Goal: Task Accomplishment & Management: Manage account settings

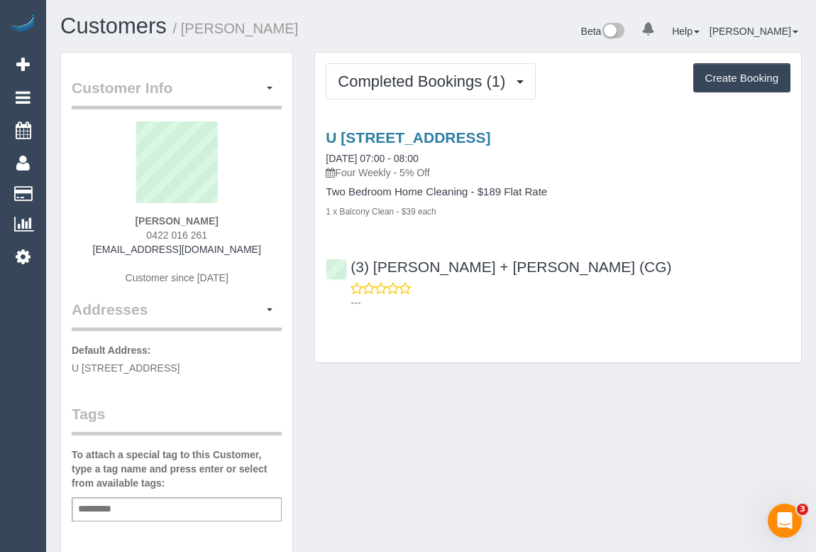
drag, startPoint x: 111, startPoint y: 244, endPoint x: 283, endPoint y: 246, distance: 172.5
click at [283, 246] on div "Customer Info Edit Contact Info Send Message Email Preferences Special Sales Ta…" at bounding box center [176, 521] width 231 height 936
click at [242, 263] on div "Nikolaj Frey 0422 016 261 lopudesigns@gmail.com Customer since 2025" at bounding box center [177, 209] width 210 height 177
drag, startPoint x: 245, startPoint y: 246, endPoint x: 108, endPoint y: 246, distance: 137.0
click at [108, 246] on div "Nikolaj Frey 0422 016 261 lopudesigns@gmail.com Customer since 2025" at bounding box center [177, 209] width 210 height 177
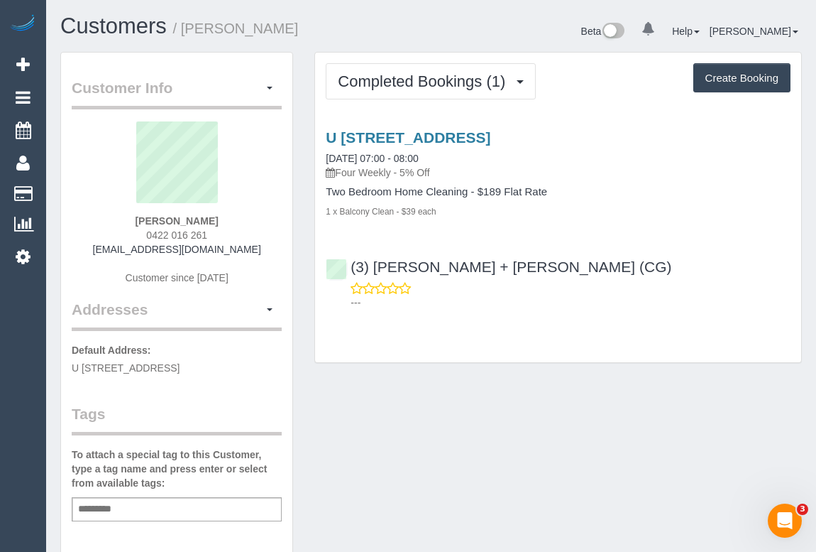
copy link "lopudesigns@gmail.com"
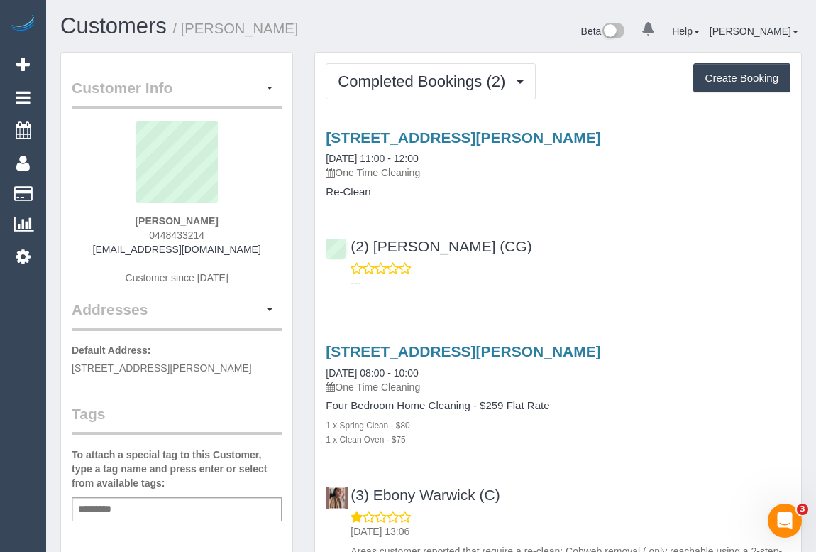
drag, startPoint x: 132, startPoint y: 213, endPoint x: 256, endPoint y: 215, distance: 123.5
click at [256, 215] on div "Claudia Estrada 0448433214 claudiaestrada404@gmail.com Customer since 2025" at bounding box center [177, 209] width 210 height 177
copy strong "Claudia Estrada"
click at [560, 287] on p "---" at bounding box center [571, 282] width 440 height 14
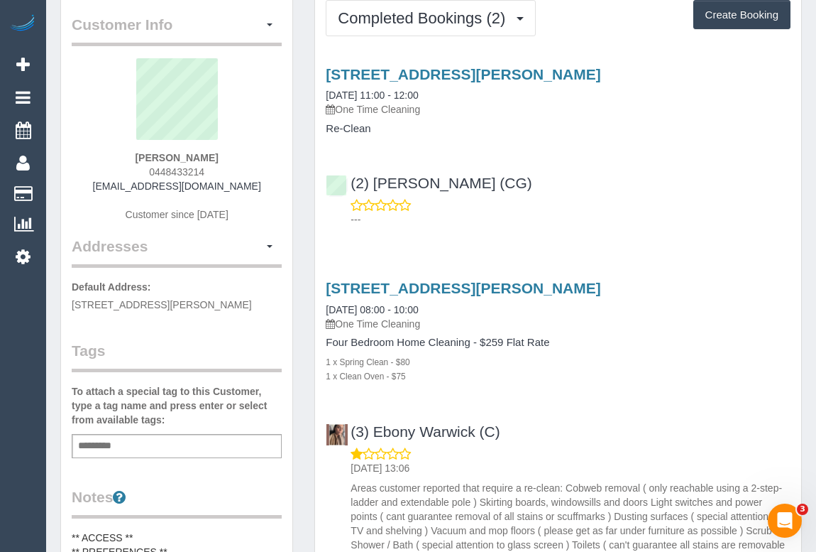
scroll to position [193, 0]
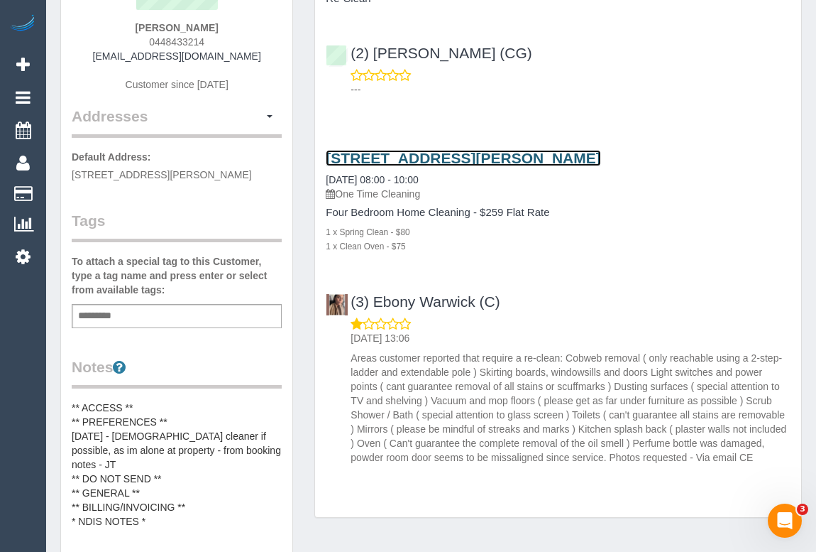
click at [486, 155] on link "54 Umbrella Way, 54 Umbrella Way, Point Cook, VIC 3030" at bounding box center [463, 158] width 275 height 16
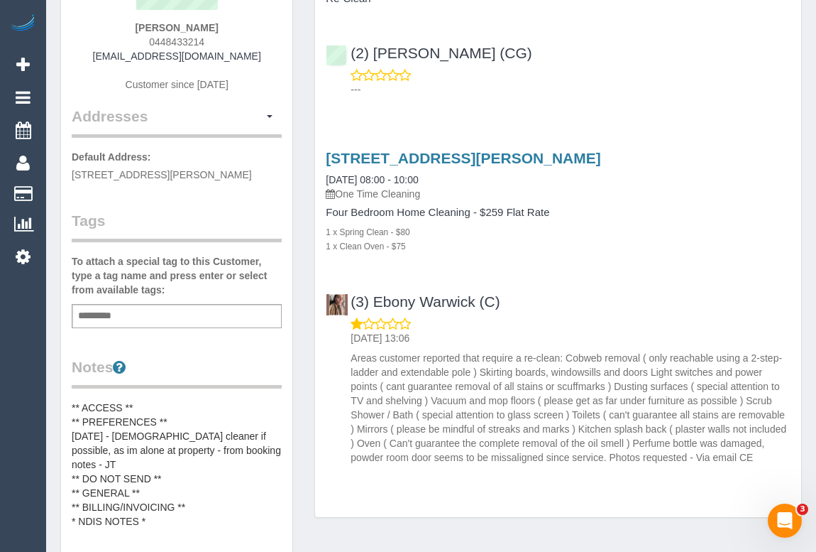
drag, startPoint x: 265, startPoint y: 52, endPoint x: 104, endPoint y: 61, distance: 160.7
click at [104, 61] on div "Claudia Estrada 0448433214 claudiaestrada404@gmail.com Customer since 2025" at bounding box center [177, 16] width 210 height 177
copy link "[EMAIL_ADDRESS][DOMAIN_NAME]"
drag, startPoint x: 67, startPoint y: 172, endPoint x: 147, endPoint y: 170, distance: 80.3
click at [147, 170] on div "Customer Info Edit Contact Info Send Message Email Preferences Special Sales Ta…" at bounding box center [176, 383] width 231 height 1049
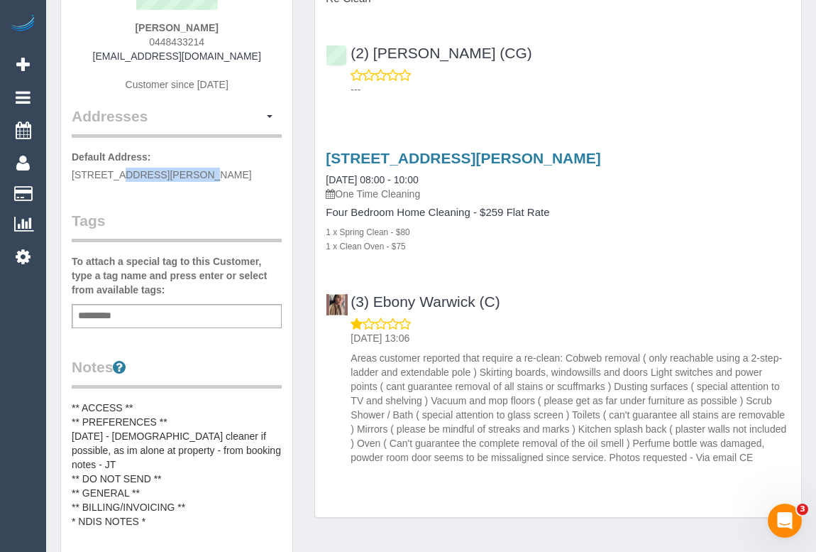
copy span "54 Umbrella Way"
drag, startPoint x: 155, startPoint y: 169, endPoint x: 228, endPoint y: 173, distance: 73.2
click at [228, 173] on span "[STREET_ADDRESS][PERSON_NAME]" at bounding box center [162, 174] width 180 height 11
copy span "54 Umbrella Way"
click at [184, 206] on div "Customer Info Edit Contact Info Send Message Email Preferences Special Sales Ta…" at bounding box center [176, 383] width 231 height 1049
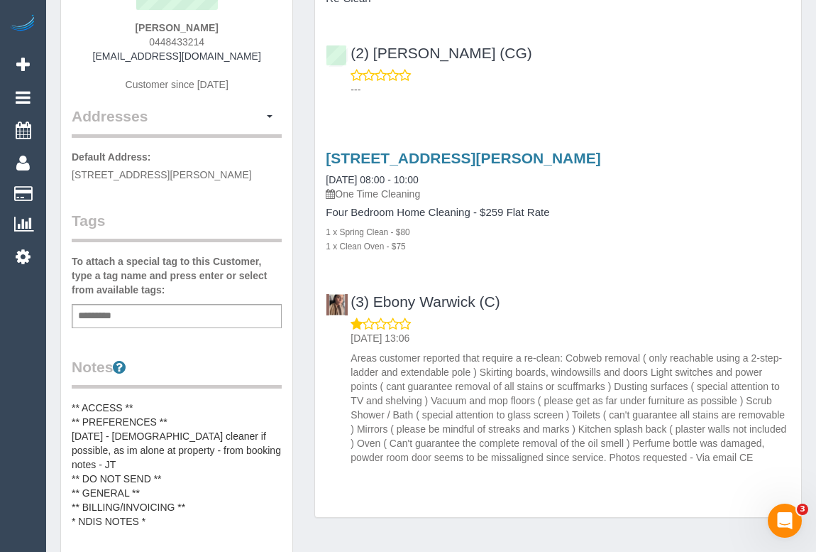
drag, startPoint x: 234, startPoint y: 170, endPoint x: 93, endPoint y: 180, distance: 141.6
click at [93, 180] on p "Default Address: 54 Umbrella Way, 54 Umbrella Way, Point Cook, VIC 3030" at bounding box center [177, 166] width 210 height 32
copy span "Point Cook"
drag, startPoint x: 144, startPoint y: 188, endPoint x: 121, endPoint y: 187, distance: 23.5
click at [121, 182] on p "Default Address: 54 Umbrella Way, 54 Umbrella Way, Point Cook, VIC 3030" at bounding box center [177, 166] width 210 height 32
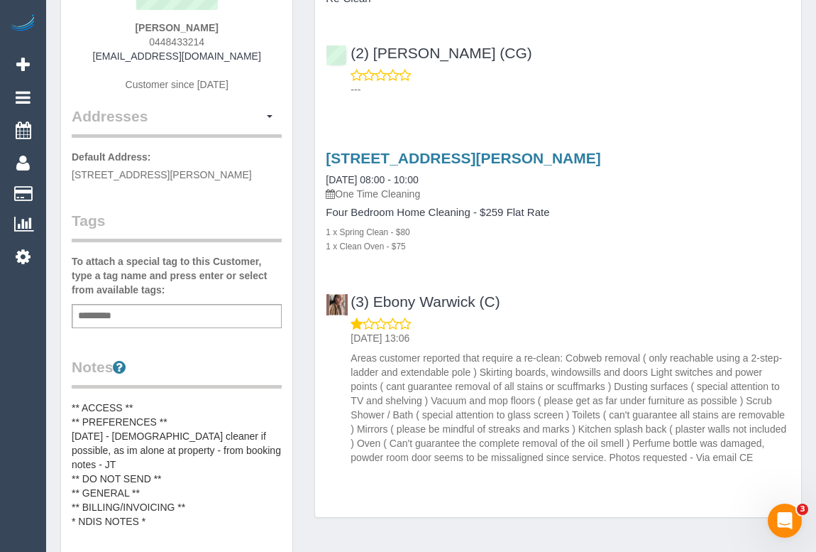
copy span "3030"
drag, startPoint x: 143, startPoint y: 34, endPoint x: 238, endPoint y: 47, distance: 96.0
click at [237, 42] on div "Claudia Estrada 0448433214 claudiaestrada404@gmail.com Customer since 2025" at bounding box center [177, 16] width 210 height 177
copy span "0448433214"
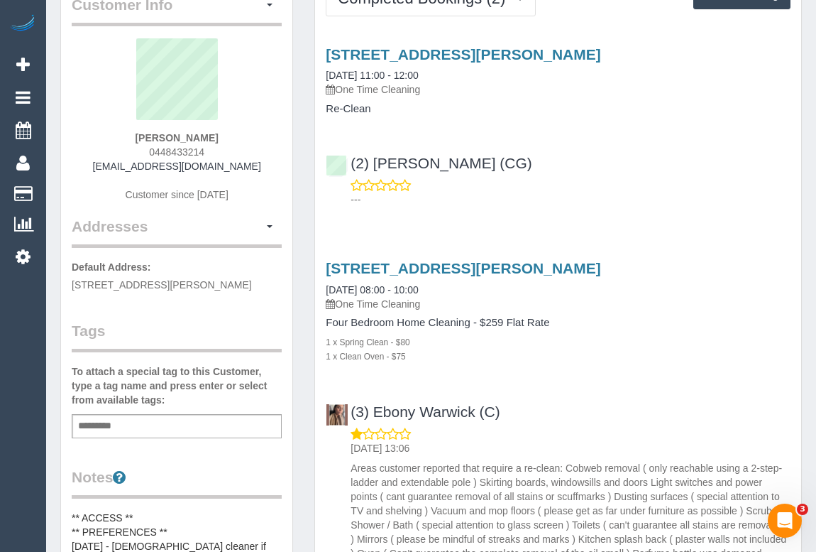
scroll to position [0, 0]
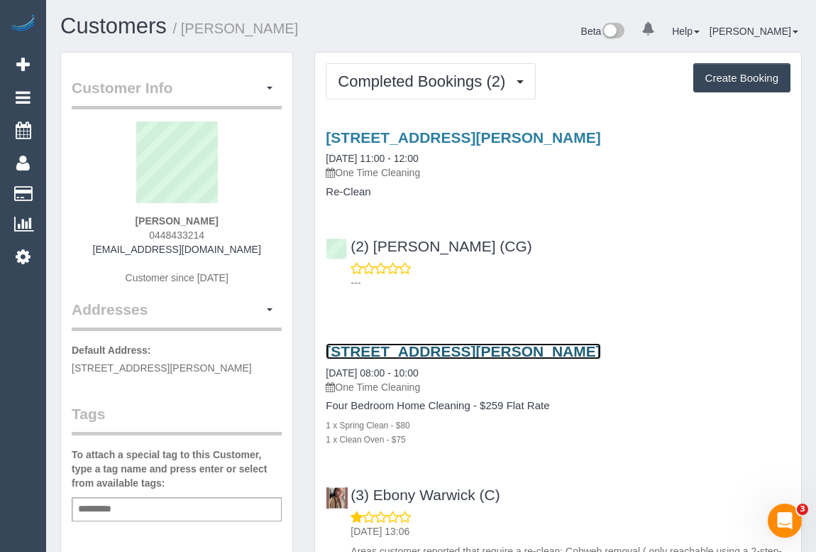
click at [414, 348] on link "54 Umbrella Way, 54 Umbrella Way, Point Cook, VIC 3030" at bounding box center [463, 351] width 275 height 16
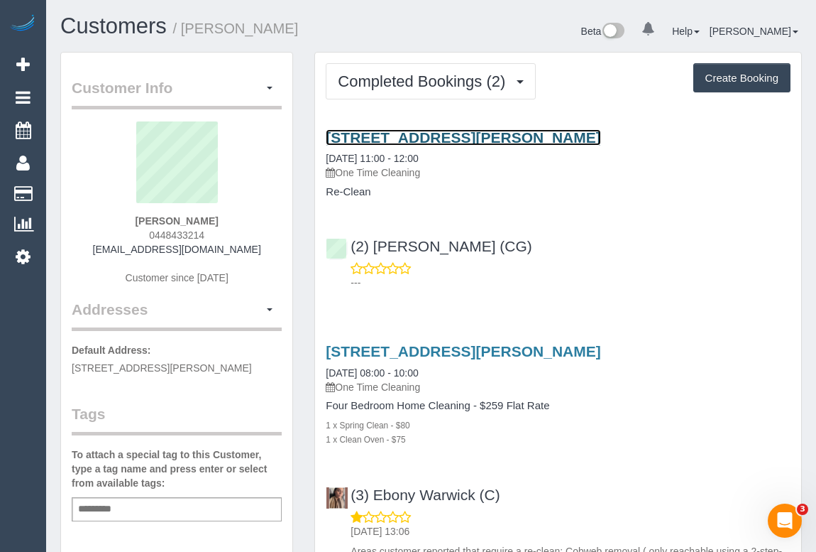
click at [397, 133] on link "54 Umbrella Way, 54 Umbrella Way, Point Cook, VIC 3030" at bounding box center [463, 137] width 275 height 16
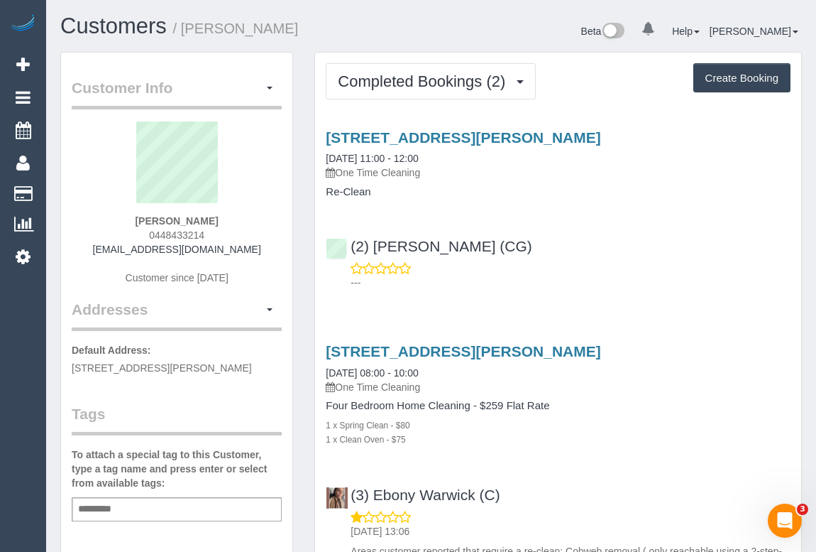
drag, startPoint x: 439, startPoint y: 387, endPoint x: 340, endPoint y: 382, distance: 98.8
click at [340, 382] on p "One Time Cleaning" at bounding box center [558, 387] width 465 height 14
copy p "One Time Cleaning"
drag, startPoint x: 322, startPoint y: 404, endPoint x: 470, endPoint y: 405, distance: 147.7
click at [470, 405] on div "54 Umbrella Way, 54 Umbrella Way, Point Cook, VIC 3030 22/07/2025 08:00 - 10:00…" at bounding box center [558, 394] width 486 height 103
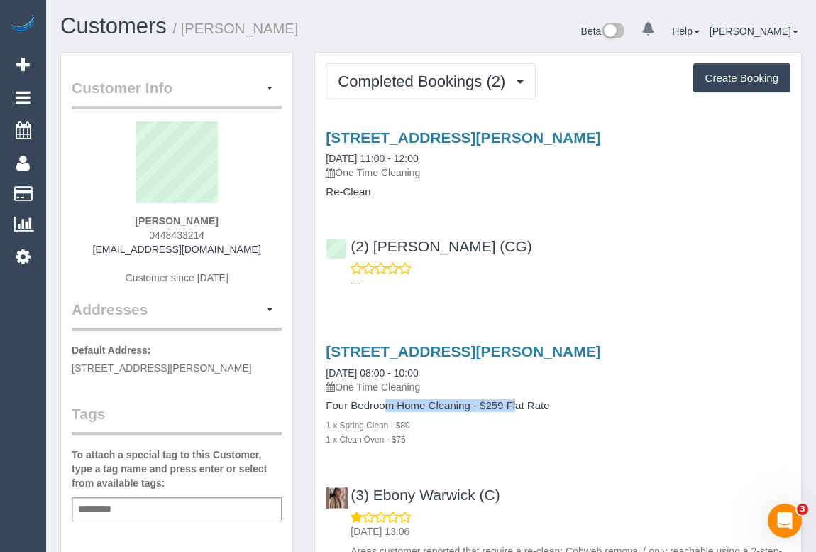
copy h4 "Four Bedroom Home Cleaning"
drag, startPoint x: 92, startPoint y: 245, endPoint x: 278, endPoint y: 248, distance: 185.3
click at [275, 248] on div "Claudia Estrada 0448433214 claudiaestrada404@gmail.com Customer since 2025" at bounding box center [177, 209] width 210 height 177
copy link "[EMAIL_ADDRESS][DOMAIN_NAME]"
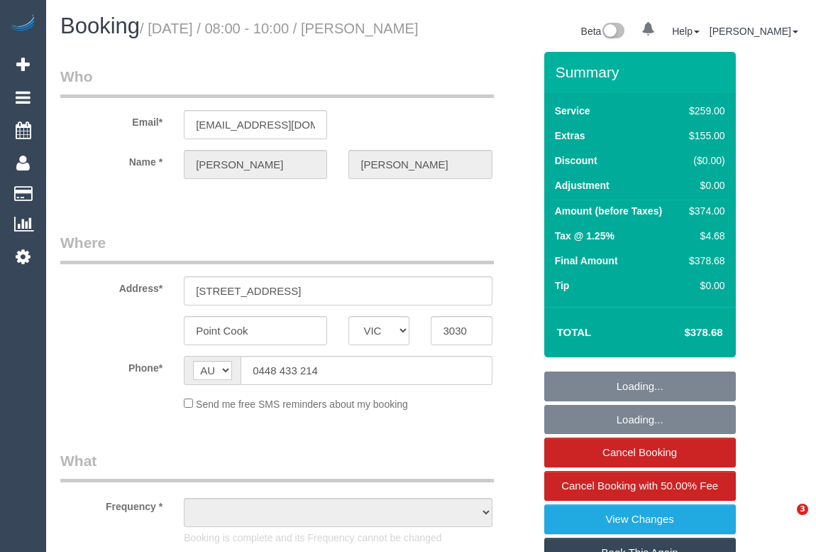
select select "VIC"
select select "object:537"
select select "string:stripe-pm_1RlOZL2GScqysDRVkaFi1kWg"
select select "number:29"
select select "number:14"
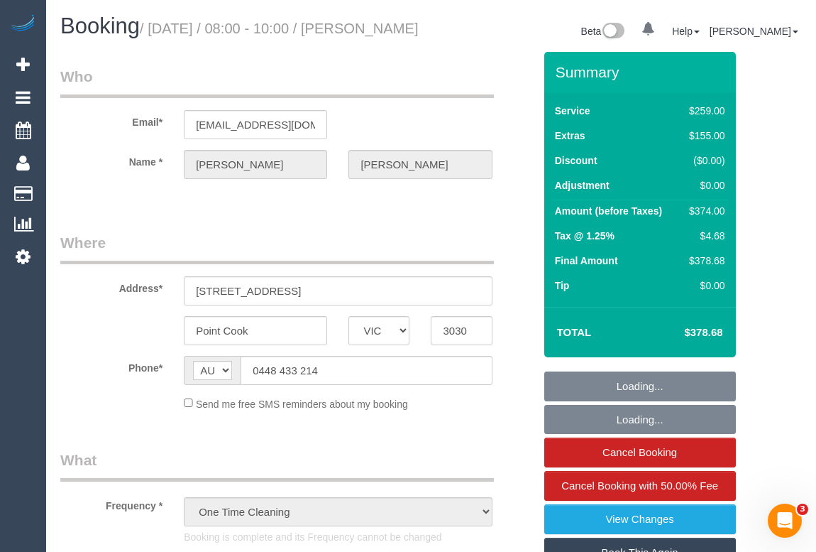
select select "number:19"
select select "number:22"
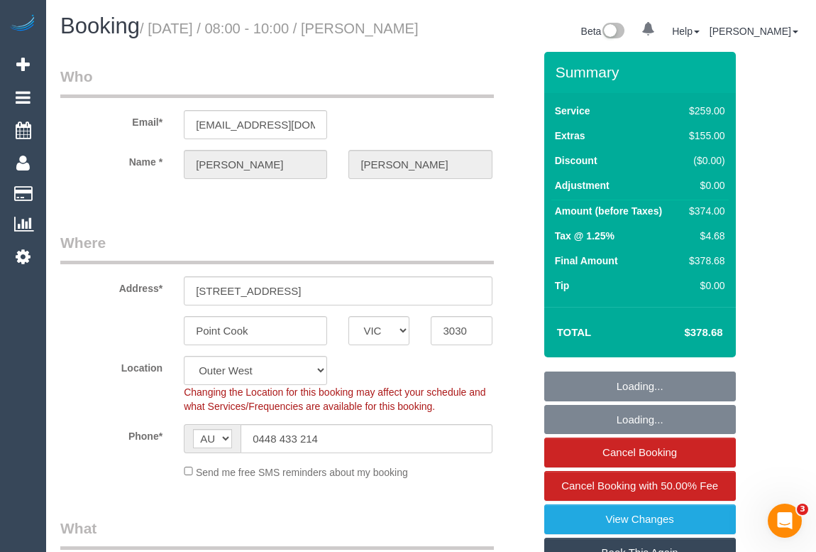
click at [505, 432] on sui-booking-location "Location Office City East (North) East (South) Inner East Inner North (East) In…" at bounding box center [297, 418] width 474 height 124
select select "spot1"
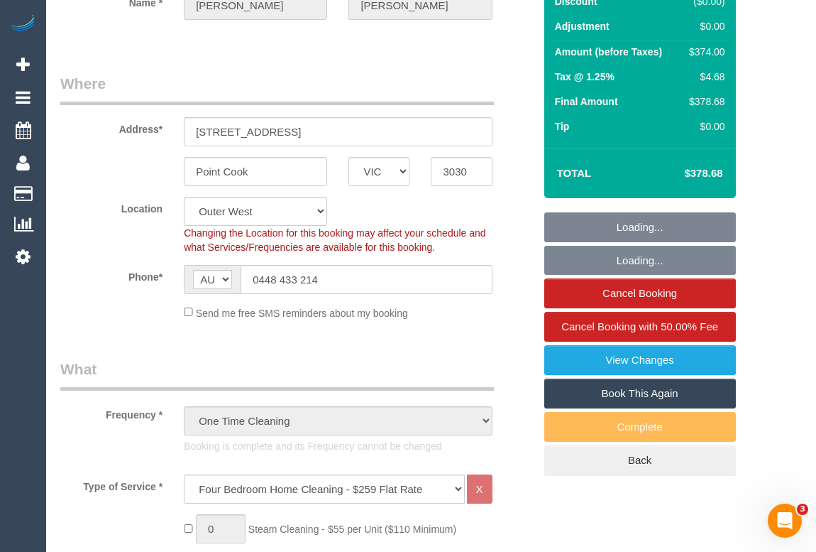
select select "object:1233"
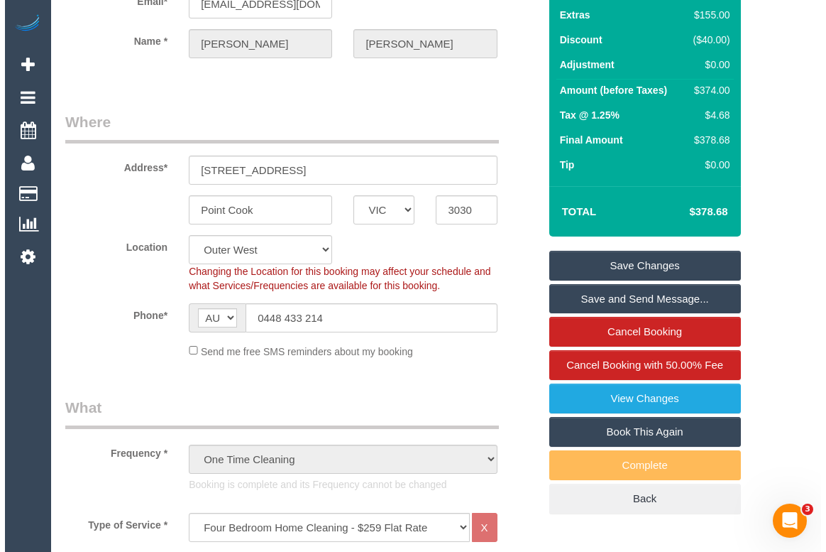
scroll to position [193, 0]
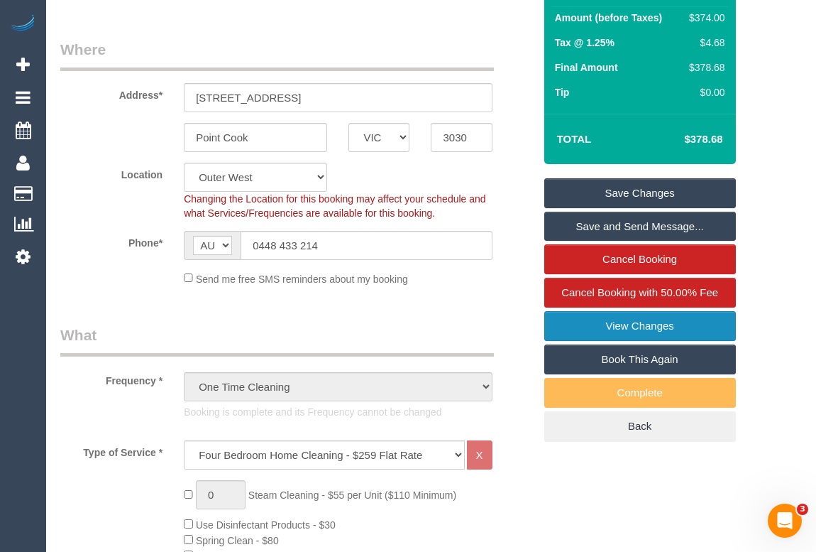
click at [635, 335] on link "View Changes" at bounding box center [641, 326] width 192 height 30
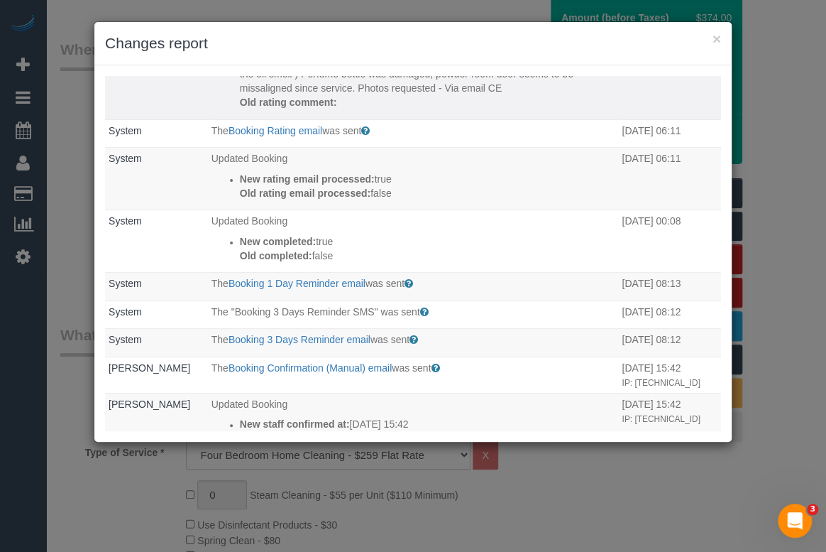
scroll to position [452, 0]
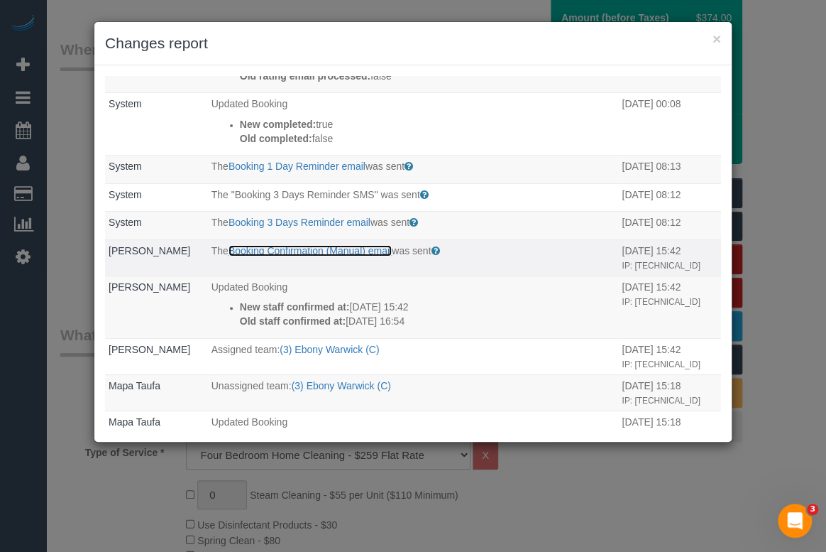
click at [291, 256] on link "Booking Confirmation (Manual) email" at bounding box center [310, 250] width 163 height 11
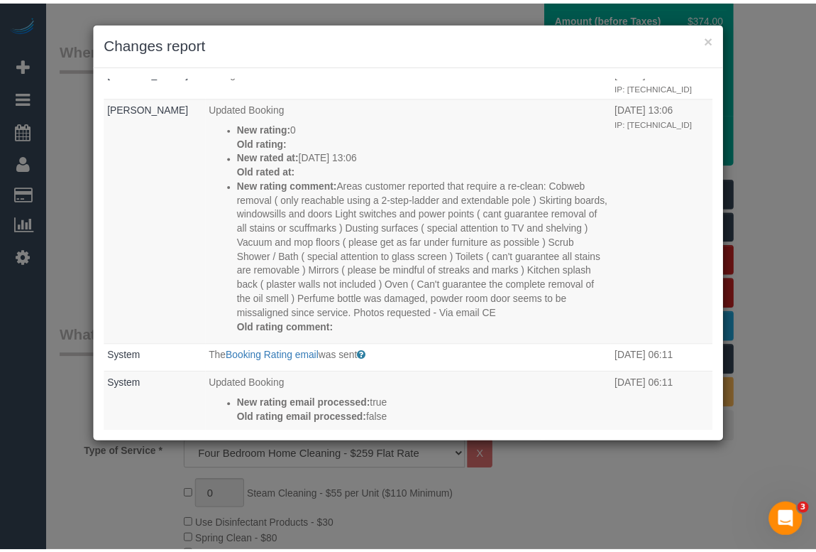
scroll to position [0, 0]
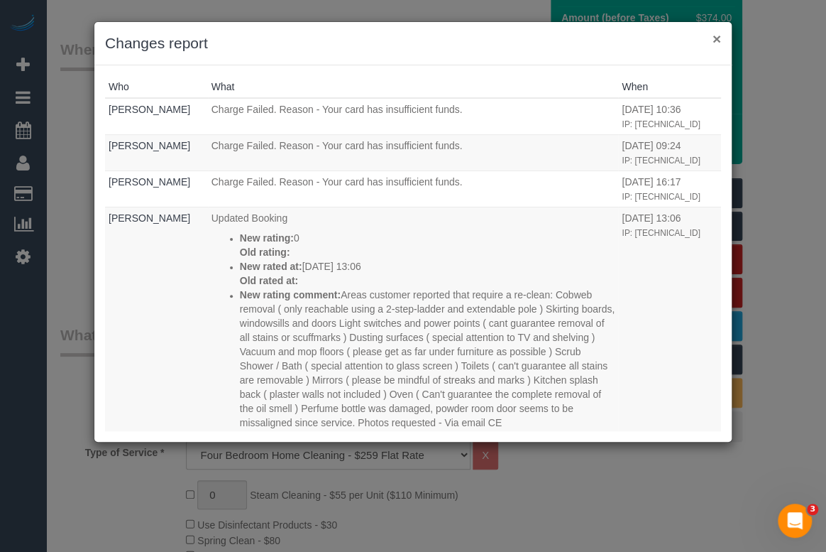
click at [716, 38] on button "×" at bounding box center [717, 38] width 9 height 15
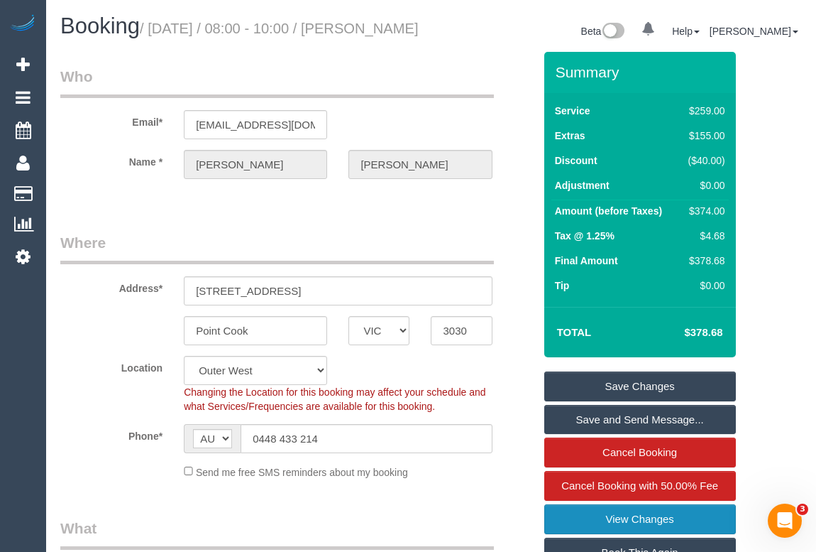
click at [635, 534] on link "View Changes" at bounding box center [641, 519] width 192 height 30
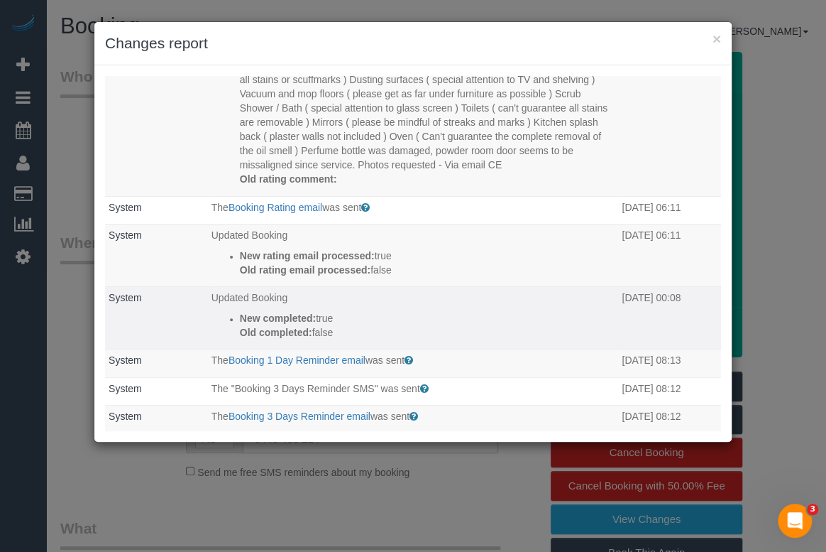
scroll to position [452, 0]
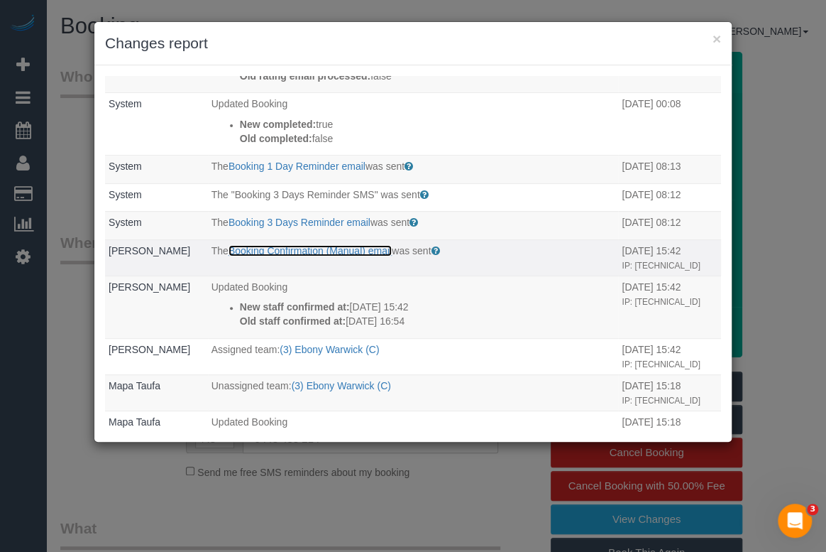
click at [283, 256] on link "Booking Confirmation (Manual) email" at bounding box center [310, 250] width 163 height 11
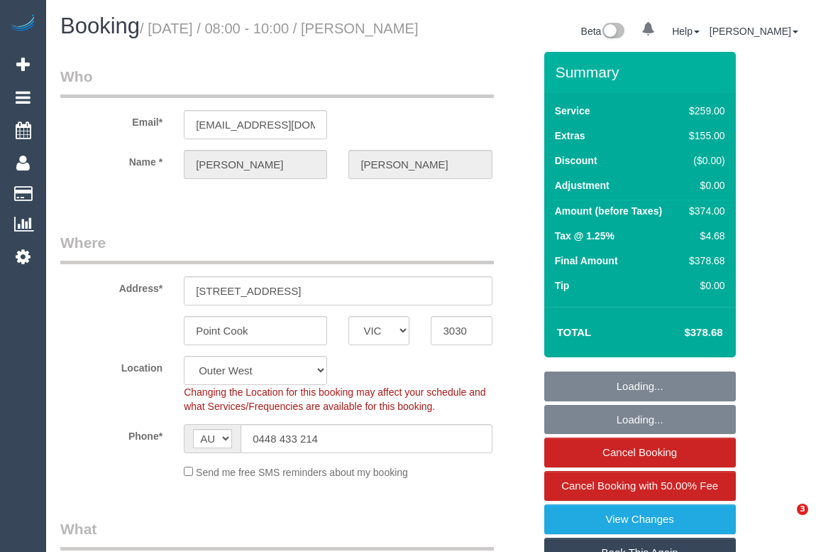
select select "VIC"
select select "object:1233"
select select "spot1"
select select "number:29"
select select "number:14"
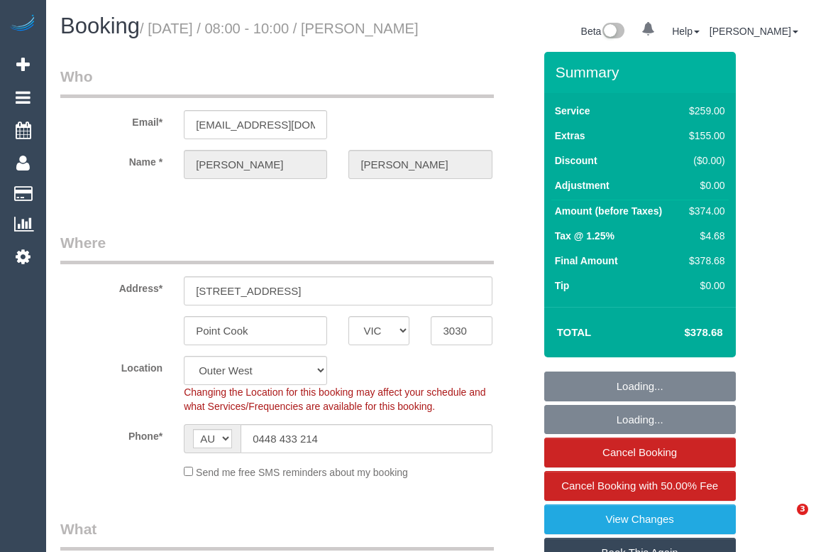
select select "number:19"
select select "number:22"
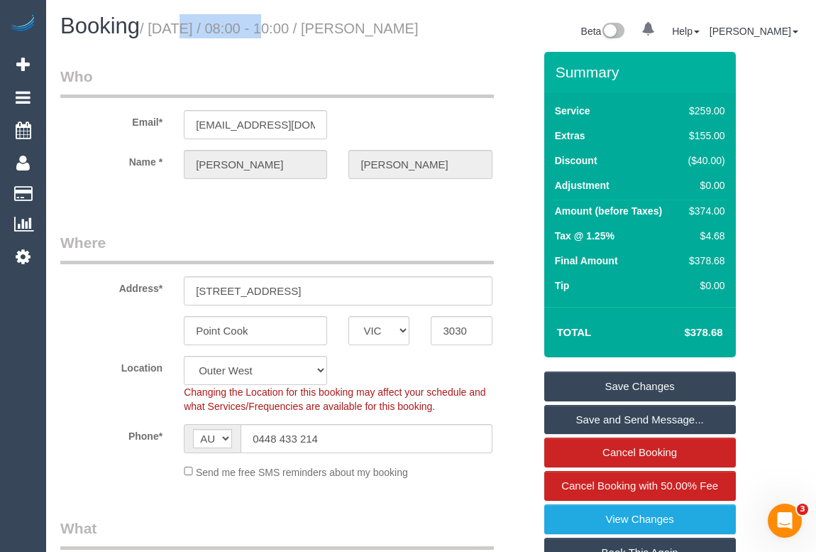
drag, startPoint x: 153, startPoint y: 28, endPoint x: 241, endPoint y: 31, distance: 88.1
click at [241, 31] on small "/ [DATE] / 08:00 - 10:00 / [PERSON_NAME]" at bounding box center [279, 29] width 279 height 16
copy small "[DATE]"
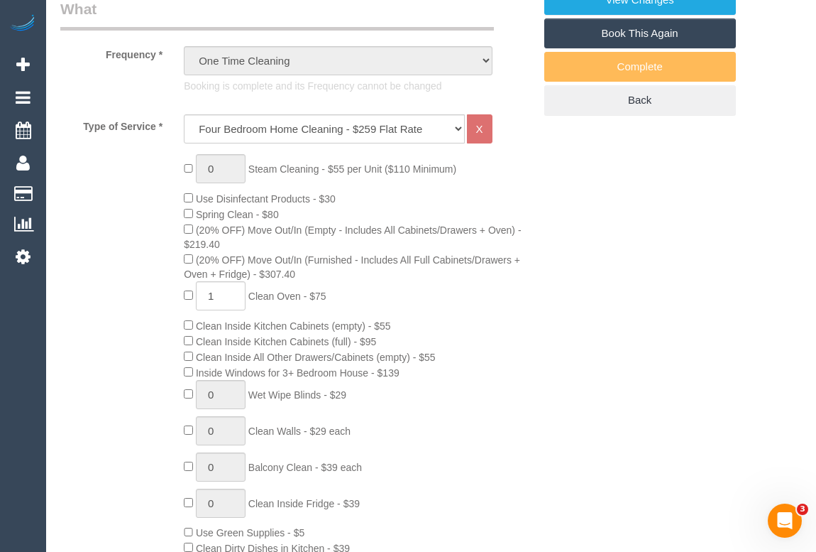
scroll to position [516, 0]
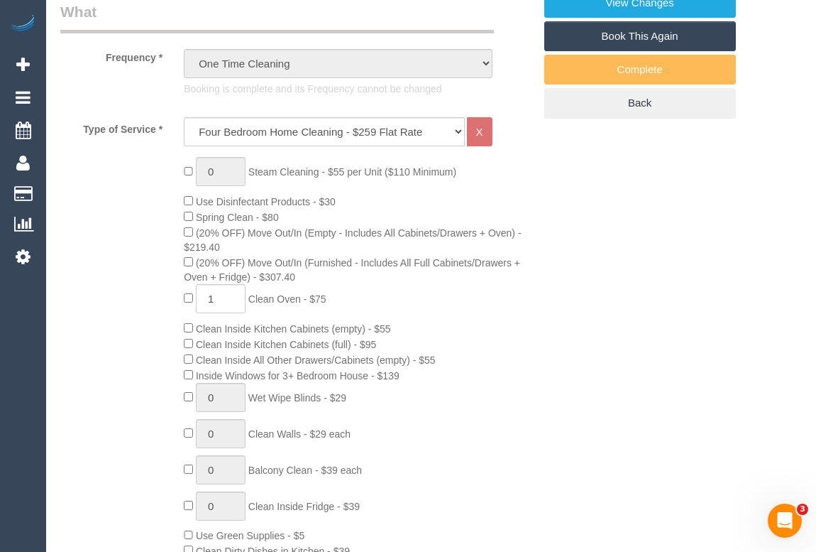
drag, startPoint x: 254, startPoint y: 316, endPoint x: 305, endPoint y: 317, distance: 51.1
click at [305, 305] on span "Clean Oven - $75" at bounding box center [287, 298] width 78 height 11
copy span "Clean Oven"
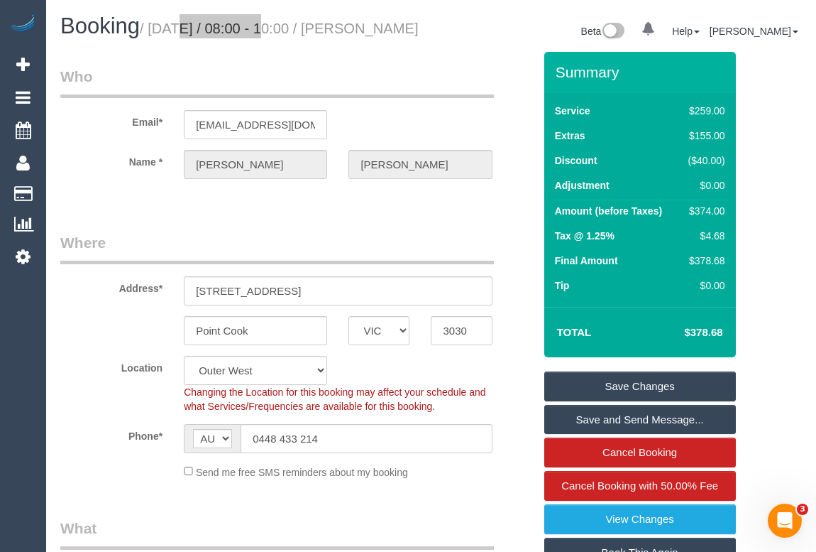
scroll to position [258, 0]
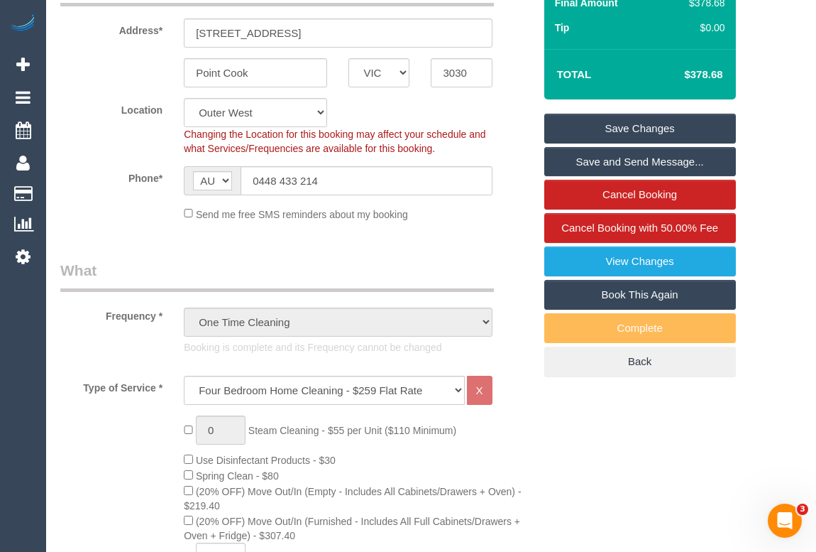
drag, startPoint x: 651, startPoint y: 480, endPoint x: 506, endPoint y: 439, distance: 150.6
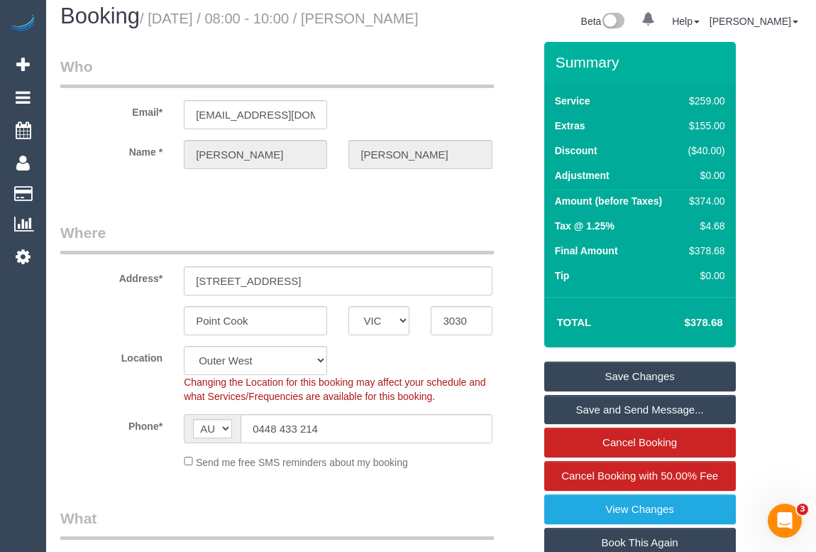
scroll to position [0, 0]
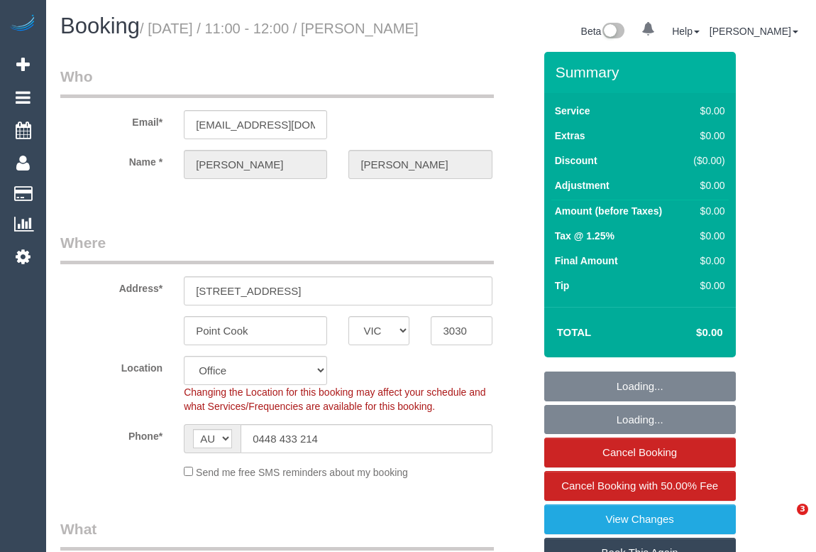
select select "VIC"
select select "object:747"
select select "string:stripe-pm_1RlOZL2GScqysDRVkaFi1kWg"
select select "number:29"
select select "number:14"
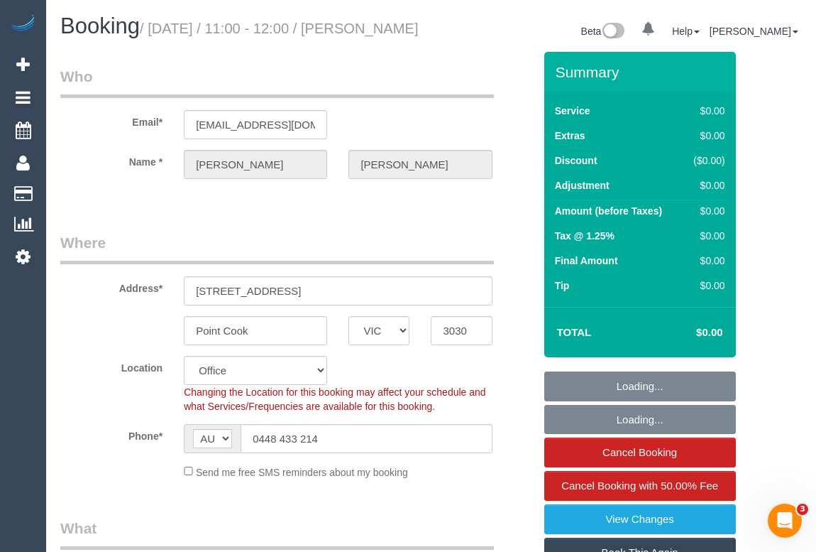
select select "number:19"
select select "number:22"
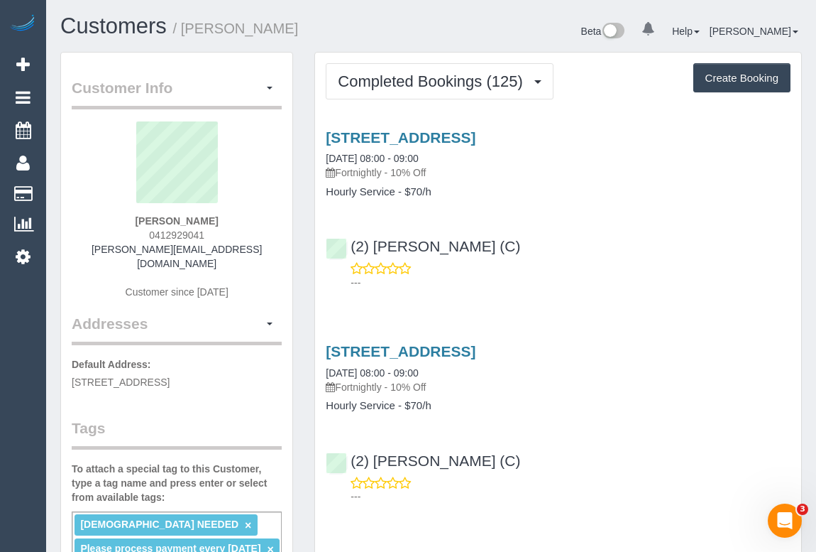
click at [566, 291] on div "229 Toorak Rd, Apt 1403, South Yarra, VIC 3141 19/09/2025 08:00 - 09:00 Fortnig…" at bounding box center [558, 206] width 486 height 179
drag, startPoint x: 136, startPoint y: 231, endPoint x: 212, endPoint y: 227, distance: 76.1
click at [212, 227] on div "Kathryn Hamilton 0412929041 kathryn.hamilton23@bigpond.com Customer since 2019" at bounding box center [177, 217] width 210 height 192
copy span "0412929041"
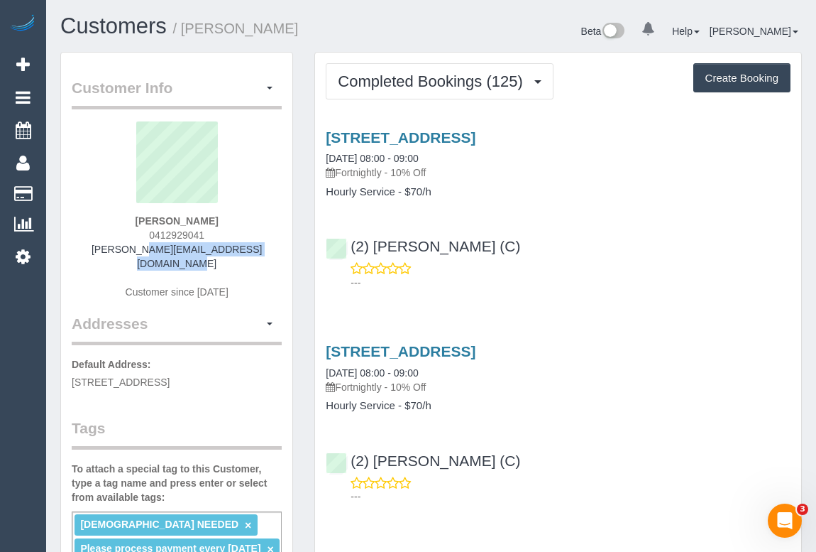
drag, startPoint x: 103, startPoint y: 246, endPoint x: 281, endPoint y: 252, distance: 178.3
click at [281, 252] on div "Kathryn Hamilton 0412929041 kathryn.hamilton23@bigpond.com Customer since 2019" at bounding box center [177, 217] width 210 height 192
copy link "kathryn.hamilton23@bigpond.com"
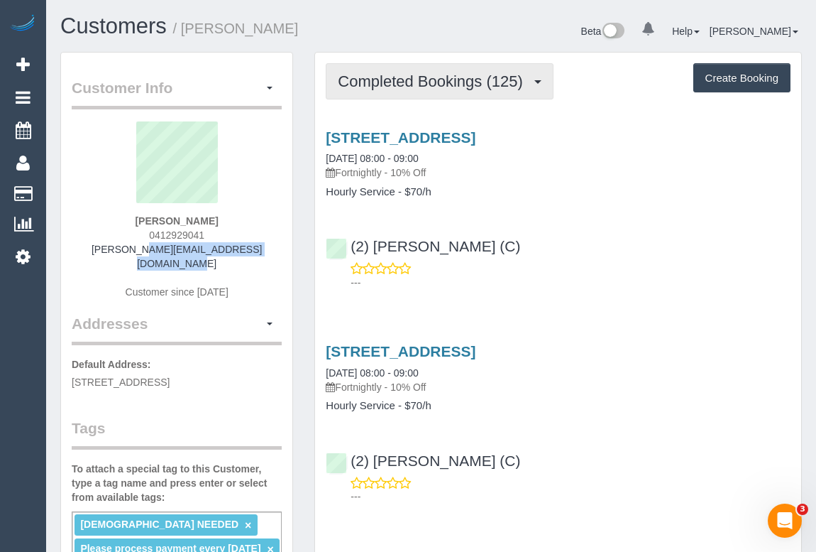
click at [425, 77] on span "Completed Bookings (125)" at bounding box center [434, 81] width 192 height 18
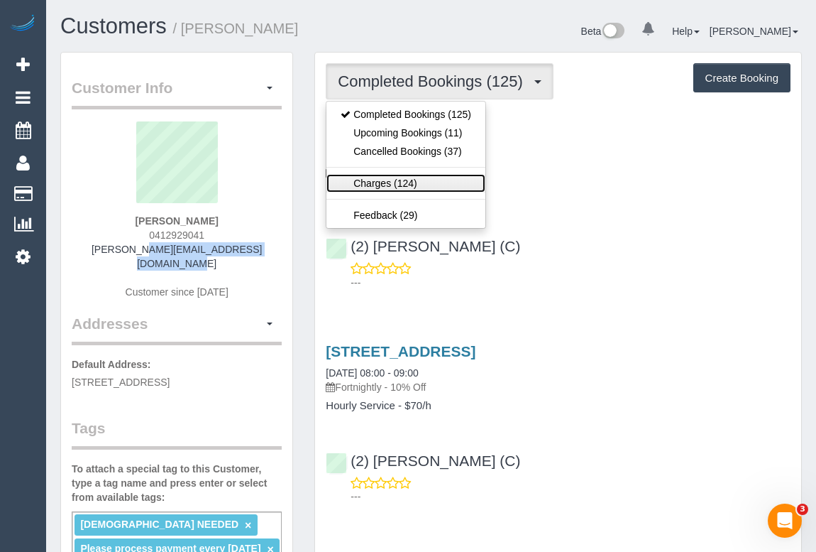
click at [390, 186] on link "Charges (124)" at bounding box center [406, 183] width 159 height 18
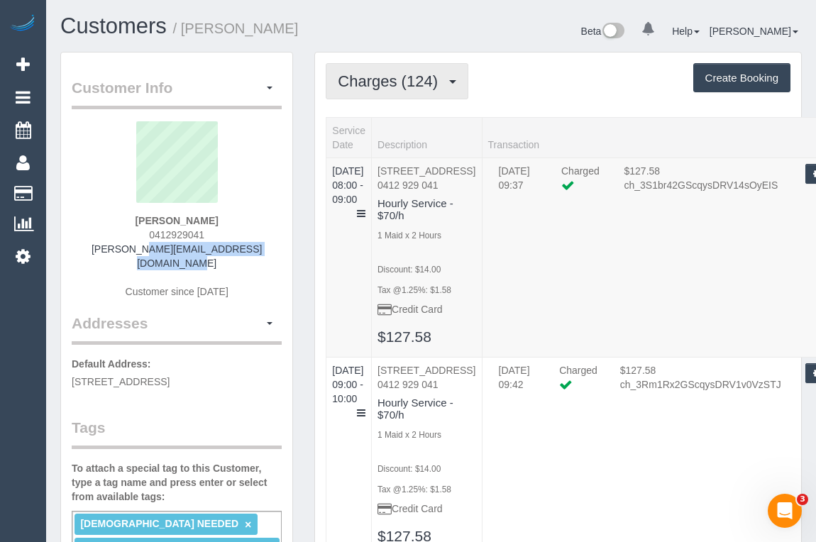
click at [398, 71] on button "Charges (124)" at bounding box center [397, 81] width 143 height 36
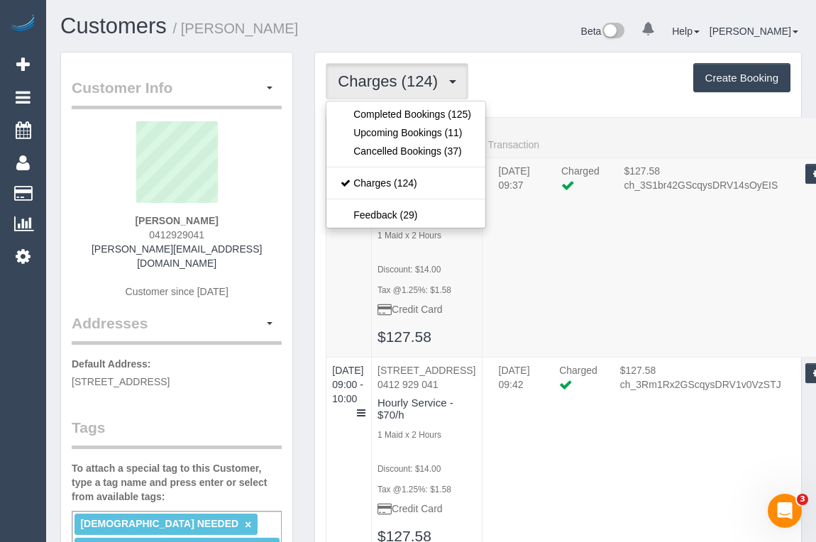
click at [538, 82] on div "Charges (124) Completed Bookings (125) Upcoming Bookings (11) Cancelled Booking…" at bounding box center [558, 81] width 465 height 36
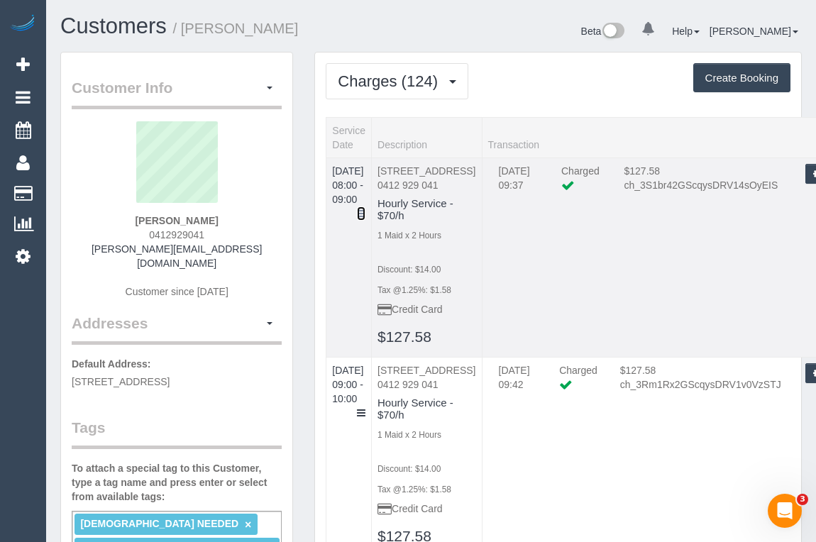
click at [366, 209] on icon at bounding box center [361, 214] width 9 height 10
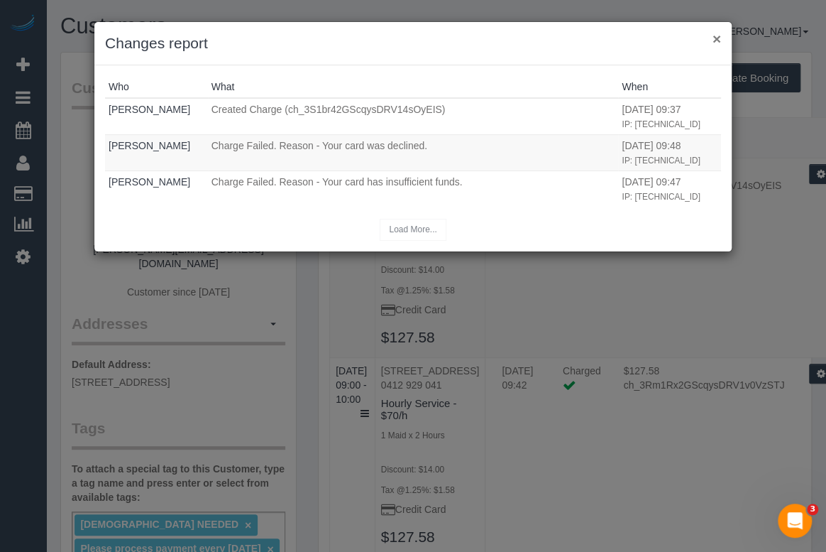
click at [718, 38] on button "×" at bounding box center [717, 38] width 9 height 15
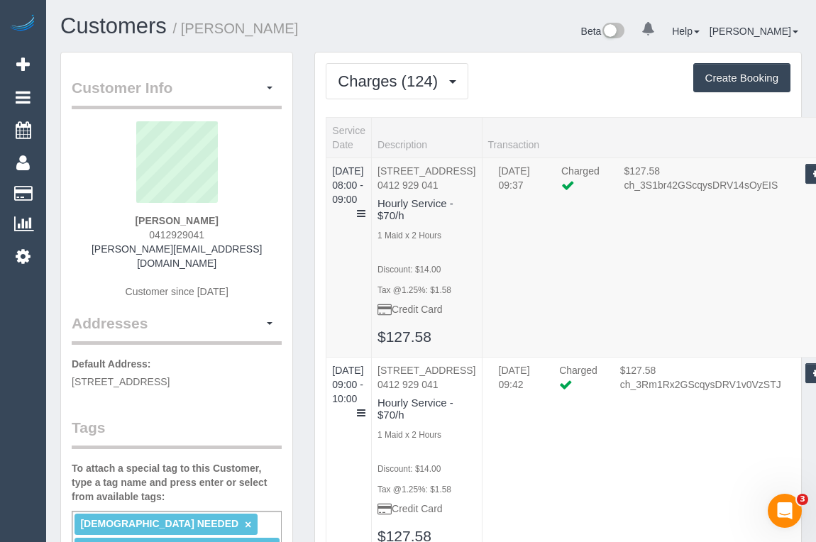
click at [452, 74] on button "Charges (124)" at bounding box center [397, 81] width 143 height 36
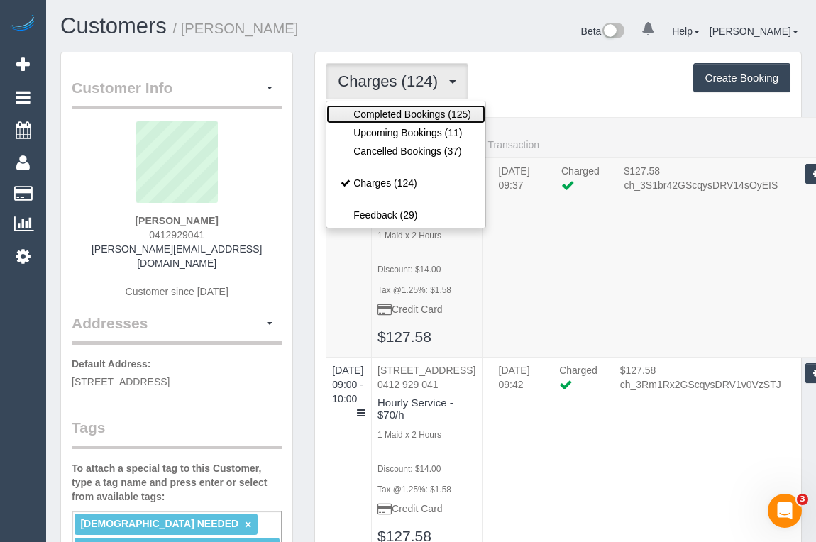
click at [425, 116] on link "Completed Bookings (125)" at bounding box center [406, 114] width 159 height 18
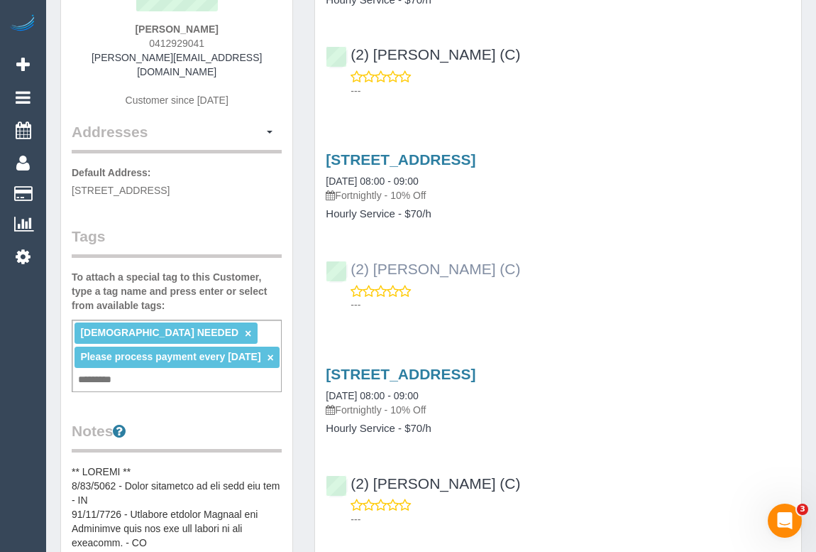
scroll to position [193, 0]
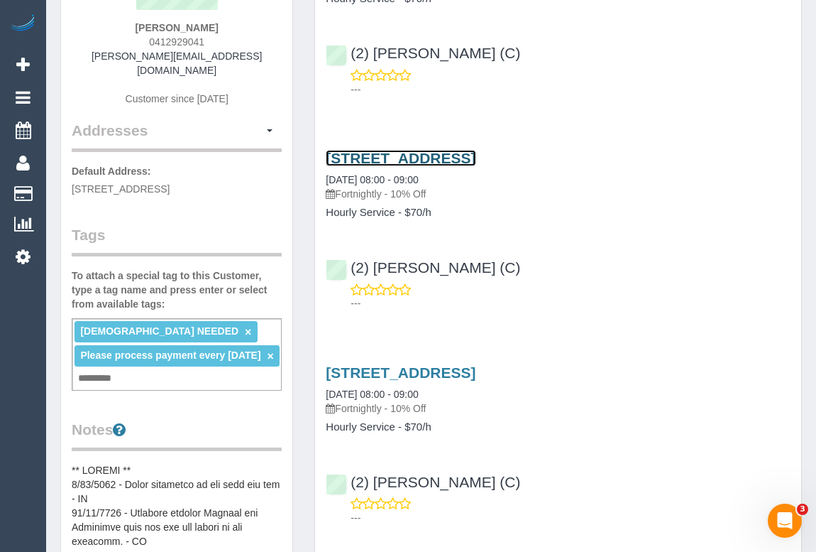
click at [463, 155] on link "229 Toorak Rd, Apt 1403, South Yarra, VIC 3141" at bounding box center [401, 158] width 150 height 16
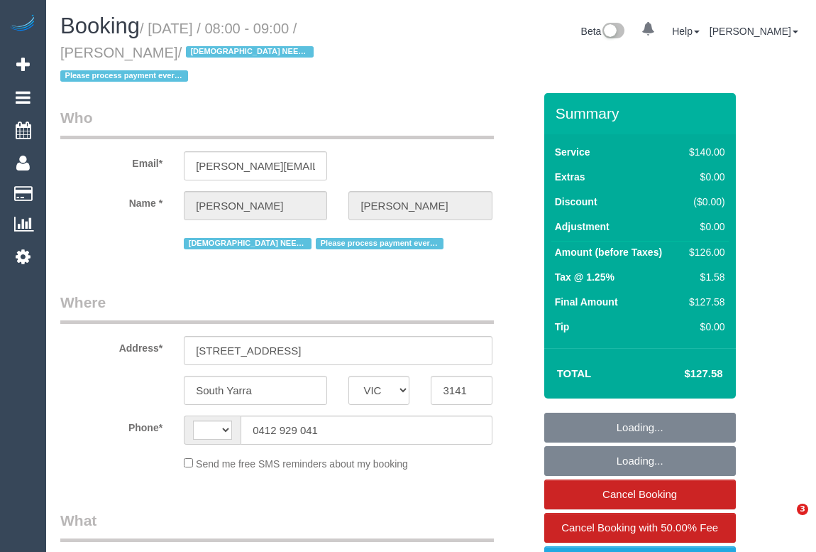
select select "VIC"
select select "string:AU"
select select "object:555"
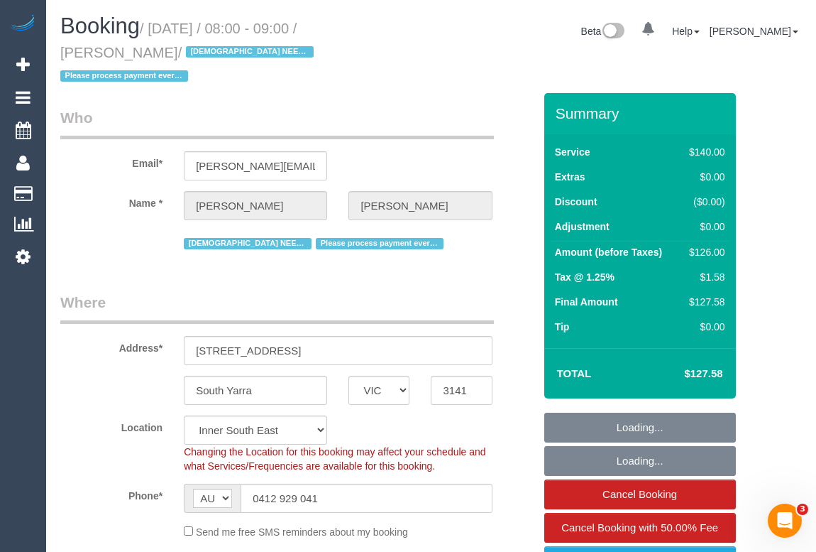
select select "string:stripe-pm_1RcxVW2GScqysDRVayQ06MlS"
select select "number:29"
select select "number:14"
select select "number:21"
select select "number:36"
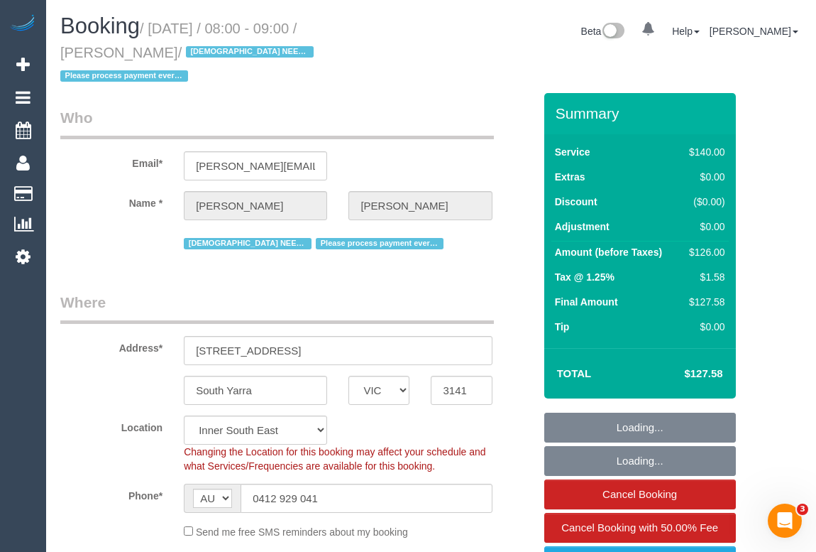
select select "number:35"
select select "object:1486"
select select "88144"
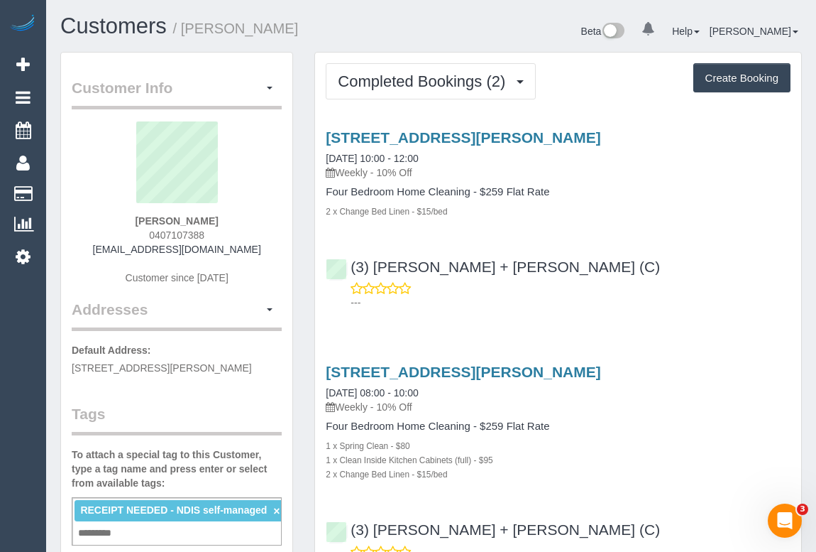
click at [642, 341] on div "Service Feedback 2 Pamela Court, Werribee, VIC 3030 16/09/2025 10:00 - 12:00 We…" at bounding box center [558, 347] width 465 height 461
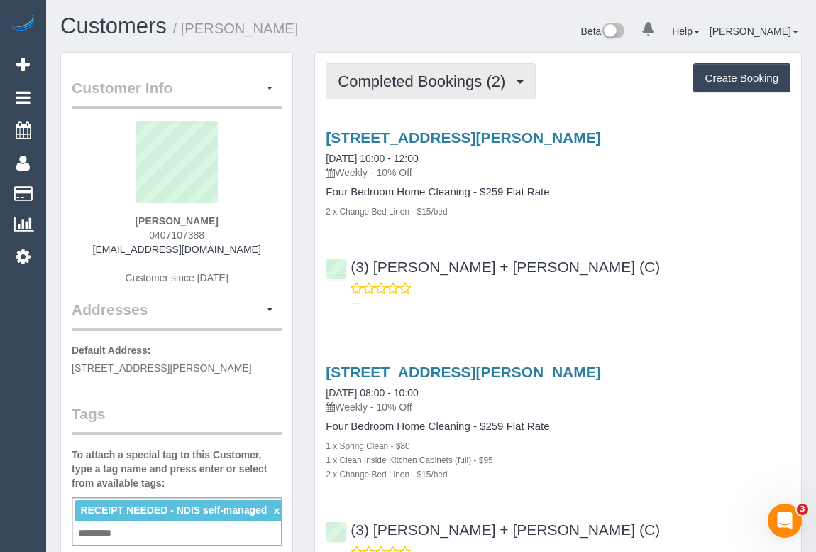
click at [432, 87] on span "Completed Bookings (2)" at bounding box center [425, 81] width 175 height 18
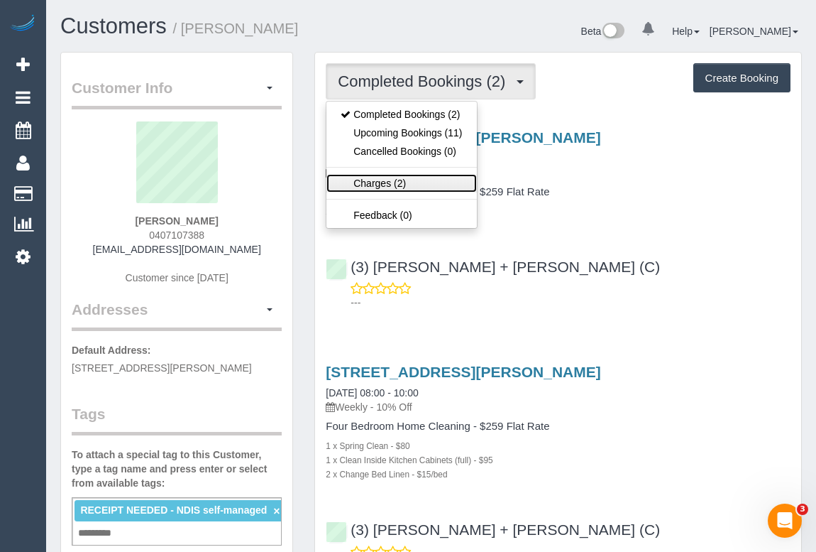
click at [374, 182] on link "Charges (2)" at bounding box center [402, 183] width 150 height 18
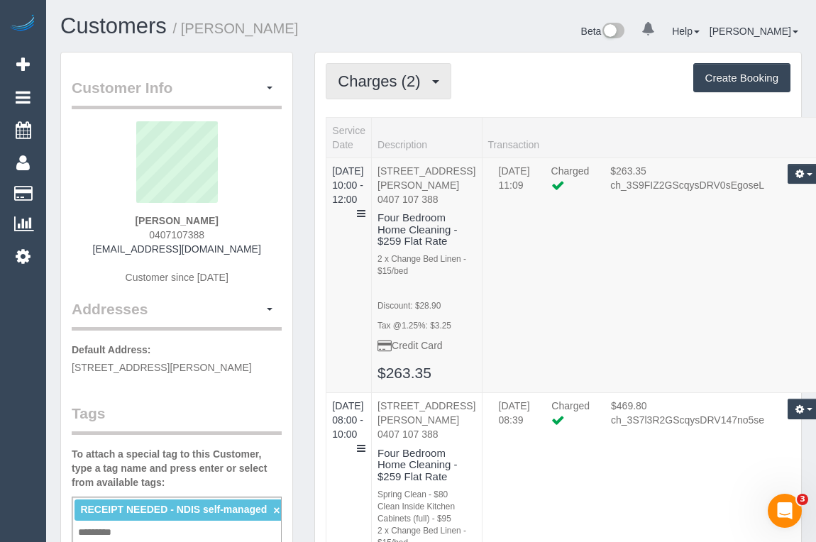
click at [382, 84] on span "Charges (2)" at bounding box center [382, 81] width 89 height 18
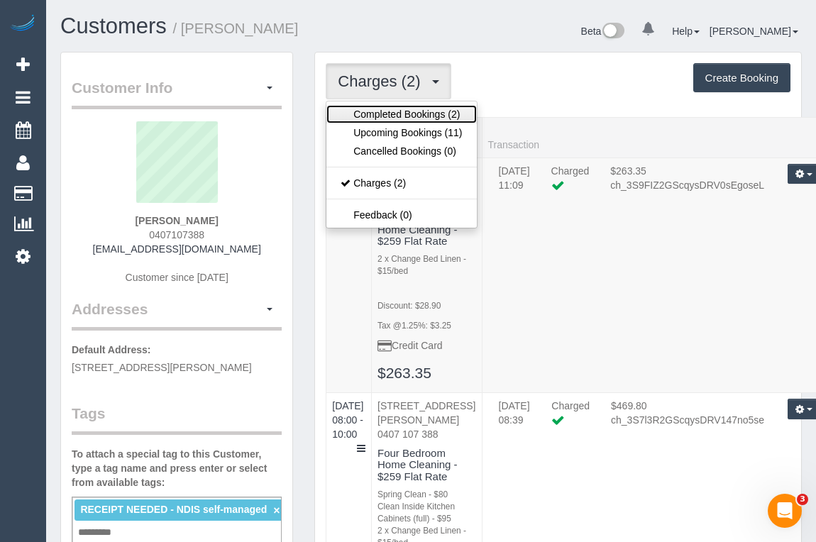
click at [381, 109] on link "Completed Bookings (2)" at bounding box center [402, 114] width 150 height 18
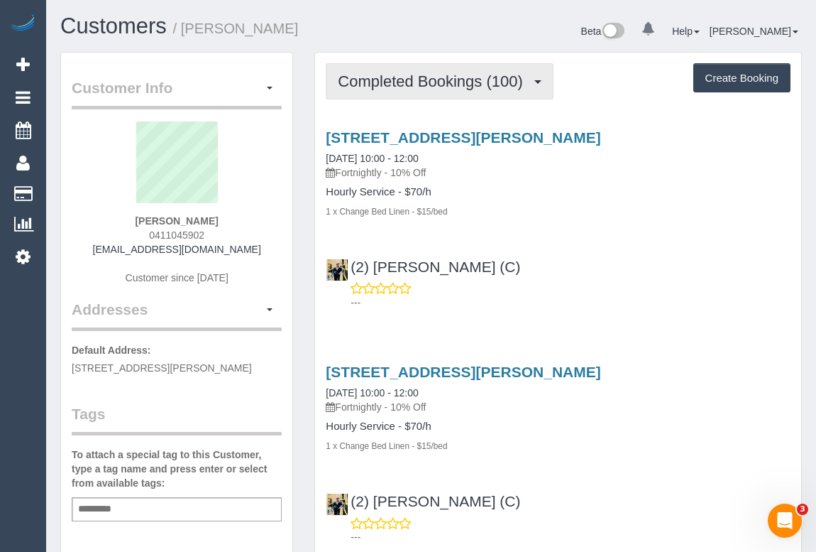
click at [408, 88] on span "Completed Bookings (100)" at bounding box center [434, 81] width 192 height 18
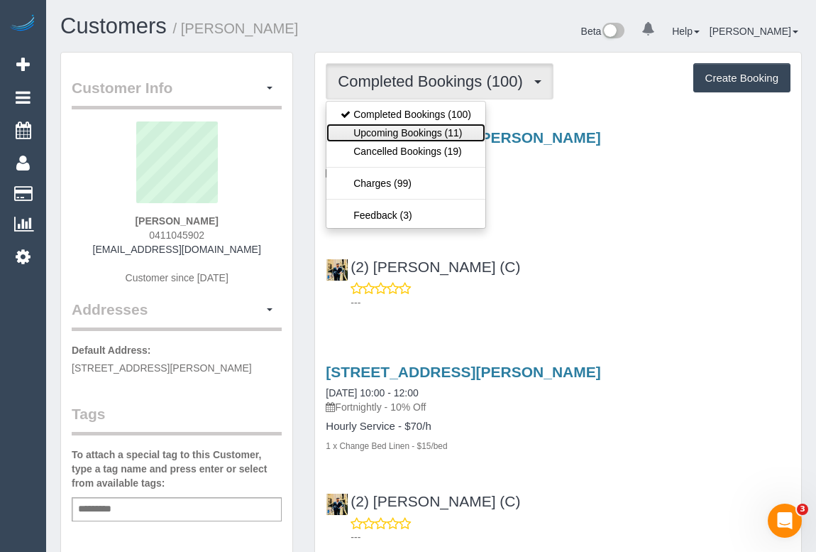
click at [410, 131] on link "Upcoming Bookings (11)" at bounding box center [406, 133] width 159 height 18
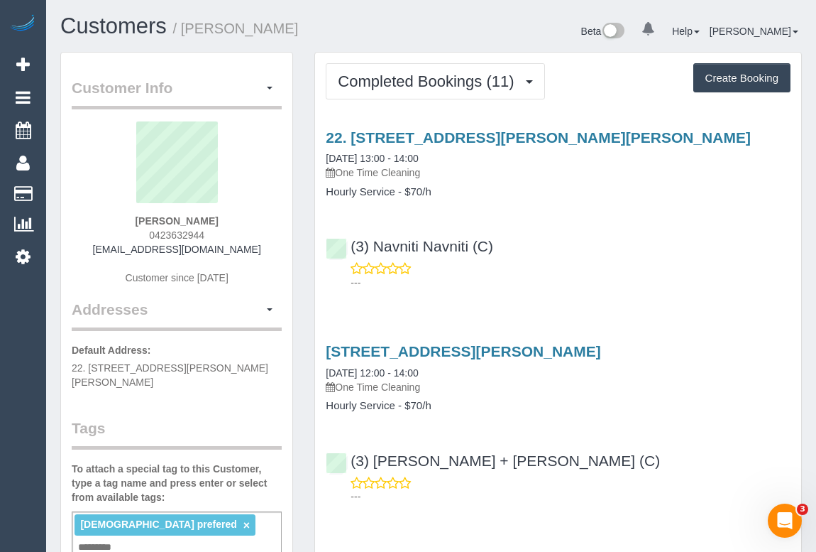
click at [632, 463] on div "(3) Denis + Kaira (C) ---" at bounding box center [558, 472] width 486 height 64
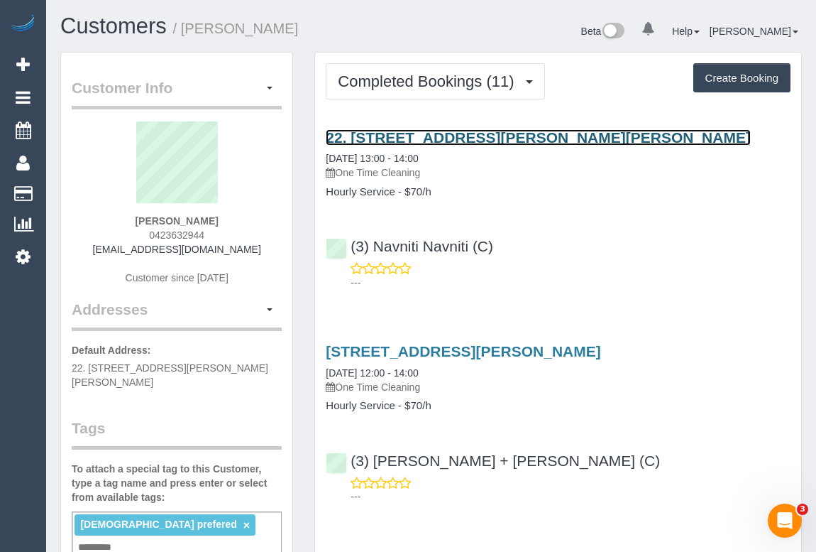
click at [489, 135] on link "22. St. John’s Ct, South Morang, VIC 3752" at bounding box center [538, 137] width 425 height 16
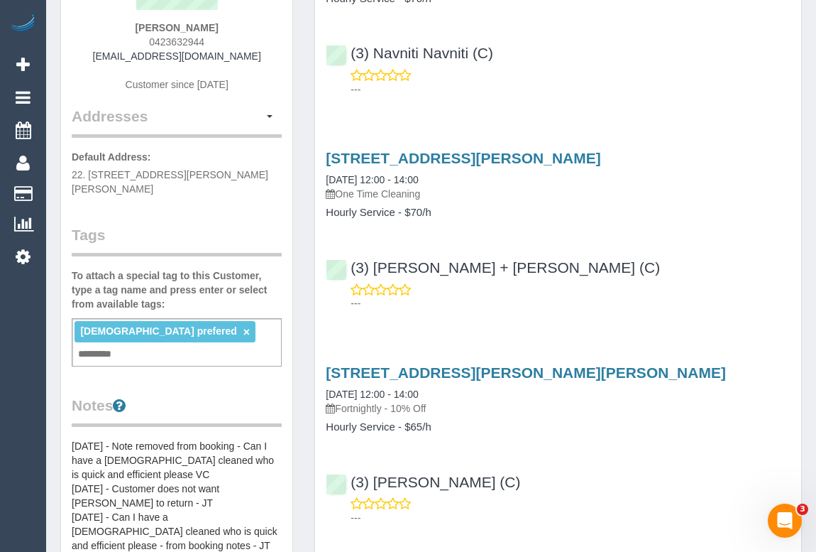
click at [123, 345] on input "text" at bounding box center [99, 354] width 48 height 18
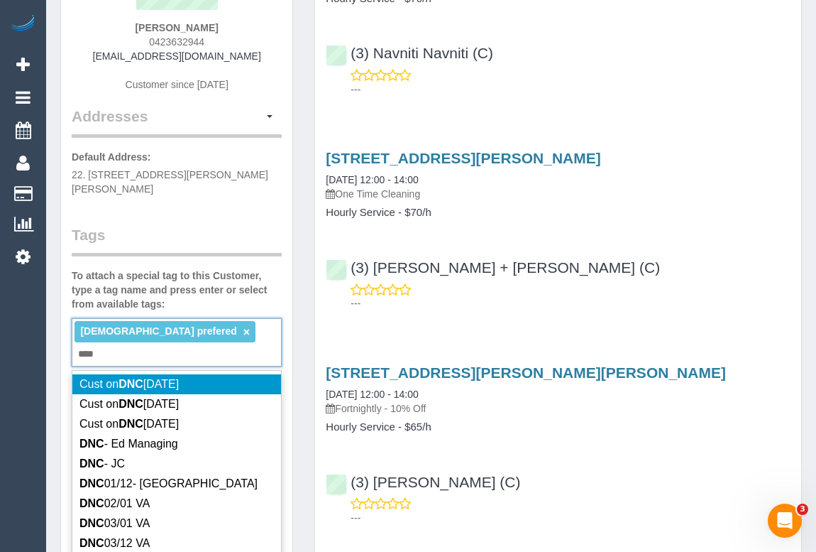
click at [221, 318] on div "Female prefered × *** DNC" at bounding box center [177, 342] width 210 height 48
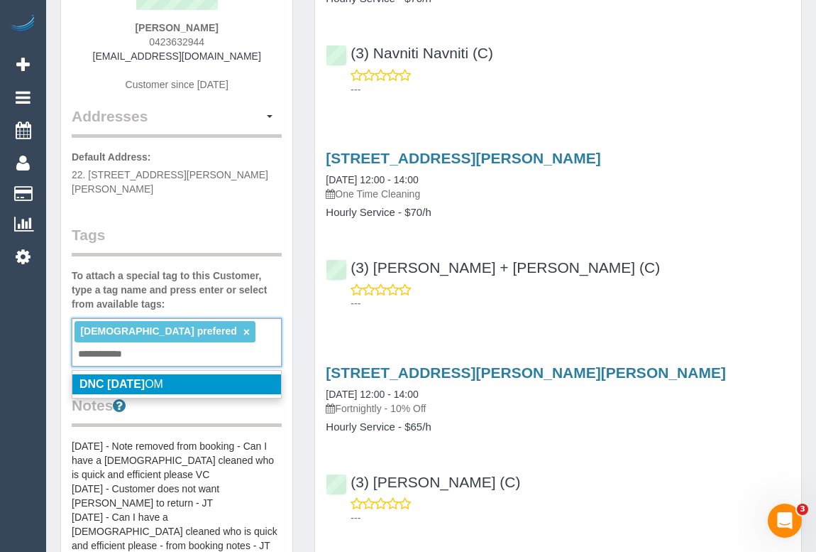
type input "**********"
click at [156, 378] on span "DNC 12/09/25 OM" at bounding box center [122, 384] width 84 height 12
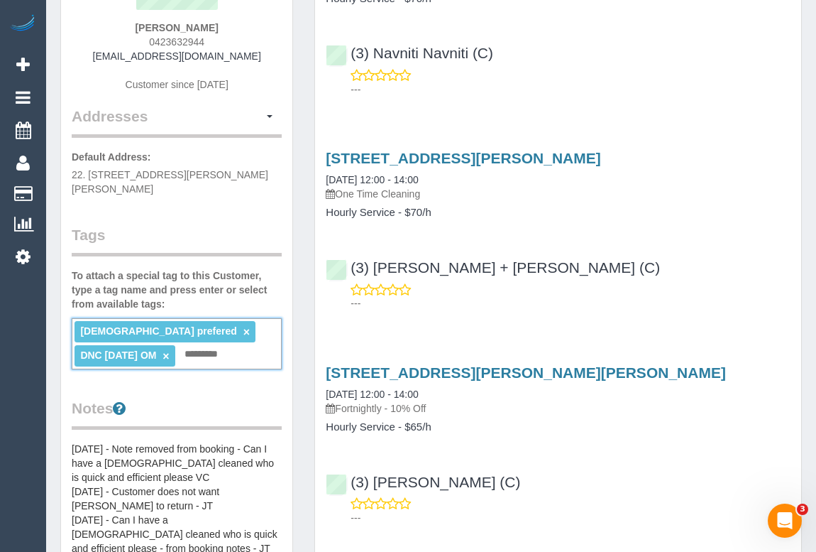
click at [564, 306] on p "---" at bounding box center [571, 303] width 440 height 14
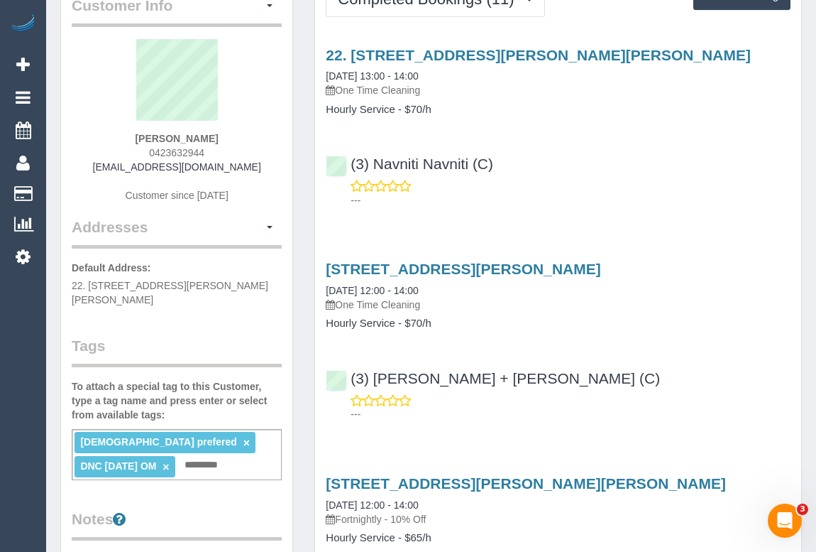
scroll to position [0, 0]
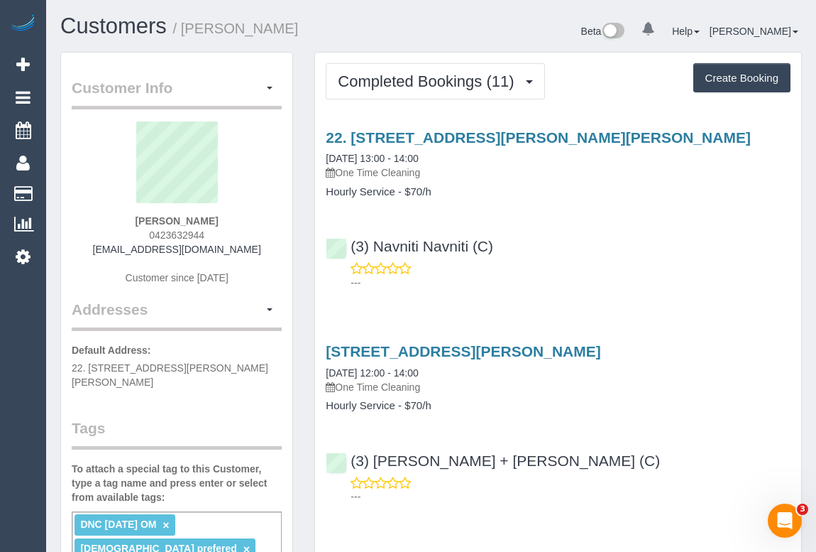
drag, startPoint x: 126, startPoint y: 218, endPoint x: 246, endPoint y: 219, distance: 119.3
click at [246, 219] on div "Keziah Bondole 0423632944 kkezi@icloud.com Customer since 2024" at bounding box center [177, 209] width 210 height 177
copy strong "Keziah Bondole"
click at [346, 241] on div "(3) Navniti Navniti (C) ---" at bounding box center [558, 258] width 486 height 64
copy link "(3) Navniti Navniti (C)"
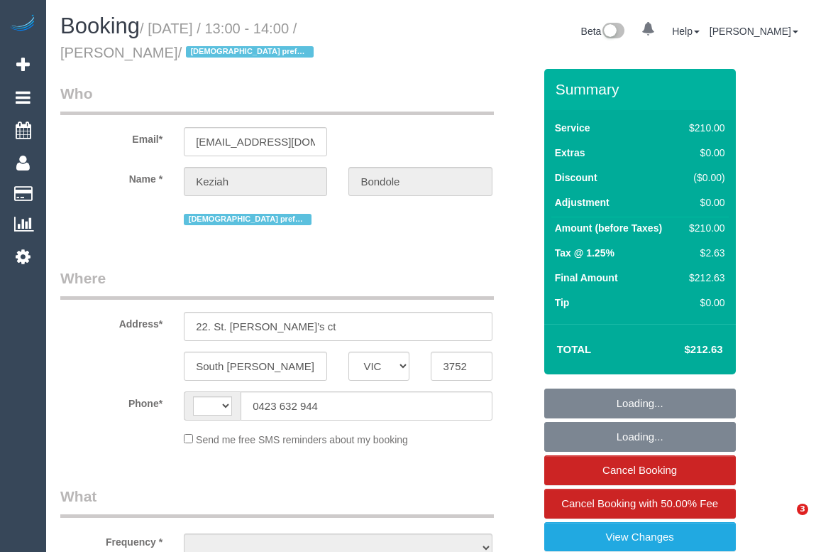
select select "VIC"
select select "object:320"
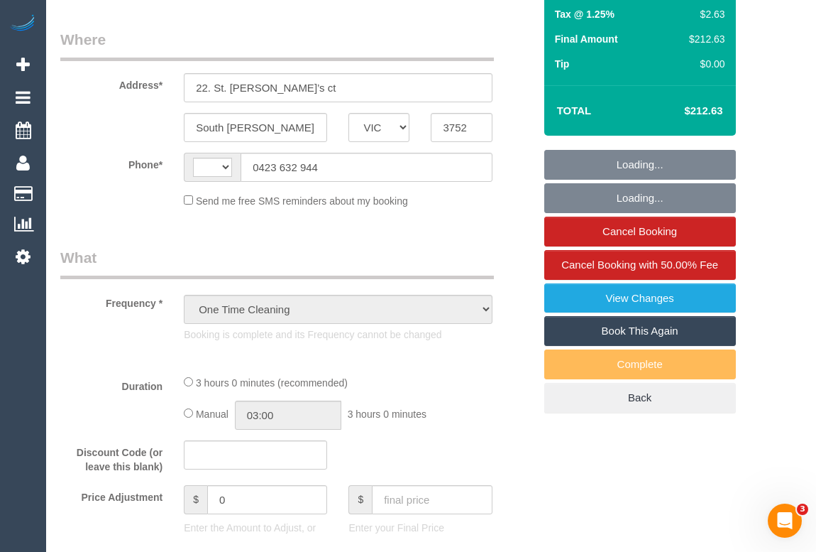
select select "string:AU"
select select "string:stripe-pm_1QPBVx2GScqysDRV26yVARyd"
select select "180"
select select "number:28"
select select "number:14"
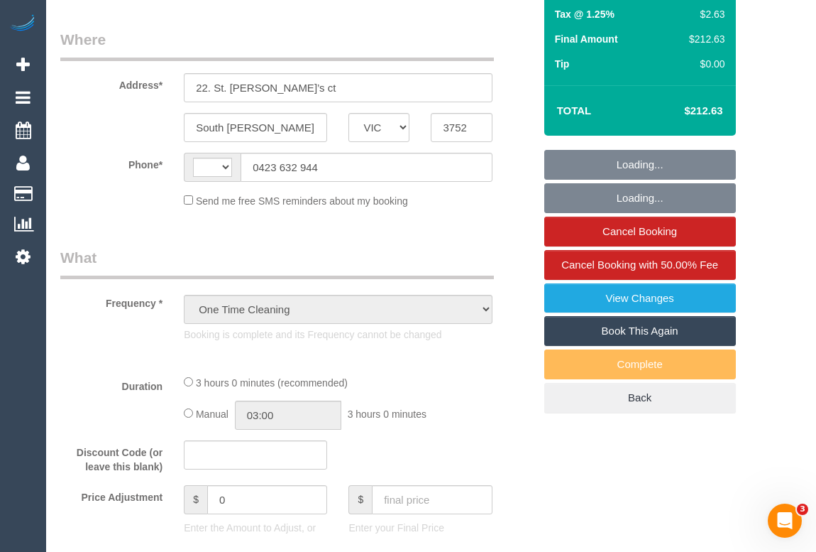
select select "number:19"
select select "number:25"
select select "number:26"
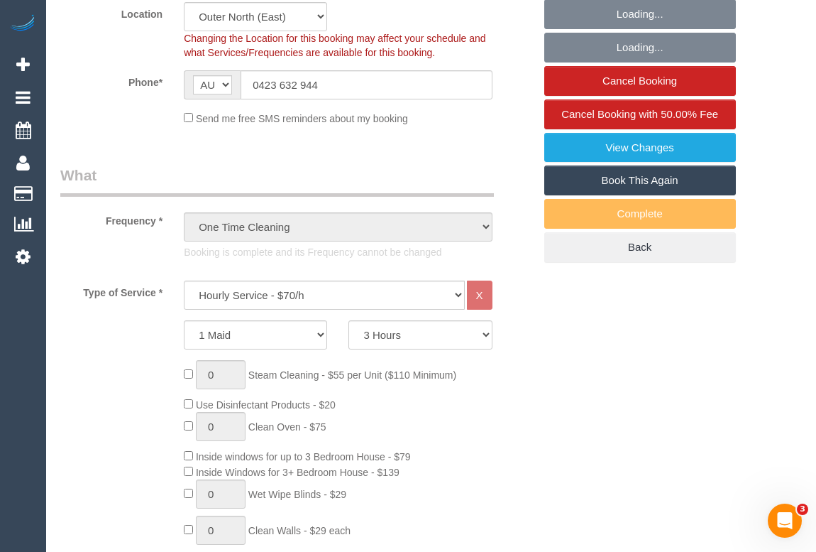
scroll to position [452, 0]
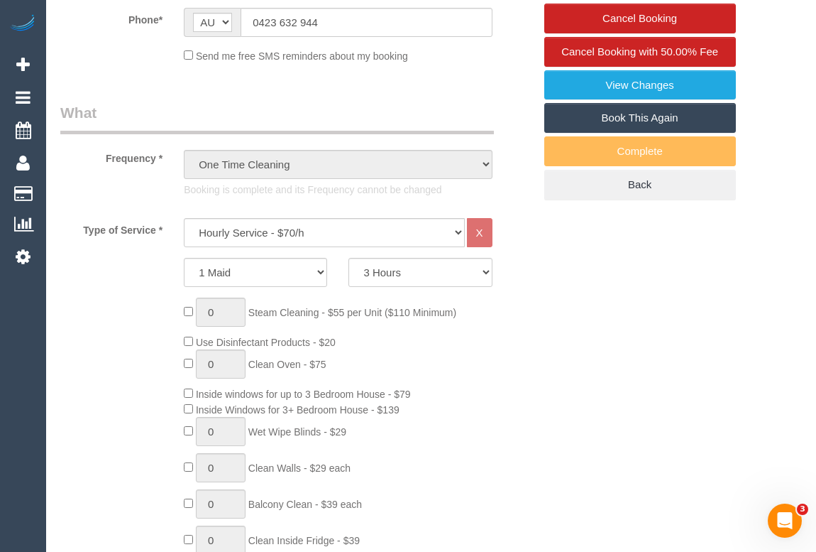
select select "object:1306"
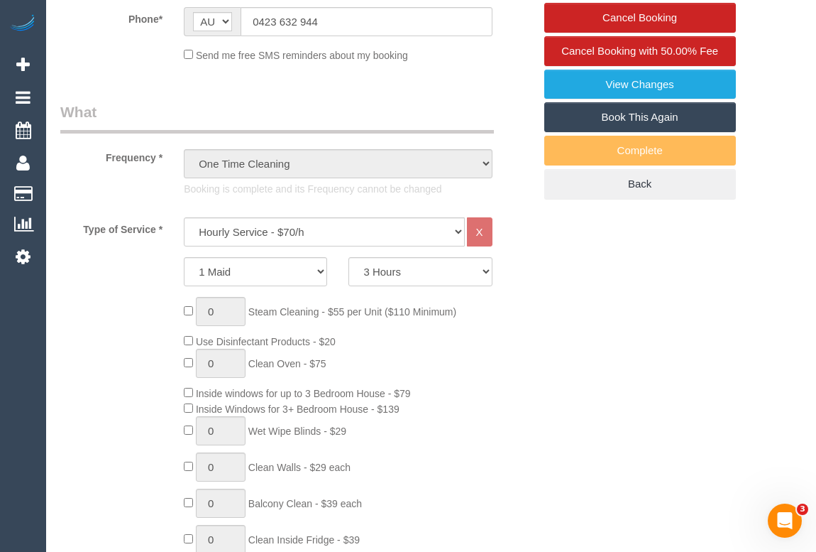
scroll to position [322, 0]
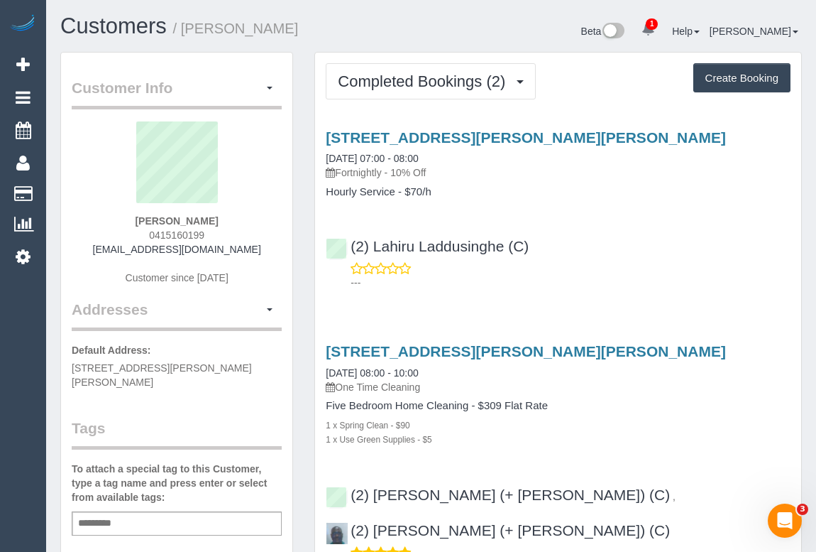
click at [669, 285] on p "---" at bounding box center [571, 282] width 440 height 14
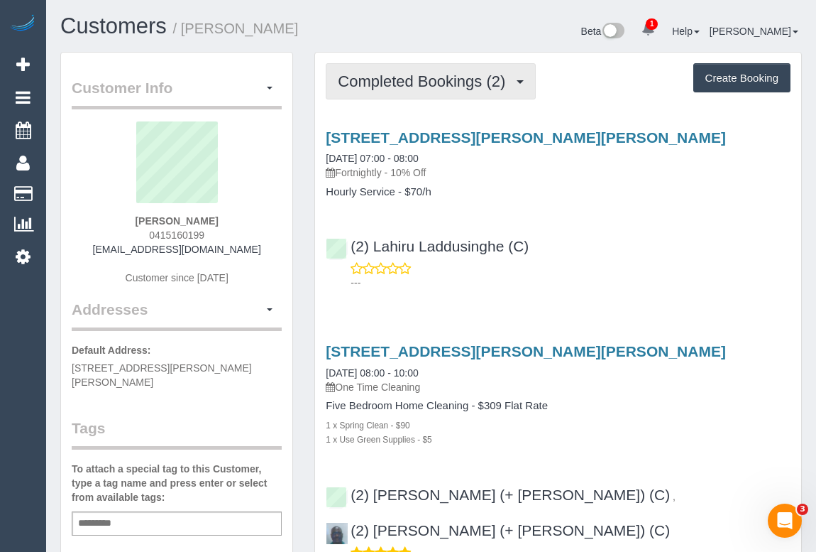
drag, startPoint x: 398, startPoint y: 78, endPoint x: 393, endPoint y: 113, distance: 35.1
click at [398, 79] on span "Completed Bookings (2)" at bounding box center [425, 81] width 175 height 18
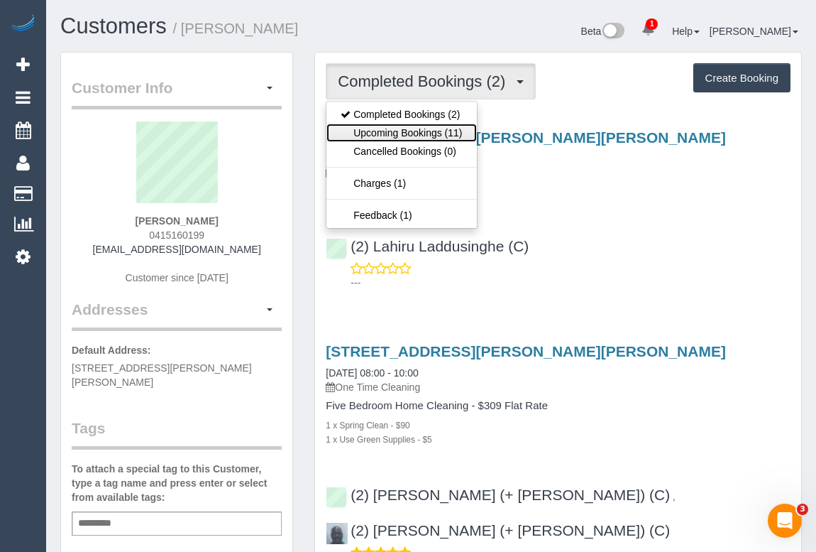
click at [393, 134] on link "Upcoming Bookings (11)" at bounding box center [402, 133] width 150 height 18
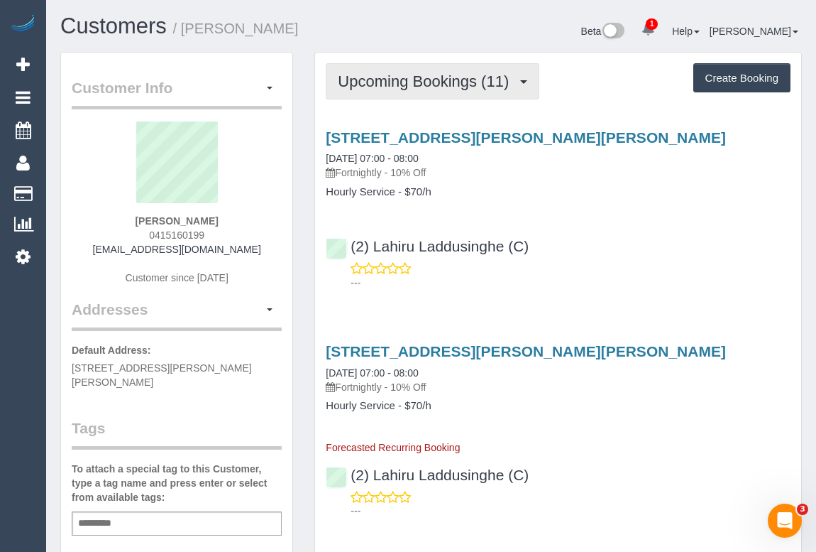
click at [406, 81] on span "Upcoming Bookings (11)" at bounding box center [427, 81] width 178 height 18
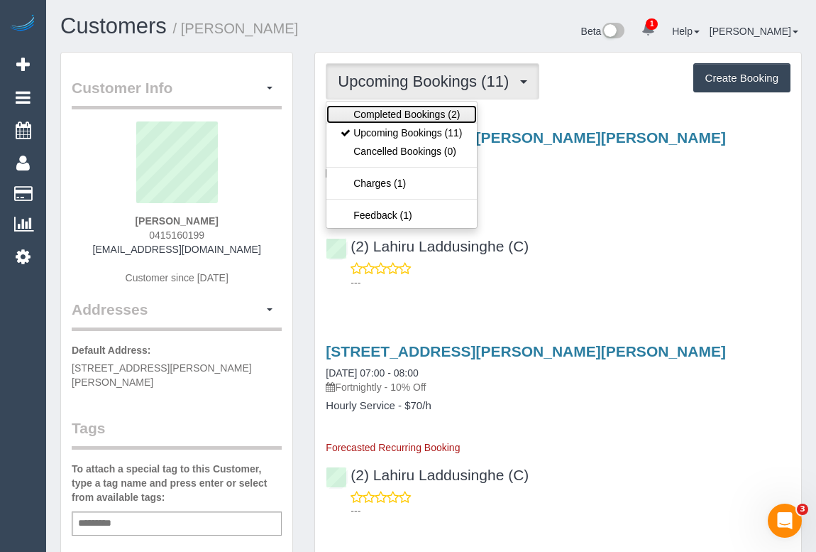
click at [405, 115] on link "Completed Bookings (2)" at bounding box center [402, 114] width 150 height 18
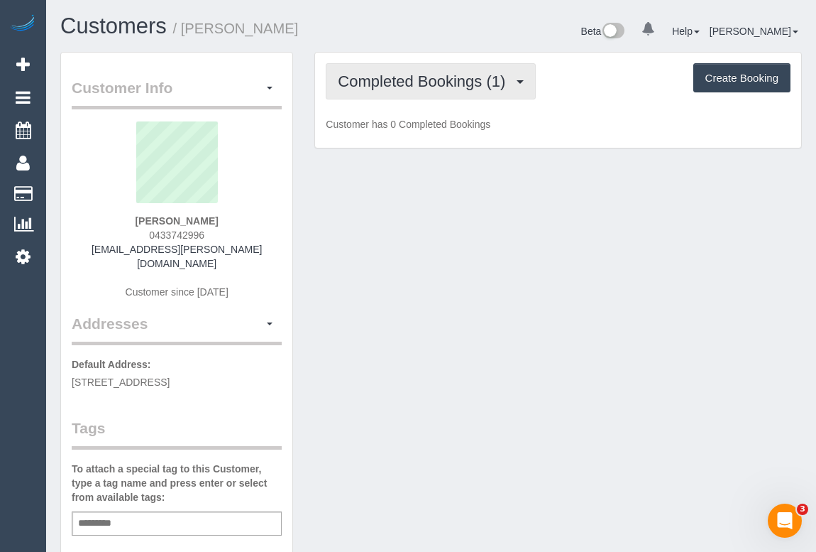
click at [449, 85] on span "Completed Bookings (1)" at bounding box center [425, 81] width 175 height 18
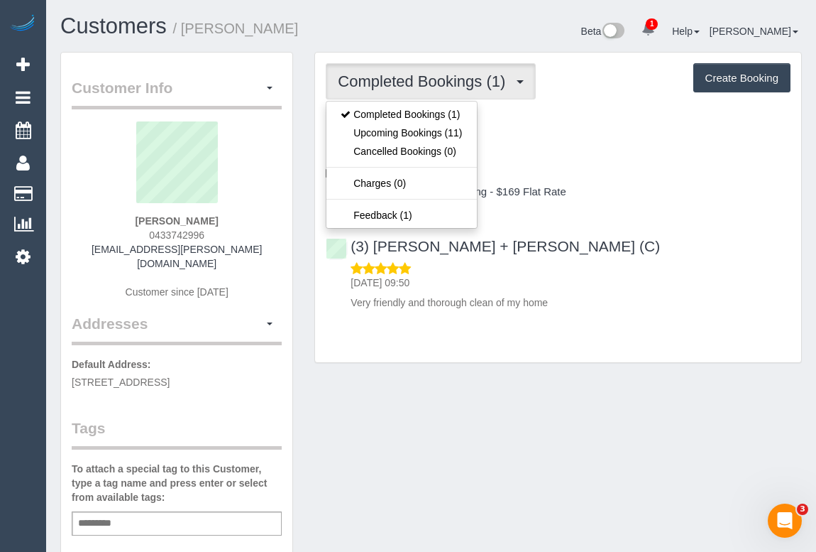
click at [448, 426] on div "Customer Info Edit Contact Info Send Message Email Preferences Special Sales Ta…" at bounding box center [431, 535] width 763 height 966
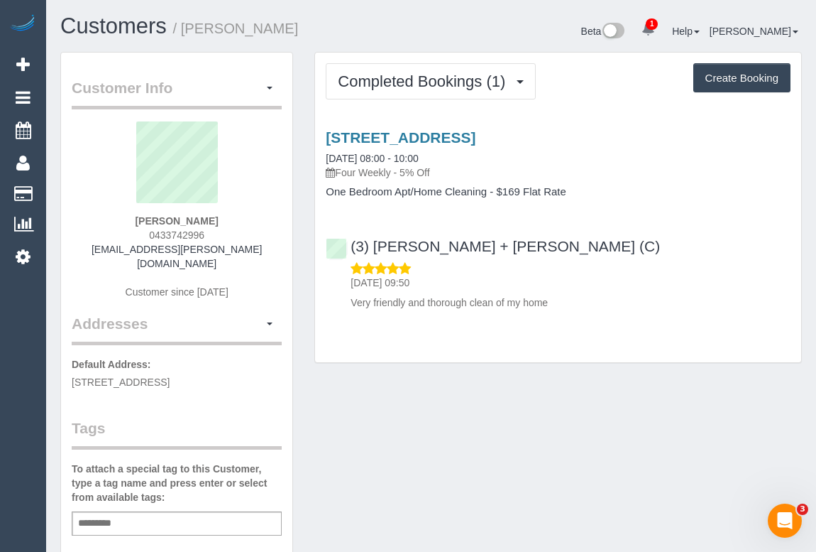
click at [672, 278] on p "[DATE] 09:50" at bounding box center [571, 282] width 440 height 14
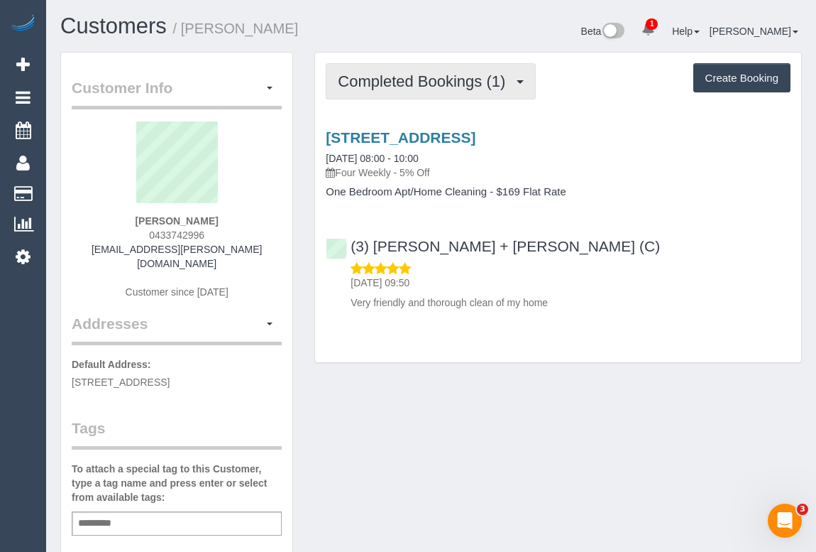
click at [436, 88] on button "Completed Bookings (1)" at bounding box center [431, 81] width 210 height 36
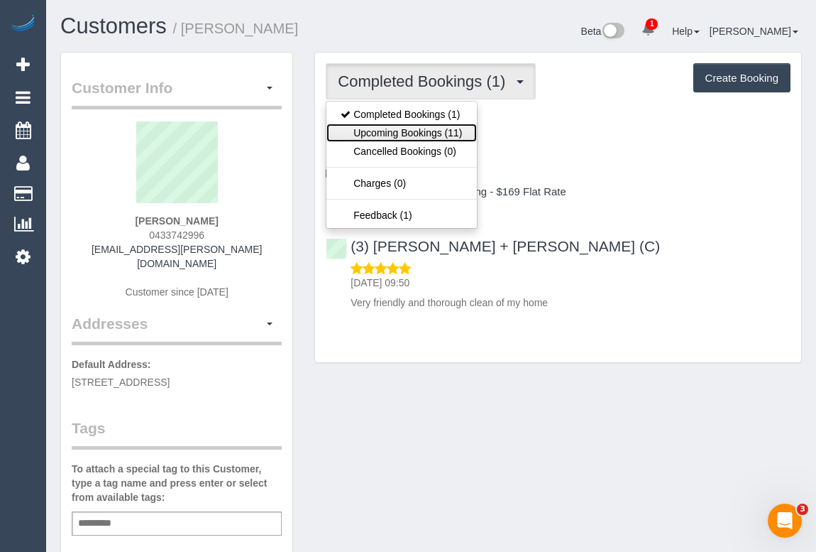
click at [430, 132] on link "Upcoming Bookings (11)" at bounding box center [402, 133] width 150 height 18
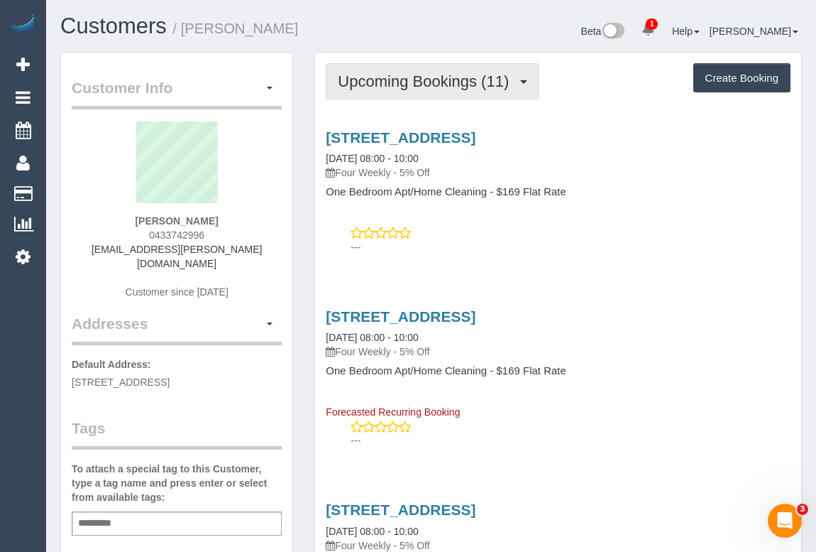
click at [425, 85] on span "Upcoming Bookings (11)" at bounding box center [427, 81] width 178 height 18
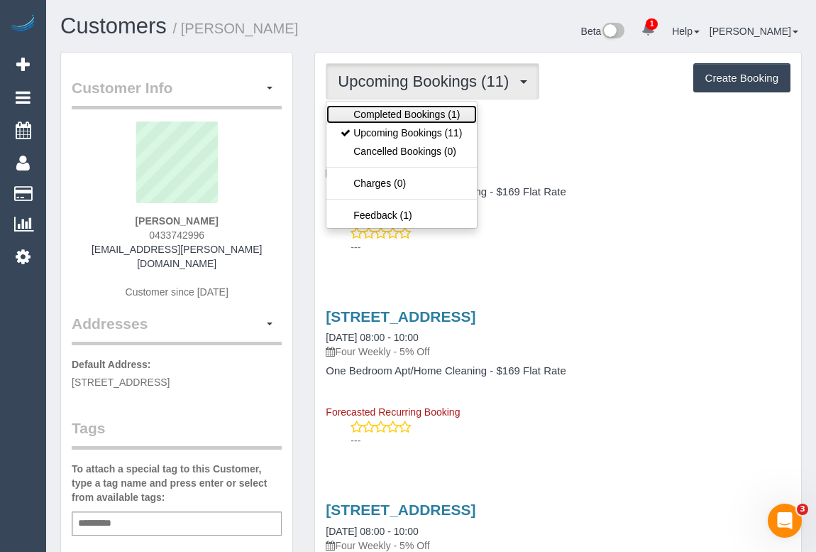
click at [417, 114] on link "Completed Bookings (1)" at bounding box center [402, 114] width 150 height 18
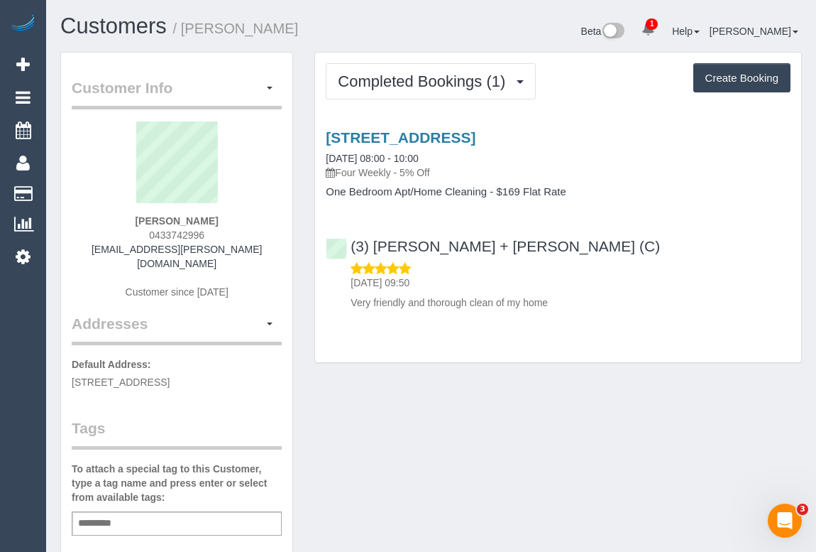
drag, startPoint x: 138, startPoint y: 230, endPoint x: 247, endPoint y: 229, distance: 109.3
click at [247, 229] on div "[PERSON_NAME] 0433742996 [PERSON_NAME][EMAIL_ADDRESS][PERSON_NAME][DOMAIN_NAME]…" at bounding box center [177, 217] width 210 height 192
copy span "0433742996"
drag, startPoint x: 98, startPoint y: 251, endPoint x: 265, endPoint y: 254, distance: 166.9
click at [265, 254] on div "[PERSON_NAME] 0433742996 [PERSON_NAME][EMAIL_ADDRESS][PERSON_NAME][DOMAIN_NAME]…" at bounding box center [177, 217] width 210 height 192
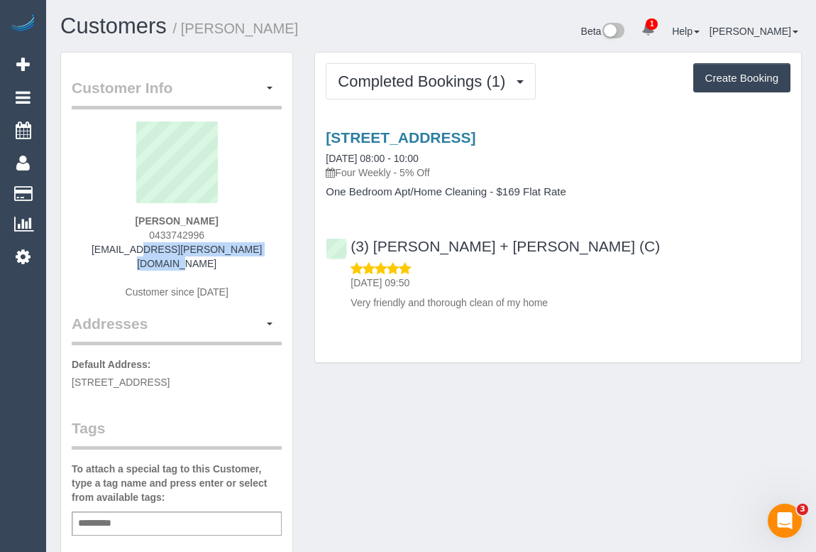
copy link "[EMAIL_ADDRESS][PERSON_NAME][DOMAIN_NAME]"
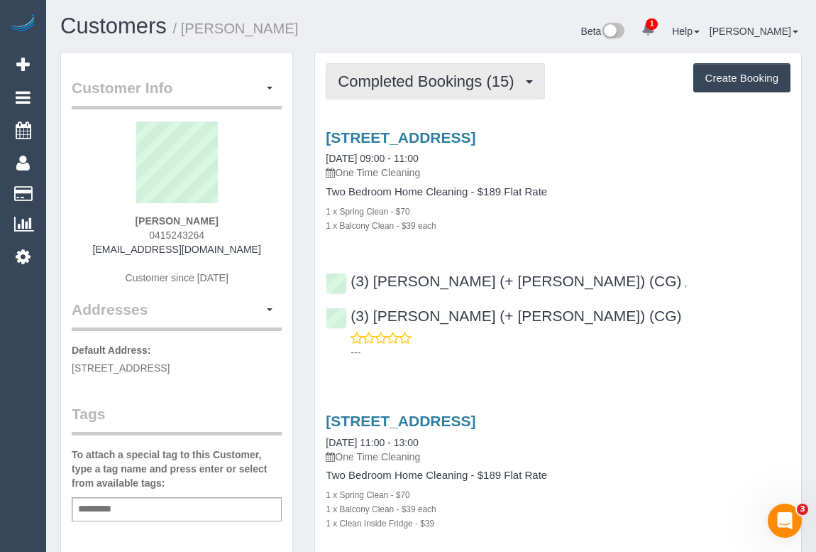
click at [430, 75] on span "Completed Bookings (15)" at bounding box center [429, 81] width 183 height 18
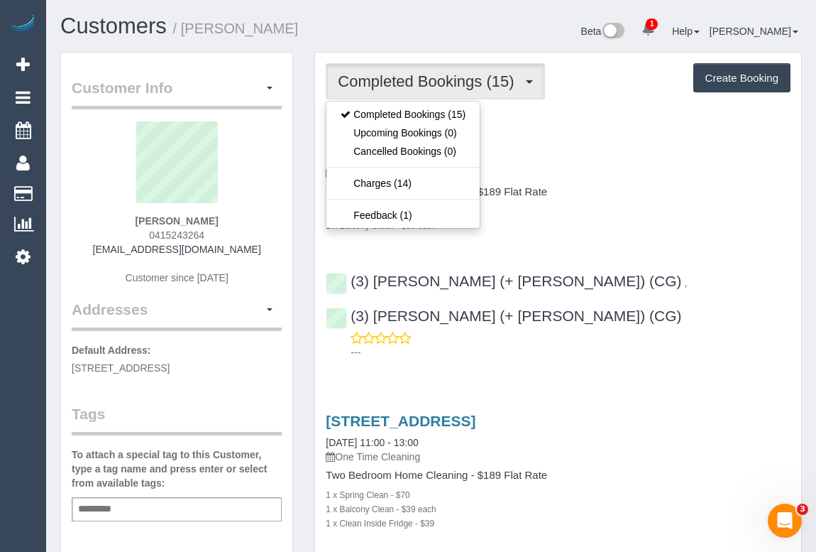
click at [672, 180] on div "[STREET_ADDRESS] [DATE] 09:00 - 11:00 One Time Cleaning Two Bedroom Home Cleani…" at bounding box center [558, 180] width 486 height 103
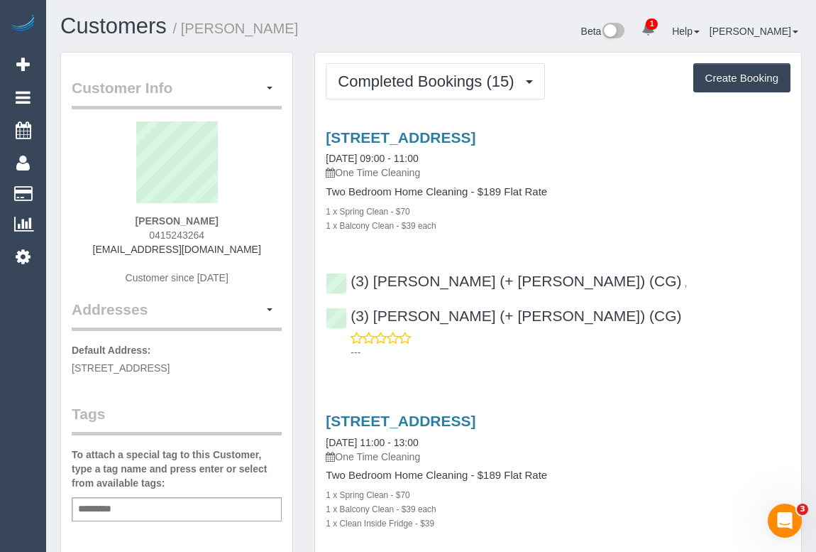
drag, startPoint x: 136, startPoint y: 253, endPoint x: 258, endPoint y: 253, distance: 122.1
click at [258, 253] on div "Brendan Kelty 0415243264 brendan.kelty19@gmail.com Customer since 2023" at bounding box center [177, 209] width 210 height 177
copy link "brendan.kelty19@gmail.com"
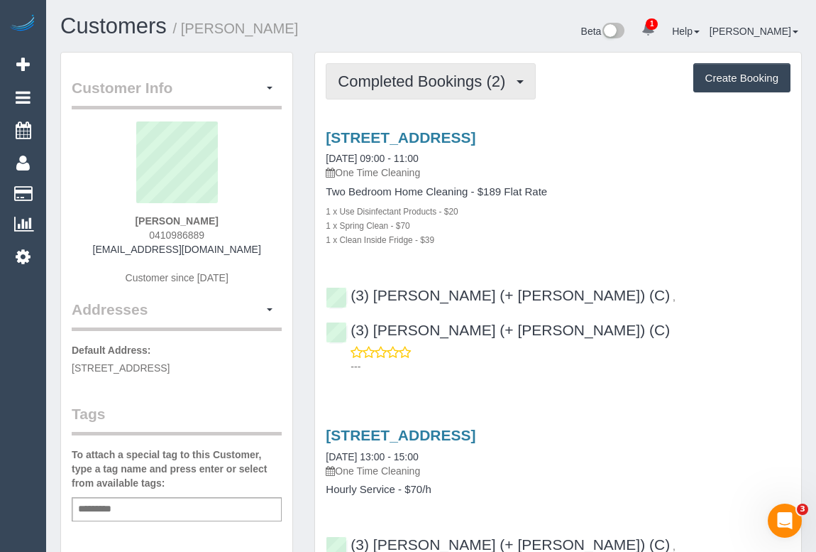
click at [410, 80] on span "Completed Bookings (2)" at bounding box center [425, 81] width 175 height 18
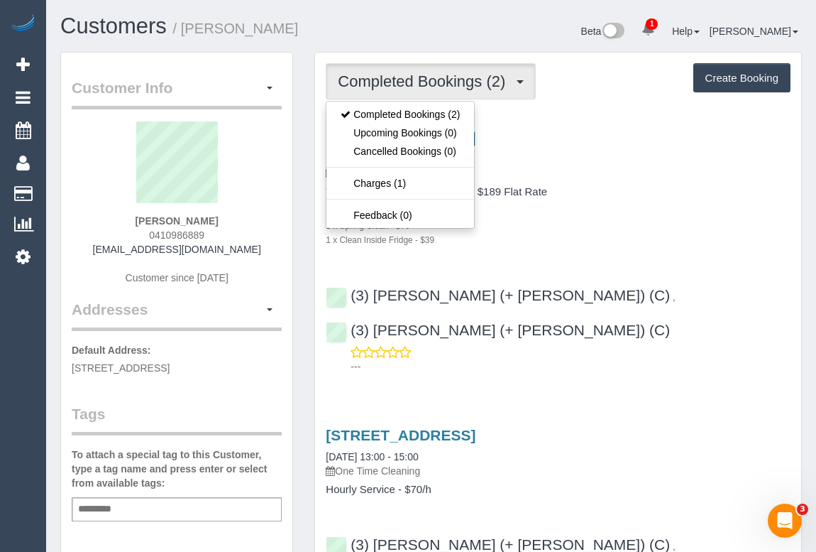
click at [557, 256] on div "228 La Trobe Street, 3603, Melbourne, VIC 3000 13/09/2025 09:00 - 11:00 One Tim…" at bounding box center [558, 248] width 486 height 263
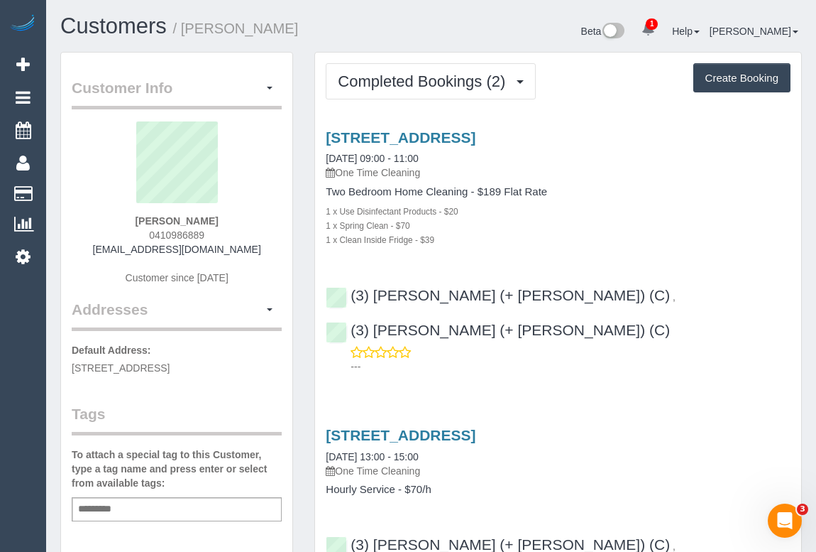
drag, startPoint x: 99, startPoint y: 252, endPoint x: 250, endPoint y: 251, distance: 150.5
click at [250, 251] on div "Emily Wang 0410986889 emails.emilyz@gmail.com Customer since 2025" at bounding box center [177, 209] width 210 height 177
copy link "emails.emilyz@gmail.com"
drag, startPoint x: 146, startPoint y: 222, endPoint x: 221, endPoint y: 221, distance: 75.3
click at [221, 221] on div "Emily Wang 0410986889 emails.emilyz@gmail.com Customer since 2025" at bounding box center [177, 209] width 210 height 177
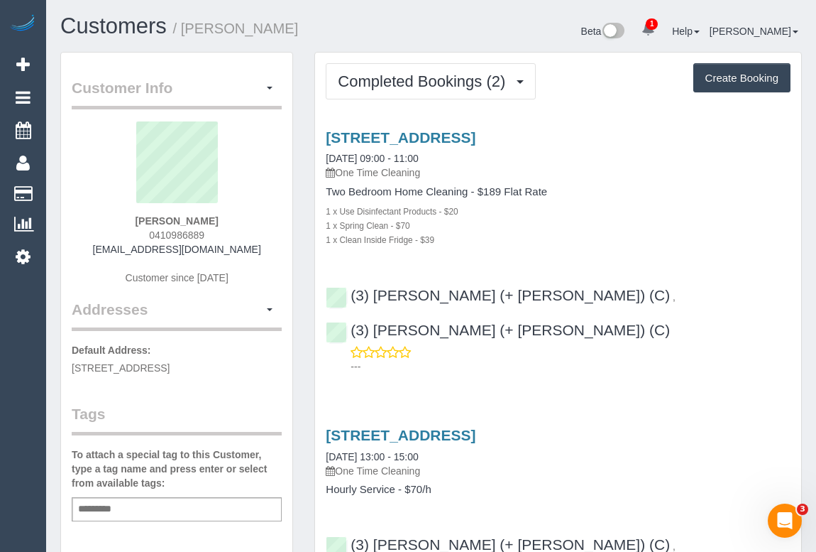
copy strong "Emily Wang"
drag, startPoint x: 155, startPoint y: 234, endPoint x: 249, endPoint y: 239, distance: 94.6
click at [249, 239] on div "Emily Wang 0410986889 emails.emilyz@gmail.com Customer since 2025" at bounding box center [177, 209] width 210 height 177
copy span "0410986889"
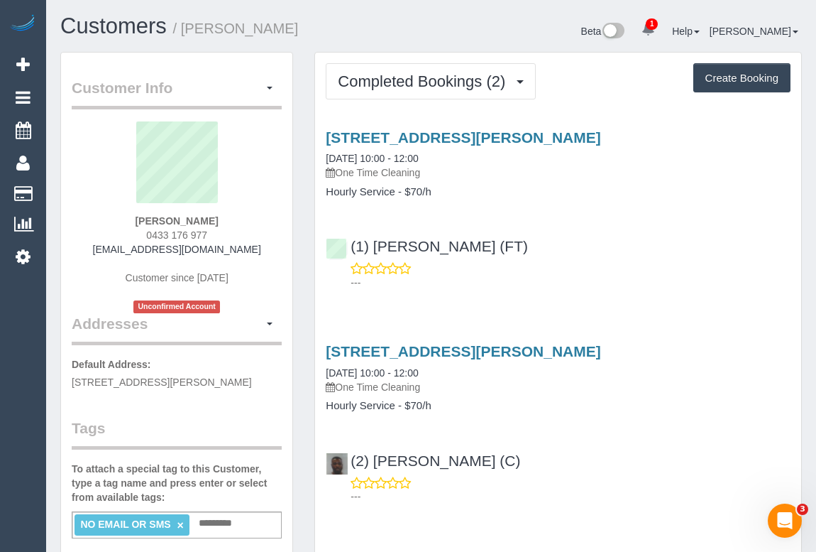
drag, startPoint x: 103, startPoint y: 251, endPoint x: 248, endPoint y: 251, distance: 145.5
click at [248, 251] on div "[PERSON_NAME] 0433 176 977 [EMAIL_ADDRESS][DOMAIN_NAME] Customer since [DATE] U…" at bounding box center [177, 217] width 210 height 192
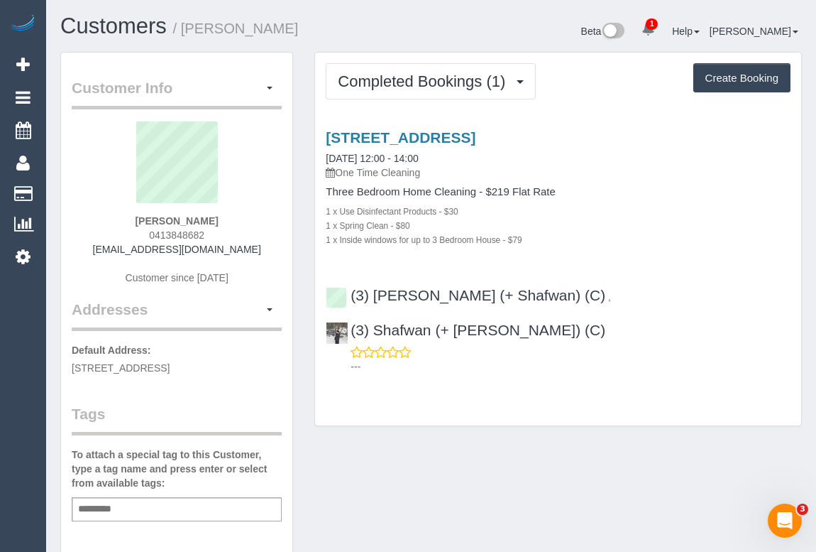
drag, startPoint x: 114, startPoint y: 246, endPoint x: 240, endPoint y: 241, distance: 126.5
click at [240, 241] on div "Madison Newbery 0413848682 madisonn219@gmail.com Customer since 2025" at bounding box center [177, 209] width 210 height 177
copy link "madisonn219@gmail.com"
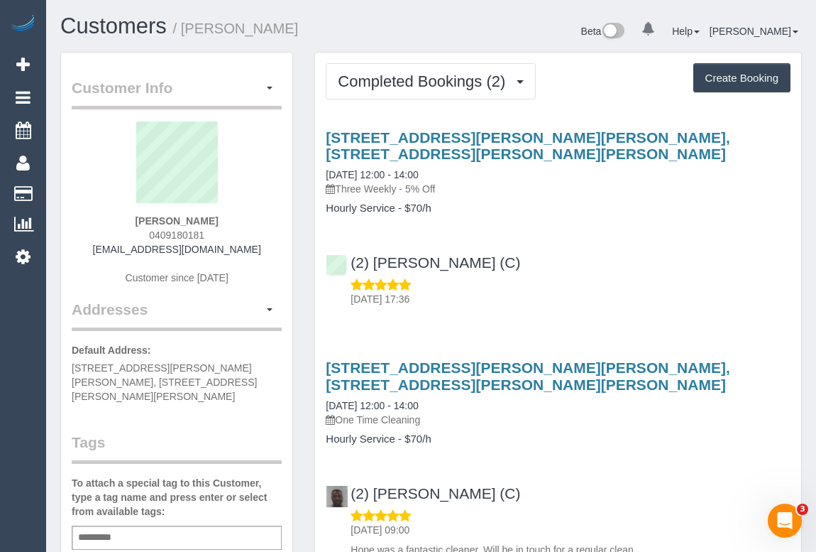
drag, startPoint x: 89, startPoint y: 248, endPoint x: 274, endPoint y: 254, distance: 185.4
click at [274, 254] on div "[PERSON_NAME] 0409180181 [EMAIL_ADDRESS][DOMAIN_NAME] Customer since [DATE]" at bounding box center [177, 209] width 210 height 177
copy link "[EMAIL_ADDRESS][DOMAIN_NAME]"
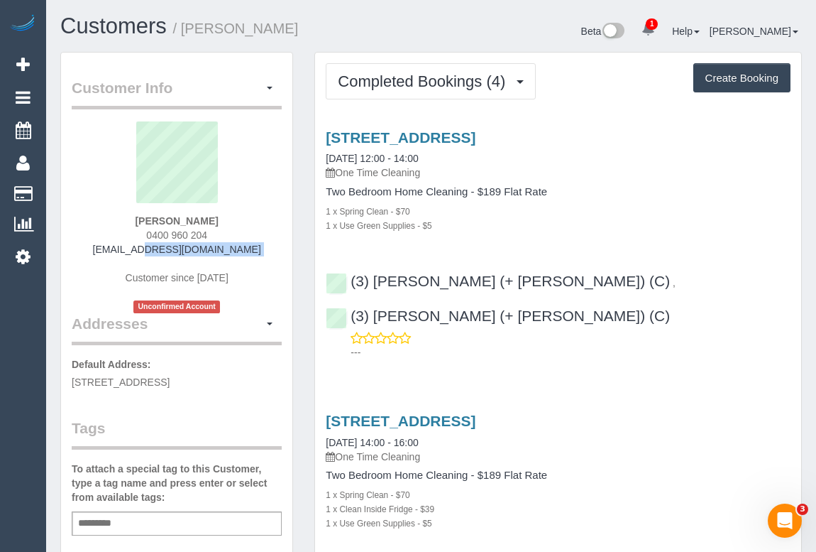
drag, startPoint x: 100, startPoint y: 249, endPoint x: 252, endPoint y: 258, distance: 152.2
click at [252, 258] on div "Reyzl Zylberman 0400 960 204 reyzlzylberman@hotmail.com Customer since 2024 Unc…" at bounding box center [177, 217] width 210 height 192
copy div "reyzlzylberman@hotmail.com"
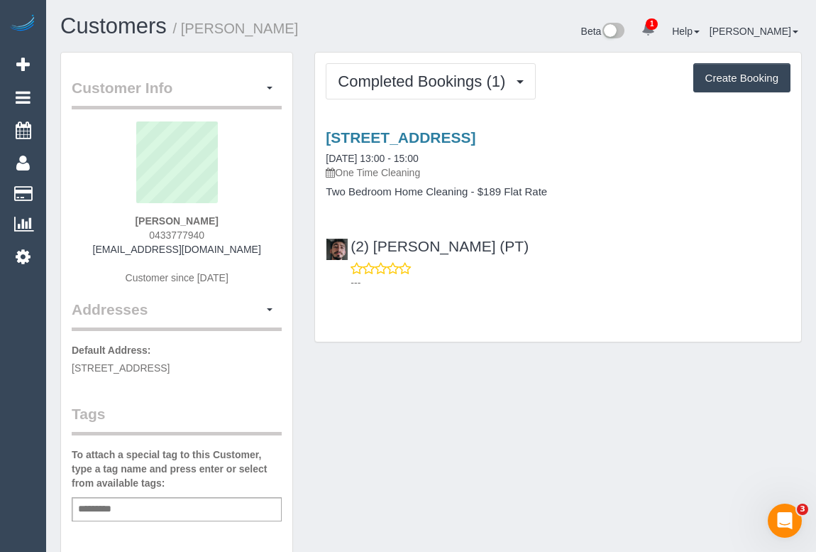
drag, startPoint x: 118, startPoint y: 245, endPoint x: 249, endPoint y: 251, distance: 131.5
click at [249, 251] on div "Brittany Bell 0433777940 brittbell1@outlook.com Customer since 2025" at bounding box center [177, 209] width 210 height 177
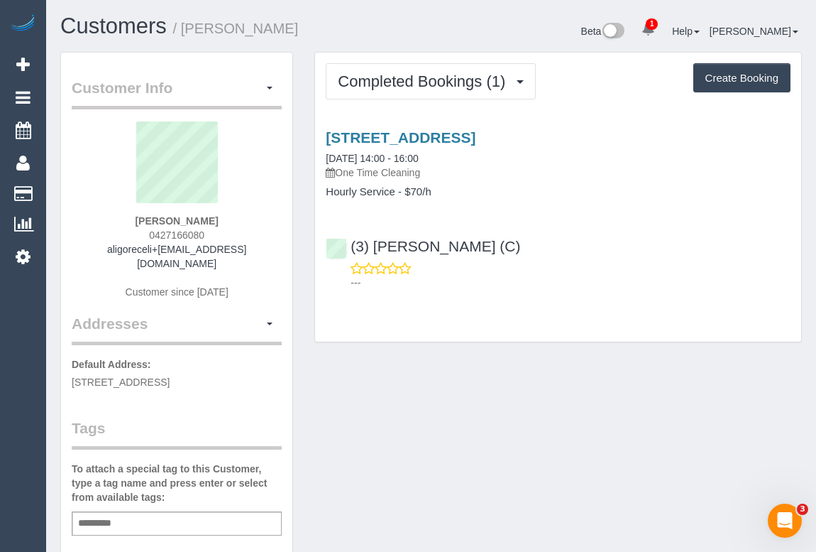
drag, startPoint x: 81, startPoint y: 251, endPoint x: 264, endPoint y: 251, distance: 183.2
click at [264, 251] on div "[PERSON_NAME] 0427166080 aligoreceli+[EMAIL_ADDRESS][DOMAIN_NAME] Customer sinc…" at bounding box center [177, 217] width 210 height 192
copy link "aligoreceli+[EMAIL_ADDRESS][DOMAIN_NAME]"
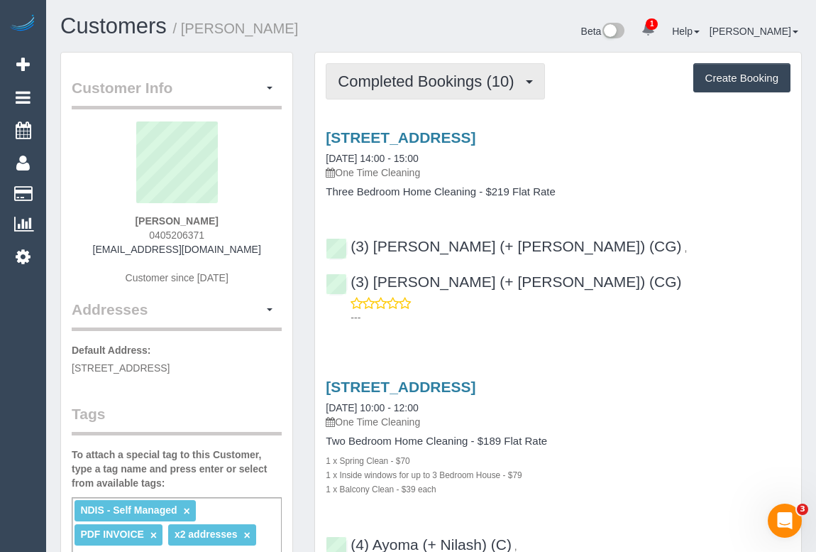
click at [417, 80] on span "Completed Bookings (10)" at bounding box center [429, 81] width 183 height 18
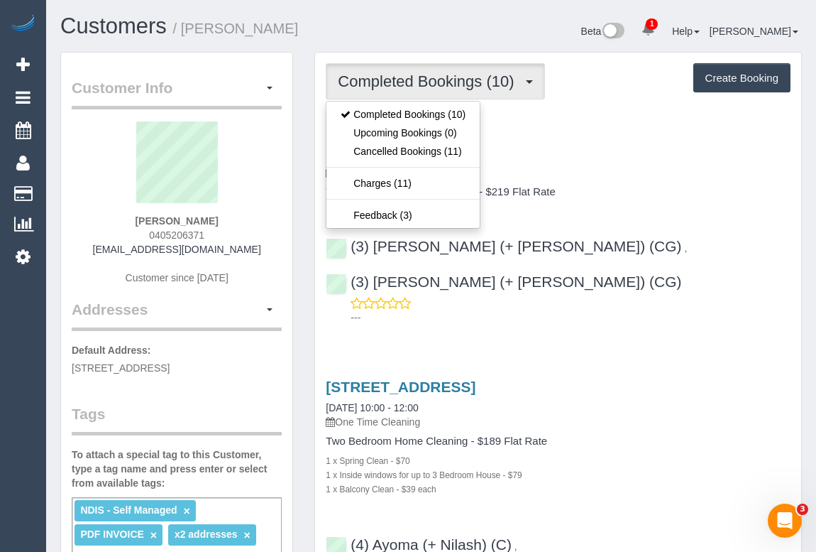
click at [634, 198] on div "3 Brentwood Drive,, Avondale Heights., VIC 3034 13/09/2025 14:00 - 15:00 One Ti…" at bounding box center [558, 224] width 486 height 214
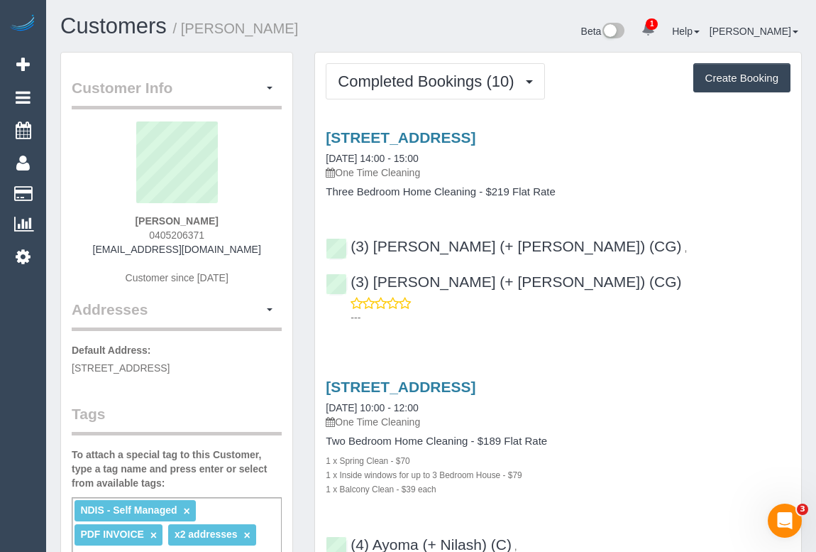
drag, startPoint x: 135, startPoint y: 234, endPoint x: 250, endPoint y: 231, distance: 115.0
click at [250, 231] on div "Kim Grondowski 0405206371 kimgrondowski@gmail.com Customer since 2024" at bounding box center [177, 209] width 210 height 177
copy span "0405206371"
drag, startPoint x: 100, startPoint y: 251, endPoint x: 259, endPoint y: 258, distance: 159.2
click at [259, 258] on div "Kim Grondowski 0405206371 kimgrondowski@gmail.com Customer since 2024" at bounding box center [177, 209] width 210 height 177
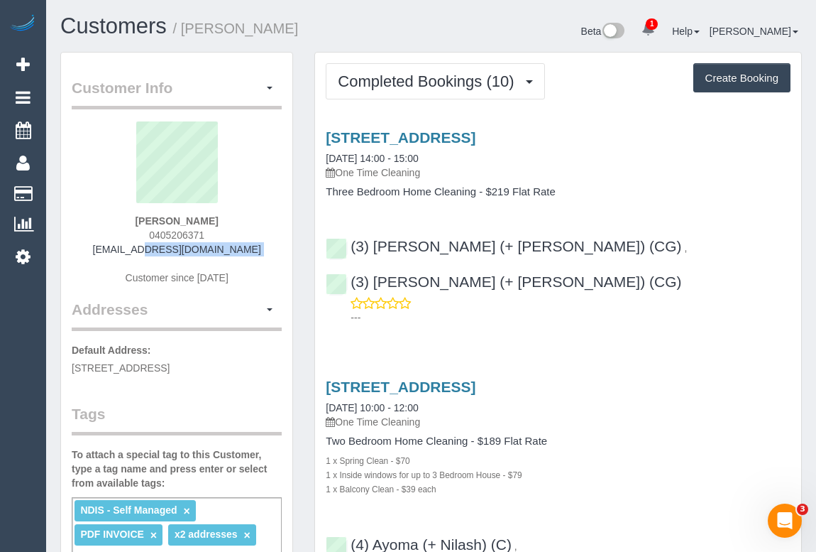
drag, startPoint x: 135, startPoint y: 234, endPoint x: 226, endPoint y: 232, distance: 91.6
click at [226, 232] on div "Kim Grondowski 0405206371 kimgrondowski@gmail.com Customer since 2024" at bounding box center [177, 209] width 210 height 177
copy span "0405206371"
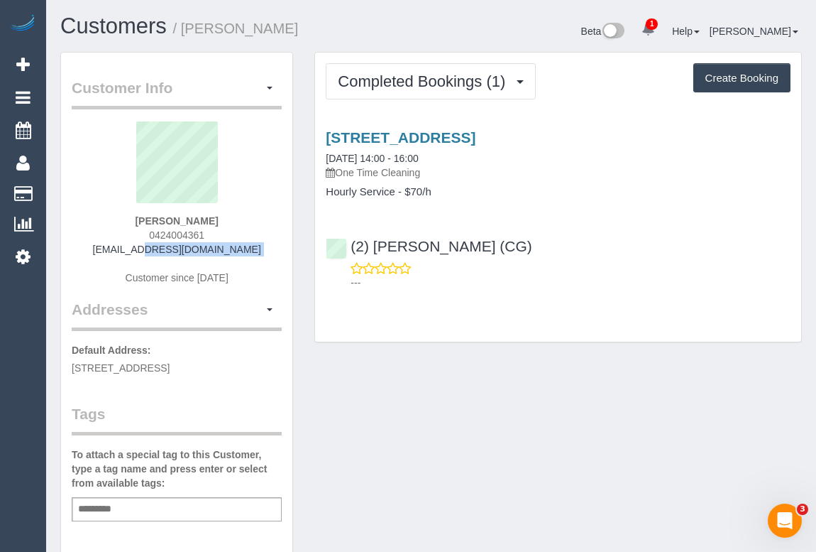
drag, startPoint x: 117, startPoint y: 246, endPoint x: 271, endPoint y: 256, distance: 154.4
click at [271, 256] on div "[PERSON_NAME] 0424004361 [EMAIL_ADDRESS][DOMAIN_NAME] Customer since [DATE]" at bounding box center [177, 209] width 210 height 177
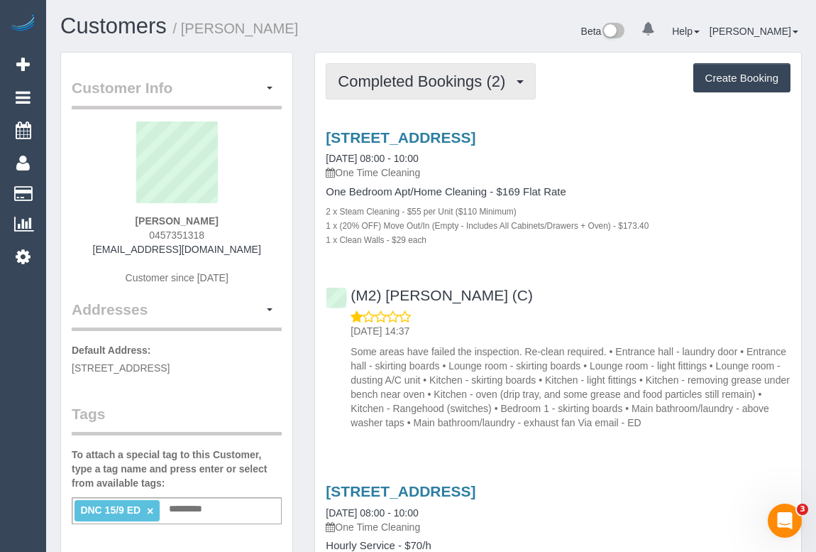
click at [419, 80] on span "Completed Bookings (2)" at bounding box center [425, 81] width 175 height 18
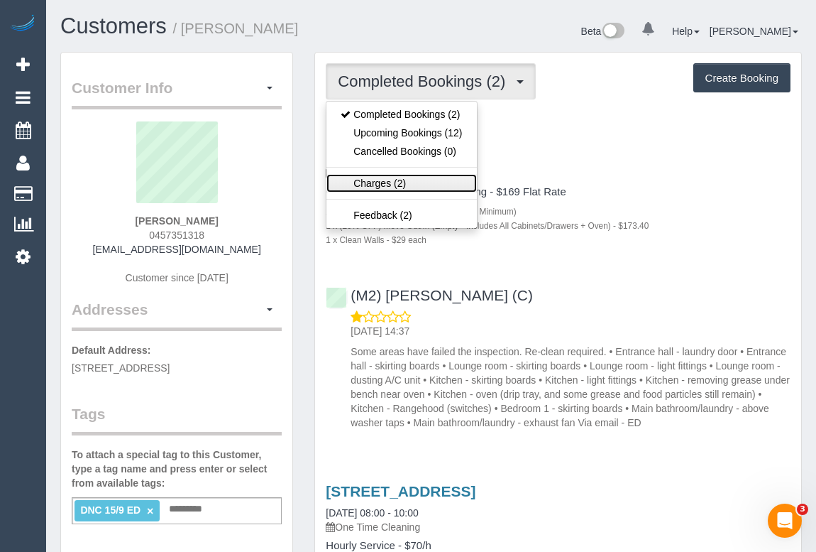
click at [376, 184] on link "Charges (2)" at bounding box center [402, 183] width 150 height 18
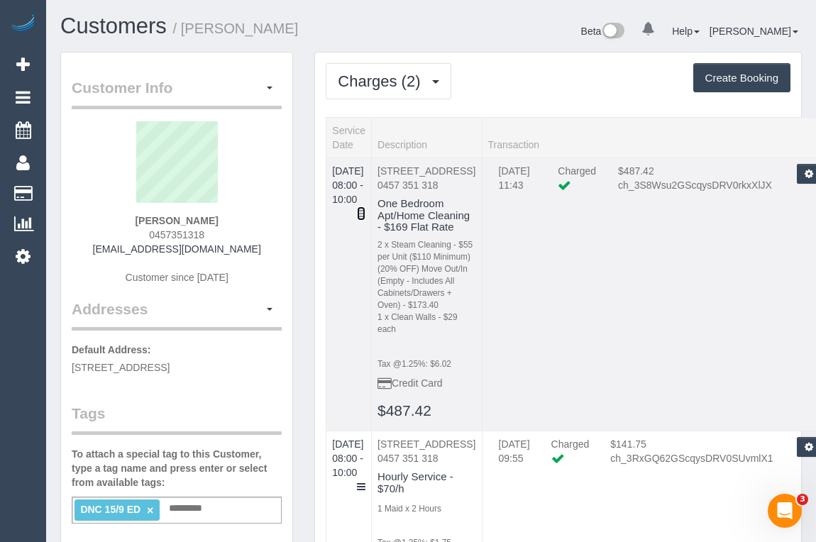
click at [366, 209] on icon at bounding box center [361, 214] width 9 height 10
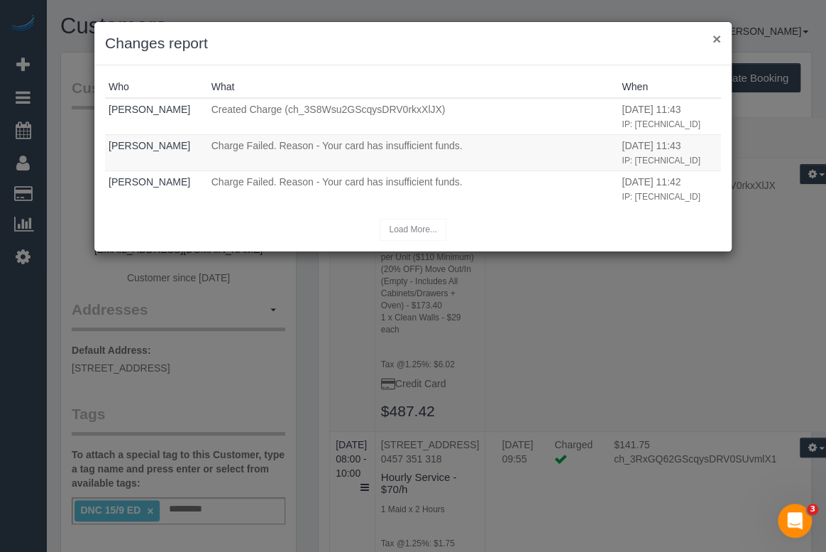
click at [716, 39] on button "×" at bounding box center [717, 38] width 9 height 15
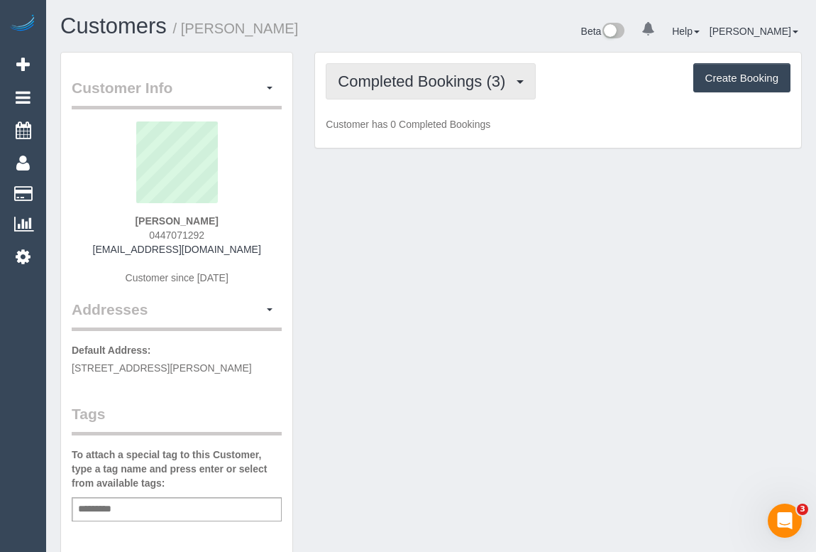
click at [422, 77] on span "Completed Bookings (3)" at bounding box center [425, 81] width 175 height 18
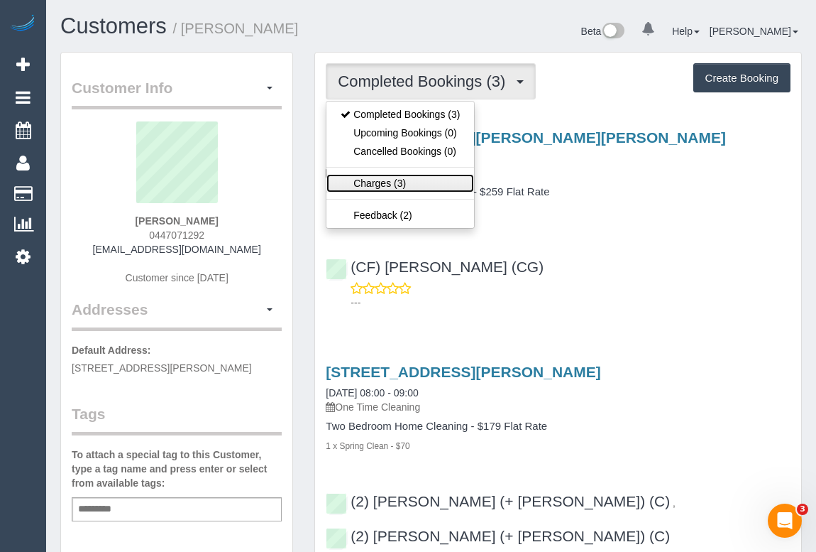
click at [371, 181] on link "Charges (3)" at bounding box center [401, 183] width 148 height 18
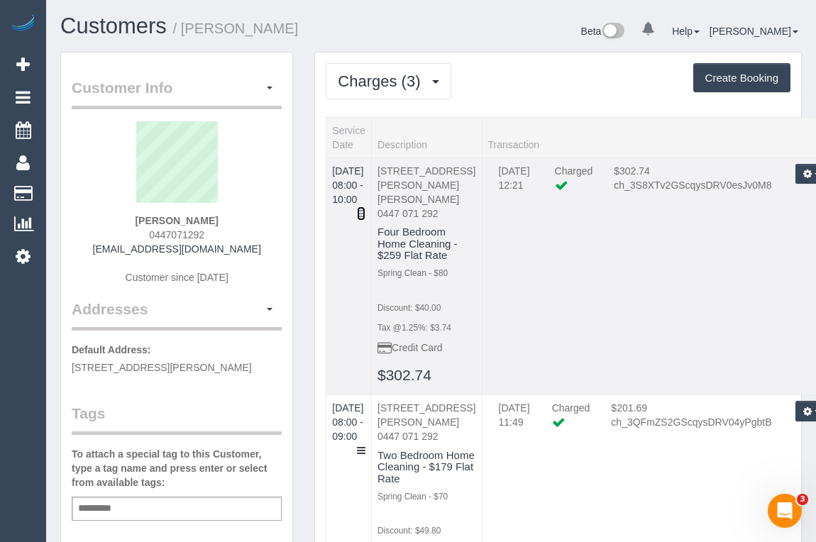
click at [366, 209] on icon at bounding box center [361, 214] width 9 height 10
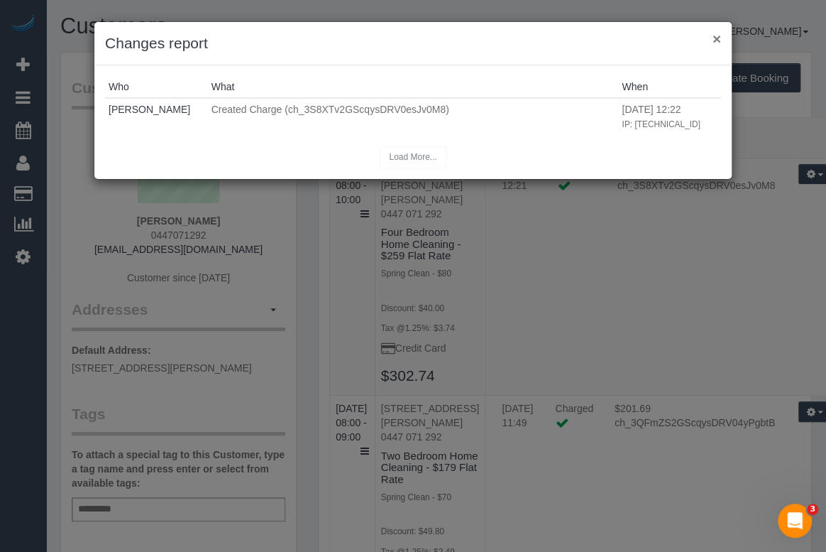
click at [713, 35] on button "×" at bounding box center [717, 38] width 9 height 15
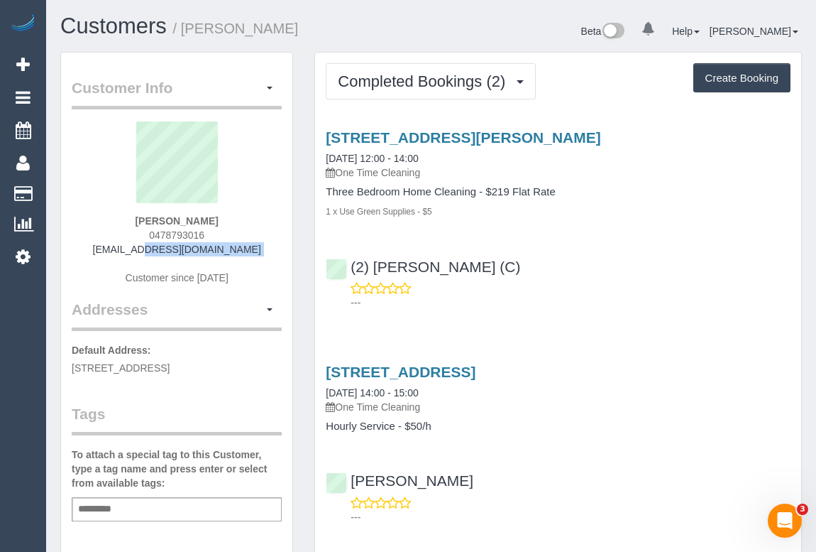
drag, startPoint x: 106, startPoint y: 248, endPoint x: 249, endPoint y: 256, distance: 142.9
click at [249, 256] on div "[PERSON_NAME] 0478793016 [EMAIL_ADDRESS][DOMAIN_NAME] Customer since [DATE]" at bounding box center [177, 209] width 210 height 177
copy div "[EMAIL_ADDRESS][DOMAIN_NAME]"
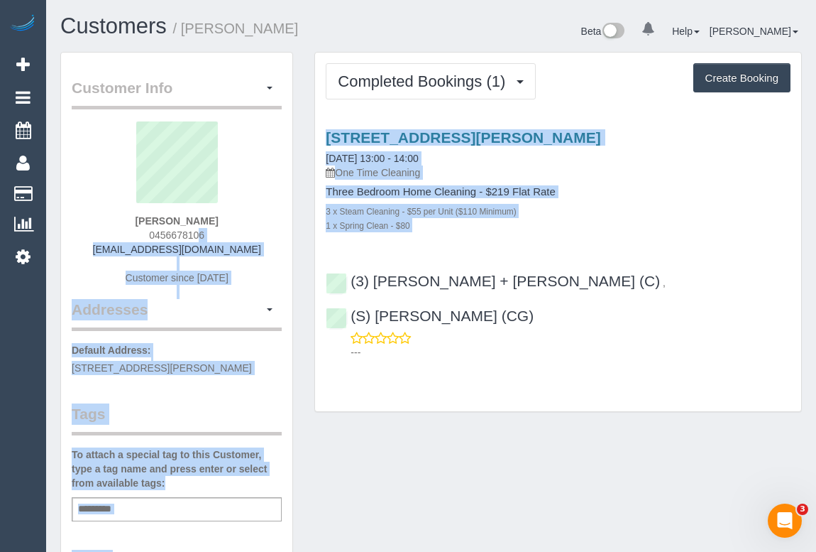
drag, startPoint x: 110, startPoint y: 239, endPoint x: 312, endPoint y: 250, distance: 202.6
click at [241, 252] on div "[PERSON_NAME] 0456678106 [EMAIL_ADDRESS][DOMAIN_NAME] Customer since [DATE]" at bounding box center [177, 209] width 210 height 177
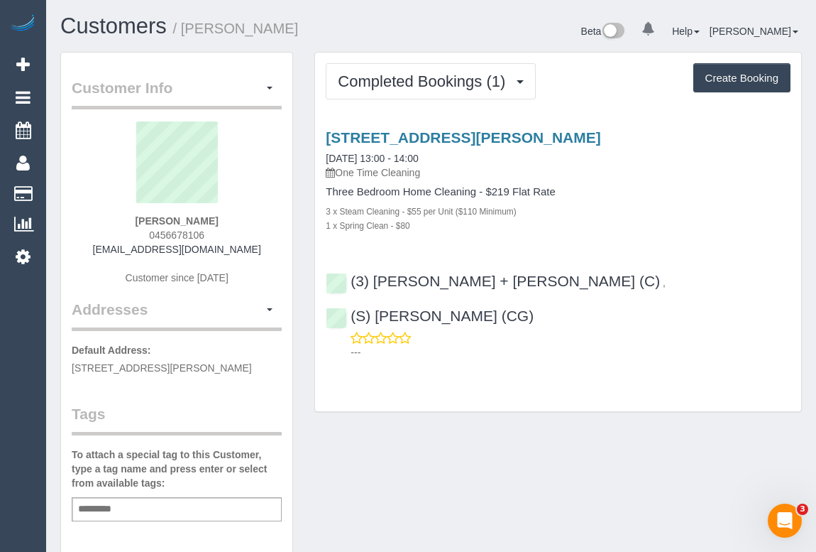
drag, startPoint x: 246, startPoint y: 251, endPoint x: 114, endPoint y: 251, distance: 132.8
click at [114, 251] on div "[PERSON_NAME] 0456678106 [EMAIL_ADDRESS][DOMAIN_NAME] Customer since [DATE]" at bounding box center [177, 209] width 210 height 177
copy link "[EMAIL_ADDRESS][DOMAIN_NAME]"
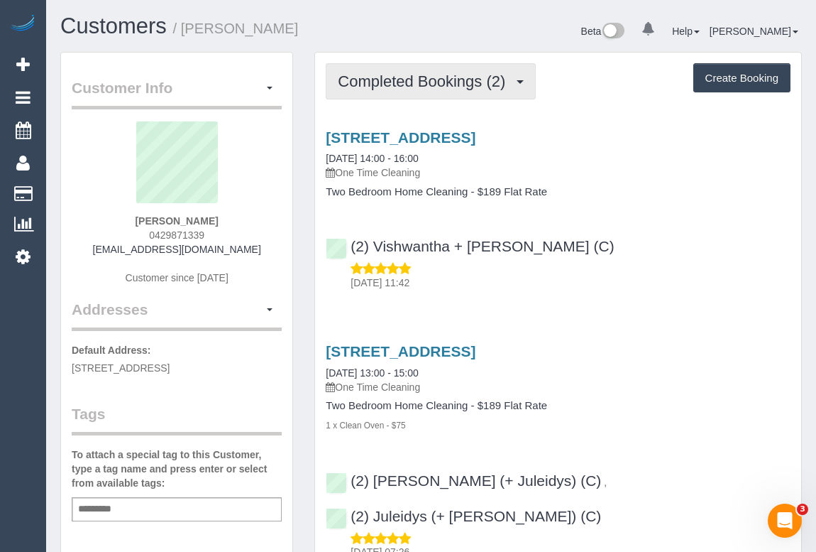
click at [376, 70] on button "Completed Bookings (2)" at bounding box center [431, 81] width 210 height 36
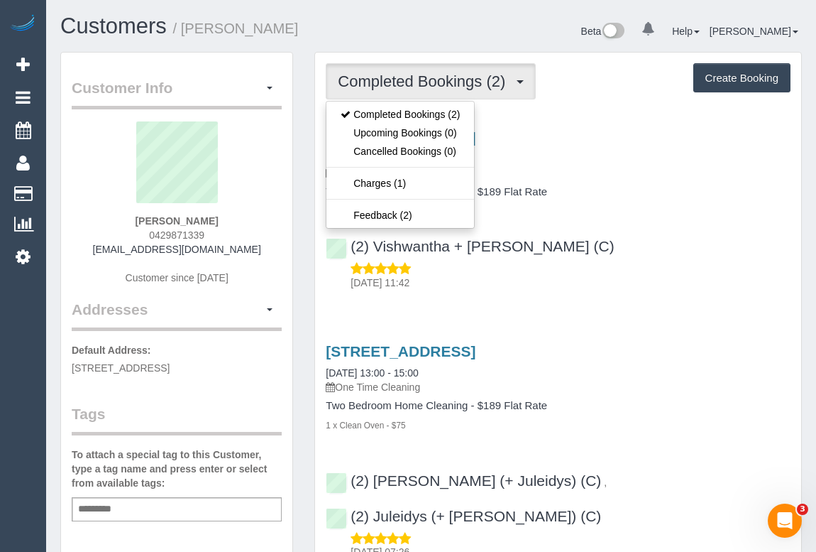
click at [633, 186] on h4 "Two Bedroom Home Cleaning - $189 Flat Rate" at bounding box center [558, 192] width 465 height 12
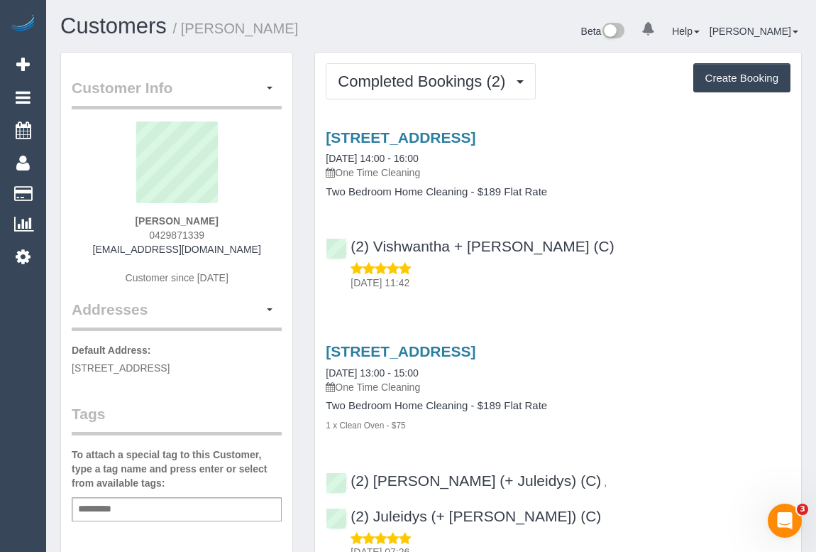
click at [612, 244] on div "(2) Vishwantha + Madhushika (C) 18/09/2025 11:42" at bounding box center [558, 258] width 486 height 64
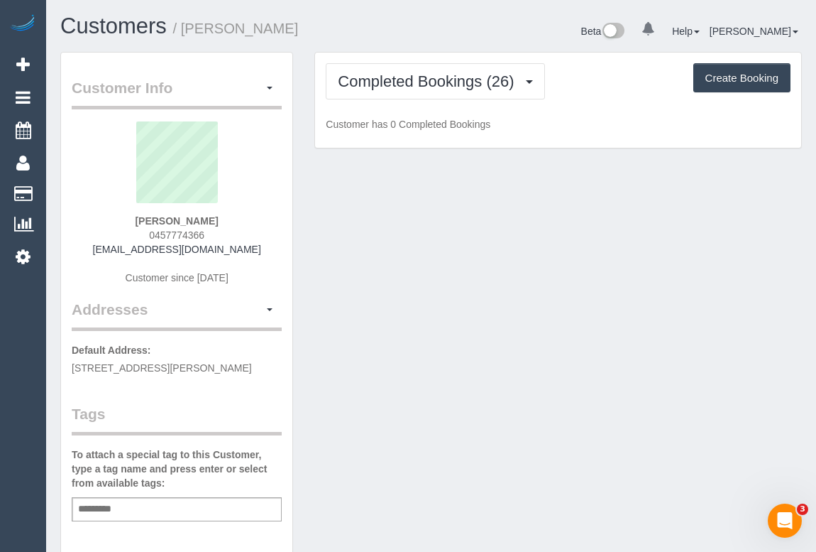
drag, startPoint x: 99, startPoint y: 251, endPoint x: 256, endPoint y: 254, distance: 156.9
click at [256, 254] on div "[PERSON_NAME] 0457774366 [EMAIL_ADDRESS][DOMAIN_NAME] Customer since [DATE]" at bounding box center [177, 209] width 210 height 177
copy link "[EMAIL_ADDRESS][DOMAIN_NAME]"
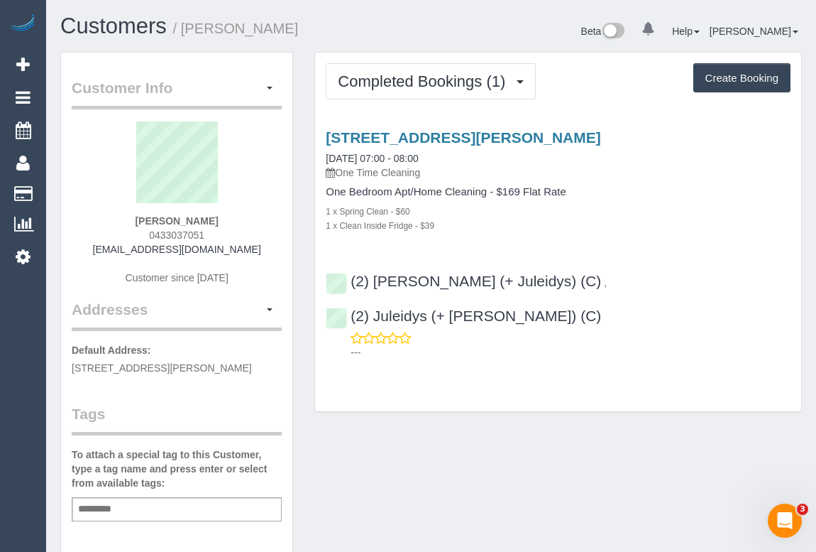
click at [666, 332] on div "Completed Bookings (1) Completed Bookings (1) Upcoming Bookings (0) Cancelled B…" at bounding box center [558, 232] width 486 height 359
click at [772, 182] on div "26/169 Ormond Road, 26, Elwood, VIC 3184 16/09/2025 07:00 - 08:00 One Time Clea…" at bounding box center [558, 180] width 486 height 103
click at [622, 338] on div "Completed Bookings (1) Completed Bookings (1) Upcoming Bookings (0) Cancelled B…" at bounding box center [558, 232] width 486 height 359
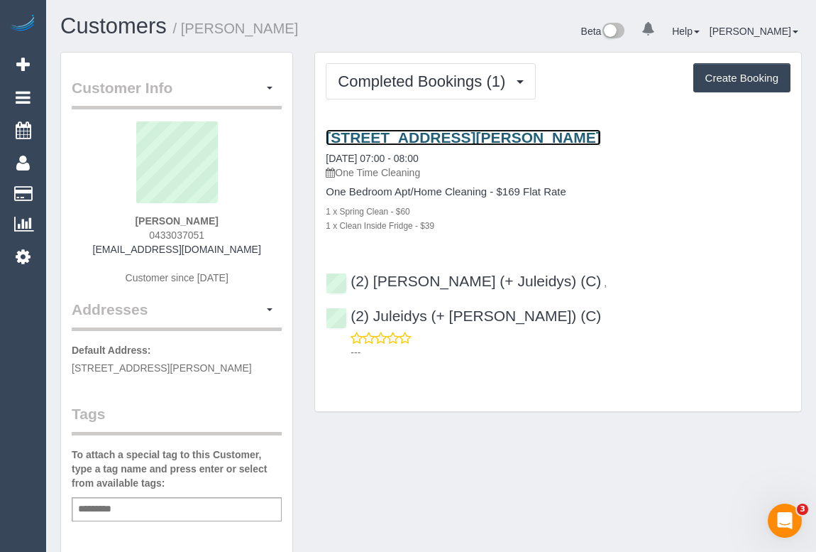
click at [426, 137] on link "26/169 Ormond Road, 26, Elwood, VIC 3184" at bounding box center [463, 137] width 275 height 16
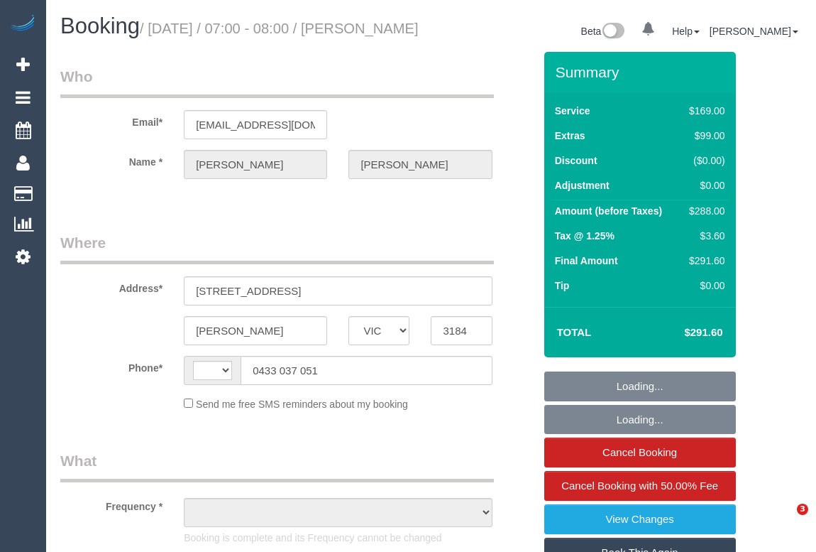
select select "VIC"
select select "string:AU"
select select "object:294"
select select "string:stripe-pm_1S6rUF2GScqysDRVU3mMfEfg"
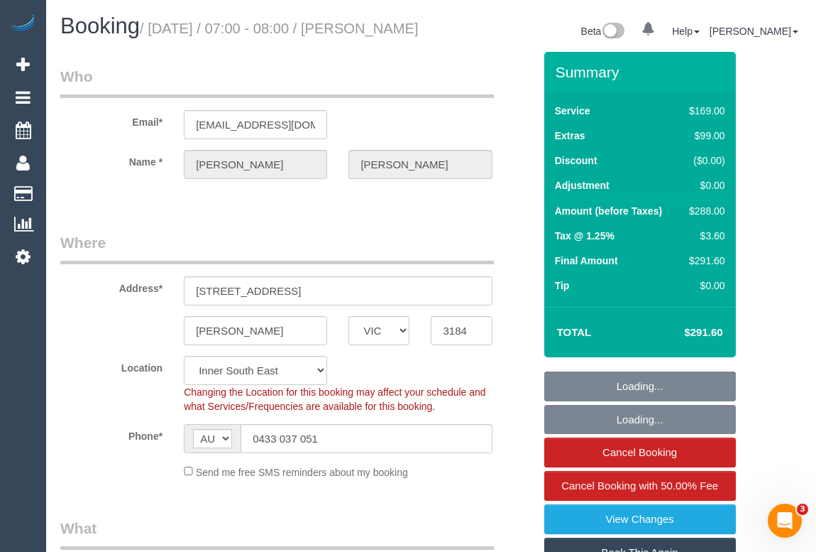
select select "object:683"
select select "spot1"
select select "number:28"
select select "number:14"
select select "number:19"
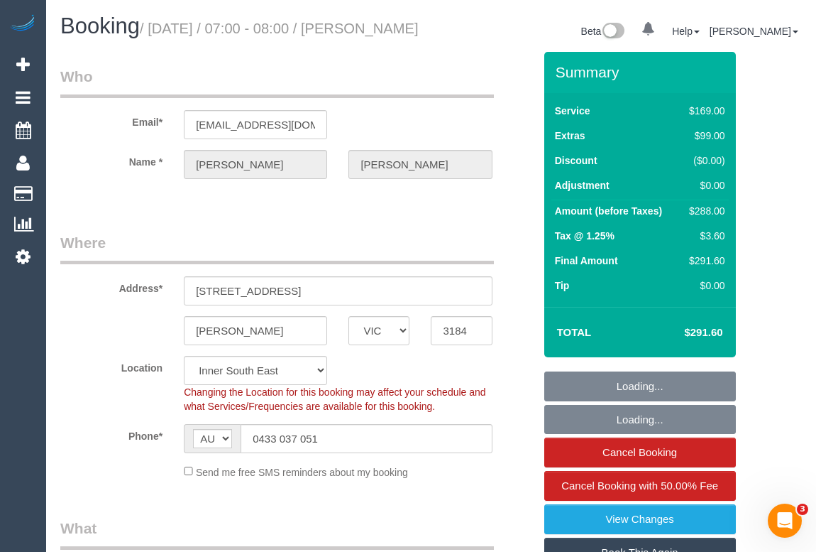
select select "number:25"
select select "number:35"
select select "number:13"
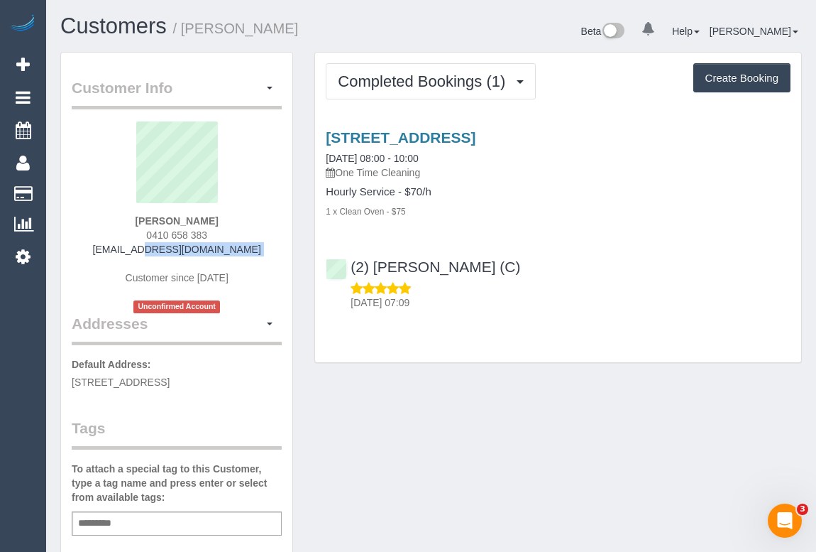
drag, startPoint x: 109, startPoint y: 255, endPoint x: 270, endPoint y: 256, distance: 161.2
click at [270, 256] on div "[PERSON_NAME] 0410 658 383 [EMAIL_ADDRESS][DOMAIN_NAME] Customer since [DATE] U…" at bounding box center [177, 217] width 210 height 192
copy div "[EMAIL_ADDRESS][DOMAIN_NAME]"
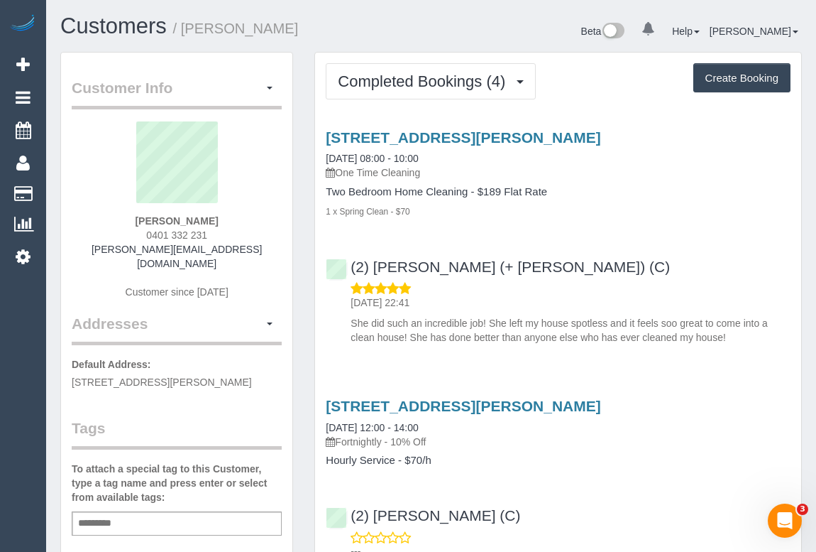
click at [557, 268] on div "(2) [PERSON_NAME] (+ [PERSON_NAME]) (C) [DATE] 22:41 She did such an incredible…" at bounding box center [558, 295] width 486 height 98
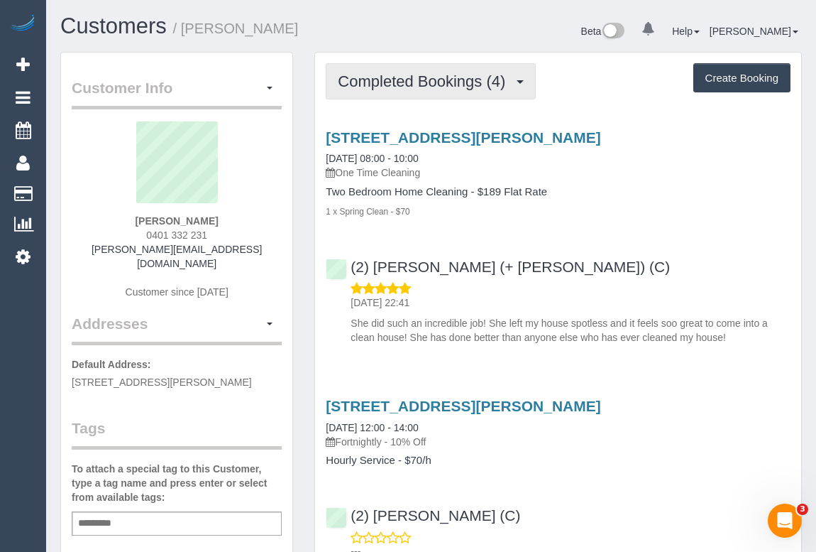
click at [410, 80] on span "Completed Bookings (4)" at bounding box center [425, 81] width 175 height 18
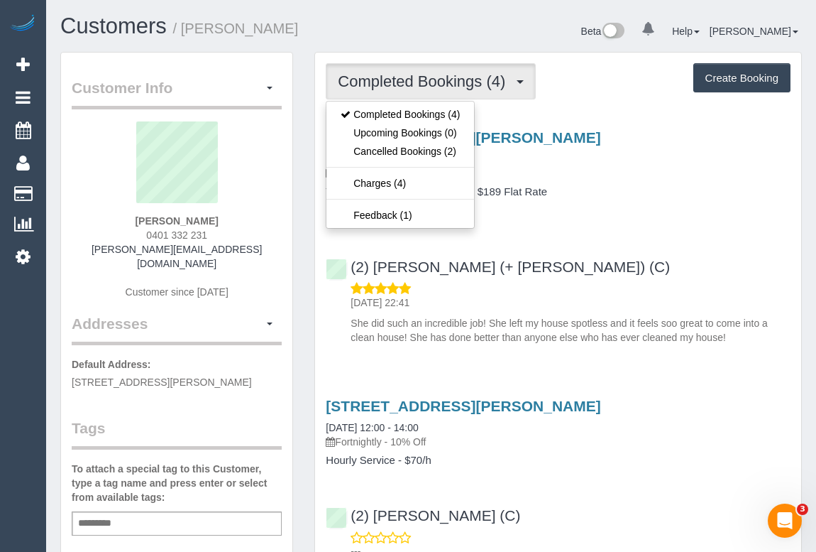
click at [603, 244] on div "19 Davland Street, Clyde North, VIC 3978 16/09/2025 08:00 - 10:00 One Time Clea…" at bounding box center [558, 234] width 486 height 234
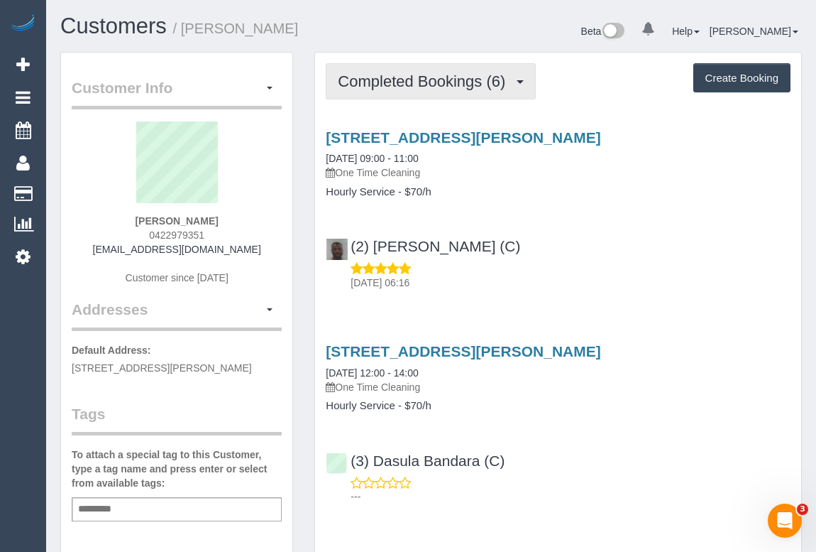
click at [389, 66] on button "Completed Bookings (6)" at bounding box center [431, 81] width 210 height 36
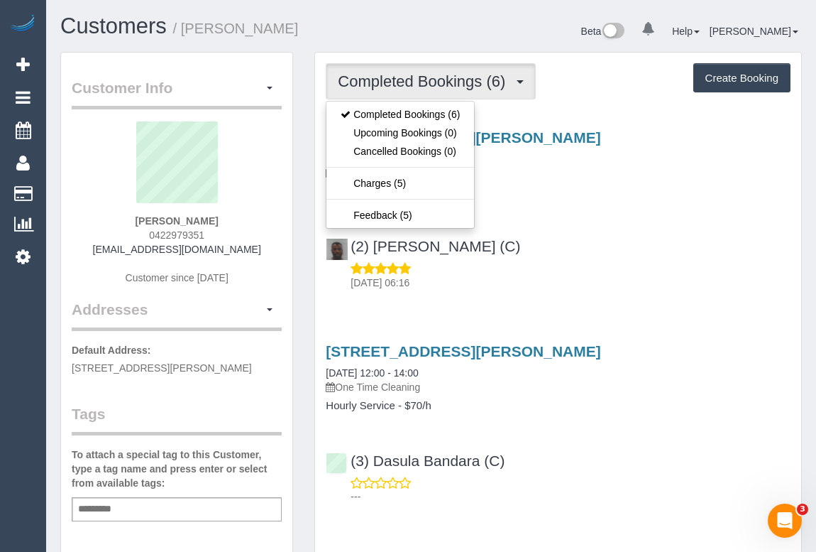
click at [581, 238] on div "(2) Hope Gorejena (C) 17/09/2025 06:16" at bounding box center [558, 258] width 486 height 64
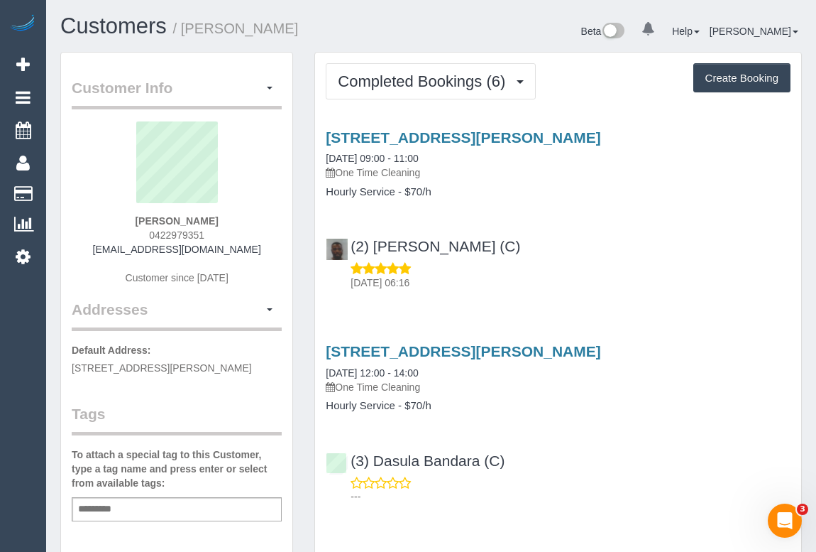
drag, startPoint x: 532, startPoint y: 248, endPoint x: 481, endPoint y: 263, distance: 53.7
click at [481, 263] on div "(2) Hope Gorejena (C) 17/09/2025 06:16" at bounding box center [558, 258] width 486 height 64
click at [566, 459] on div "(3) Dasula Bandara (C) ---" at bounding box center [558, 472] width 486 height 64
click at [719, 344] on h3 "8 Gamble St, 110, Brunswick East, VIC 3057" at bounding box center [558, 351] width 465 height 16
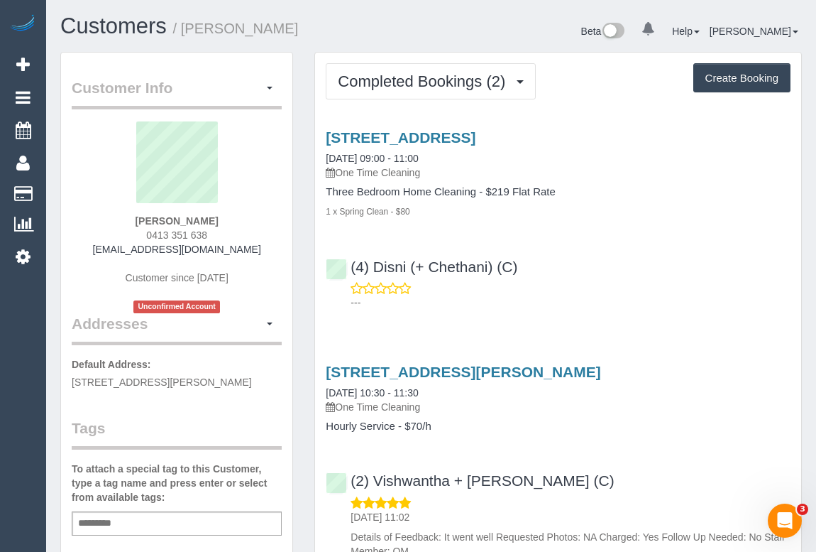
click at [608, 236] on div "[STREET_ADDRESS] [DATE] 09:00 - 11:00 One Time Cleaning Three Bedroom Home Clea…" at bounding box center [558, 216] width 486 height 199
click at [608, 278] on div "(4) Disni (+ Chethani) (C) ---" at bounding box center [558, 278] width 486 height 64
click at [476, 136] on link "1/11 Trafalgar Road, Camberwell, VIC 3124" at bounding box center [401, 137] width 150 height 16
click at [632, 312] on div "1/11 Trafalgar Road, Camberwell, VIC 3124 16/09/2025 09:00 - 11:00 One Time Cle…" at bounding box center [558, 216] width 486 height 199
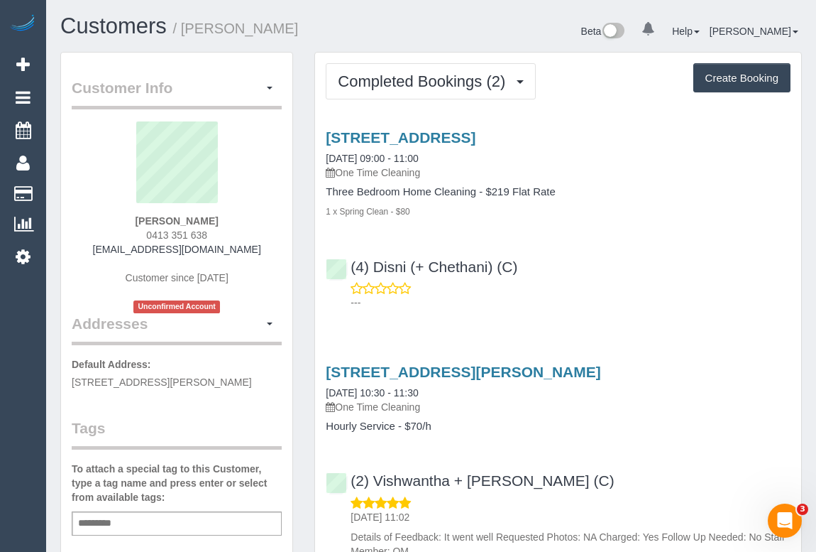
click at [644, 298] on p "---" at bounding box center [571, 302] width 440 height 14
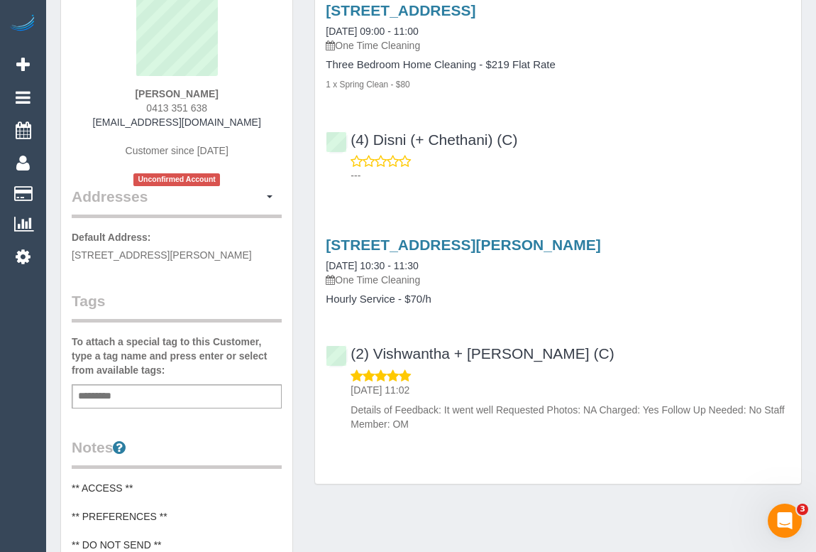
scroll to position [258, 0]
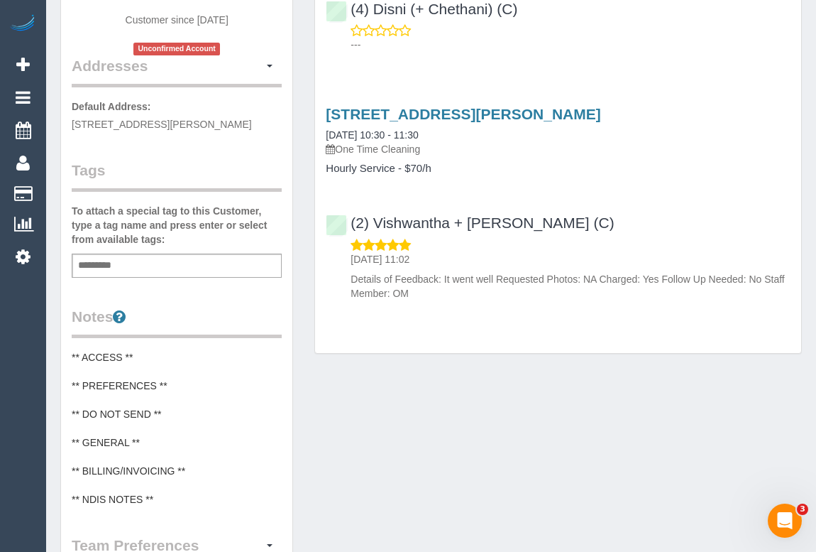
click at [126, 265] on div "Add a tag" at bounding box center [177, 265] width 210 height 24
type input "*"
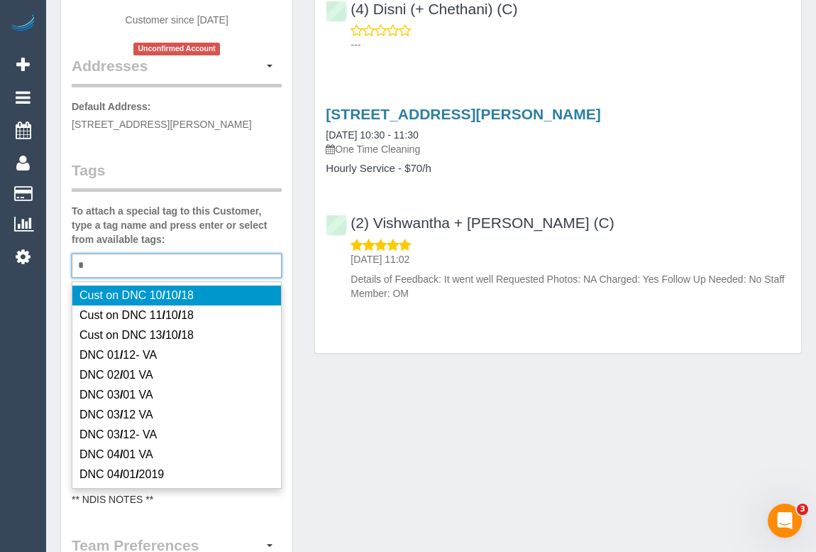
type input "*"
click at [470, 466] on div "Customer Info Edit Contact Info Send Message Email Preferences Special Sales Ta…" at bounding box center [431, 348] width 763 height 1108
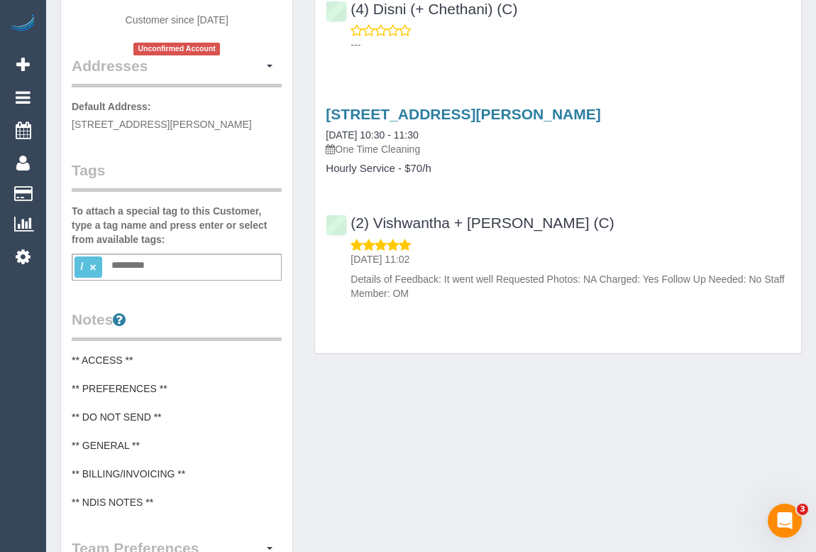
click at [92, 263] on link "×" at bounding box center [92, 267] width 6 height 12
click at [153, 270] on input "text" at bounding box center [132, 265] width 48 height 18
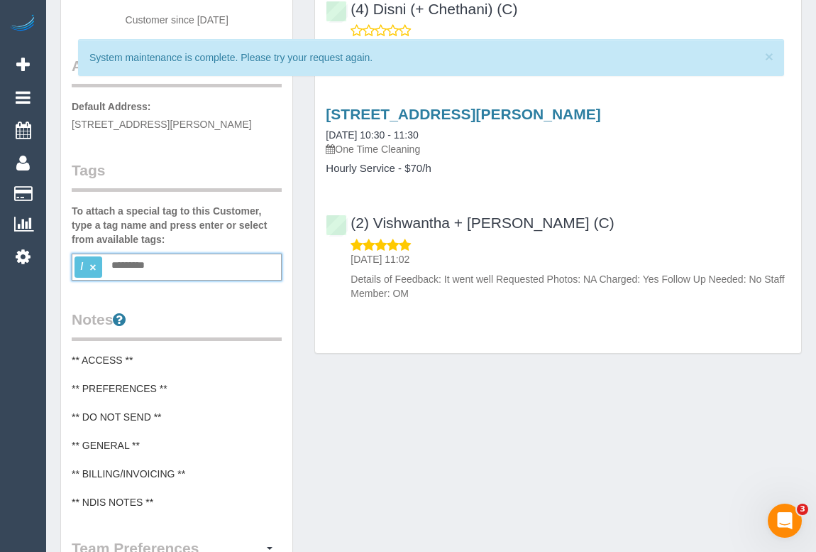
click at [92, 261] on link "×" at bounding box center [92, 267] width 6 height 12
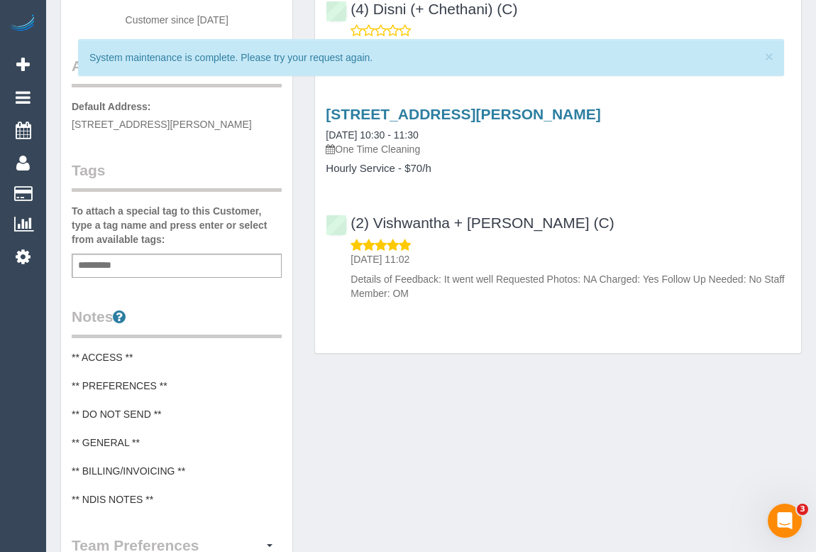
click at [441, 430] on div "Customer Info Edit Contact Info Send Message Email Preferences Special Sales Ta…" at bounding box center [431, 348] width 763 height 1108
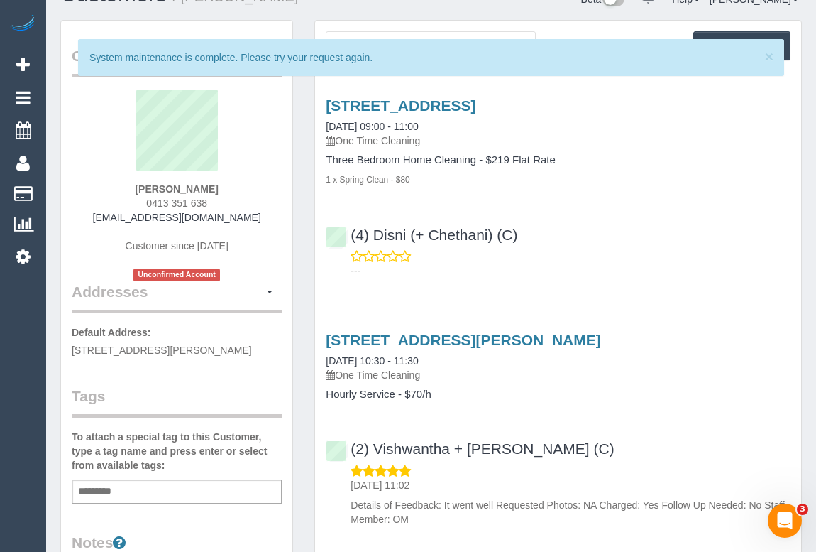
scroll to position [0, 0]
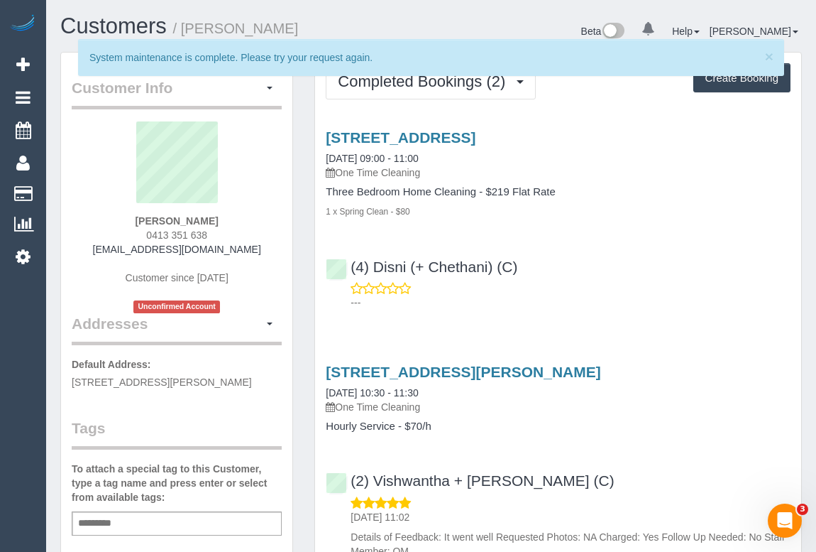
drag, startPoint x: 532, startPoint y: 261, endPoint x: 357, endPoint y: 256, distance: 175.4
click at [357, 256] on div "(4) Disni (+ Chethani) (C) ---" at bounding box center [558, 278] width 486 height 64
copy link "(4) Disni (+ Chethani) (C)"
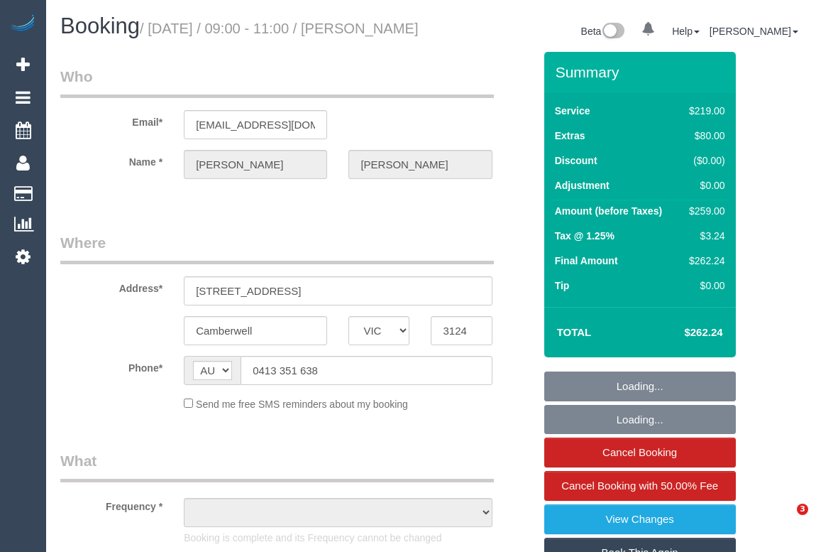
select select "VIC"
select select "object:558"
select select "number:28"
select select "number:14"
select select "number:19"
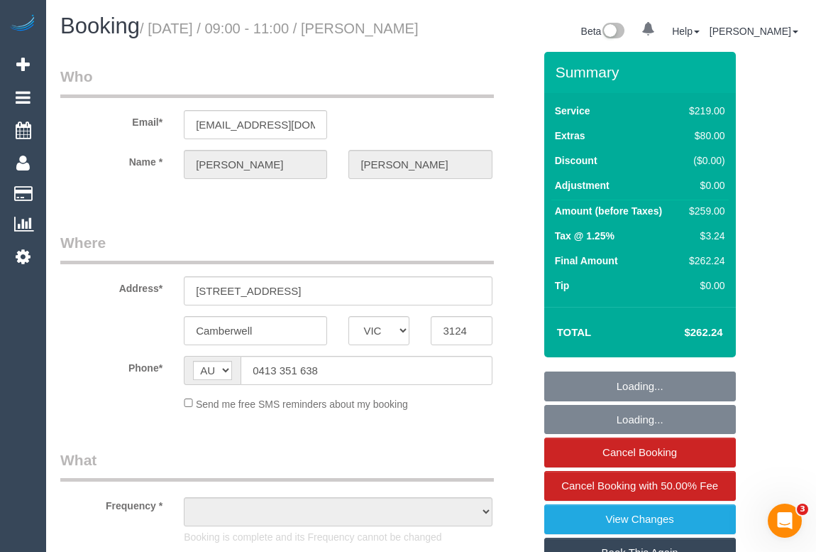
select select "number:22"
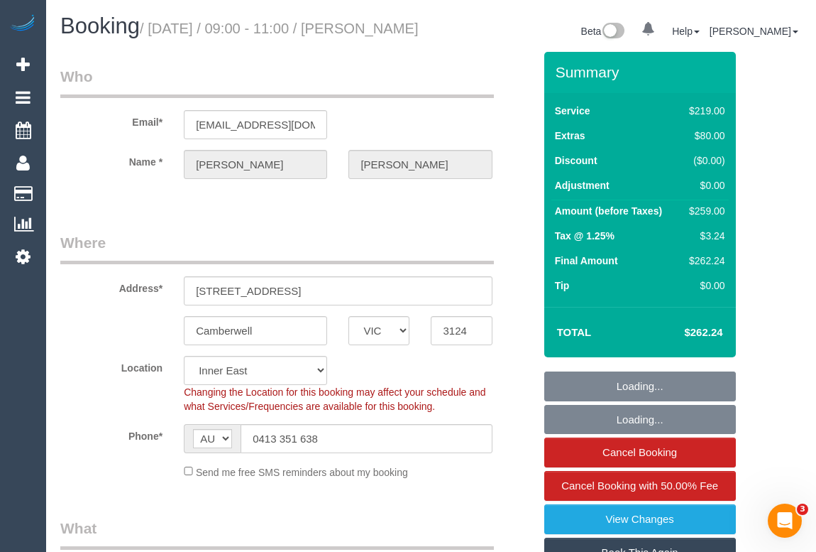
select select "object:807"
select select "string:stripe-pm_1RYymt2GScqysDRVGDZtekeI"
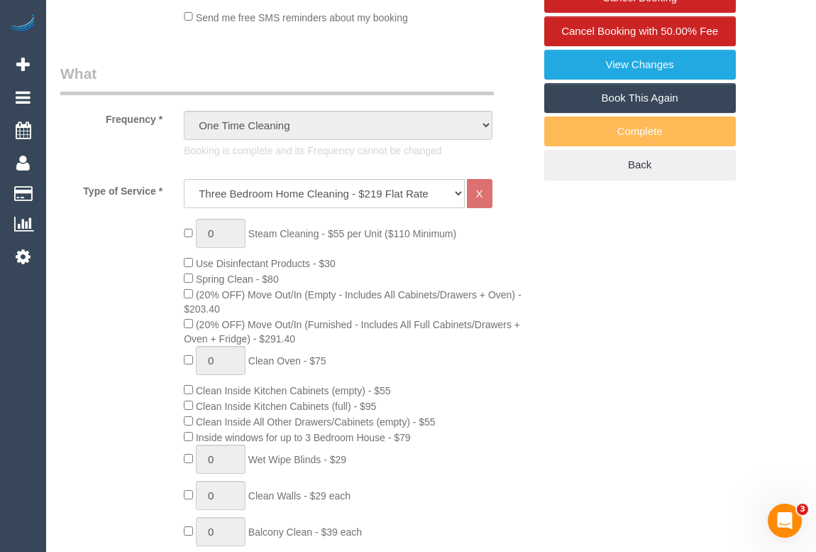
scroll to position [452, 0]
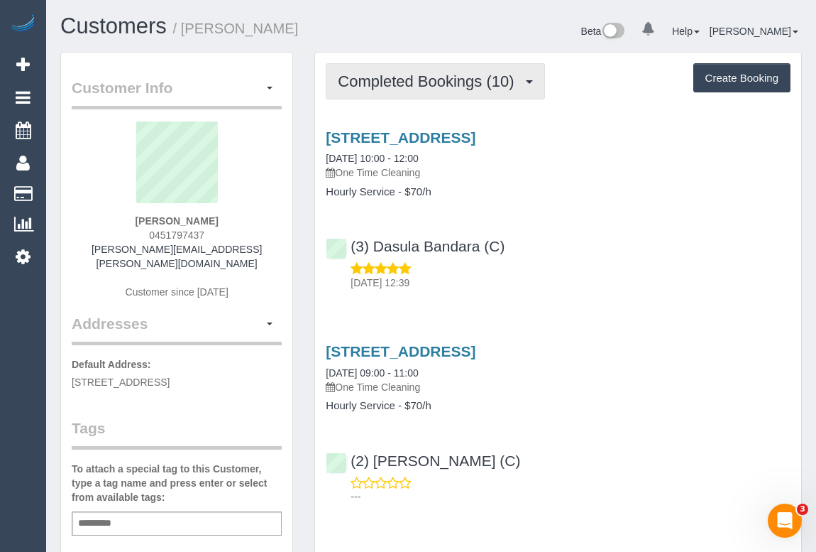
click at [416, 83] on span "Completed Bookings (10)" at bounding box center [429, 81] width 183 height 18
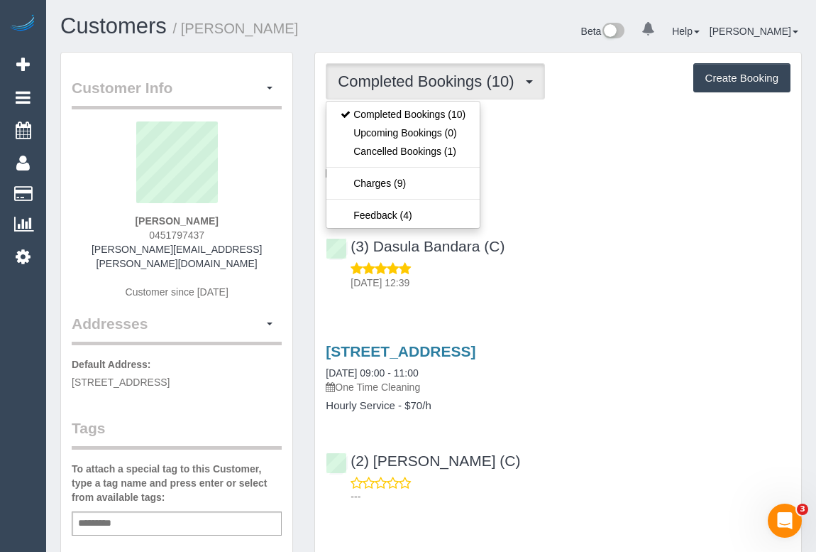
click at [700, 293] on div "[STREET_ADDRESS] [DATE] 10:00 - 12:00 One Time Cleaning Hourly Service - $70/h …" at bounding box center [558, 206] width 486 height 179
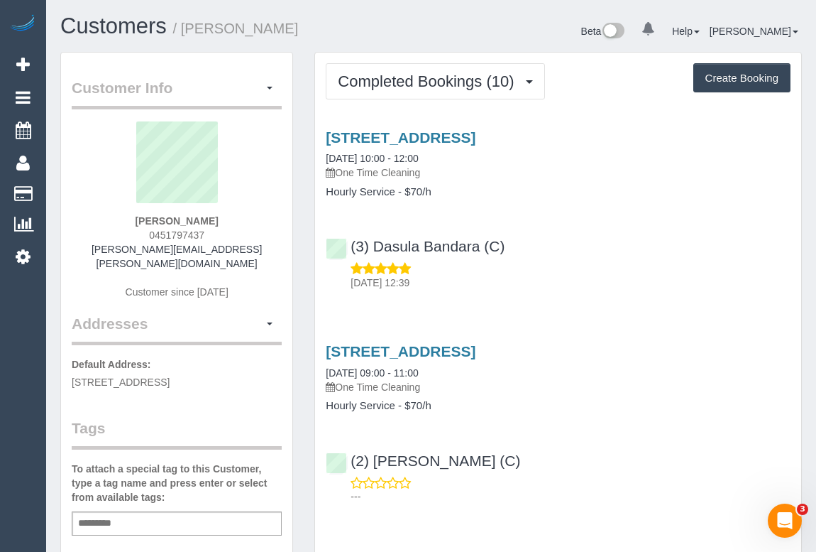
drag, startPoint x: 136, startPoint y: 229, endPoint x: 234, endPoint y: 229, distance: 98.0
click at [234, 229] on div "[PERSON_NAME] 0451797437 [PERSON_NAME][EMAIL_ADDRESS][PERSON_NAME][DOMAIN_NAME]…" at bounding box center [177, 217] width 210 height 192
copy span "0451797437"
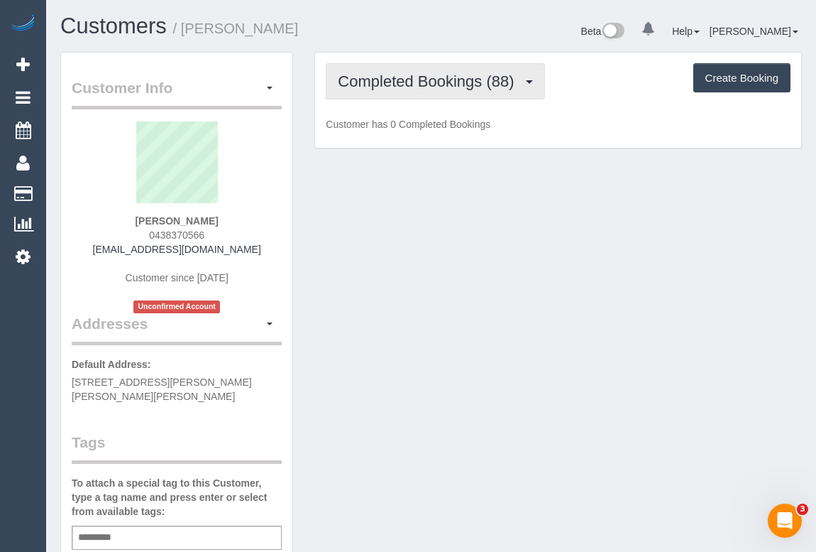
click at [417, 77] on span "Completed Bookings (88)" at bounding box center [429, 81] width 183 height 18
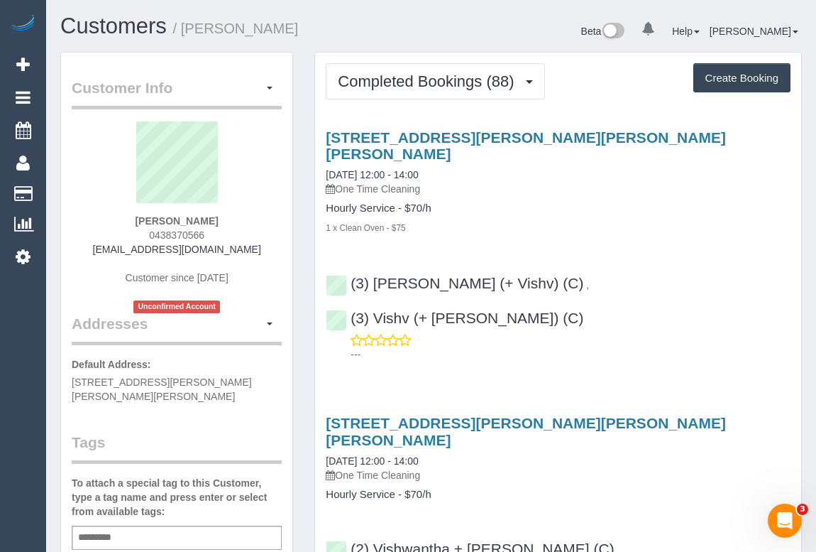
drag, startPoint x: 134, startPoint y: 234, endPoint x: 270, endPoint y: 238, distance: 135.7
click at [270, 238] on div "[PERSON_NAME] 0438370566 [EMAIL_ADDRESS][DOMAIN_NAME] Customer since [DATE] Unc…" at bounding box center [177, 217] width 210 height 192
copy span "0438370566"
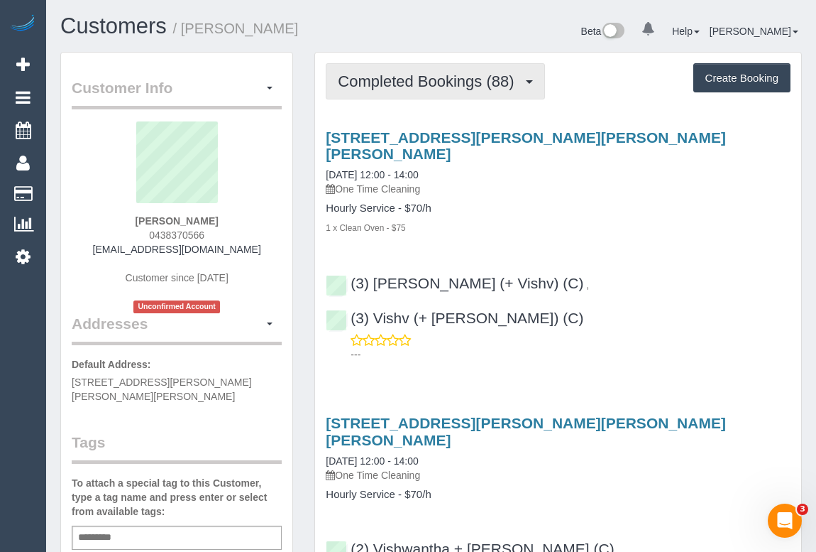
click at [388, 84] on span "Completed Bookings (88)" at bounding box center [429, 81] width 183 height 18
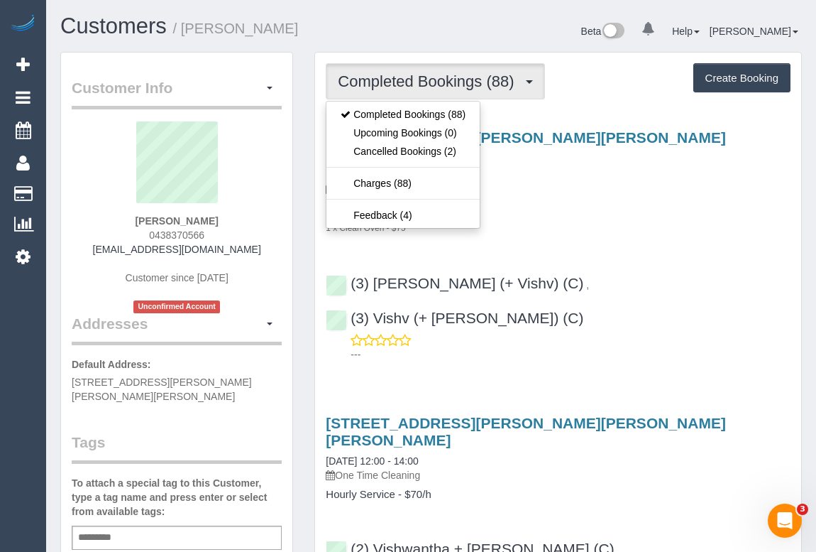
click at [596, 182] on p "One Time Cleaning" at bounding box center [558, 189] width 465 height 14
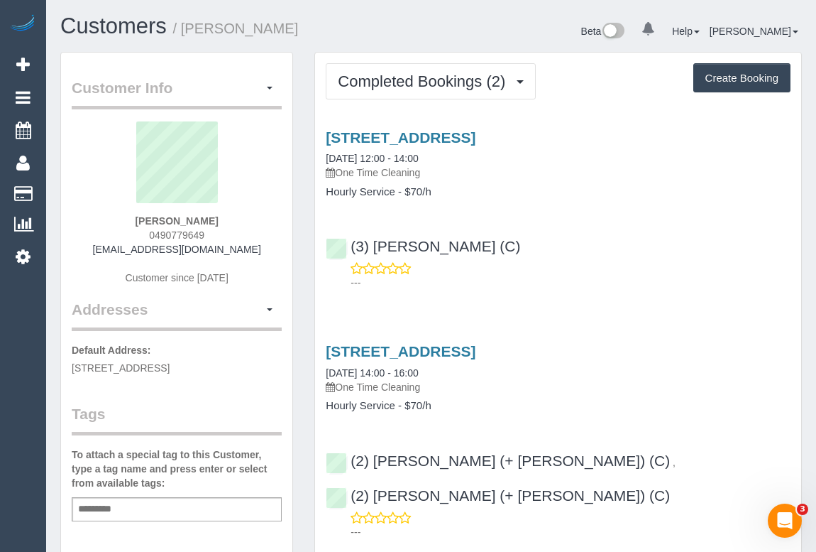
drag, startPoint x: 141, startPoint y: 238, endPoint x: 264, endPoint y: 239, distance: 123.5
click at [264, 239] on div "David Chen 0490779649 davidtrix7@gmail.com Customer since 2025" at bounding box center [177, 209] width 210 height 177
copy span "0490779649"
click at [611, 270] on div "---" at bounding box center [558, 275] width 465 height 28
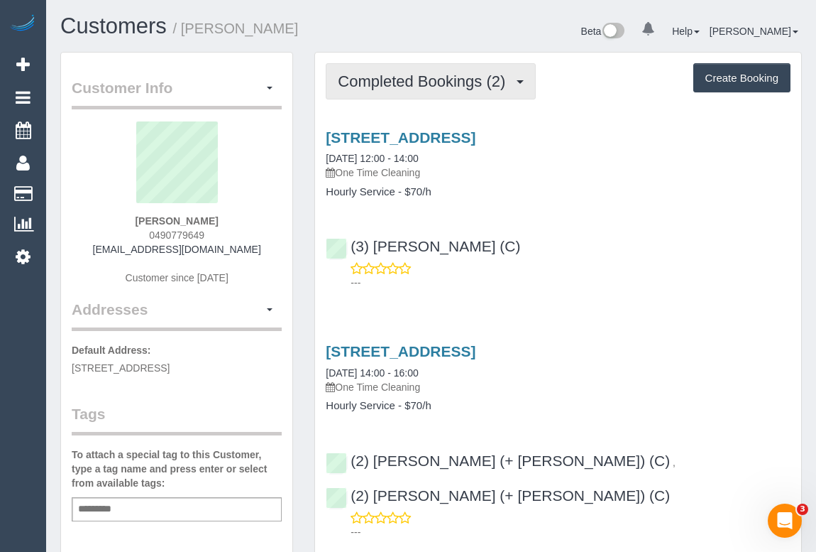
click at [449, 89] on button "Completed Bookings (2)" at bounding box center [431, 81] width 210 height 36
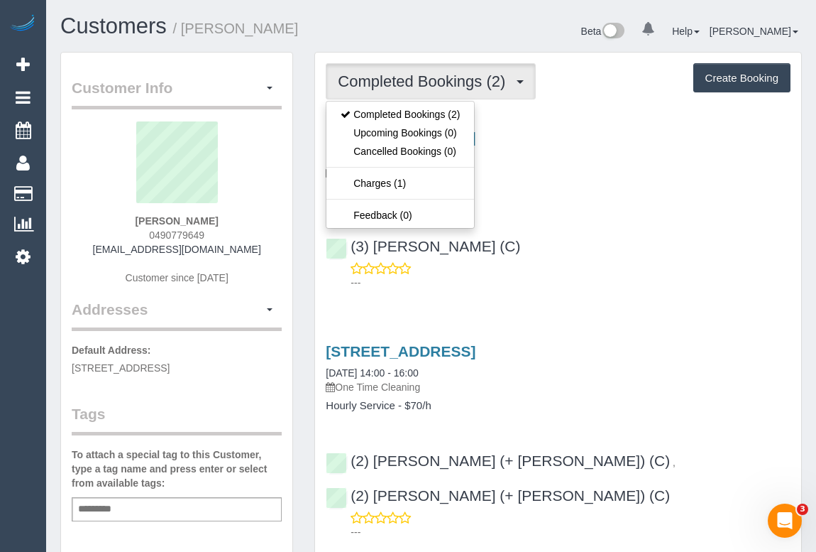
drag, startPoint x: 122, startPoint y: 249, endPoint x: 248, endPoint y: 251, distance: 126.4
click at [248, 251] on div "[PERSON_NAME] 0490779649 [EMAIL_ADDRESS][DOMAIN_NAME] Customer since [DATE]" at bounding box center [177, 209] width 210 height 177
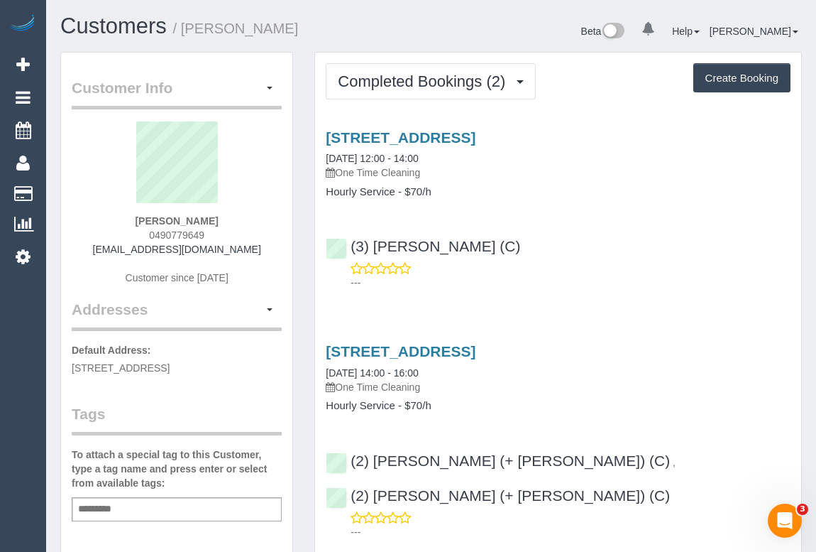
copy link "[EMAIL_ADDRESS][DOMAIN_NAME]"
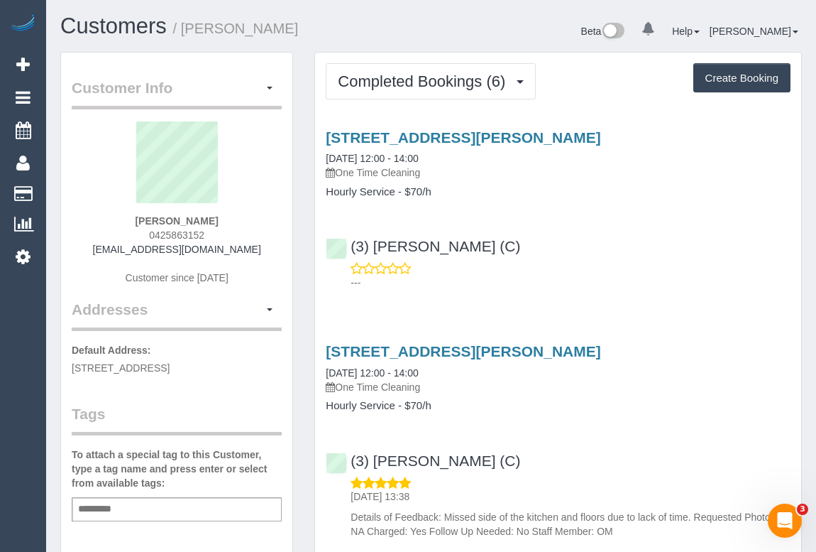
click at [604, 275] on p "---" at bounding box center [571, 282] width 440 height 14
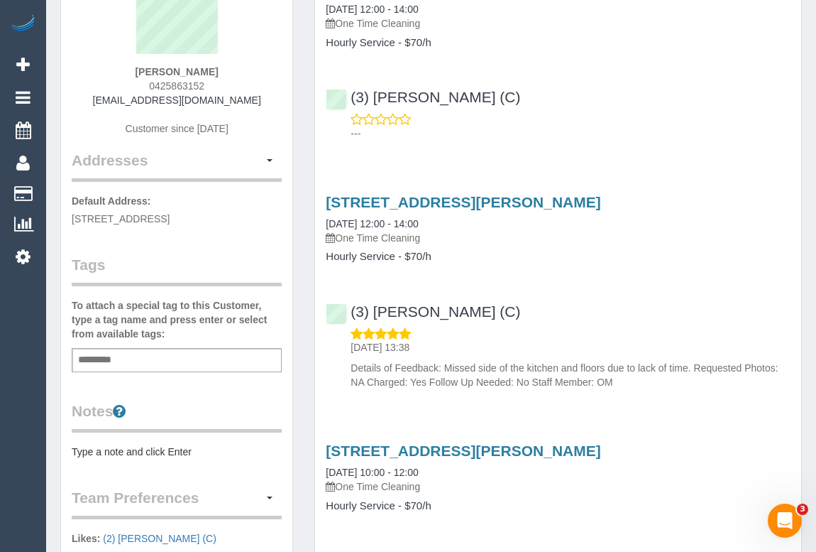
scroll to position [64, 0]
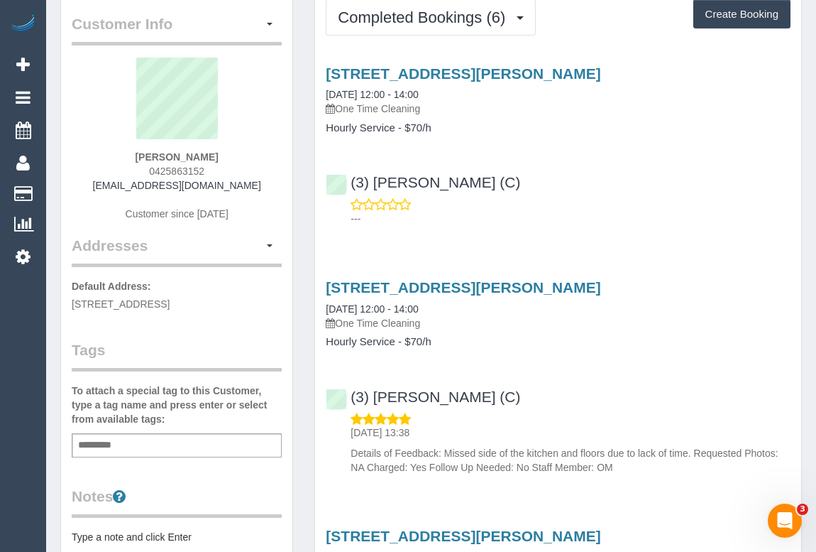
drag, startPoint x: 142, startPoint y: 167, endPoint x: 242, endPoint y: 166, distance: 100.1
click at [242, 166] on div "[PERSON_NAME] 0425863152 [EMAIL_ADDRESS][DOMAIN_NAME] Customer since [DATE]" at bounding box center [177, 146] width 210 height 177
copy span "0425863152"
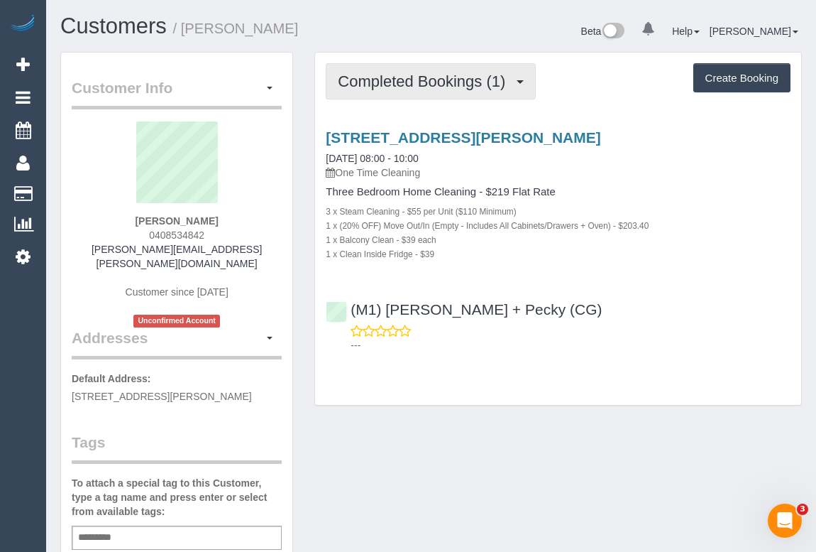
click at [405, 84] on span "Completed Bookings (1)" at bounding box center [425, 81] width 175 height 18
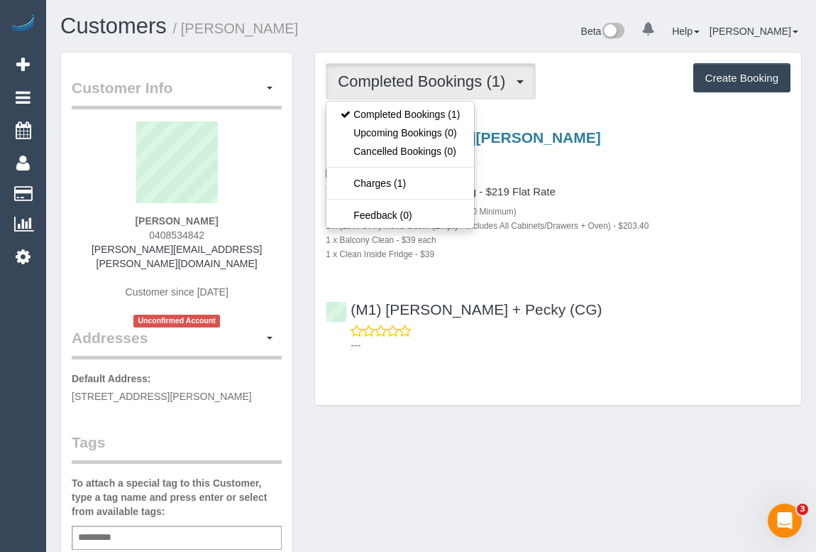
click at [608, 338] on p "---" at bounding box center [571, 345] width 440 height 14
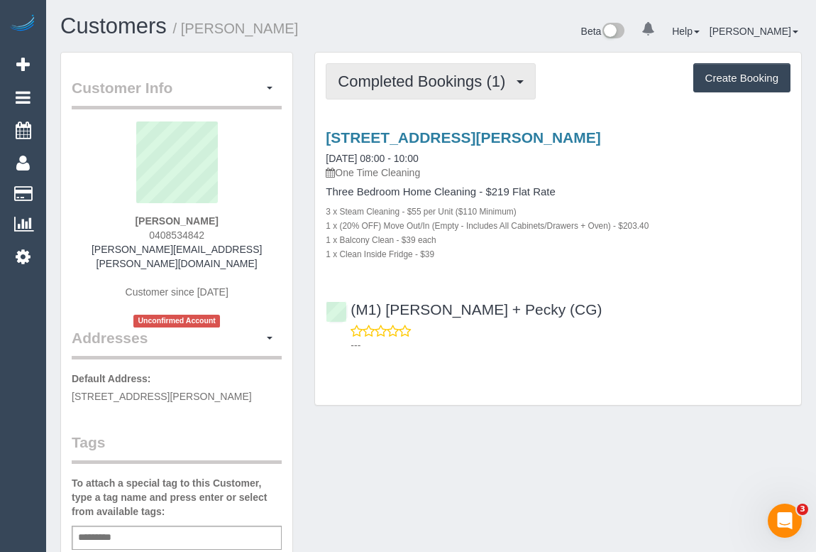
click at [386, 87] on span "Completed Bookings (1)" at bounding box center [425, 81] width 175 height 18
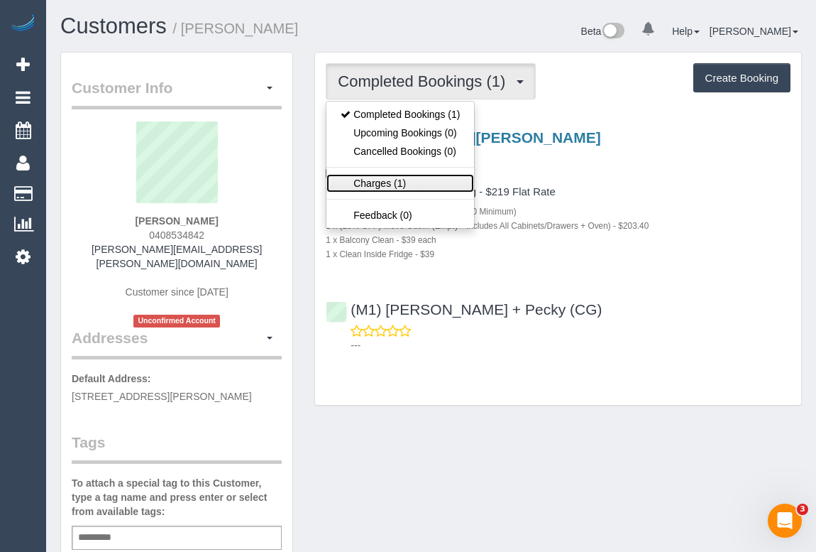
click at [381, 177] on link "Charges (1)" at bounding box center [401, 183] width 148 height 18
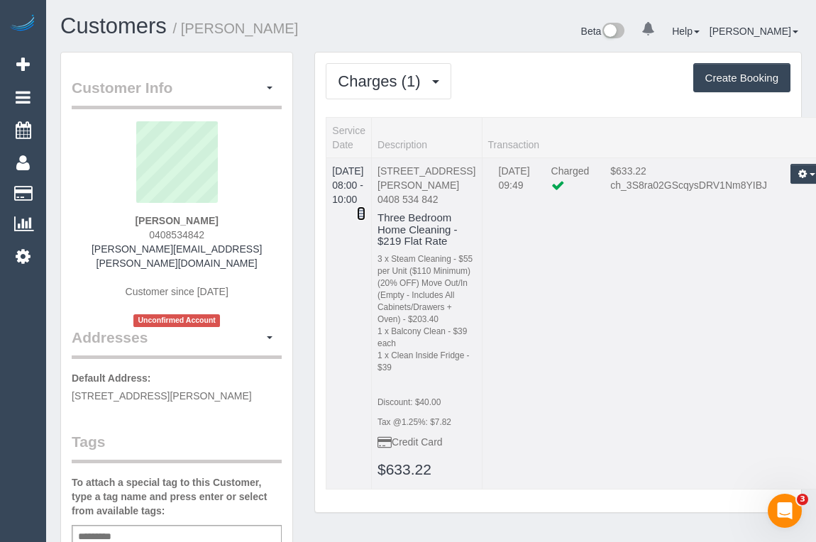
click at [366, 209] on icon at bounding box center [361, 214] width 9 height 10
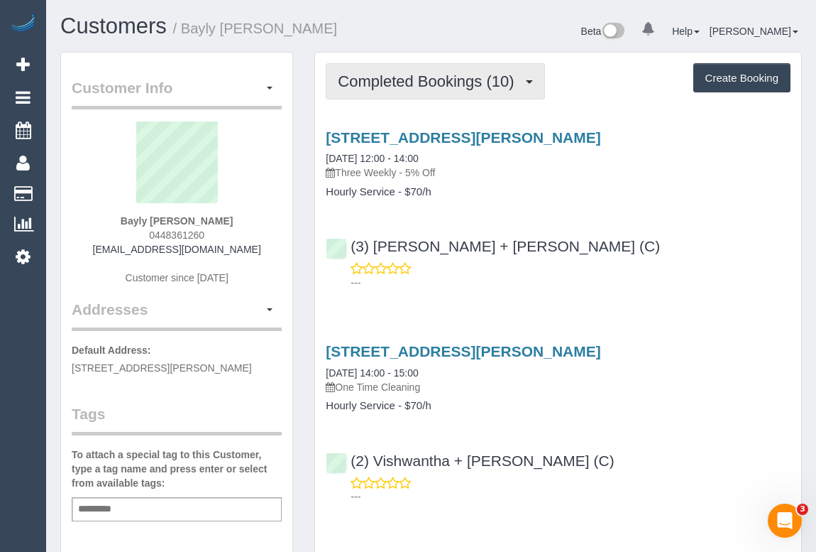
click at [405, 89] on button "Completed Bookings (10)" at bounding box center [435, 81] width 219 height 36
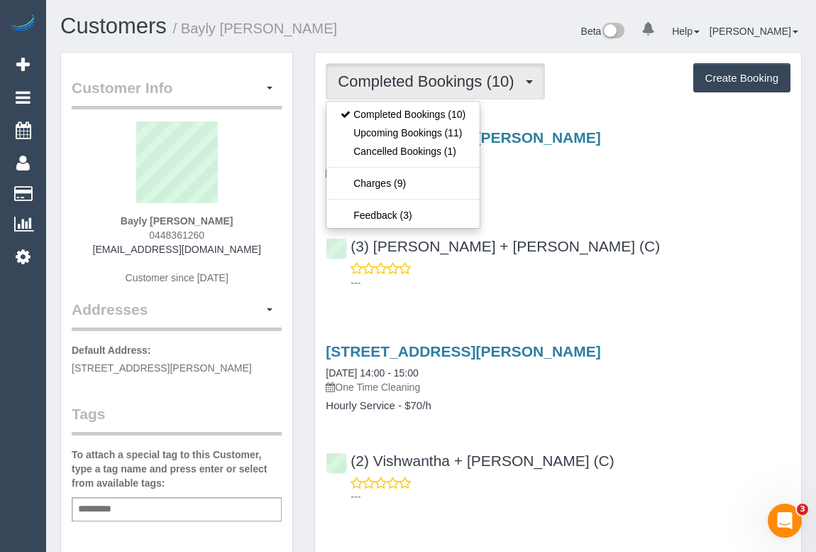
click at [558, 217] on div "41 Ivan Street, North Fitzroy, VIC 3068 17/09/2025 12:00 - 14:00 Three Weekly -…" at bounding box center [558, 206] width 486 height 179
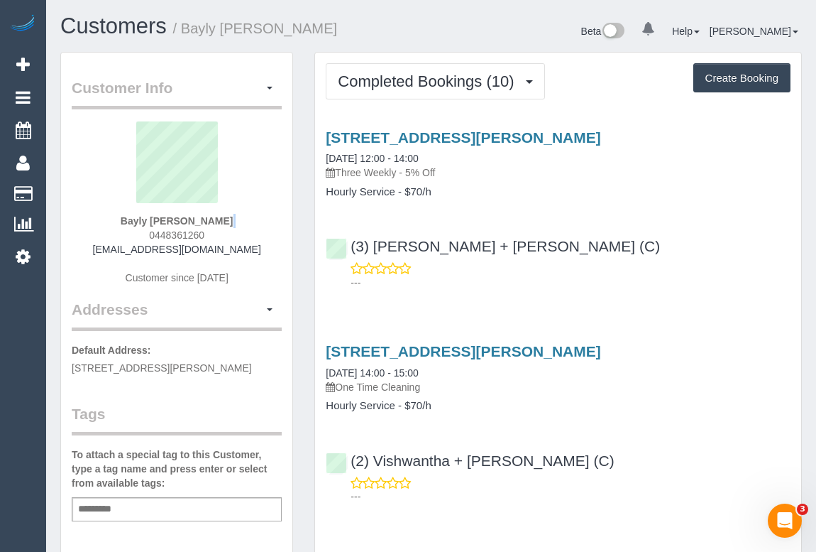
drag, startPoint x: 142, startPoint y: 233, endPoint x: 234, endPoint y: 224, distance: 92.8
click at [234, 224] on div "Bayly Heptinstall 0448361260 baylyheptinstall@gmail.com Customer since 2023" at bounding box center [177, 209] width 210 height 177
copy div
click at [218, 231] on div "Bayly Heptinstall 0448361260 baylyheptinstall@gmail.com Customer since 2023" at bounding box center [177, 209] width 210 height 177
drag, startPoint x: 209, startPoint y: 236, endPoint x: 136, endPoint y: 241, distance: 73.3
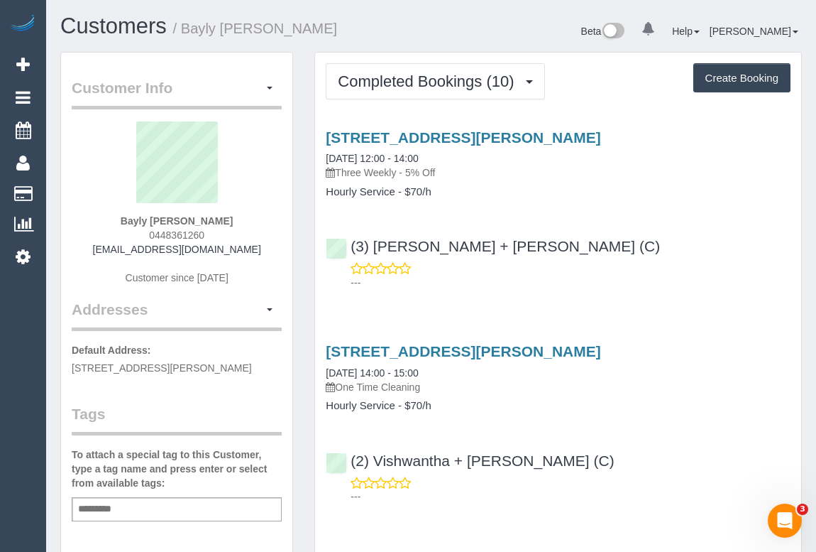
click at [136, 241] on div "Bayly Heptinstall 0448361260 baylyheptinstall@gmail.com Customer since 2023" at bounding box center [177, 209] width 210 height 177
copy span "0448361260"
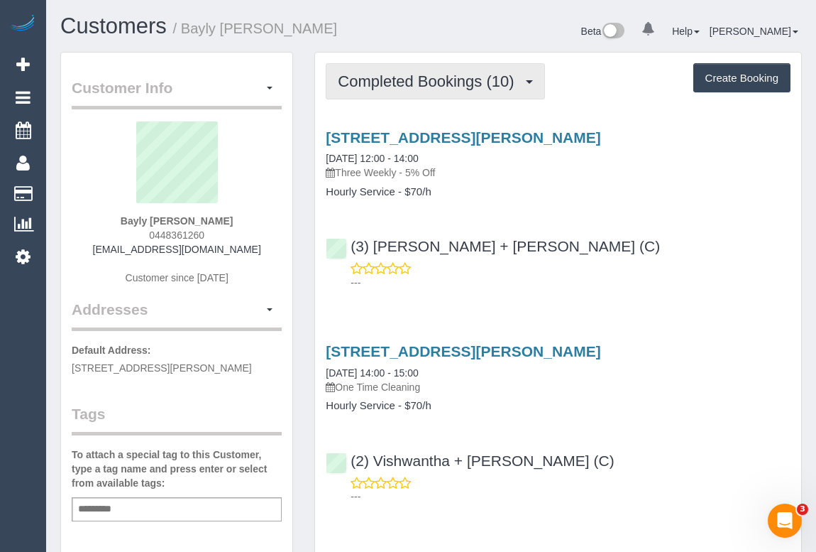
click at [398, 89] on button "Completed Bookings (10)" at bounding box center [435, 81] width 219 height 36
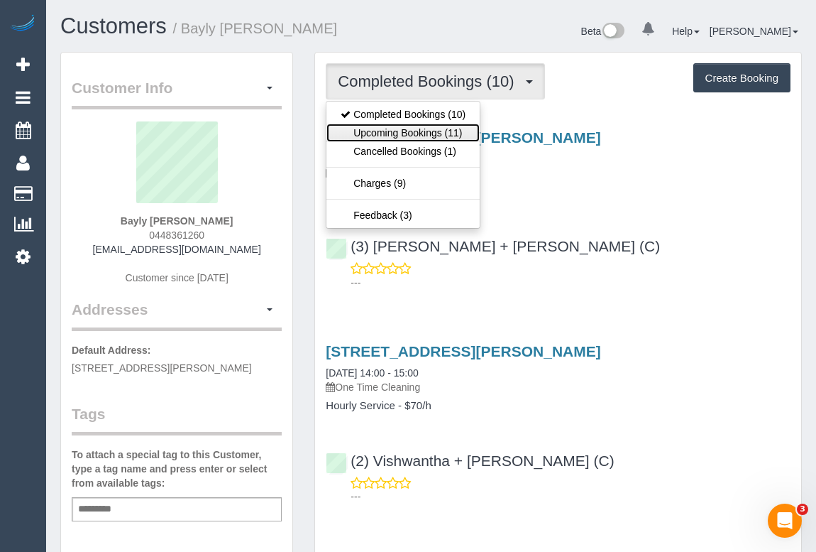
click at [393, 133] on link "Upcoming Bookings (11)" at bounding box center [403, 133] width 153 height 18
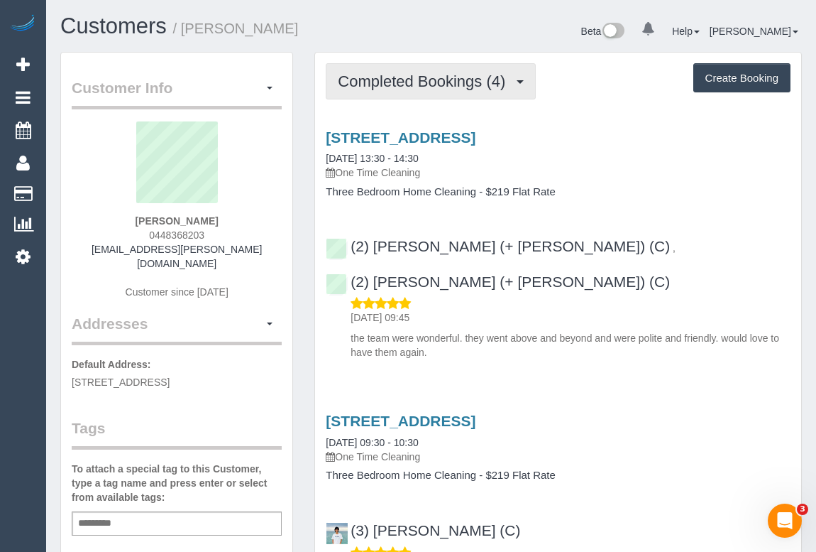
click at [418, 84] on span "Completed Bookings (4)" at bounding box center [425, 81] width 175 height 18
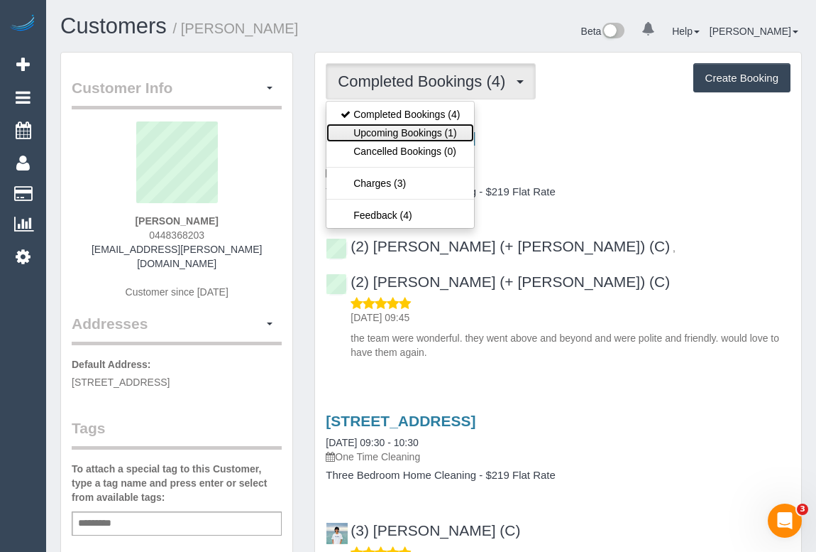
click at [415, 130] on link "Upcoming Bookings (1)" at bounding box center [401, 133] width 148 height 18
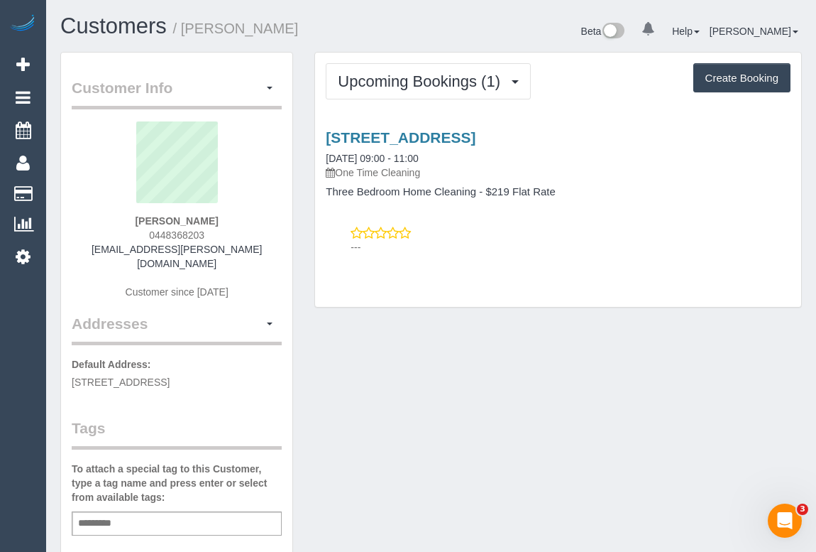
click at [572, 297] on div "Upcoming Bookings (1) Completed Bookings (4) Upcoming Bookings (1) Cancelled Bo…" at bounding box center [558, 180] width 486 height 254
drag, startPoint x: 146, startPoint y: 231, endPoint x: 240, endPoint y: 234, distance: 93.8
click at [240, 234] on div "[PERSON_NAME] 0448368203 [EMAIL_ADDRESS][PERSON_NAME][DOMAIN_NAME] Customer sin…" at bounding box center [177, 217] width 210 height 192
copy span "0448368203"
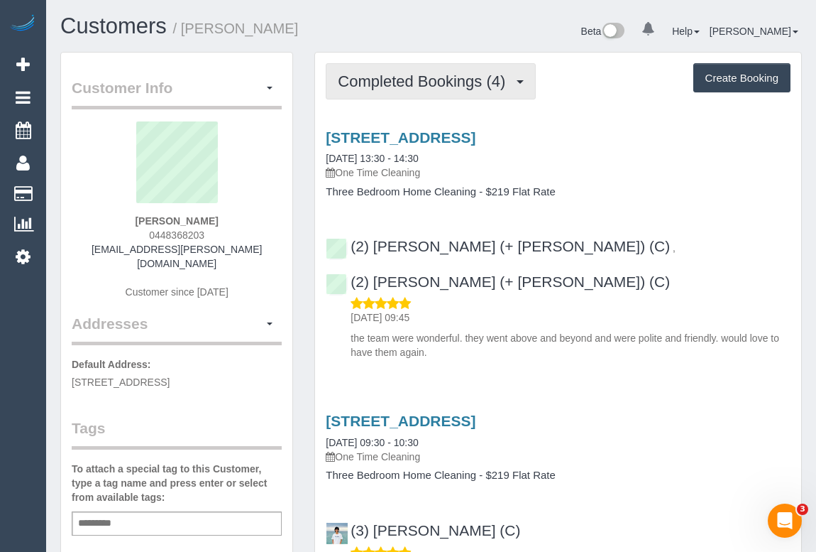
click at [451, 84] on span "Completed Bookings (4)" at bounding box center [425, 81] width 175 height 18
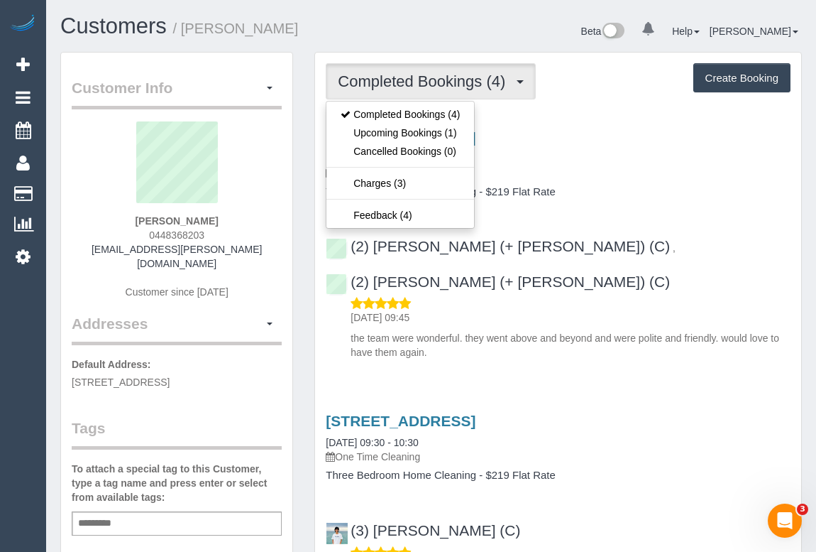
click at [635, 121] on div "10 Jarrahdale Street, 2, Cheltenham, VIC 3192 17/09/2025 13:30 - 14:30 One Time…" at bounding box center [558, 241] width 486 height 248
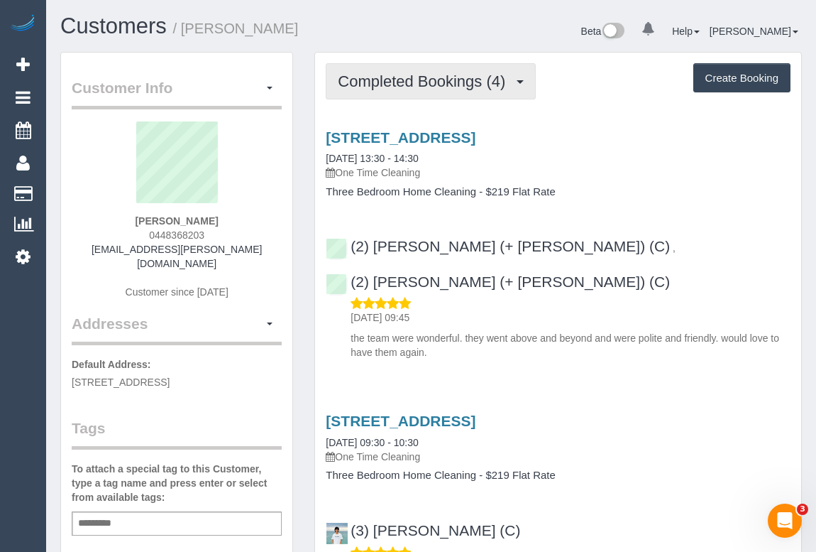
click at [448, 72] on span "Completed Bookings (4)" at bounding box center [425, 81] width 175 height 18
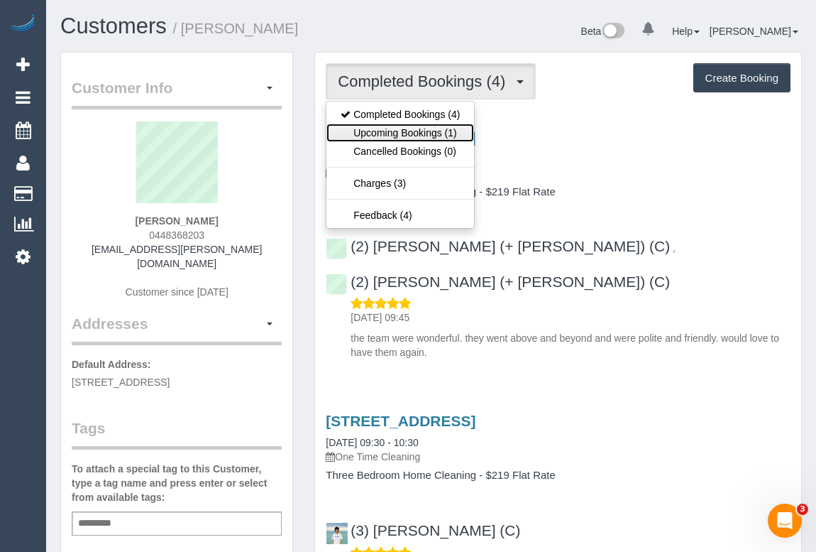
click at [403, 130] on link "Upcoming Bookings (1)" at bounding box center [401, 133] width 148 height 18
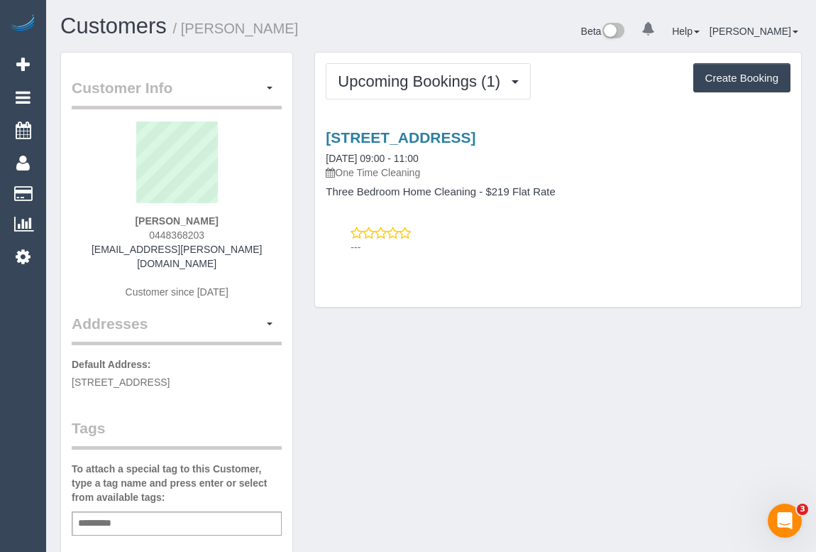
drag, startPoint x: 139, startPoint y: 234, endPoint x: 215, endPoint y: 234, distance: 76.0
click at [215, 234] on div "Rhiannon Contin 0448368203 rhiannon.jane@outlook.com Customer since 2023" at bounding box center [177, 217] width 210 height 192
copy span "0448368203"
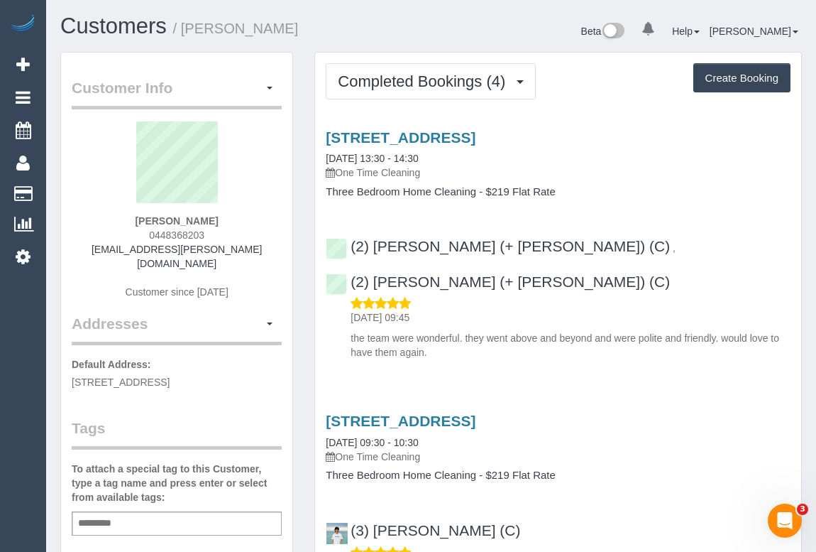
click at [718, 192] on h4 "Three Bedroom Home Cleaning - $219 Flat Rate" at bounding box center [558, 192] width 465 height 12
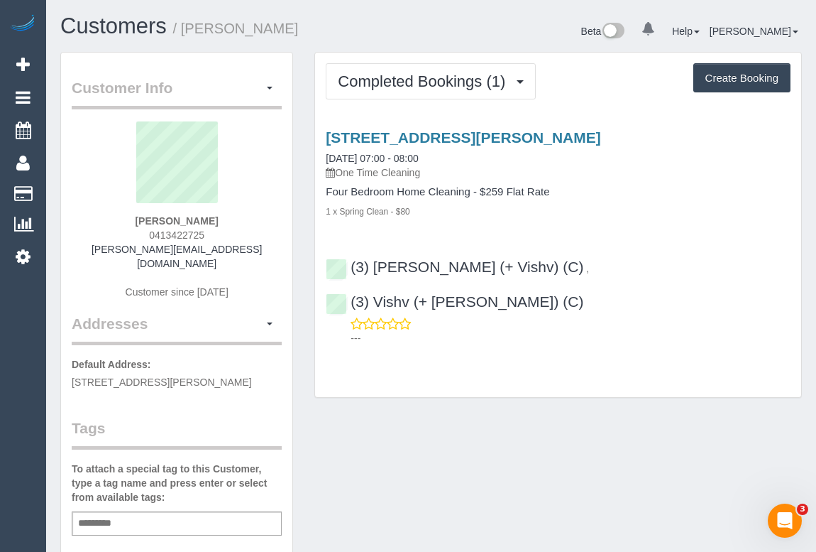
click at [645, 209] on div "1 x Spring Clean - $80" at bounding box center [558, 211] width 465 height 14
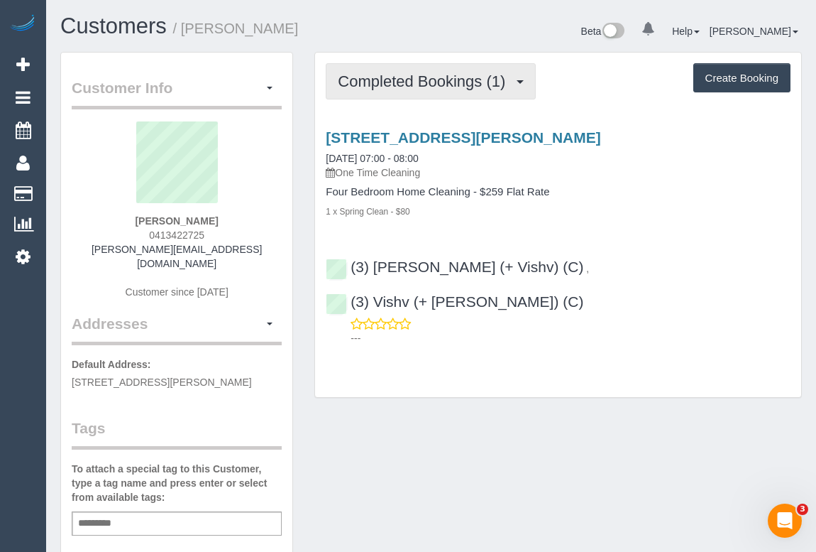
click at [434, 78] on span "Completed Bookings (1)" at bounding box center [425, 81] width 175 height 18
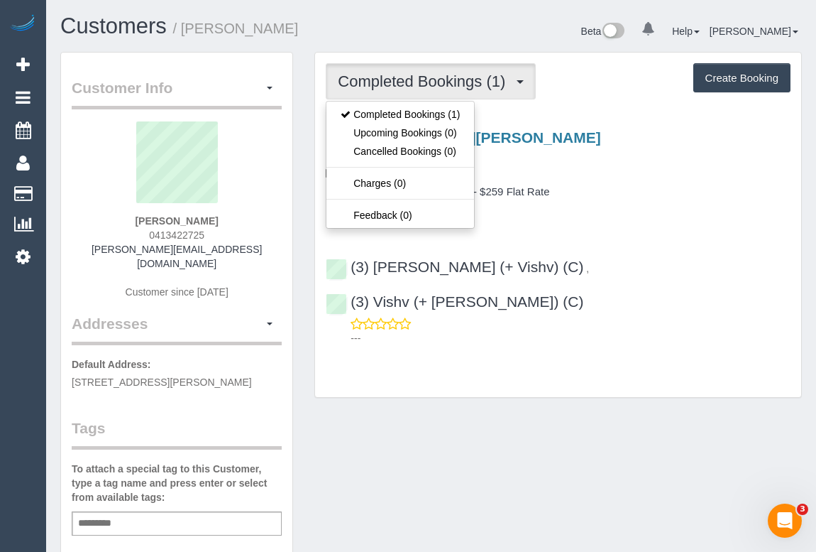
click at [672, 175] on p "One Time Cleaning" at bounding box center [558, 172] width 465 height 14
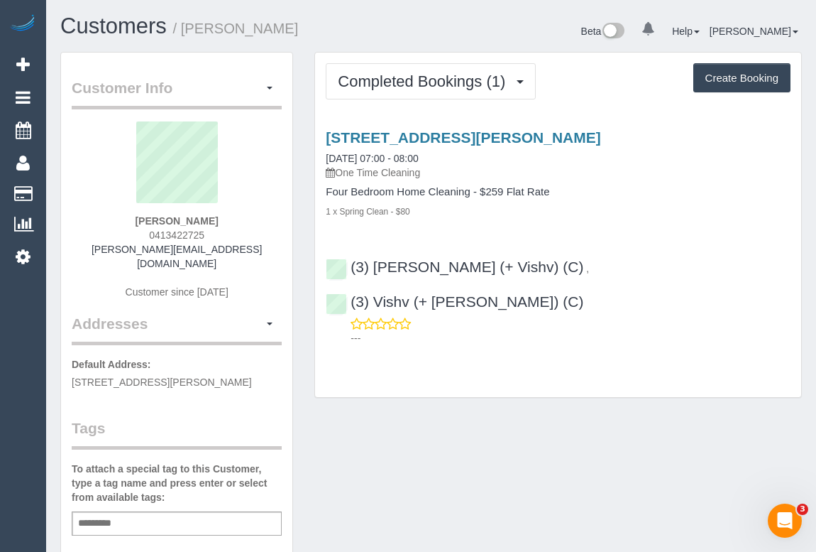
drag, startPoint x: 160, startPoint y: 233, endPoint x: 233, endPoint y: 231, distance: 73.1
click at [233, 231] on div "Ervin Paul 0413422725 ervin.ashley5@gmail.com Customer since 2025" at bounding box center [177, 217] width 210 height 192
copy span "0413422725"
click at [89, 212] on sui-profile-pic at bounding box center [176, 167] width 189 height 92
drag, startPoint x: 159, startPoint y: 234, endPoint x: 248, endPoint y: 234, distance: 88.7
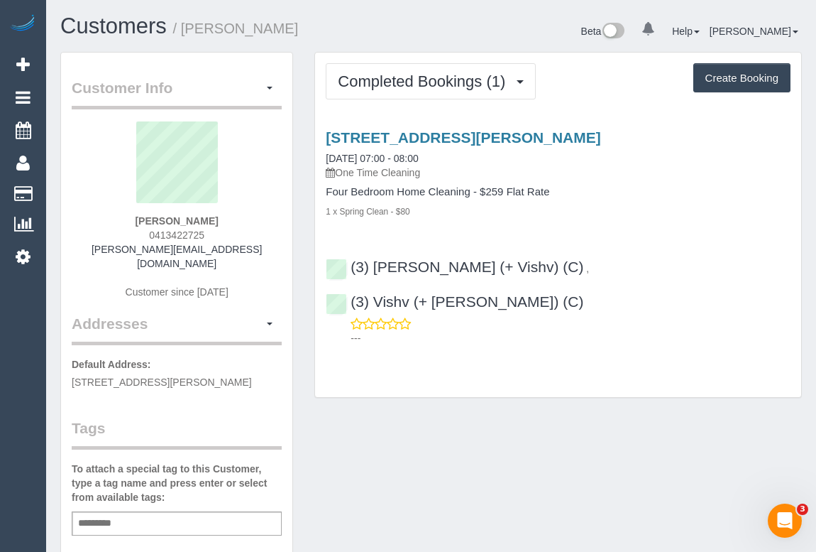
click at [248, 234] on div "Ervin Paul 0413422725 ervin.ashley5@gmail.com Customer since 2025" at bounding box center [177, 217] width 210 height 192
copy span "0413422725"
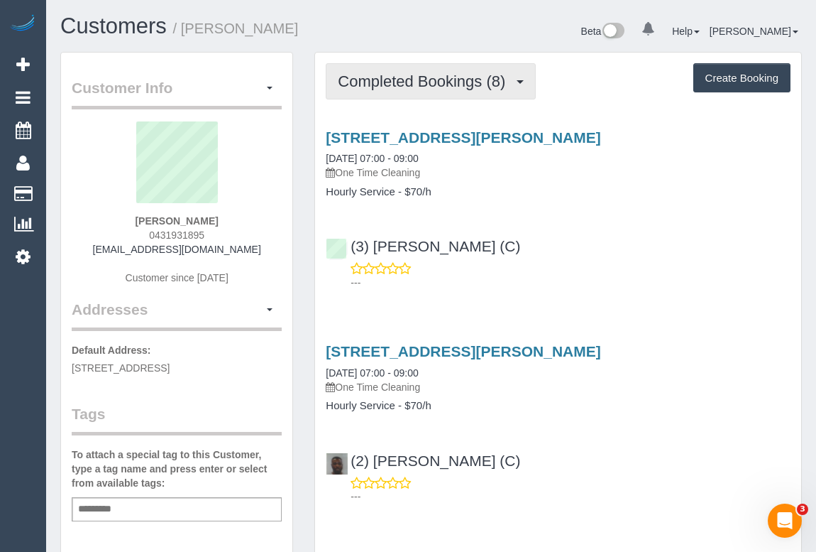
click at [416, 87] on span "Completed Bookings (8)" at bounding box center [425, 81] width 175 height 18
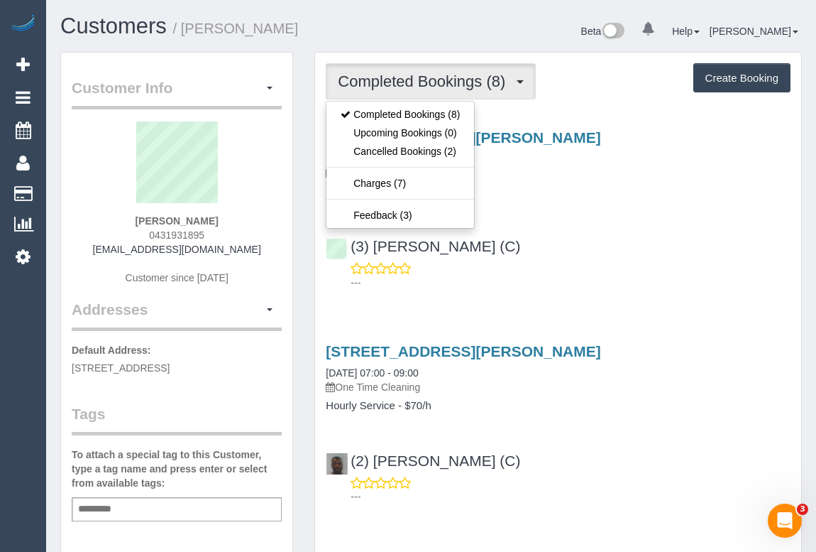
click at [633, 264] on div "---" at bounding box center [558, 275] width 465 height 28
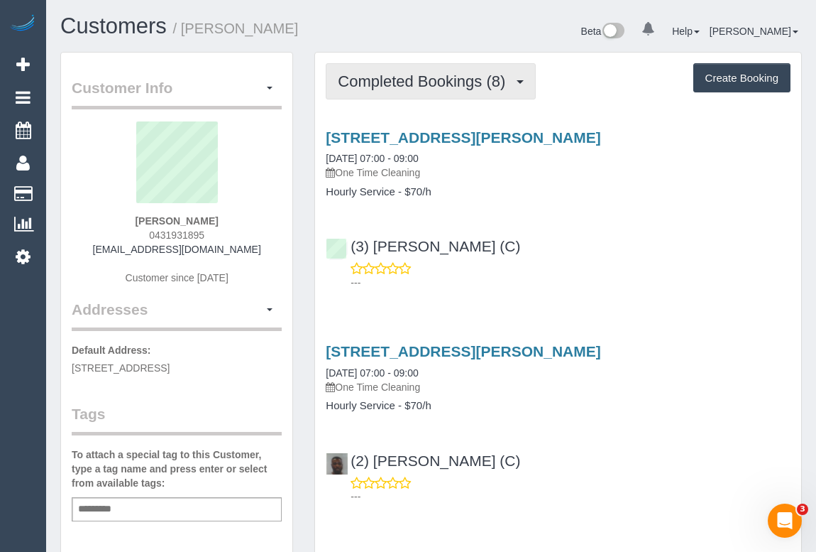
click at [429, 75] on span "Completed Bookings (8)" at bounding box center [425, 81] width 175 height 18
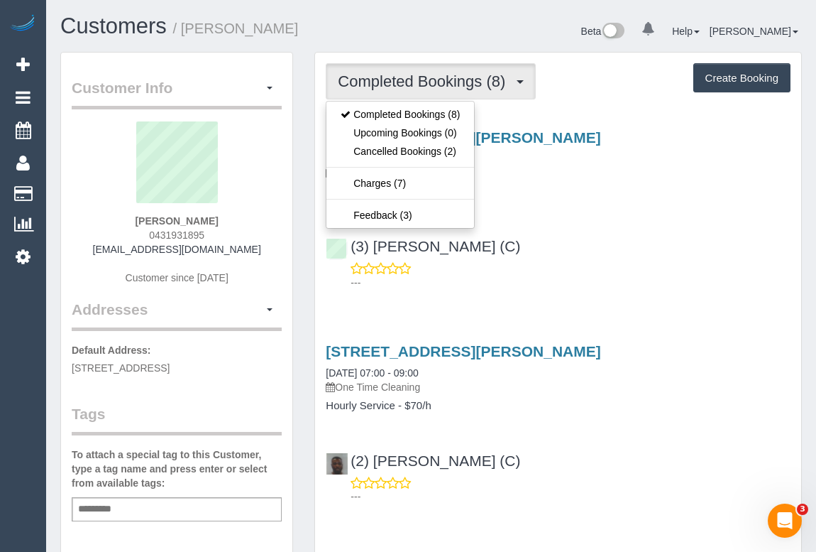
click at [588, 245] on div "(3) Luke HJ (C) ---" at bounding box center [558, 258] width 486 height 64
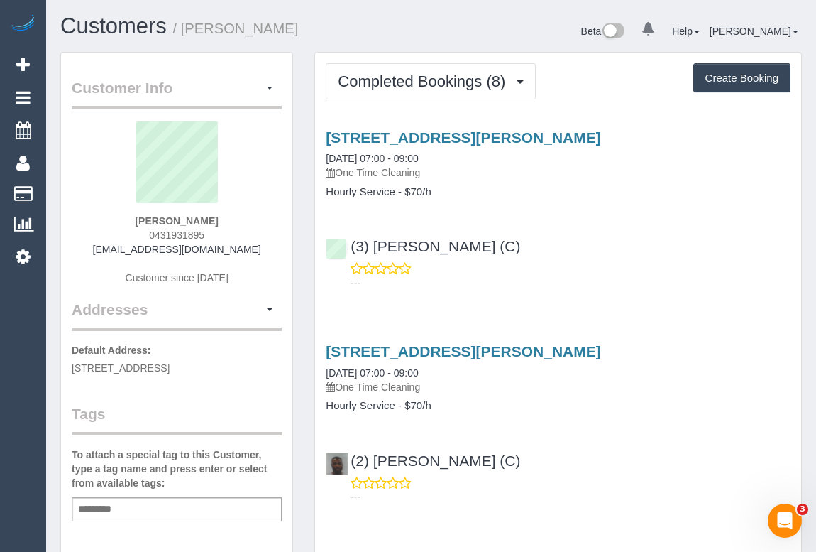
drag, startPoint x: 111, startPoint y: 247, endPoint x: 250, endPoint y: 251, distance: 139.2
click at [250, 251] on div "Jyothirmayi Velaga 0431931895 vjyotirmayi@gmail.com Customer since 2024" at bounding box center [177, 209] width 210 height 177
copy link "vjyotirmayi@gmail.com"
click at [701, 436] on div "154, Nicholson Street, Brunswick East, VIC 3057 21/08/2025 07:00 - 09:00 One Ti…" at bounding box center [558, 420] width 486 height 179
drag, startPoint x: 119, startPoint y: 248, endPoint x: 272, endPoint y: 256, distance: 152.8
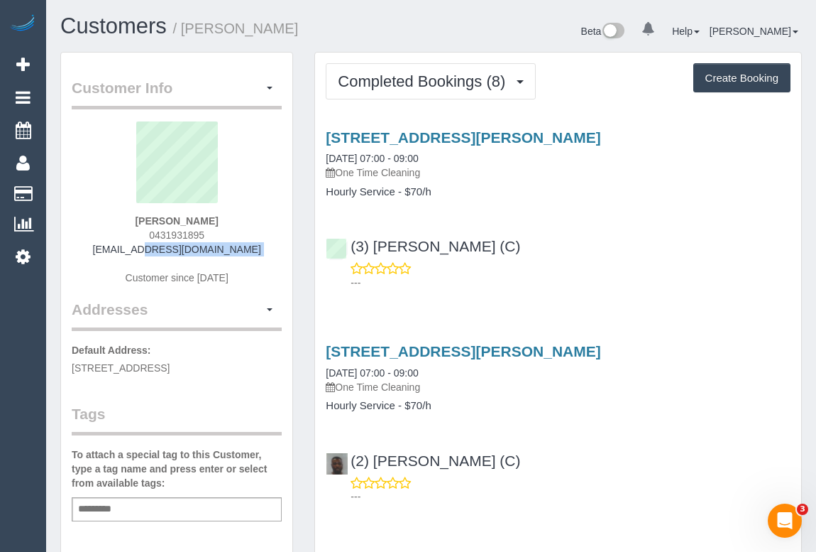
click at [272, 256] on div "Jyothirmayi Velaga 0431931895 vjyotirmayi@gmail.com Customer since 2024" at bounding box center [177, 209] width 210 height 177
copy div "vjyotirmayi@gmail.com"
click at [109, 253] on div "Jyothirmayi Velaga 0431931895 vjyotirmayi@gmail.com Customer since 2024" at bounding box center [177, 209] width 210 height 177
copy div "vjyotirmayi@gmail.com"
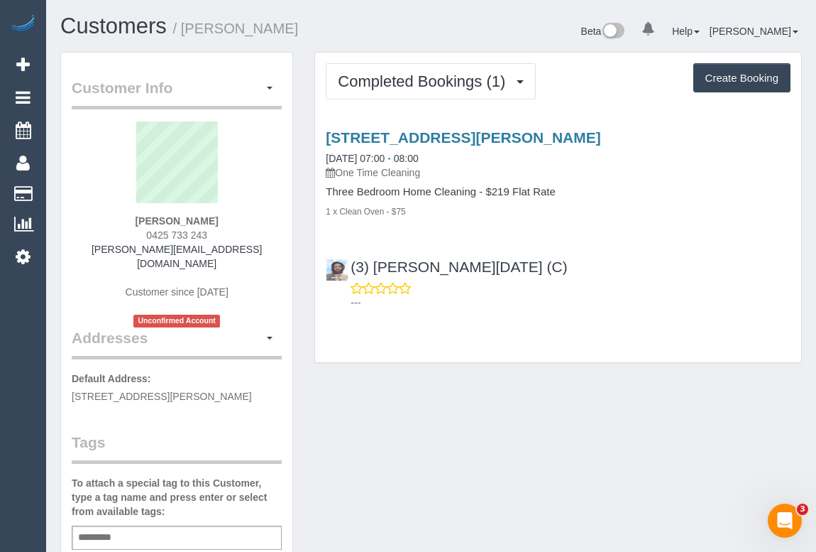
drag, startPoint x: 128, startPoint y: 236, endPoint x: 217, endPoint y: 234, distance: 89.5
click at [217, 234] on div "Laraine Mitchell 0425 733 243 laraine@tripple9.com.au Customer since 2025 Uncon…" at bounding box center [177, 224] width 210 height 206
copy span "0425 733 243"
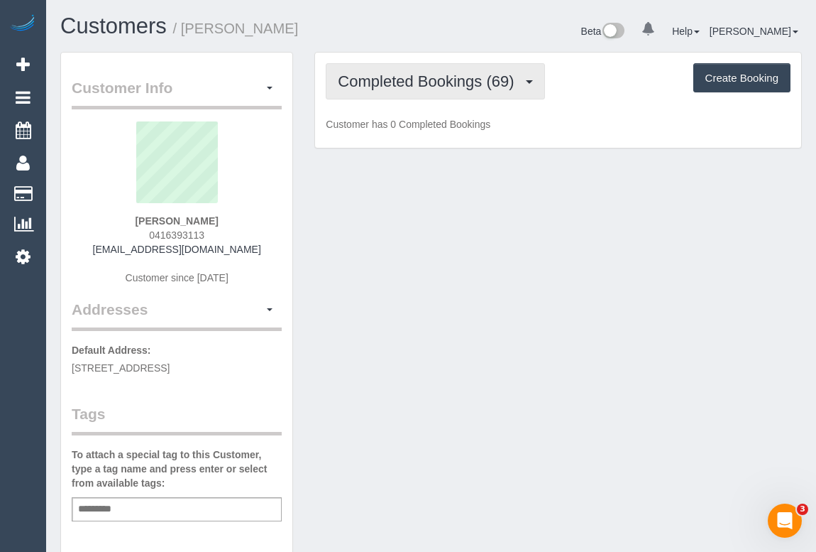
click at [434, 80] on span "Completed Bookings (69)" at bounding box center [429, 81] width 183 height 18
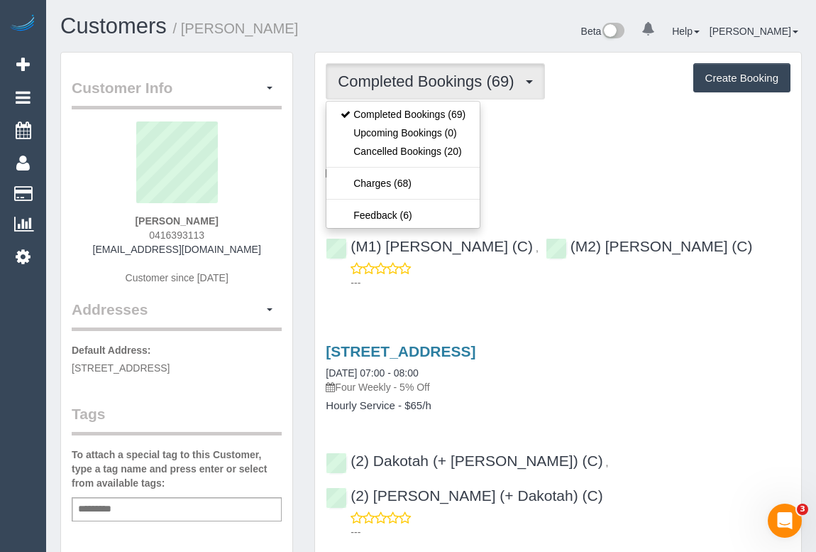
click at [617, 194] on h4 "Hourly Service - $70/h" at bounding box center [558, 192] width 465 height 12
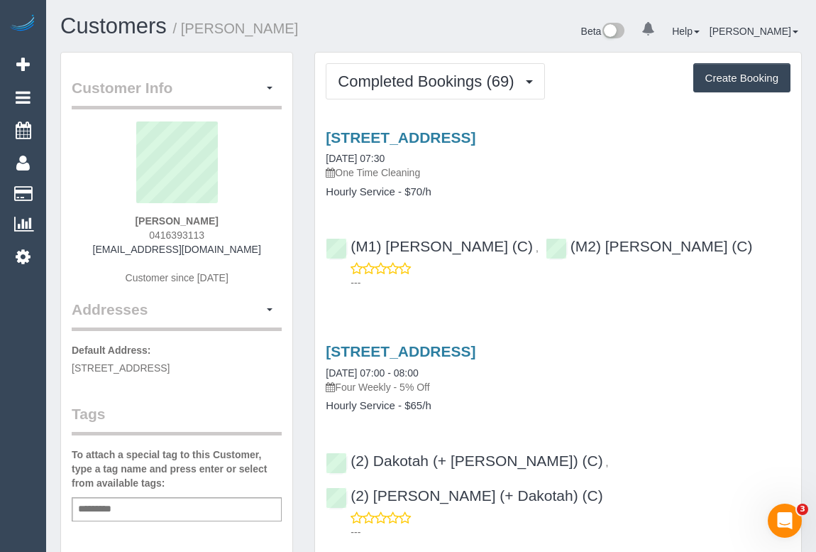
drag, startPoint x: 145, startPoint y: 230, endPoint x: 248, endPoint y: 228, distance: 103.7
click at [248, 228] on div "[PERSON_NAME] 0416393113 [EMAIL_ADDRESS][DOMAIN_NAME] Customer since [DATE]" at bounding box center [177, 209] width 210 height 177
copy span "0416393113"
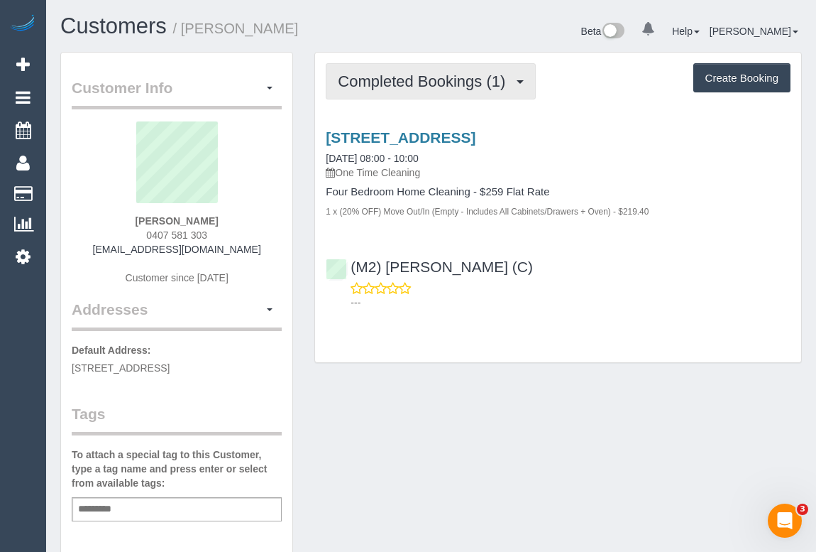
click at [385, 86] on span "Completed Bookings (1)" at bounding box center [425, 81] width 175 height 18
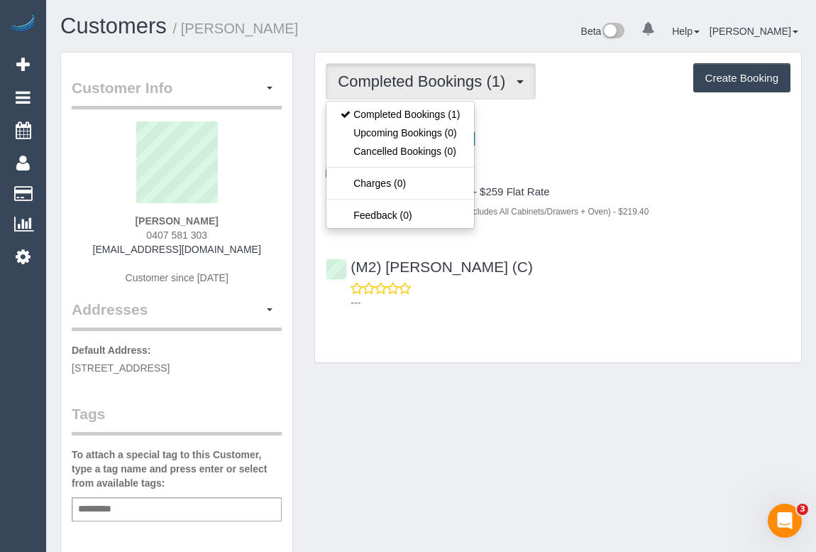
drag, startPoint x: 434, startPoint y: 437, endPoint x: 418, endPoint y: 440, distance: 15.9
click at [434, 437] on div "Customer Info Edit Contact Info Send Message Email Preferences Special Sales Ta…" at bounding box center [431, 527] width 763 height 951
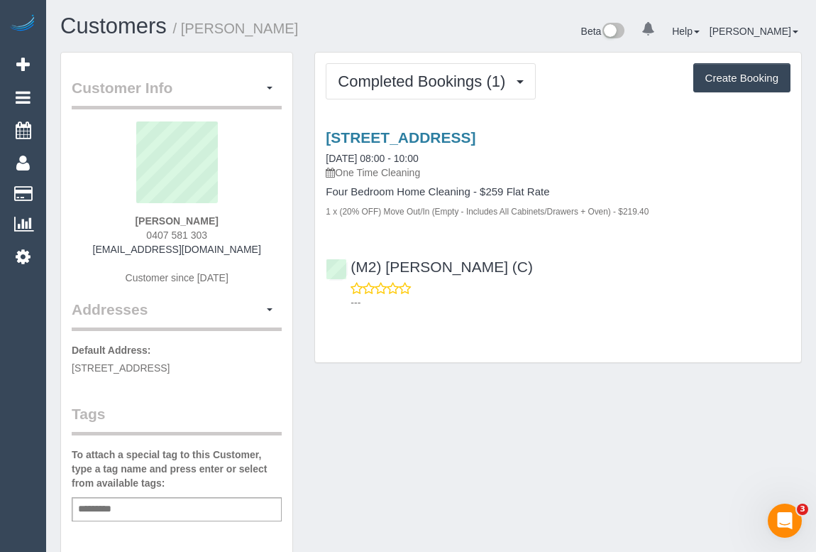
drag, startPoint x: 135, startPoint y: 236, endPoint x: 212, endPoint y: 237, distance: 76.7
click at [212, 237] on div "Claudia Dionisio 0407 581 303 claudiadionisio013@gmail.com Customer since 2025" at bounding box center [177, 209] width 210 height 177
copy span "0407 581 303"
click at [510, 381] on div "Customer Info Edit Contact Info Send Message Email Preferences Special Sales Ta…" at bounding box center [431, 527] width 763 height 951
click at [449, 448] on div "Customer Info Edit Contact Info Send Message Email Preferences Special Sales Ta…" at bounding box center [431, 527] width 763 height 951
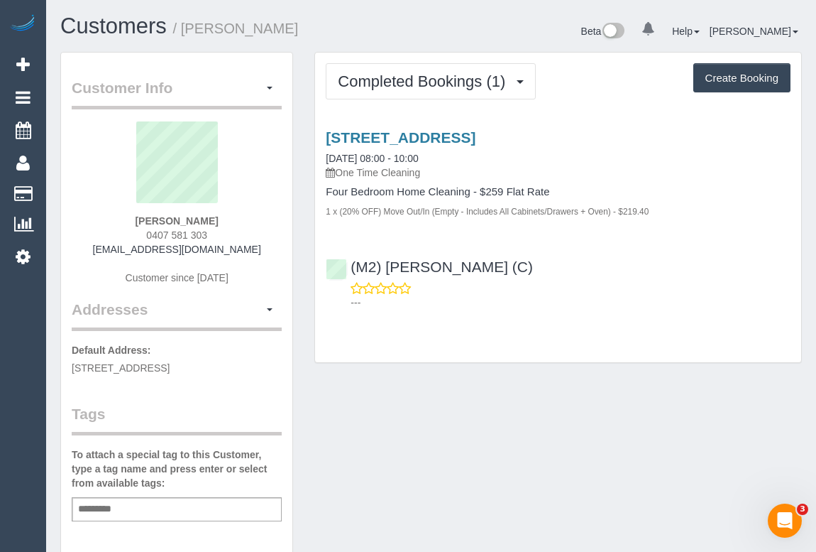
click at [440, 405] on div "Customer Info Edit Contact Info Send Message Email Preferences Special Sales Ta…" at bounding box center [431, 527] width 763 height 951
click at [452, 135] on link "6 Boulder Walk, Epping, VIC 3076" at bounding box center [401, 137] width 150 height 16
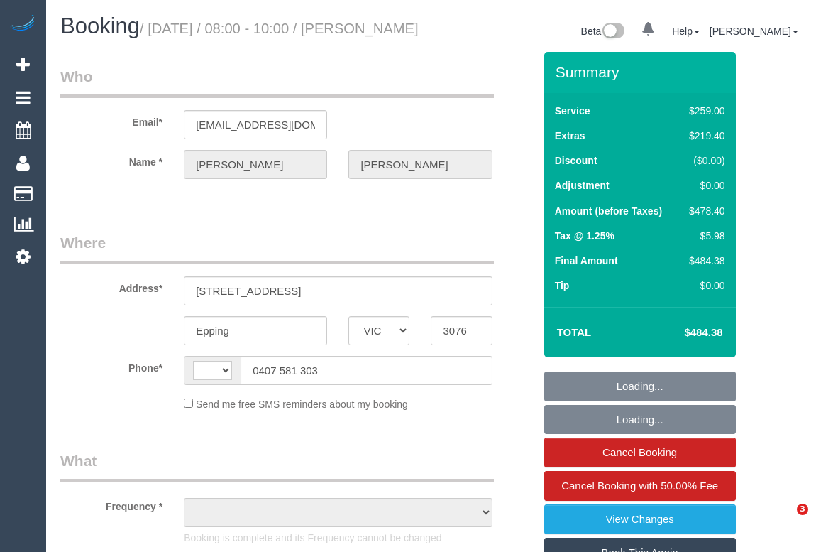
select select "VIC"
select select "object:386"
select select "string:AU"
select select "string:stripe-pm_1RtGt72GScqysDRVEzdyPyCG"
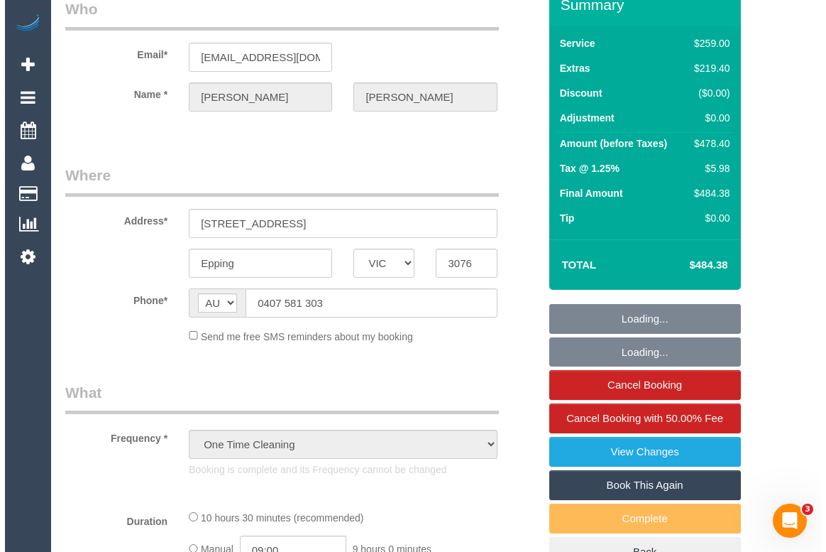
scroll to position [129, 0]
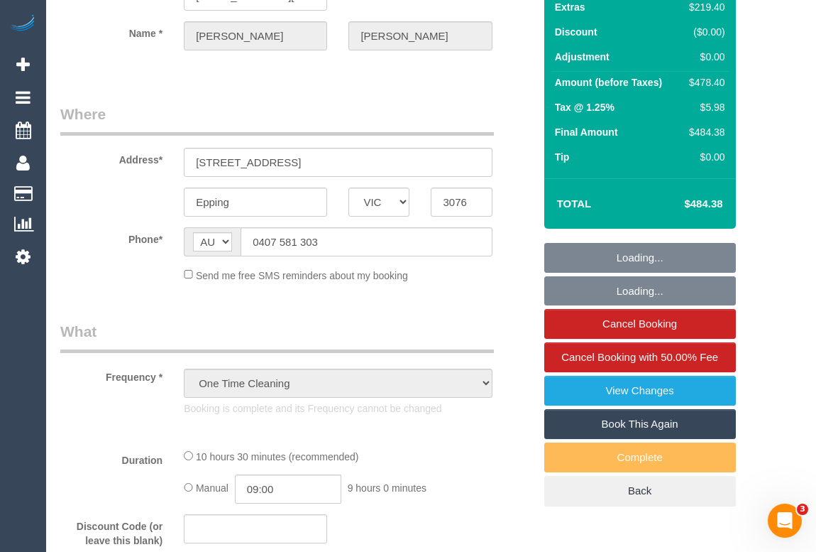
select select "number:28"
select select "number:14"
select select "number:19"
select select "number:24"
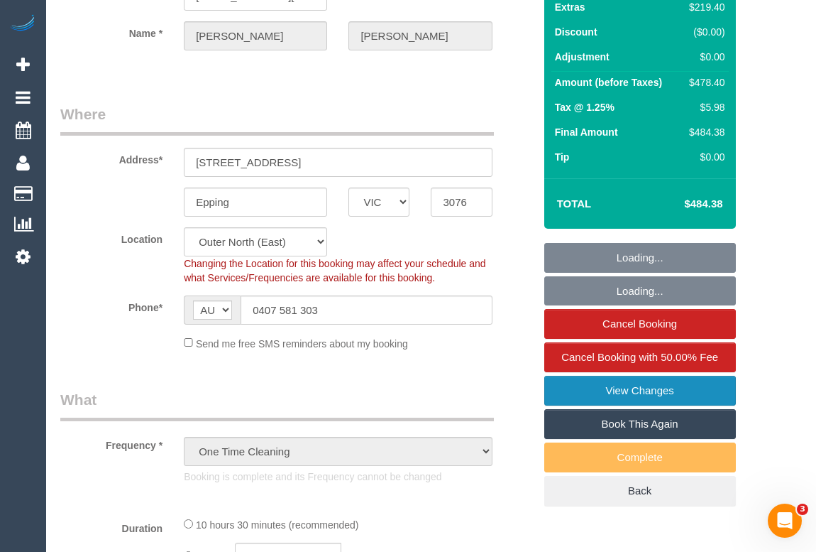
select select "object:1189"
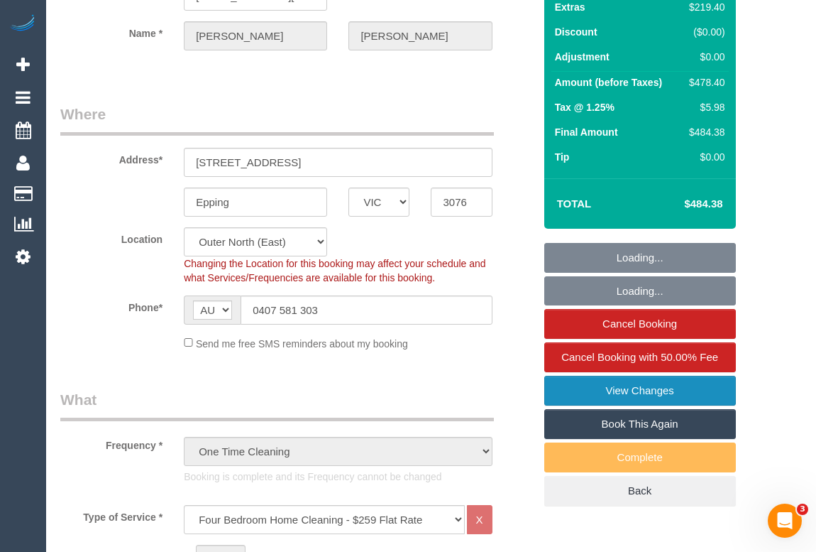
click at [645, 401] on link "View Changes" at bounding box center [641, 391] width 192 height 30
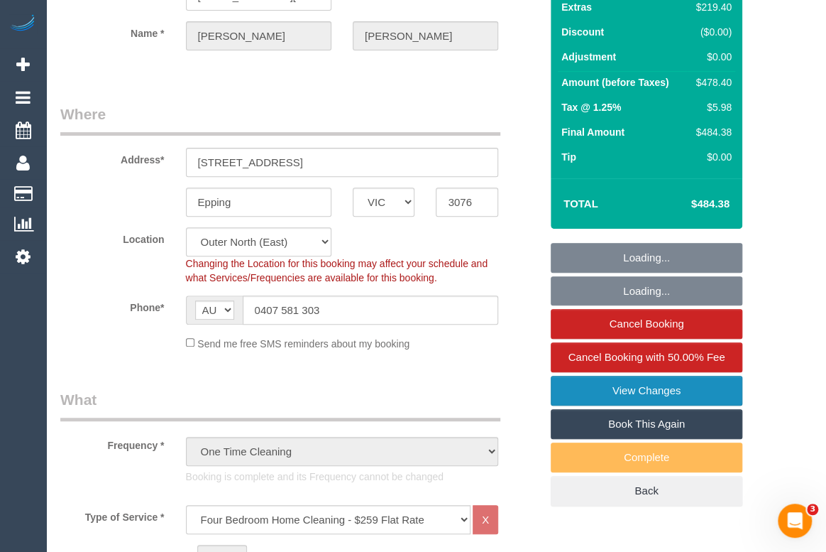
select select "spot1"
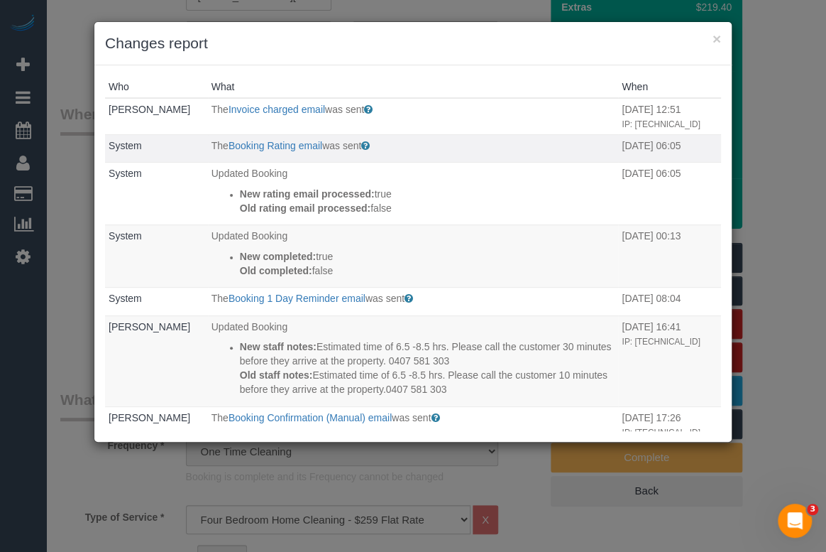
click at [273, 150] on p "The Booking Rating email was sent" at bounding box center [414, 145] width 404 height 14
click at [273, 147] on link "Booking Rating email" at bounding box center [276, 145] width 94 height 11
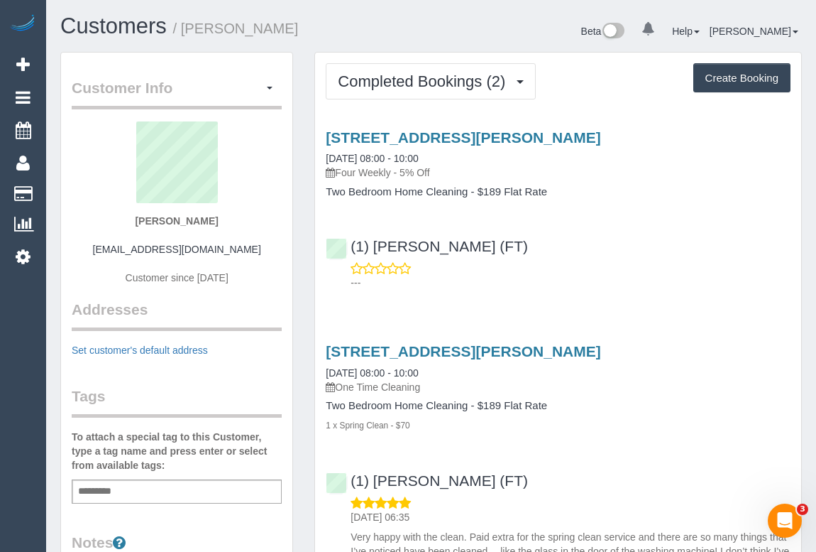
click at [662, 241] on div "(1) [PERSON_NAME] (FT) ---" at bounding box center [558, 258] width 486 height 64
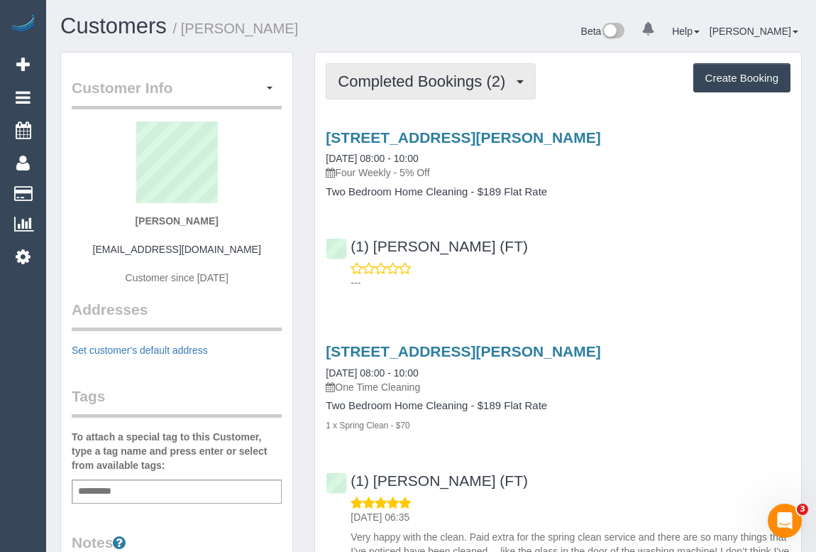
click at [381, 73] on span "Completed Bookings (2)" at bounding box center [425, 81] width 175 height 18
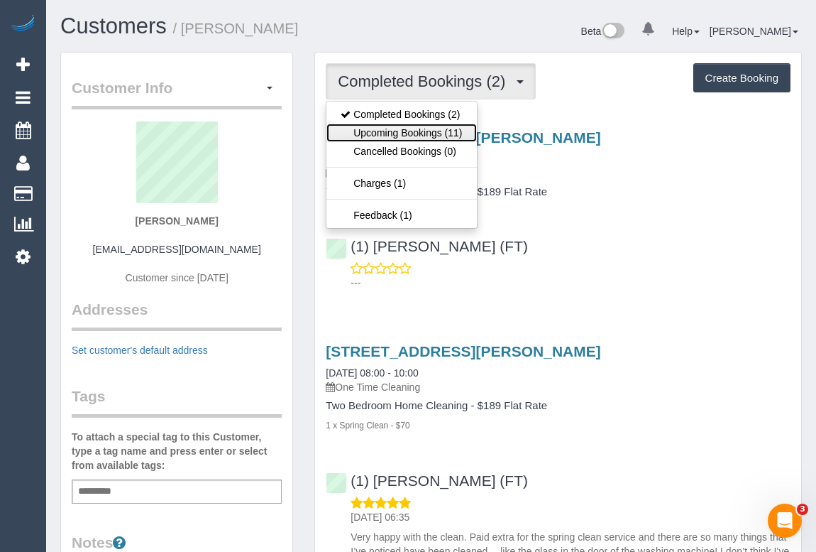
click at [399, 133] on link "Upcoming Bookings (11)" at bounding box center [402, 133] width 150 height 18
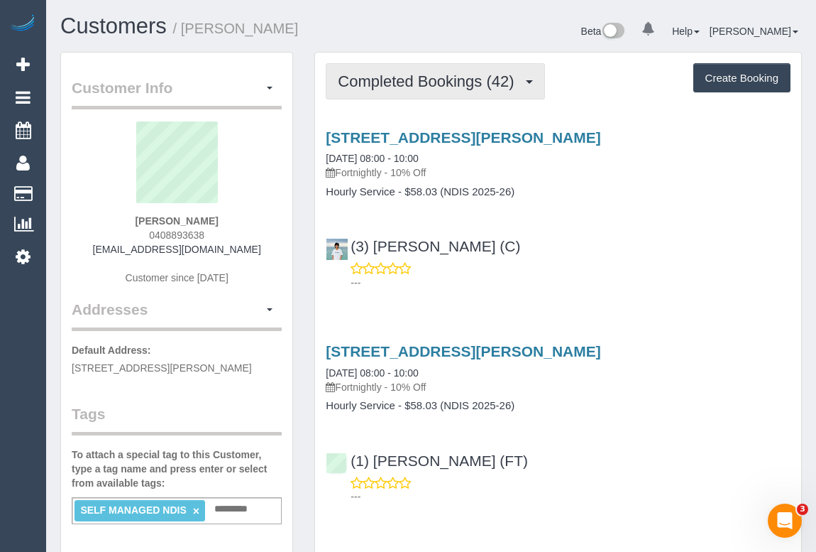
click at [467, 77] on span "Completed Bookings (42)" at bounding box center [429, 81] width 183 height 18
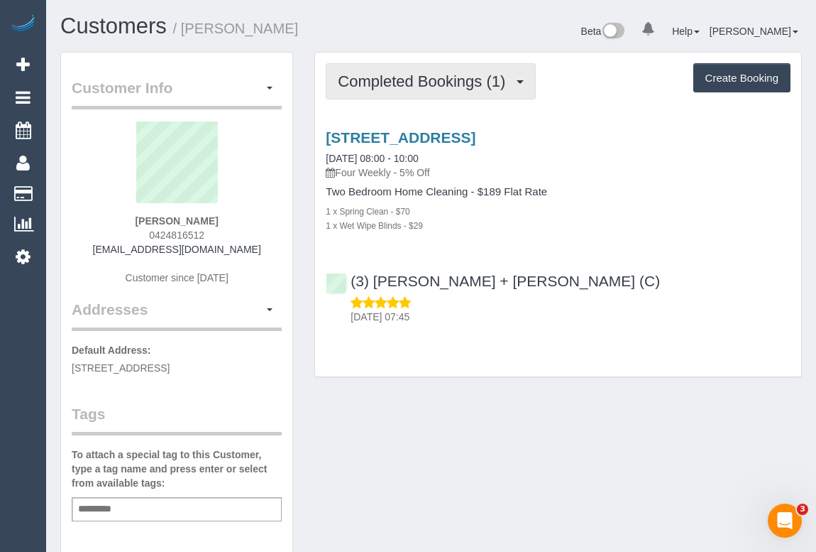
click at [404, 77] on span "Completed Bookings (1)" at bounding box center [425, 81] width 175 height 18
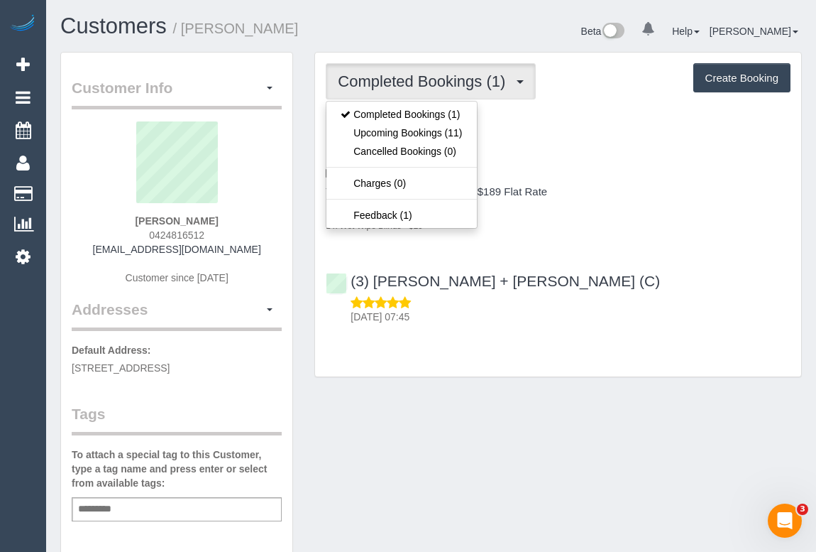
click at [716, 305] on div "19/09/2025 07:45" at bounding box center [558, 309] width 465 height 28
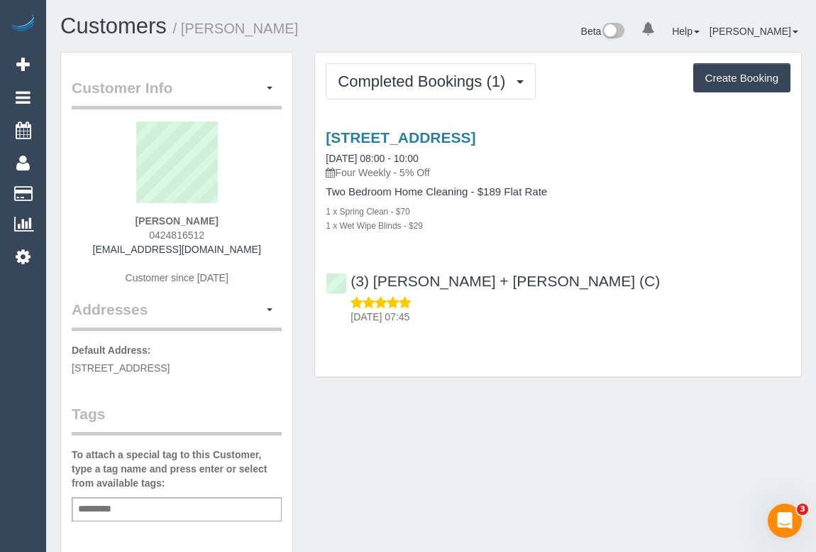
drag, startPoint x: 135, startPoint y: 239, endPoint x: 235, endPoint y: 234, distance: 100.2
click at [235, 234] on div "Kerrie Nicolaou 0424816512 nicolaoukerrie@gmail.com Customer since 2025" at bounding box center [177, 209] width 210 height 177
copy span "0424816512"
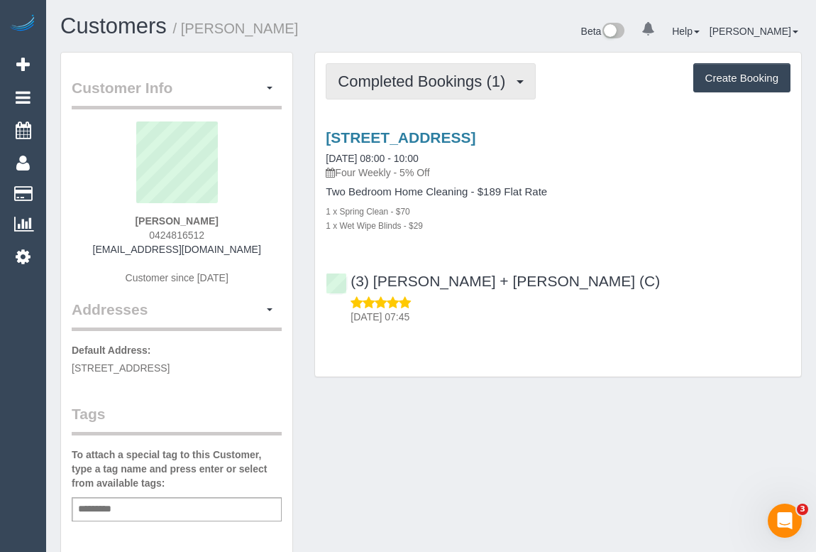
click at [390, 86] on span "Completed Bookings (1)" at bounding box center [425, 81] width 175 height 18
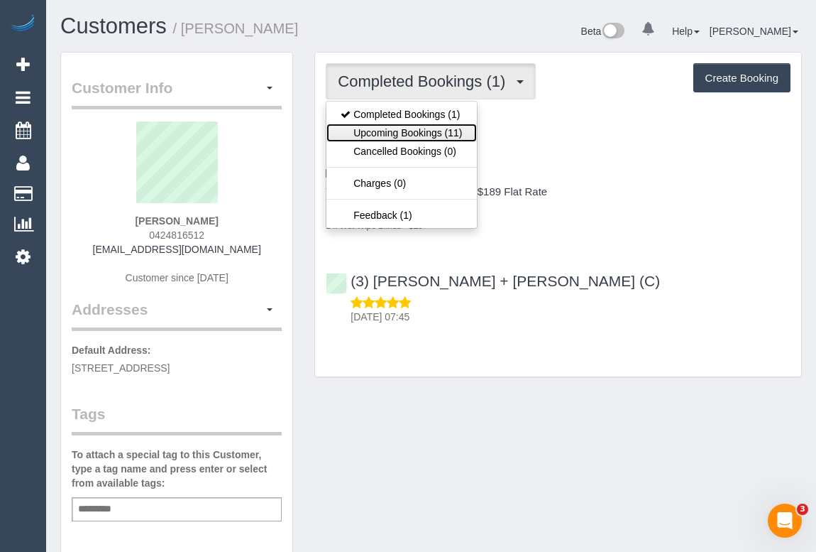
click at [393, 126] on link "Upcoming Bookings (11)" at bounding box center [402, 133] width 150 height 18
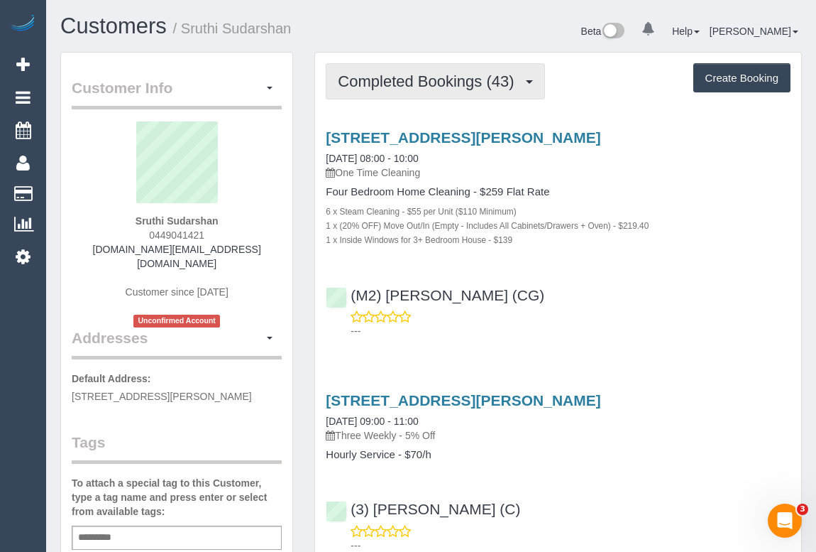
click at [408, 64] on button "Completed Bookings (43)" at bounding box center [435, 81] width 219 height 36
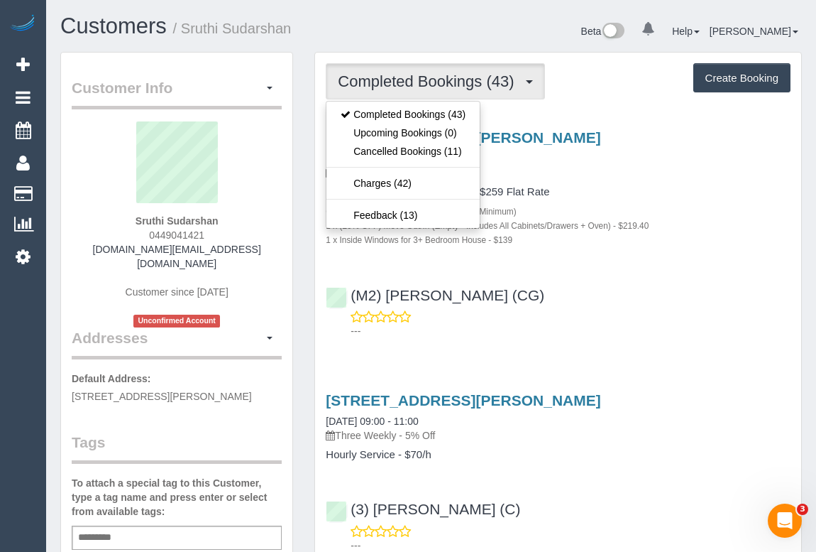
click at [696, 321] on div "---" at bounding box center [558, 324] width 465 height 28
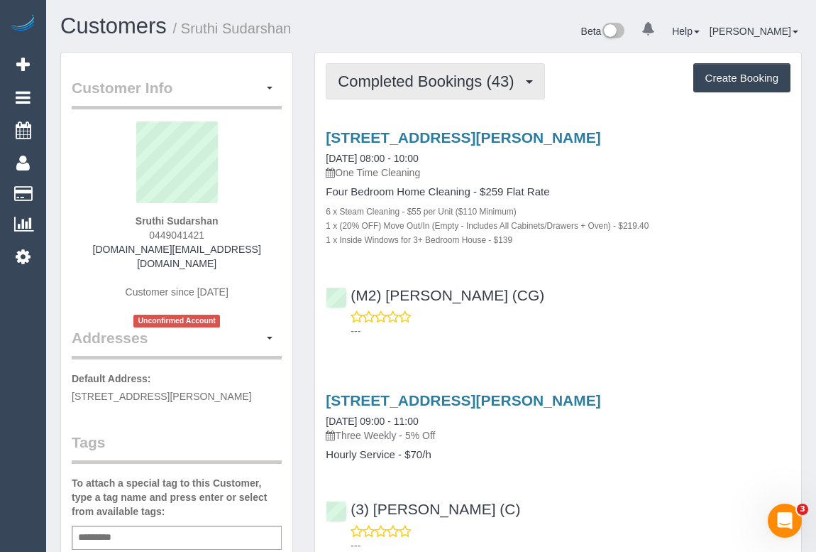
click at [447, 83] on span "Completed Bookings (43)" at bounding box center [429, 81] width 183 height 18
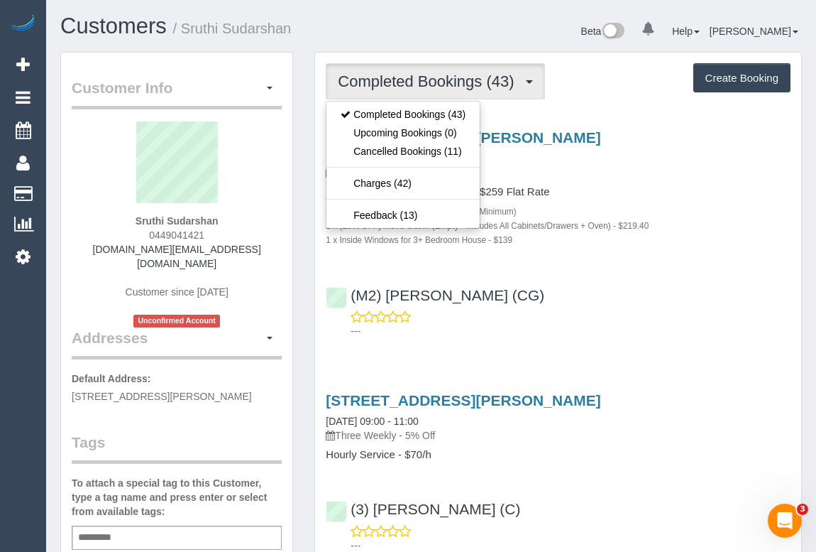
click at [625, 329] on p "---" at bounding box center [571, 331] width 440 height 14
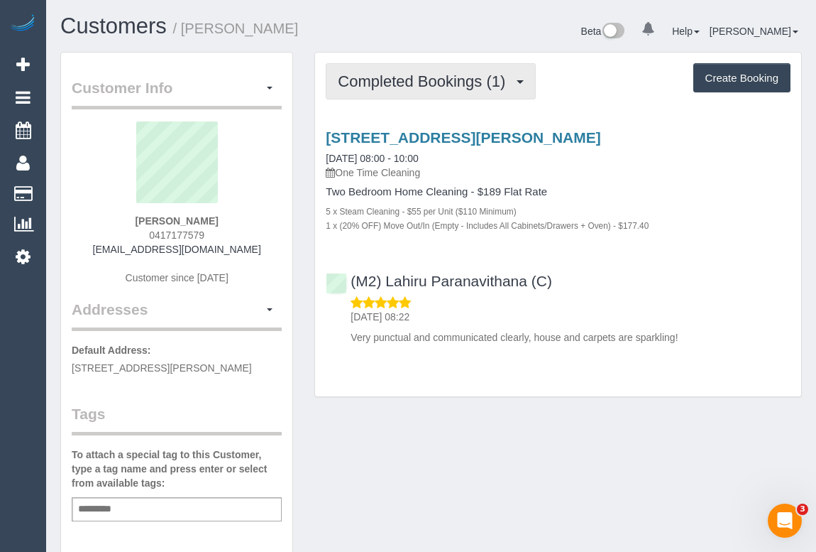
click at [443, 75] on span "Completed Bookings (1)" at bounding box center [425, 81] width 175 height 18
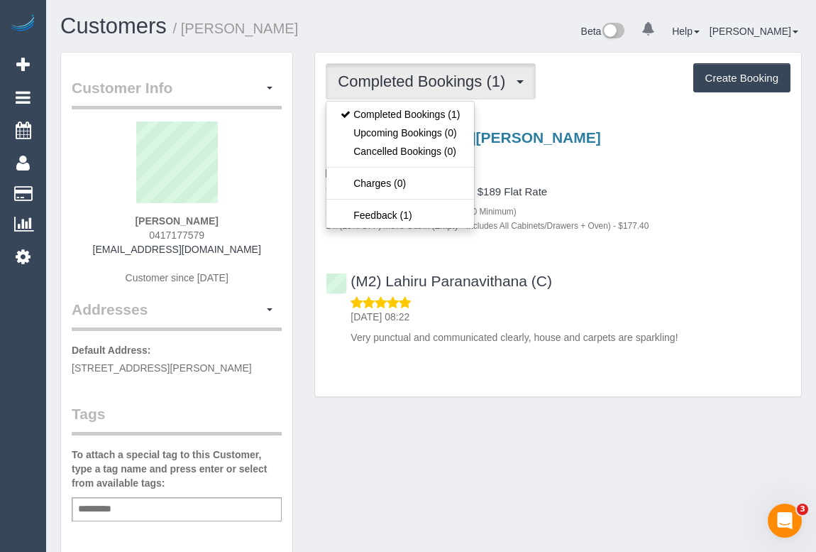
click at [679, 229] on div "1 x (20% OFF) Move Out/In (Empty - Includes All Cabinets/Drawers + Oven) - $177…" at bounding box center [558, 225] width 465 height 14
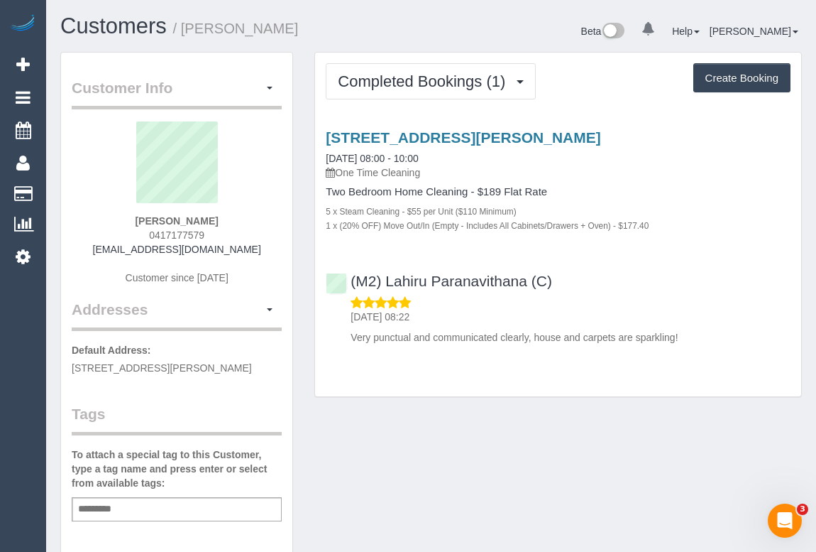
drag, startPoint x: 147, startPoint y: 236, endPoint x: 235, endPoint y: 227, distance: 88.4
click at [235, 227] on div "[PERSON_NAME] 0417177579 [EMAIL_ADDRESS][DOMAIN_NAME] Customer since [DATE]" at bounding box center [177, 209] width 210 height 177
copy span "0417177579"
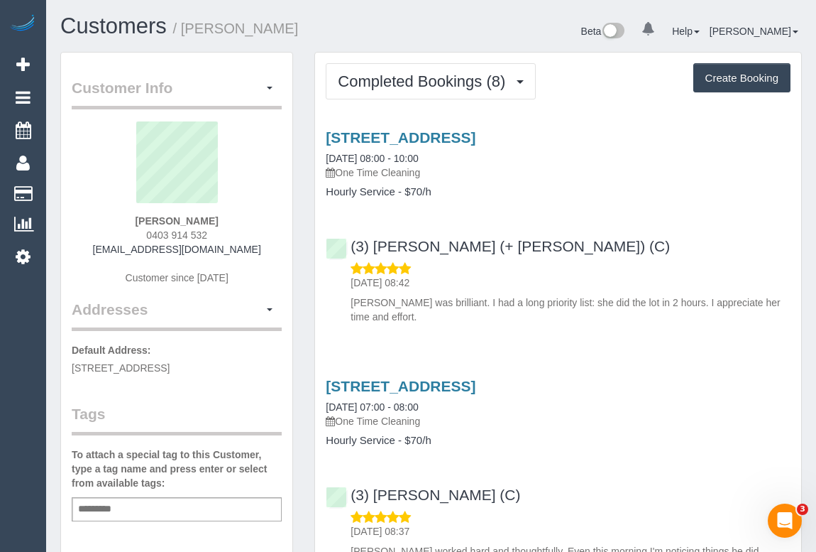
drag, startPoint x: 131, startPoint y: 235, endPoint x: 244, endPoint y: 241, distance: 112.4
click at [244, 241] on div "Rob Sheehan 0403 914 532 rob@sharpwords.com.au Customer since 2018" at bounding box center [177, 209] width 210 height 177
copy div "0403 914 532 rob@sharpwords.com.au"
click at [232, 229] on div "Rob Sheehan 0403 914 532 rob@sharpwords.com.au Customer since 2018" at bounding box center [177, 209] width 210 height 177
drag, startPoint x: 213, startPoint y: 232, endPoint x: 120, endPoint y: 239, distance: 93.2
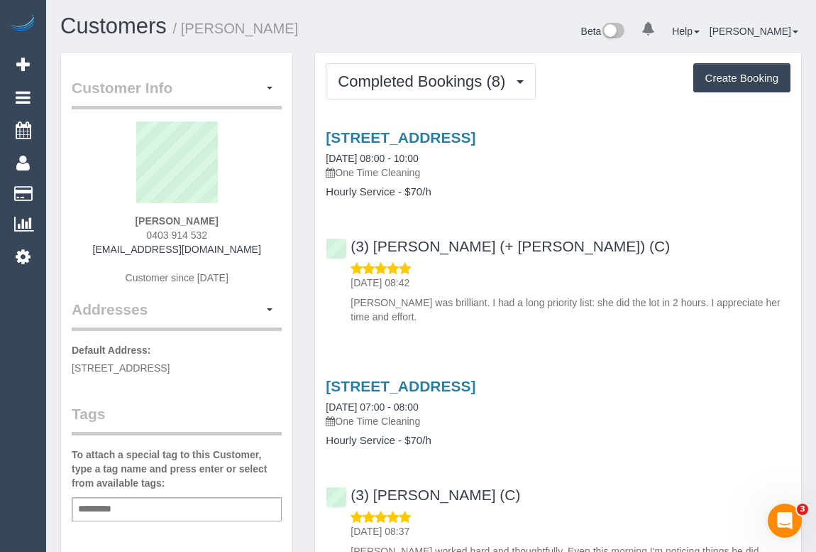
click at [120, 239] on div "Rob Sheehan 0403 914 532 rob@sharpwords.com.au Customer since 2018" at bounding box center [177, 209] width 210 height 177
copy span "0403 914 532"
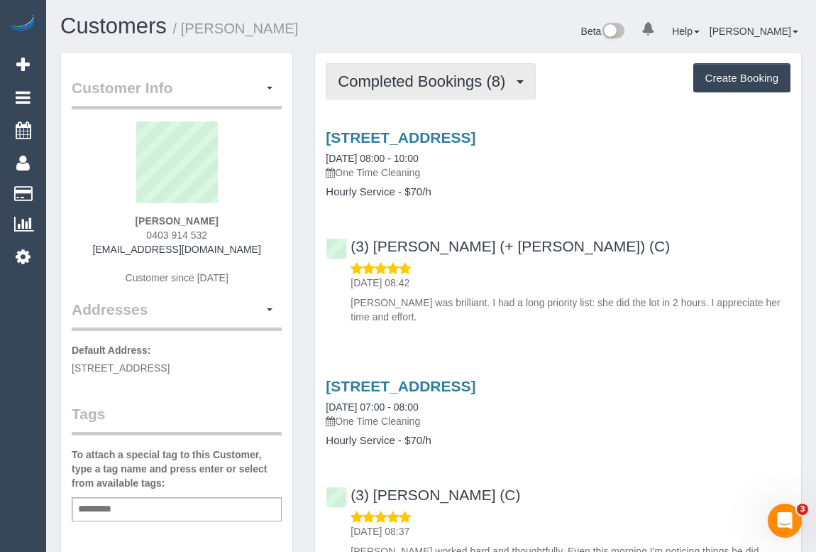
click at [390, 75] on span "Completed Bookings (8)" at bounding box center [425, 81] width 175 height 18
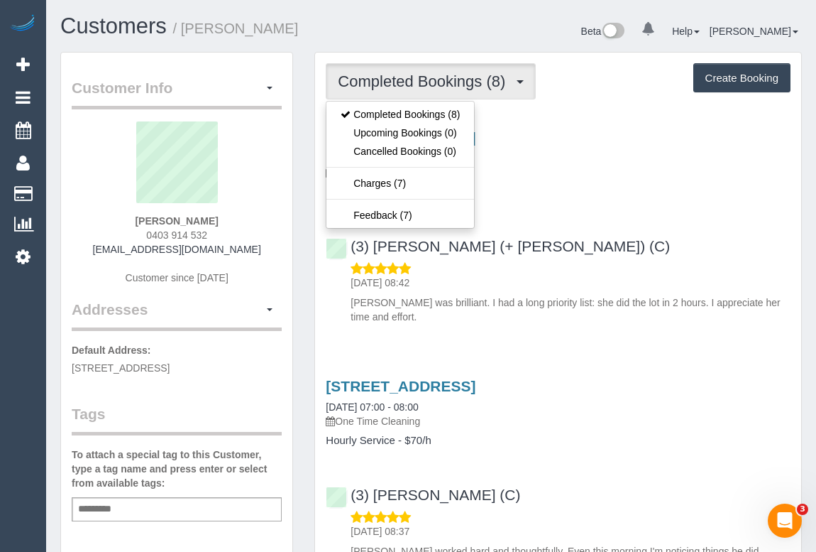
drag, startPoint x: 114, startPoint y: 246, endPoint x: 241, endPoint y: 246, distance: 127.1
click at [241, 246] on div "Rob Sheehan 0403 914 532 rob@sharpwords.com.au Customer since 2018" at bounding box center [177, 209] width 210 height 177
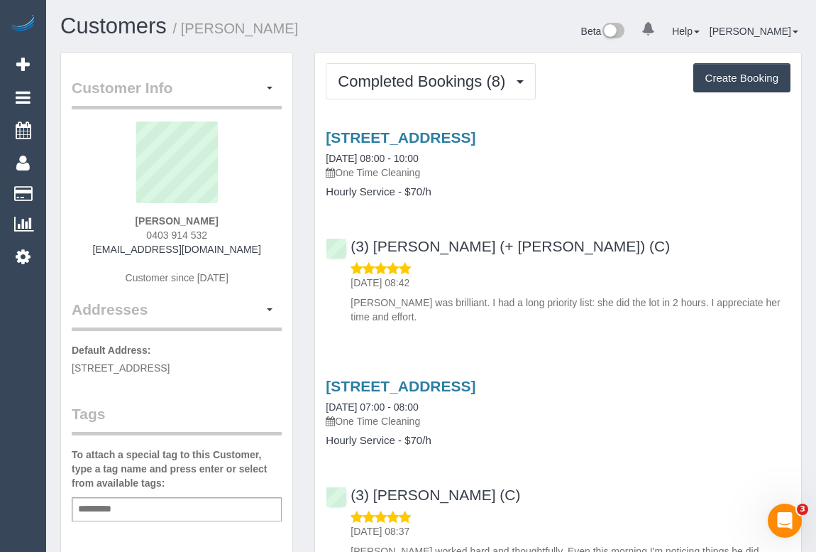
copy link "rob@sharpwords.com.au"
drag, startPoint x: 143, startPoint y: 221, endPoint x: 246, endPoint y: 219, distance: 103.0
click at [246, 219] on div "Rob Sheehan 0403 914 532 rob@sharpwords.com.au Customer since 2018" at bounding box center [177, 209] width 210 height 177
copy strong "Rob Sheehan"
drag, startPoint x: 146, startPoint y: 229, endPoint x: 248, endPoint y: 235, distance: 102.4
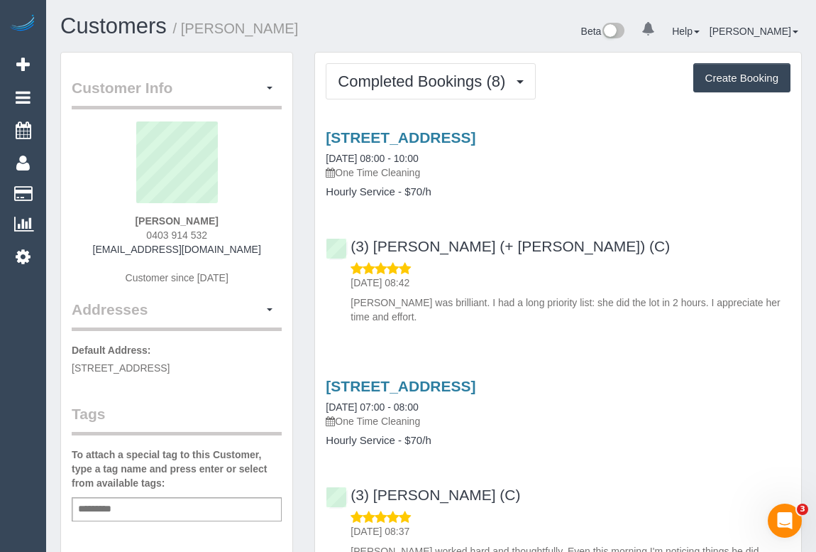
click at [248, 235] on div "Rob Sheehan 0403 914 532 rob@sharpwords.com.au Customer since 2018" at bounding box center [177, 209] width 210 height 177
copy span "0403 914 532"
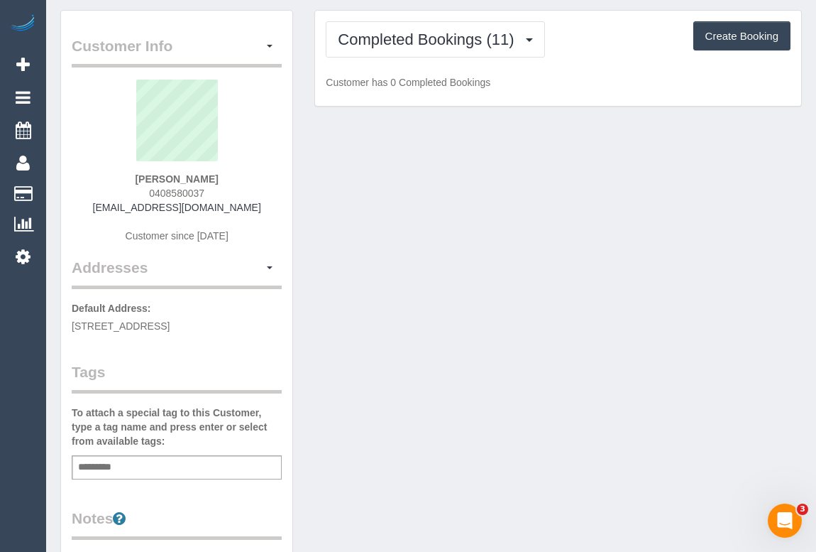
scroll to position [64, 0]
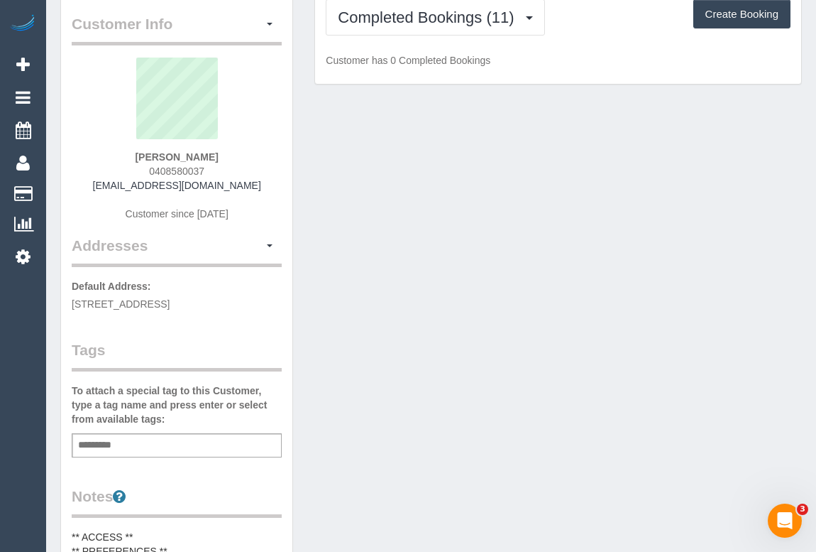
click at [369, 381] on div "Customer Info Edit Contact Info Send Message Email Preferences Special Sales Ta…" at bounding box center [431, 542] width 763 height 1108
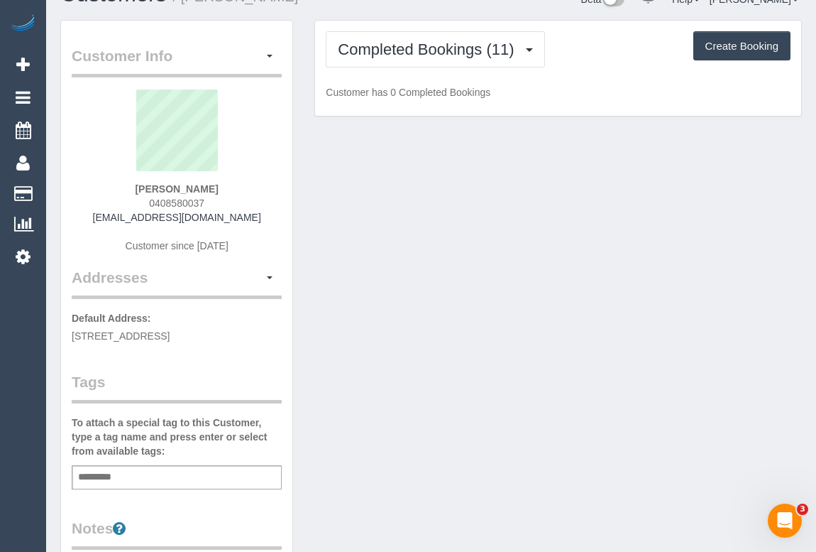
scroll to position [0, 0]
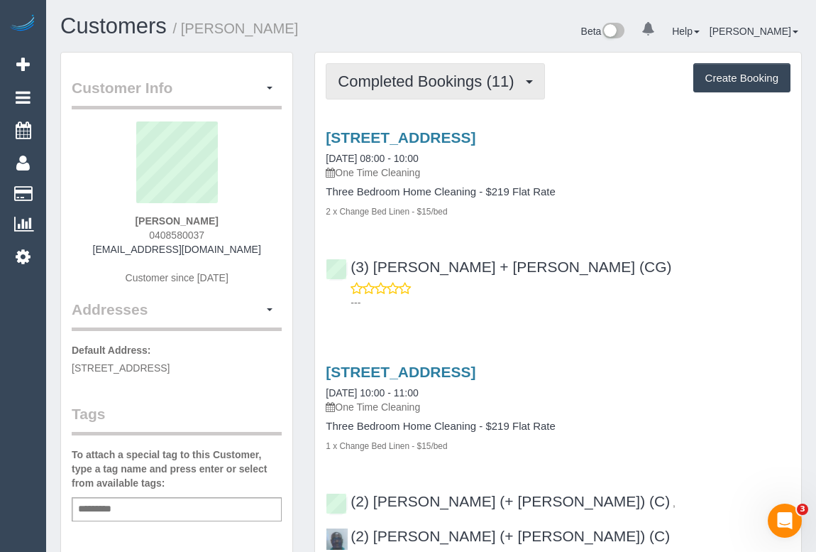
click at [426, 87] on span "Completed Bookings (11)" at bounding box center [429, 81] width 183 height 18
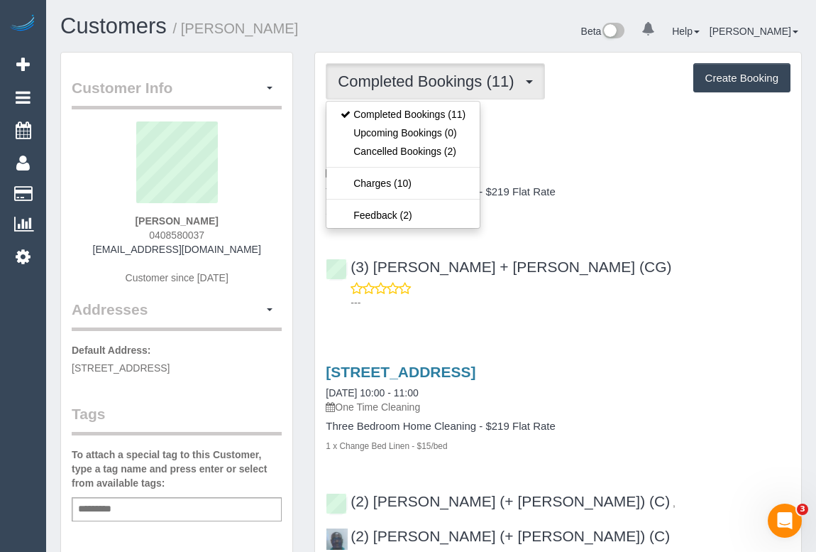
click at [672, 253] on div "(3) [PERSON_NAME] + [PERSON_NAME] (CG) ---" at bounding box center [558, 278] width 486 height 64
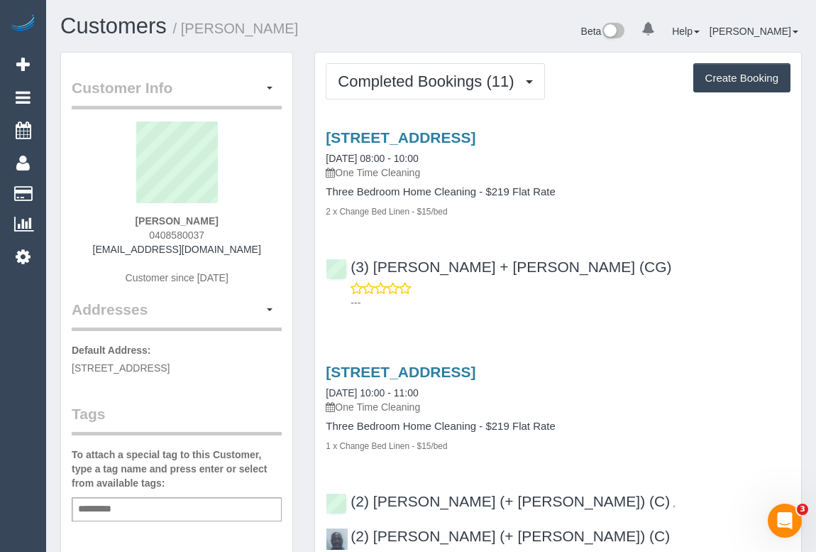
drag, startPoint x: 146, startPoint y: 234, endPoint x: 252, endPoint y: 234, distance: 106.5
click at [252, 234] on div "[PERSON_NAME] 0408580037 [EMAIL_ADDRESS][DOMAIN_NAME] Customer since [DATE]" at bounding box center [177, 209] width 210 height 177
copy span "0408580037"
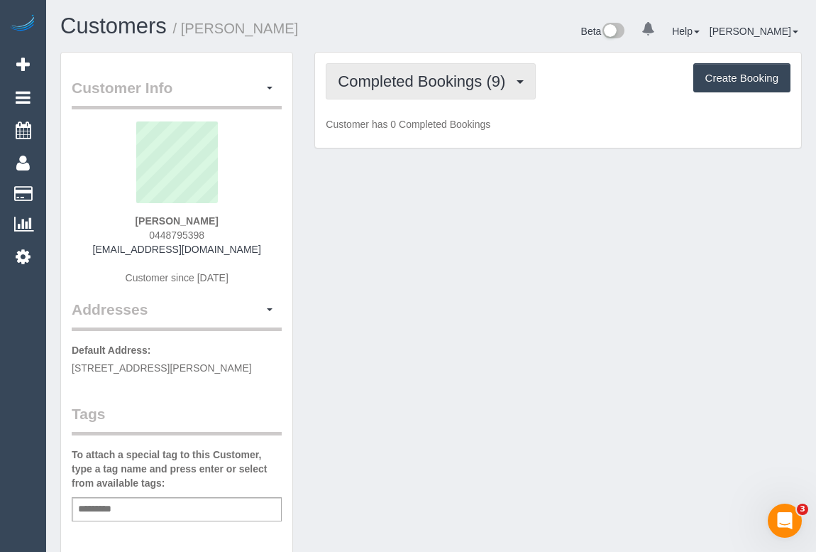
click at [496, 84] on span "Completed Bookings (9)" at bounding box center [425, 81] width 175 height 18
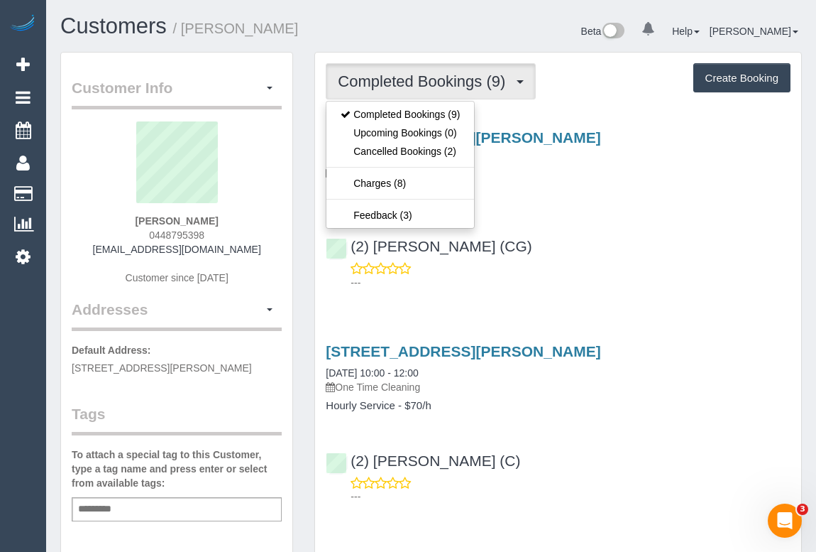
click at [669, 287] on p "---" at bounding box center [571, 282] width 440 height 14
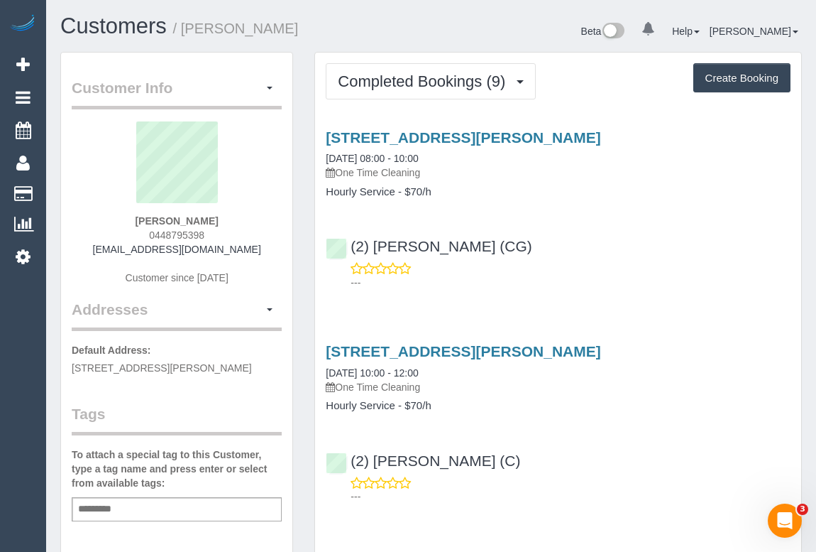
drag, startPoint x: 141, startPoint y: 230, endPoint x: 234, endPoint y: 230, distance: 93.0
click at [234, 230] on div "Cate Stuart 0448795398 cate.stuart@hotmail.com Customer since 2024" at bounding box center [177, 209] width 210 height 177
copy span "0448795398"
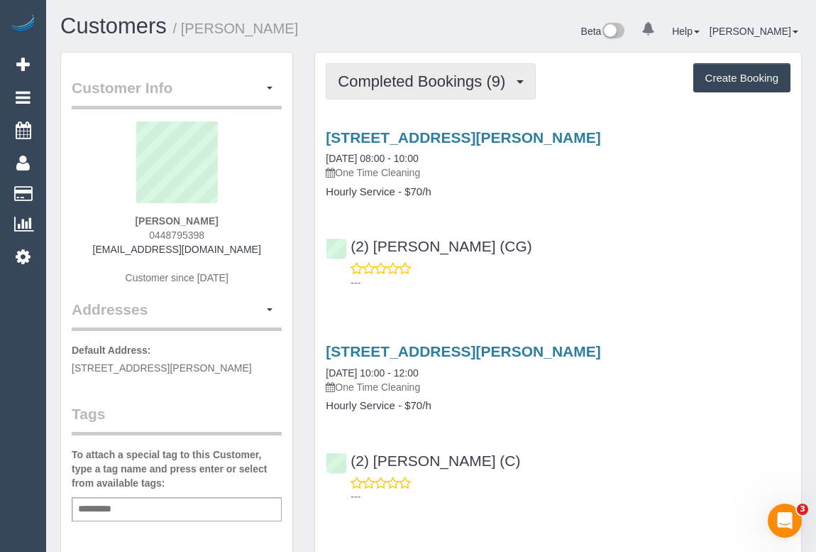
click at [421, 88] on span "Completed Bookings (9)" at bounding box center [425, 81] width 175 height 18
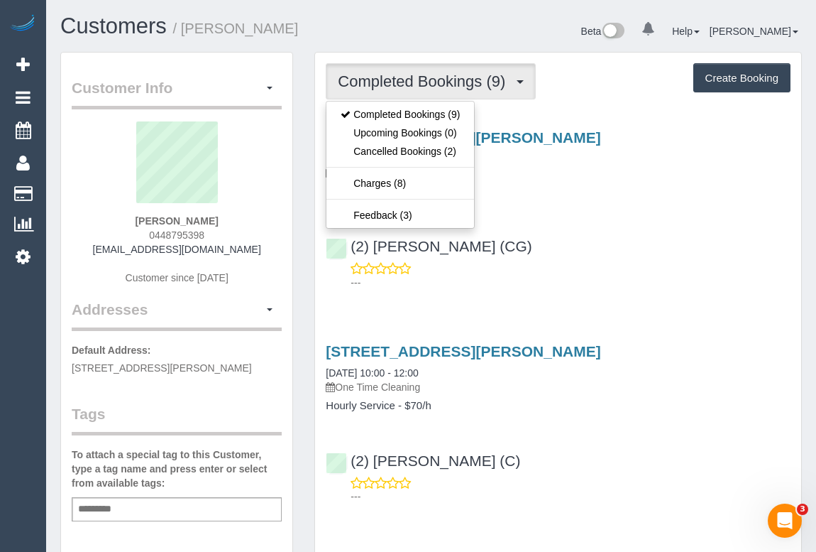
click at [603, 224] on div "2/47 Pyalong Ave, Rosanna, VIC 3084 18/09/2025 08:00 - 10:00 One Time Cleaning …" at bounding box center [558, 206] width 486 height 179
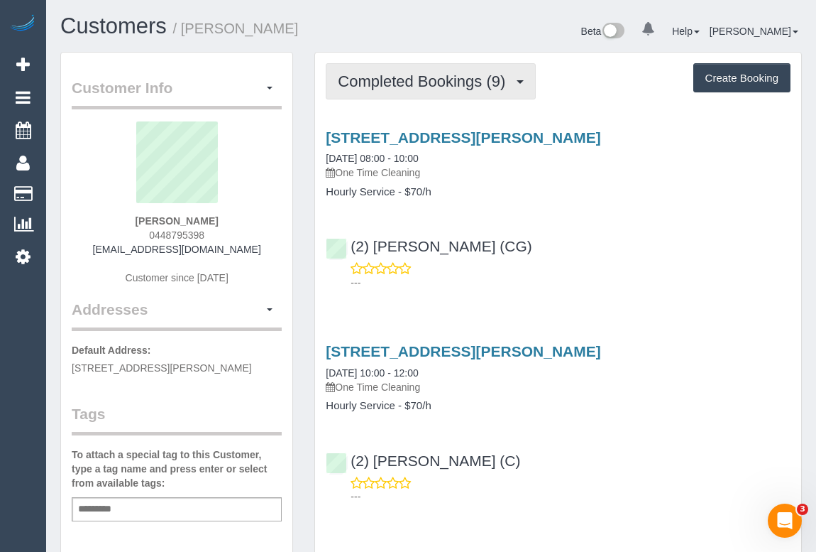
click at [405, 89] on button "Completed Bookings (9)" at bounding box center [431, 81] width 210 height 36
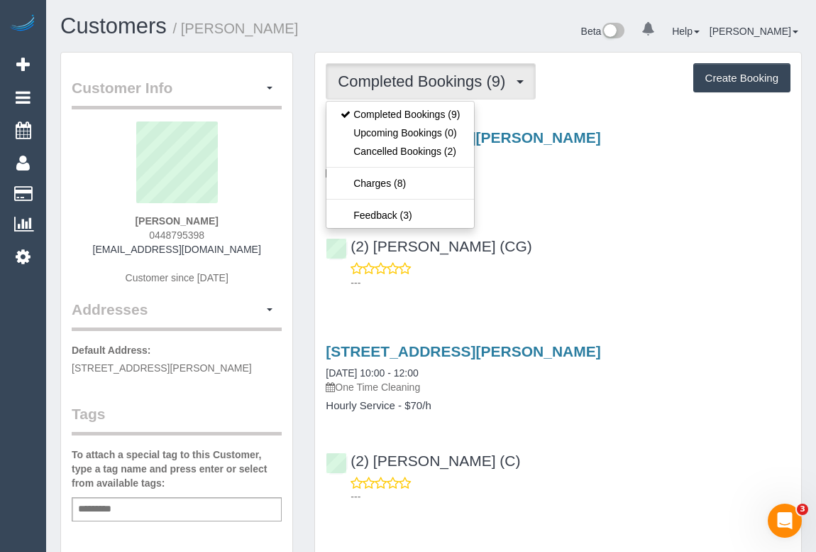
click at [637, 283] on p "---" at bounding box center [571, 282] width 440 height 14
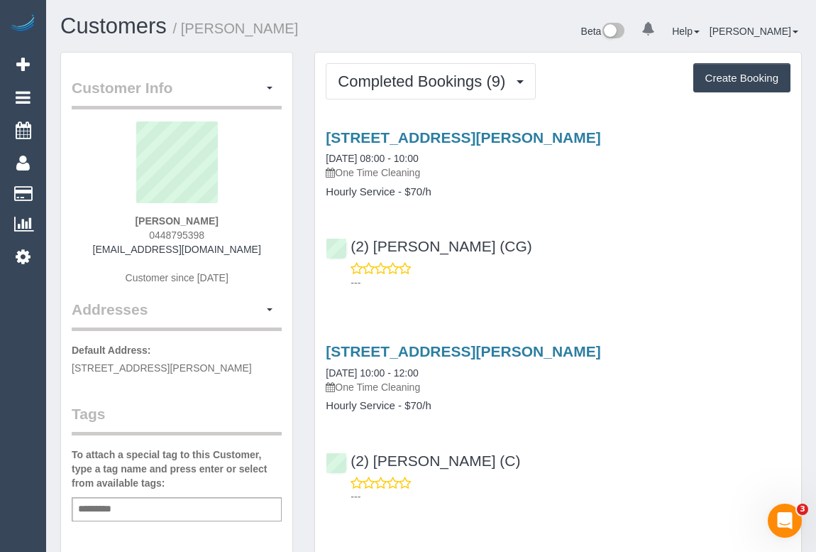
click at [669, 279] on p "---" at bounding box center [571, 282] width 440 height 14
drag, startPoint x: 116, startPoint y: 247, endPoint x: 292, endPoint y: 246, distance: 176.8
click at [292, 246] on div "Customer Info Edit Contact Info Send Message Email Preferences Special Sales Ta…" at bounding box center [176, 535] width 233 height 966
click at [268, 253] on div "Cate Stuart 0448795398 cate.stuart@hotmail.com Customer since 2024" at bounding box center [177, 209] width 210 height 177
drag, startPoint x: 136, startPoint y: 247, endPoint x: 278, endPoint y: 247, distance: 142.0
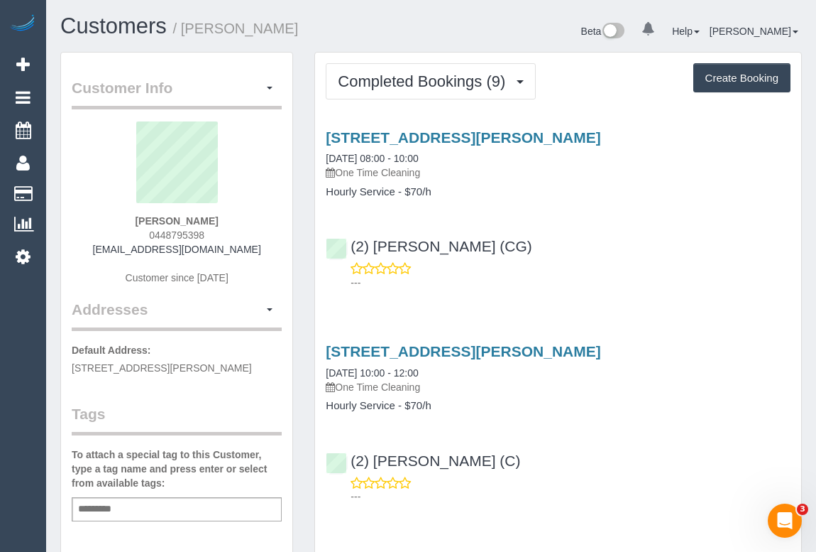
click at [278, 247] on div "Cate Stuart 0448795398 cate.stuart@hotmail.com Customer since 2024" at bounding box center [177, 209] width 210 height 177
copy link "cate.stuart@hotmail.com"
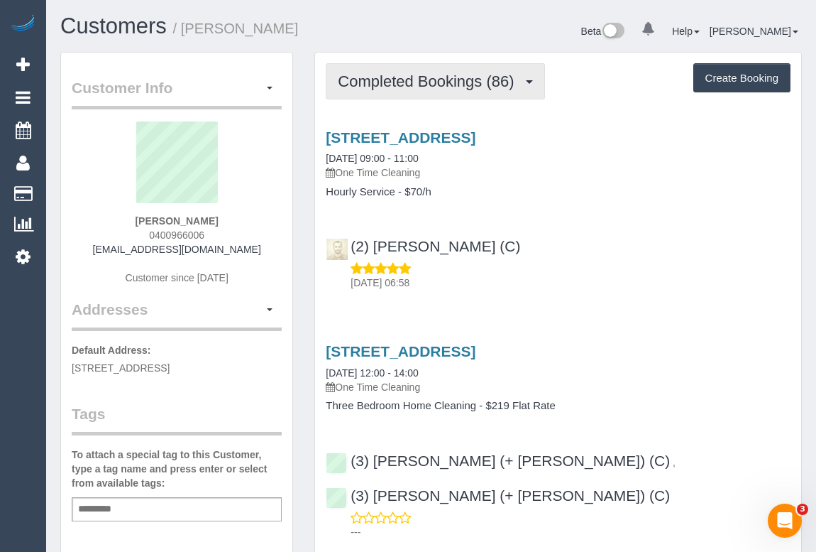
click at [456, 74] on span "Completed Bookings (86)" at bounding box center [429, 81] width 183 height 18
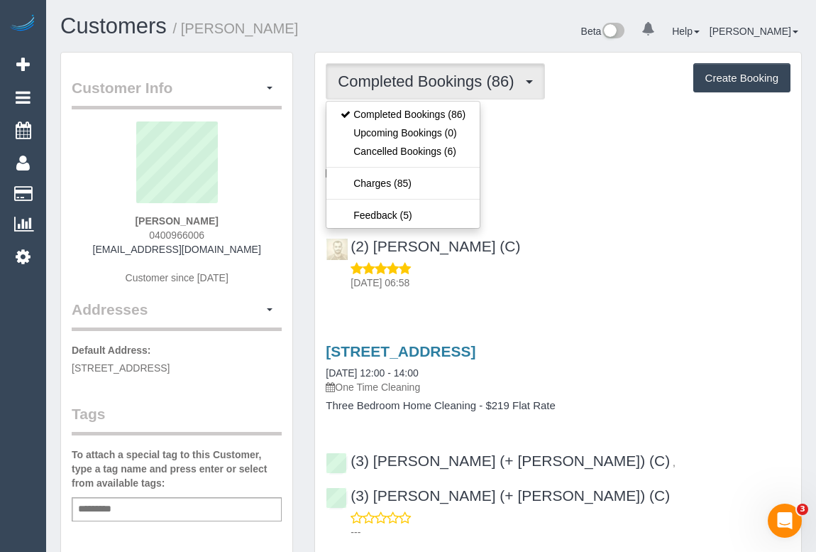
click at [618, 247] on div "(2) [PERSON_NAME] (C) [DATE] 06:58" at bounding box center [558, 258] width 486 height 64
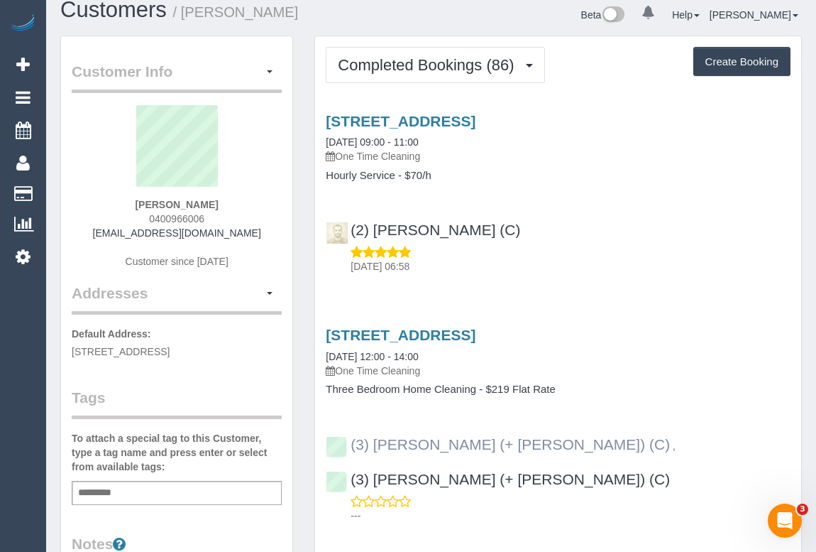
scroll to position [322, 0]
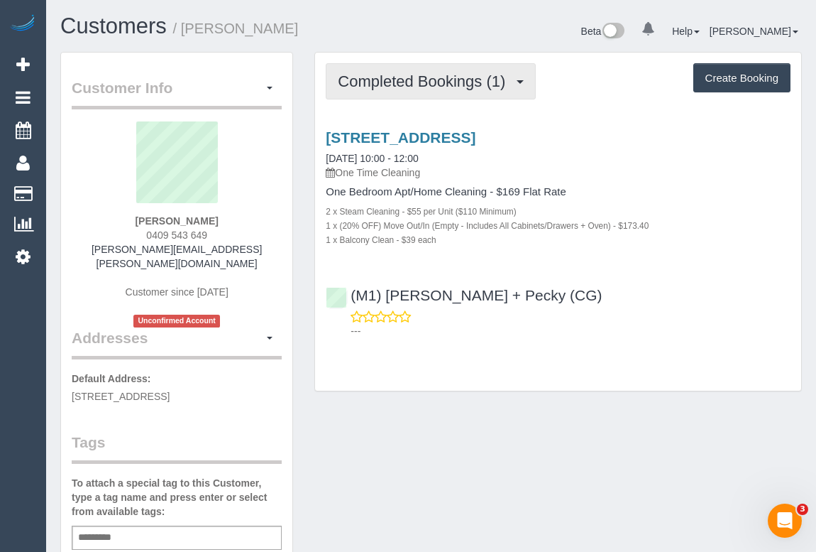
click at [427, 86] on span "Completed Bookings (1)" at bounding box center [425, 81] width 175 height 18
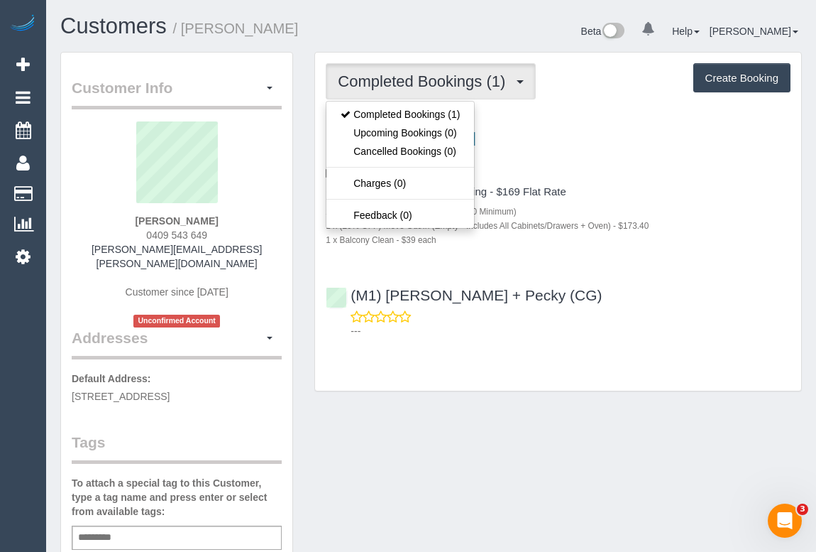
drag, startPoint x: 681, startPoint y: 371, endPoint x: 241, endPoint y: 300, distance: 445.3
click at [681, 370] on div "Completed Bookings (1) Completed Bookings (1) Upcoming Bookings (0) Cancelled B…" at bounding box center [558, 222] width 486 height 338
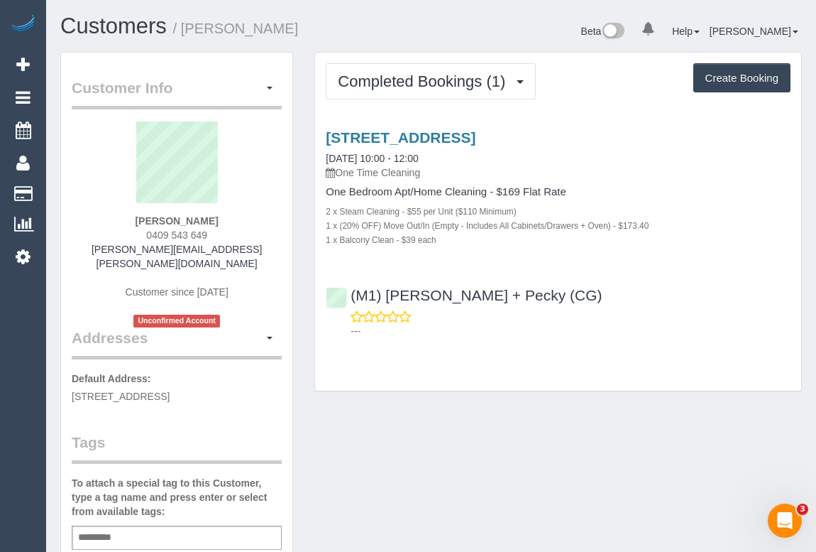
drag, startPoint x: 131, startPoint y: 227, endPoint x: 234, endPoint y: 231, distance: 103.0
click at [234, 231] on div "Jessica Deveny 0409 543 649 jessica.deveny@ikon.edu.au Customer since 2025 Unco…" at bounding box center [177, 224] width 210 height 206
copy span "0409 543 649"
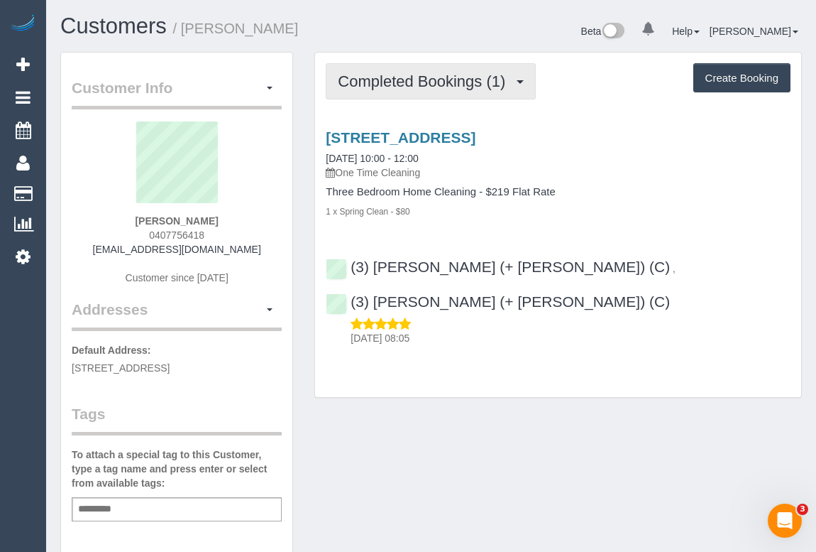
drag, startPoint x: 394, startPoint y: 89, endPoint x: 451, endPoint y: 110, distance: 60.7
click at [394, 89] on button "Completed Bookings (1)" at bounding box center [431, 81] width 210 height 36
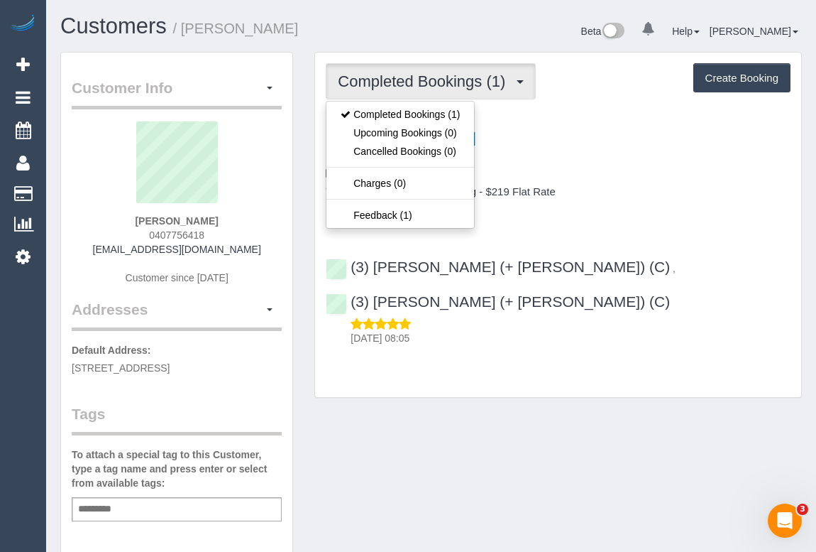
click at [634, 153] on div "[STREET_ADDRESS] [DATE] 10:00 - 12:00 One Time Cleaning" at bounding box center [558, 154] width 465 height 51
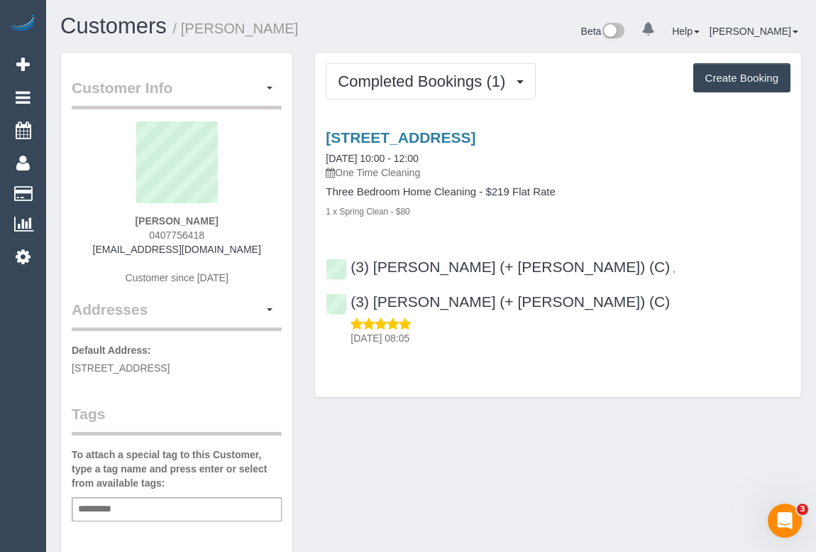
drag, startPoint x: 151, startPoint y: 235, endPoint x: 206, endPoint y: 234, distance: 55.4
click at [206, 234] on div "[PERSON_NAME] 0407756418 [EMAIL_ADDRESS][DOMAIN_NAME] Customer since [DATE]" at bounding box center [177, 209] width 210 height 177
copy span "0407756418"
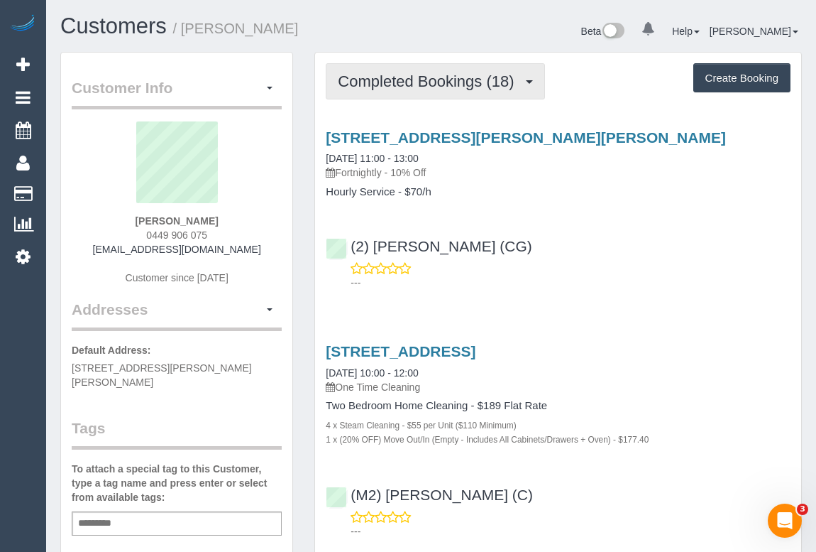
click at [432, 89] on button "Completed Bookings (18)" at bounding box center [435, 81] width 219 height 36
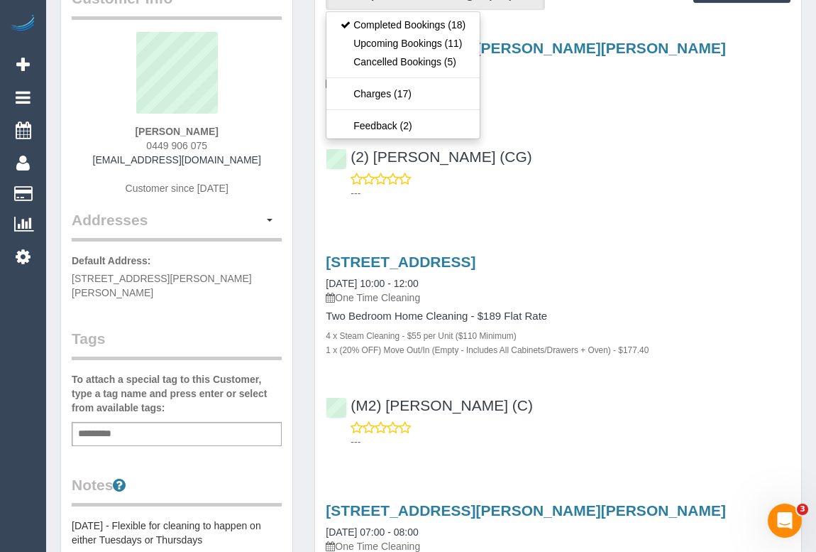
scroll to position [193, 0]
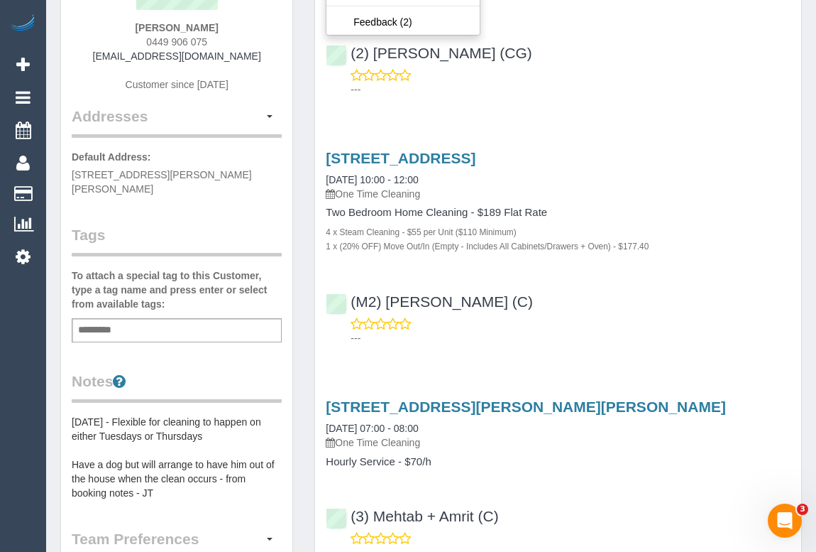
click at [650, 390] on div "30/85c Clyde St, Thornbury, VIC 3071 21/08/2025 07:00 - 08:00 One Time Cleaning…" at bounding box center [558, 475] width 486 height 179
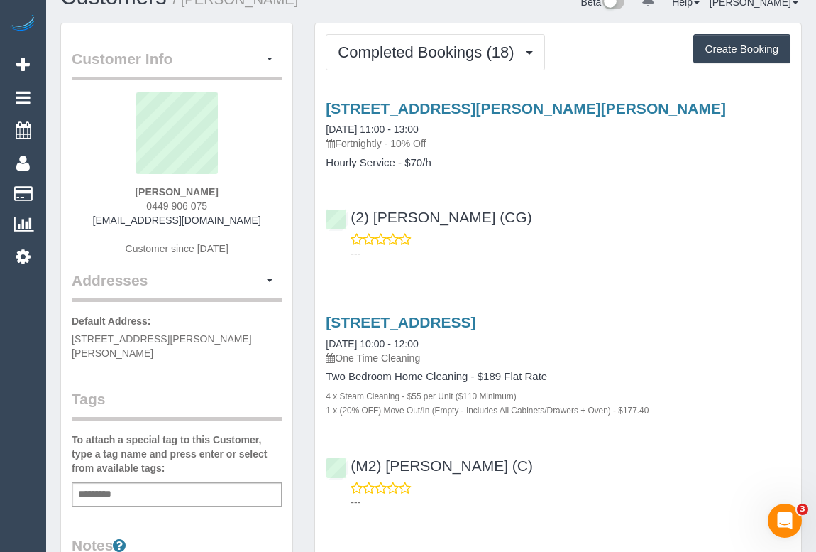
scroll to position [0, 0]
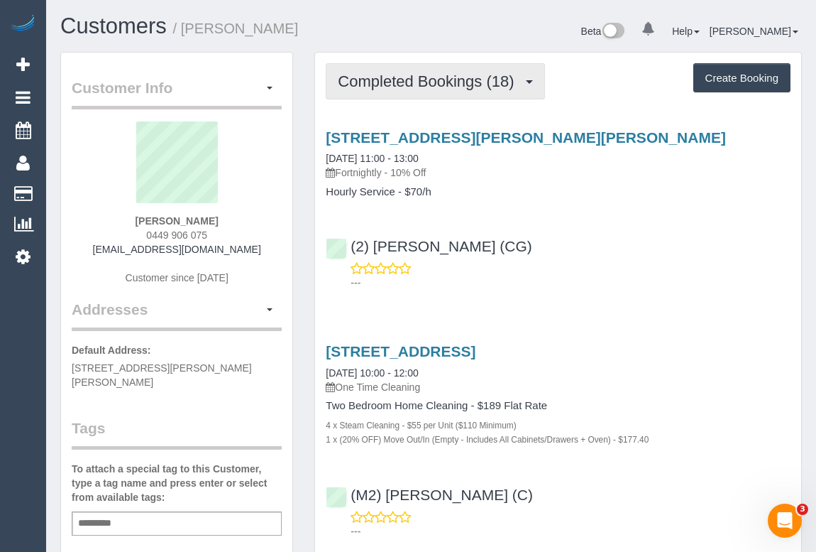
click at [437, 85] on span "Completed Bookings (18)" at bounding box center [429, 81] width 183 height 18
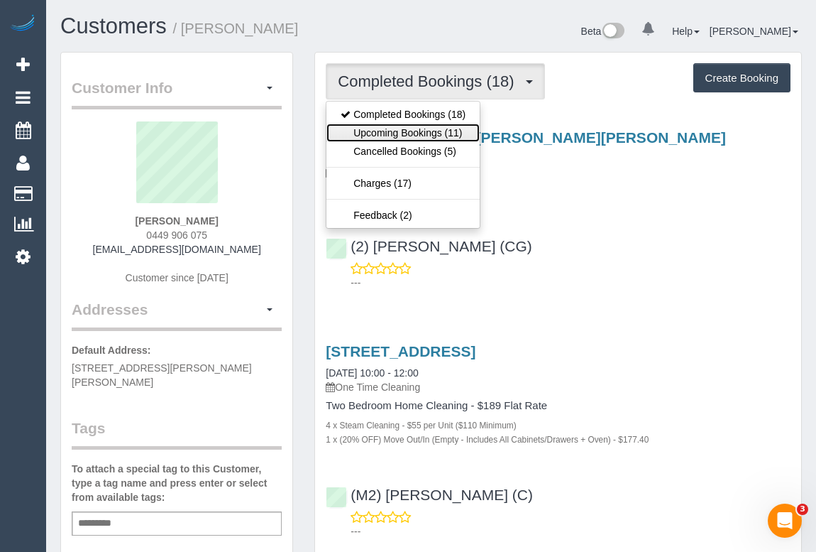
click at [427, 133] on link "Upcoming Bookings (11)" at bounding box center [403, 133] width 153 height 18
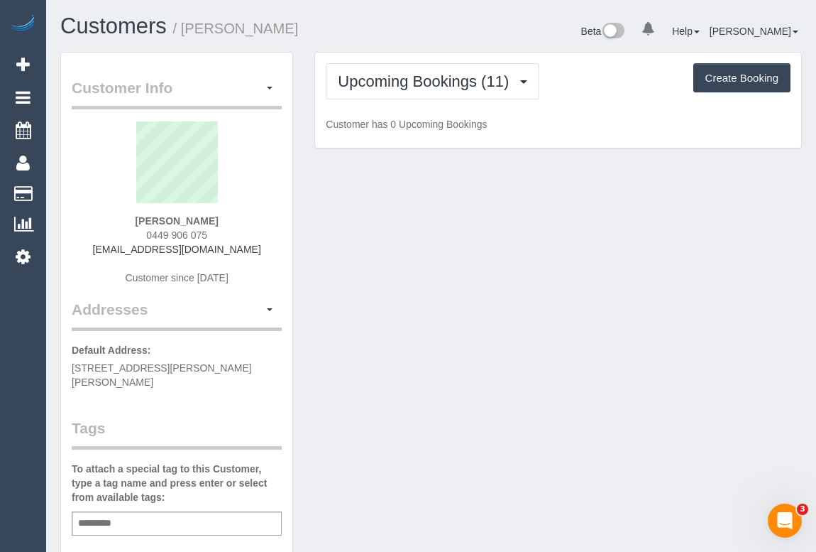
drag, startPoint x: 131, startPoint y: 226, endPoint x: 270, endPoint y: 229, distance: 139.2
click at [270, 229] on div "James Aviaz 0449 906 075 jamesaviaz@gmail.com Customer since 2022" at bounding box center [177, 209] width 210 height 177
click at [246, 233] on div "James Aviaz 0449 906 075 jamesaviaz@gmail.com Customer since 2022" at bounding box center [177, 209] width 210 height 177
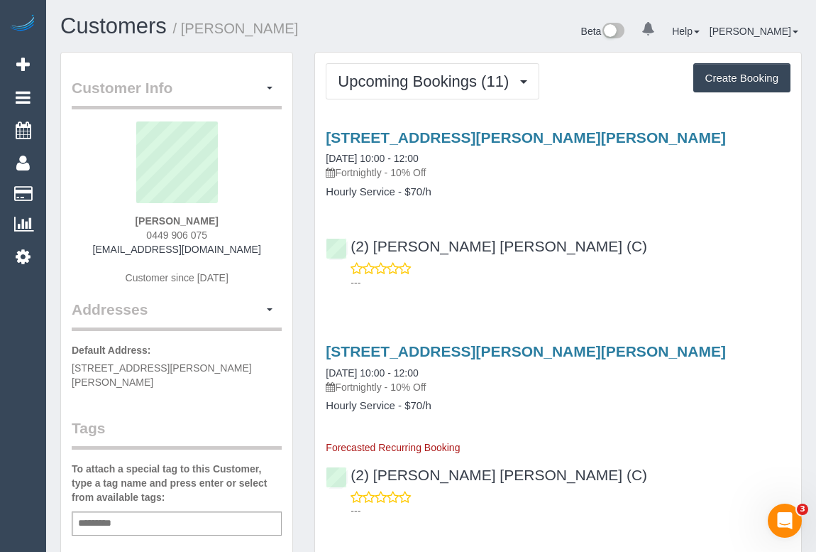
drag, startPoint x: 218, startPoint y: 236, endPoint x: 109, endPoint y: 236, distance: 108.6
click at [109, 236] on div "James Aviaz 0449 906 075 jamesaviaz@gmail.com Customer since 2022" at bounding box center [177, 209] width 210 height 177
copy span "0449 906 075"
drag, startPoint x: 557, startPoint y: 305, endPoint x: 549, endPoint y: 322, distance: 19.0
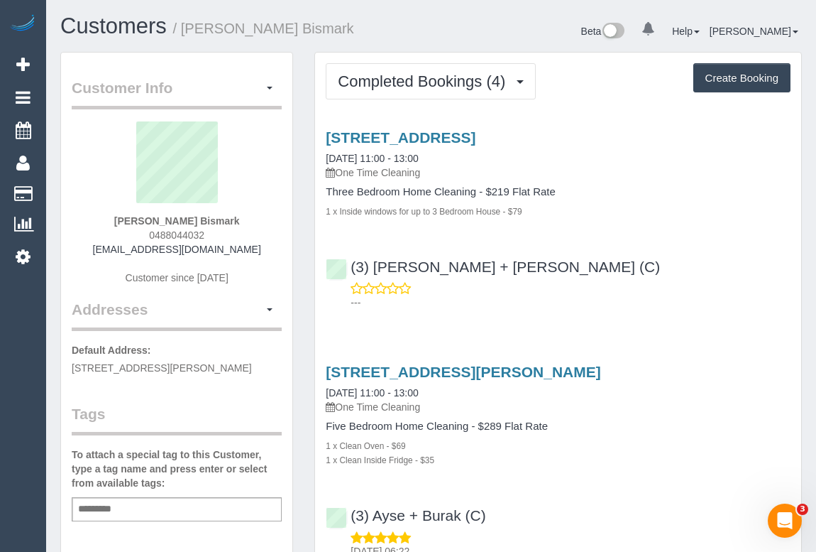
click at [648, 261] on div "(3) Gurdeep + Kamalpreet (C) ---" at bounding box center [558, 278] width 486 height 64
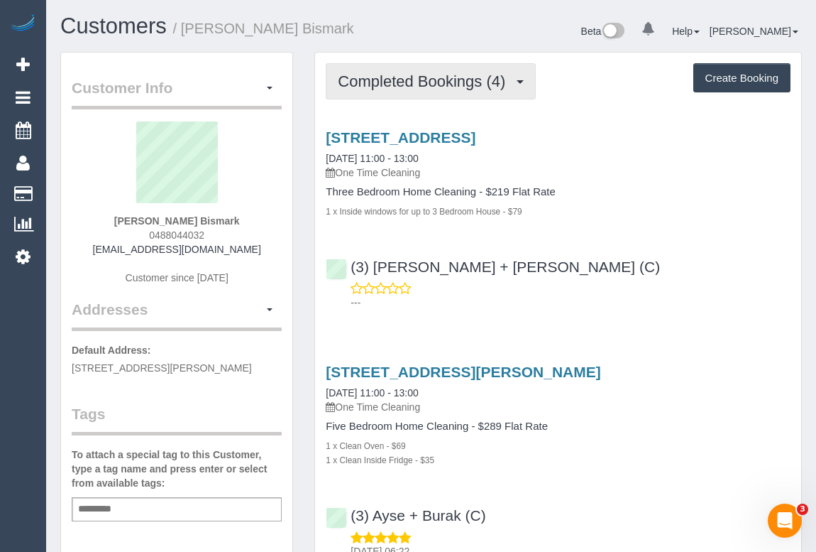
click at [425, 80] on span "Completed Bookings (4)" at bounding box center [425, 81] width 175 height 18
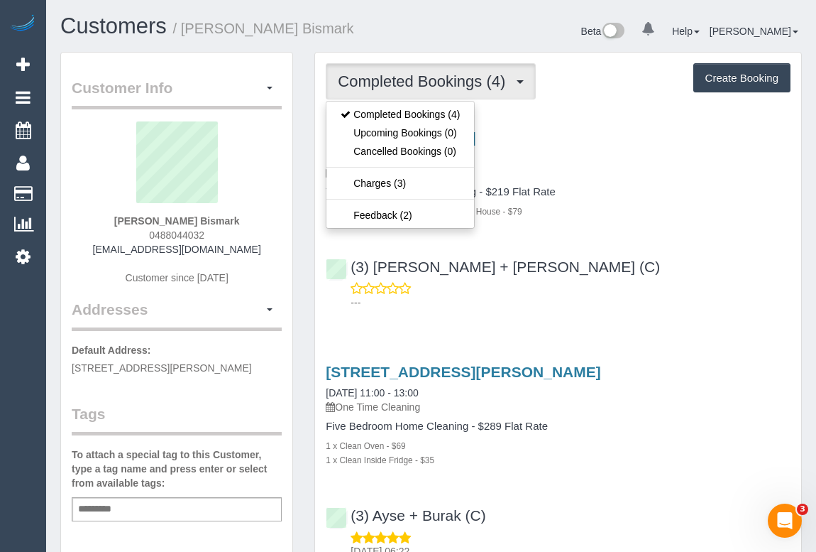
click at [641, 248] on div "(3) Gurdeep + Kamalpreet (C) ---" at bounding box center [558, 278] width 486 height 64
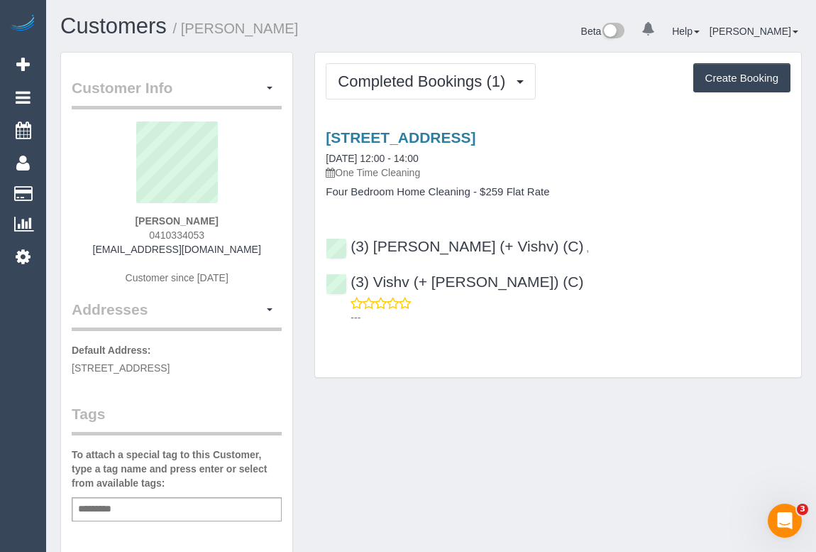
click at [432, 394] on div "Customer Info Edit Contact Info Send Message Email Preferences Special Sales Ta…" at bounding box center [431, 527] width 763 height 951
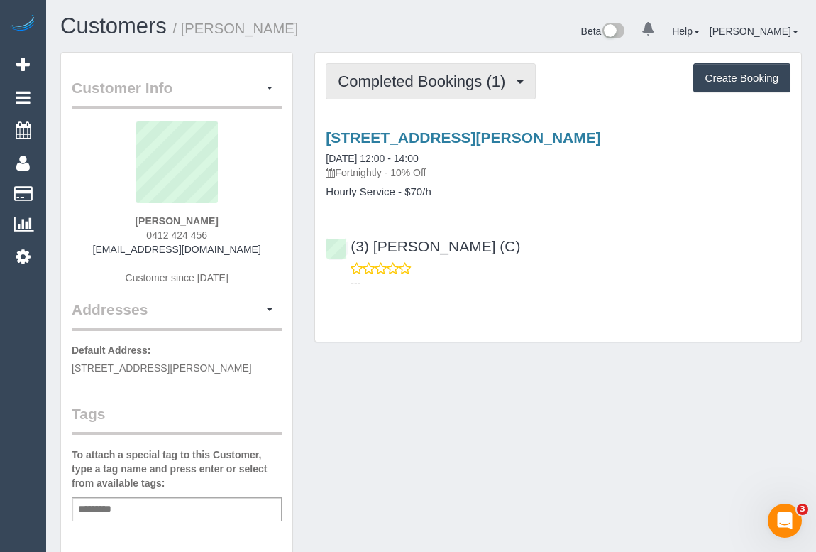
click at [447, 92] on button "Completed Bookings (1)" at bounding box center [431, 81] width 210 height 36
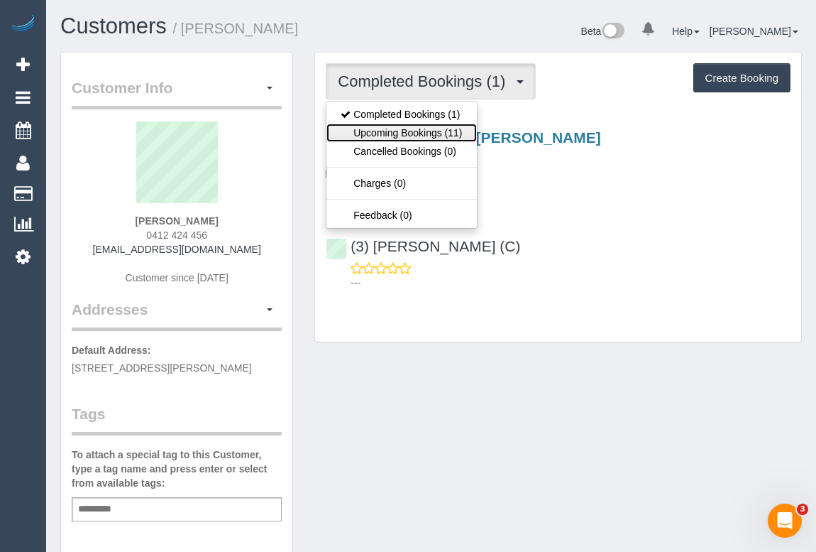
click at [407, 127] on link "Upcoming Bookings (11)" at bounding box center [402, 133] width 150 height 18
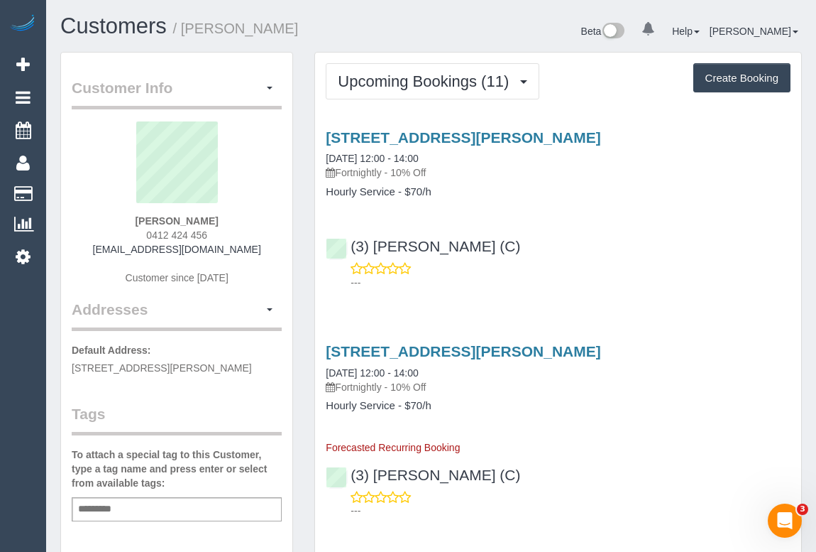
click at [585, 226] on div "(3) [PERSON_NAME] (C) ---" at bounding box center [558, 258] width 486 height 64
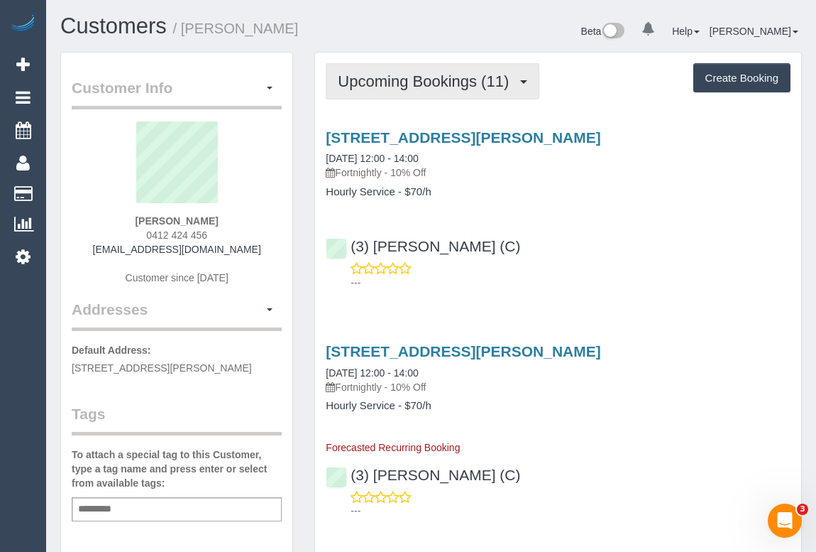
click at [405, 84] on span "Upcoming Bookings (11)" at bounding box center [427, 81] width 178 height 18
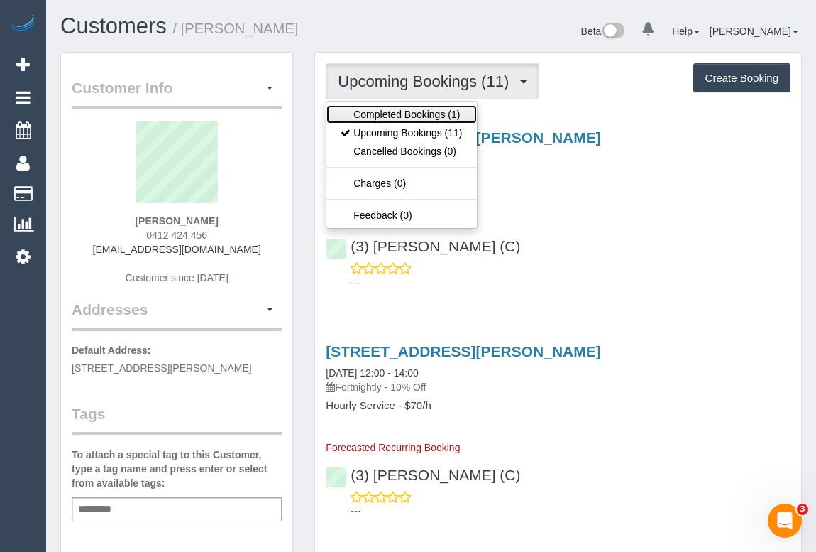
click at [413, 114] on link "Completed Bookings (1)" at bounding box center [402, 114] width 150 height 18
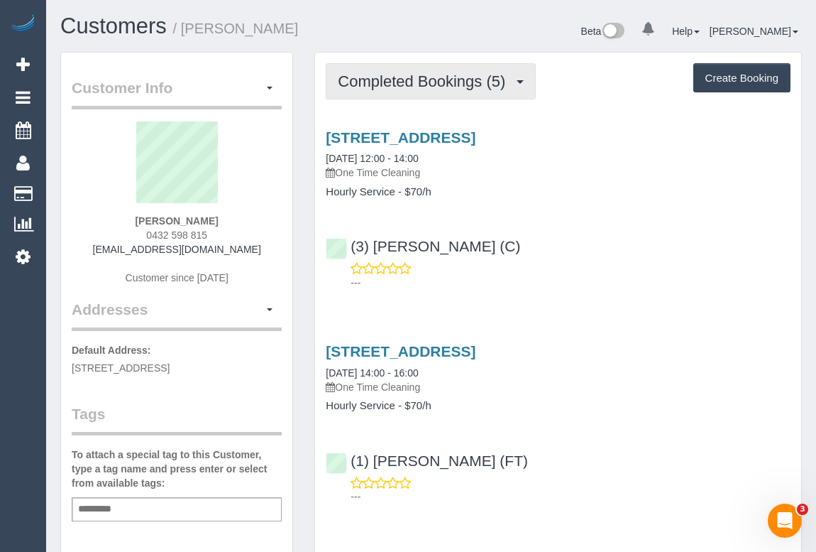
click at [413, 79] on span "Completed Bookings (5)" at bounding box center [425, 81] width 175 height 18
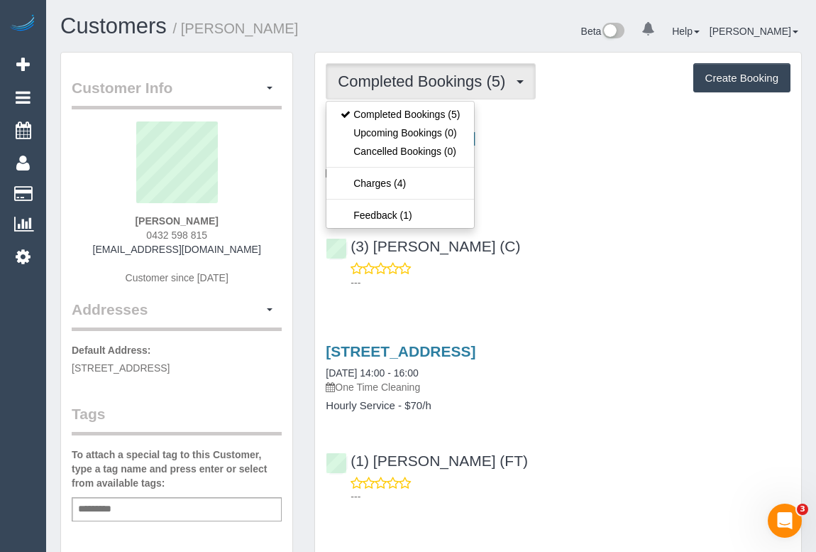
click at [618, 221] on div "[STREET_ADDRESS] [DATE] 12:00 - 14:00 One Time Cleaning Hourly Service - $70/h …" at bounding box center [558, 206] width 486 height 179
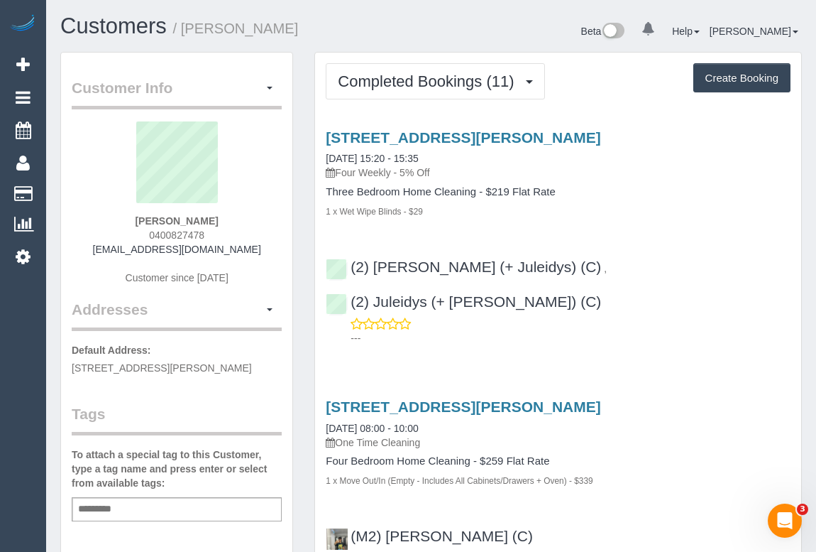
click at [641, 217] on div "[STREET_ADDRESS][PERSON_NAME] [DATE] 15:20 - 15:35 Four Weekly - 5% Off Three B…" at bounding box center [558, 234] width 486 height 234
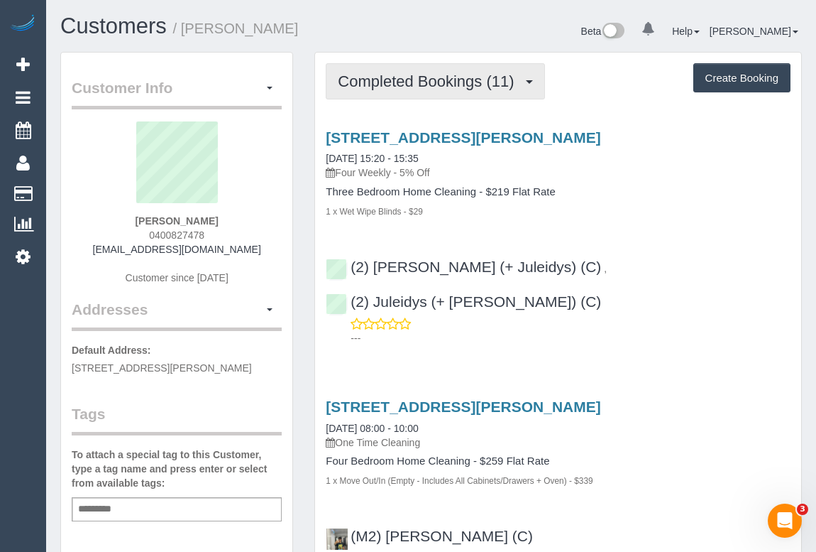
click at [393, 87] on span "Completed Bookings (11)" at bounding box center [429, 81] width 183 height 18
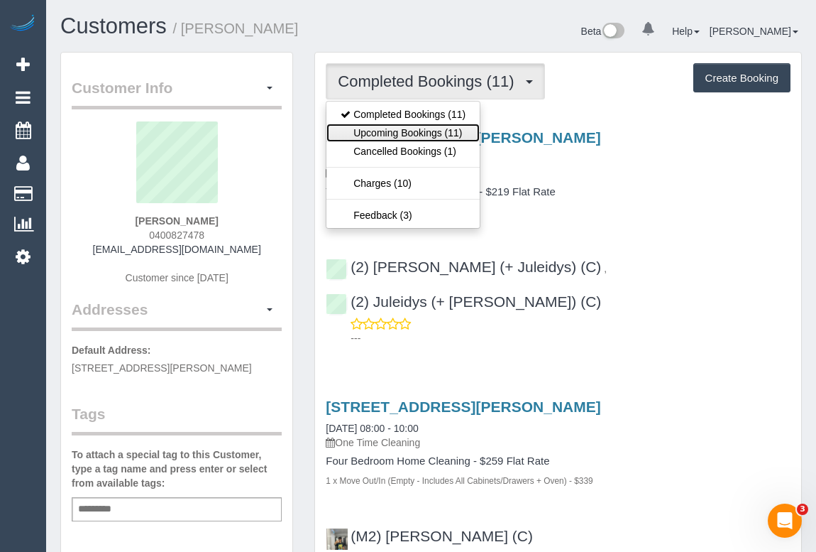
click at [383, 129] on link "Upcoming Bookings (11)" at bounding box center [403, 133] width 153 height 18
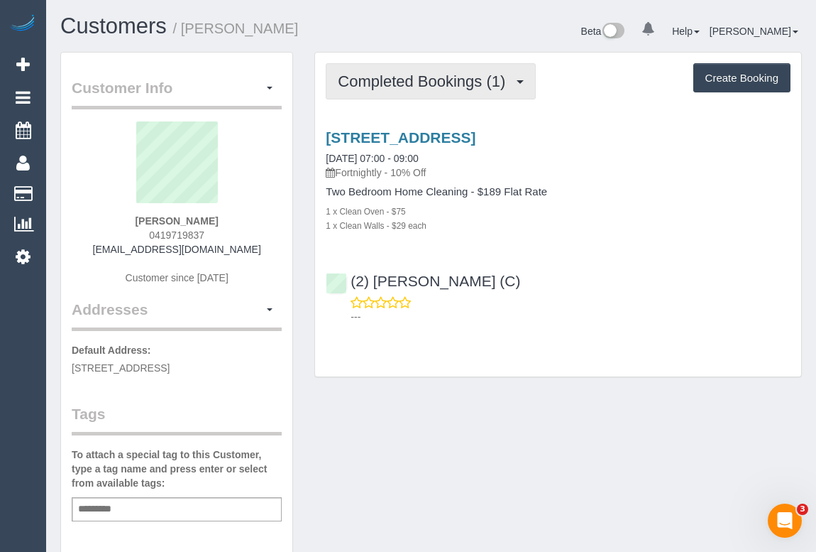
click at [447, 84] on span "Completed Bookings (1)" at bounding box center [425, 81] width 175 height 18
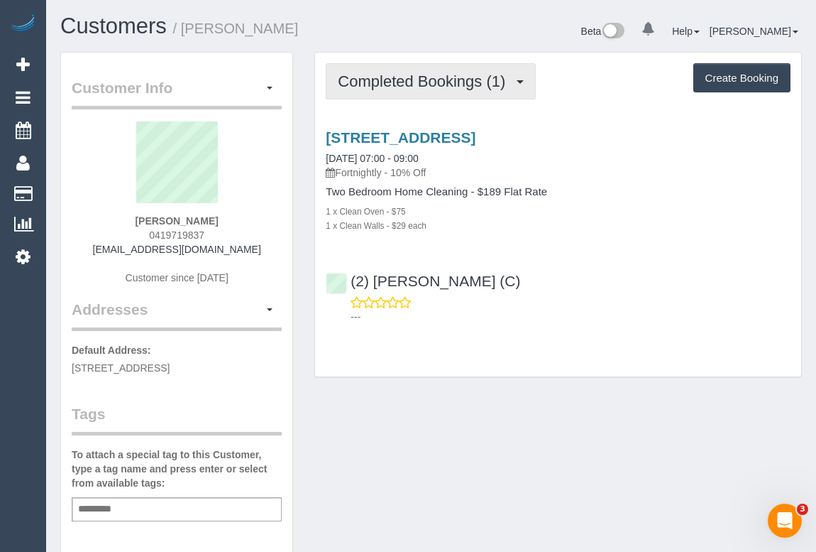
click at [390, 75] on span "Completed Bookings (1)" at bounding box center [425, 81] width 175 height 18
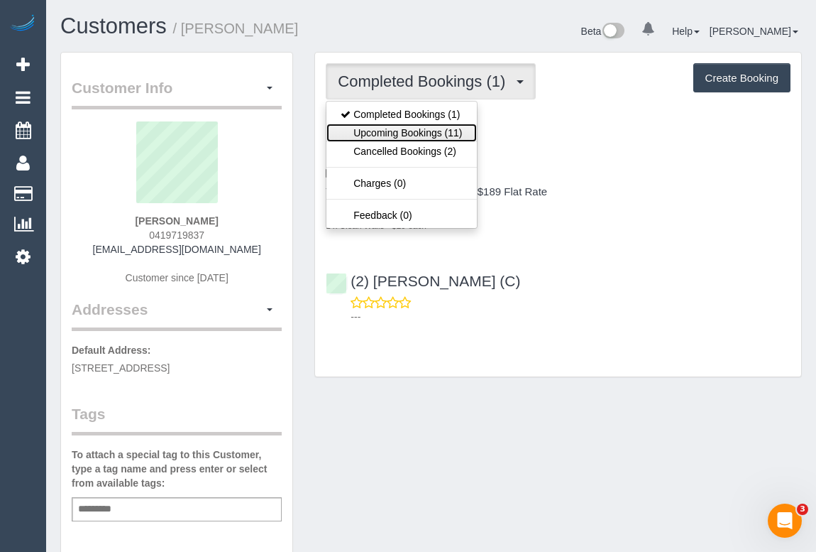
click at [398, 135] on link "Upcoming Bookings (11)" at bounding box center [402, 133] width 150 height 18
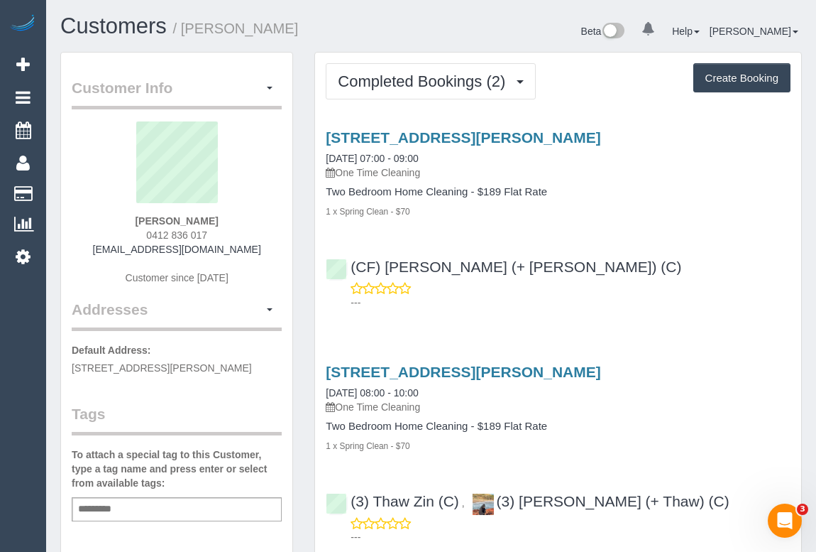
click at [695, 236] on div "[STREET_ADDRESS][PERSON_NAME] [DATE] 07:00 - 09:00 One Time Cleaning Two Bedroo…" at bounding box center [558, 216] width 486 height 199
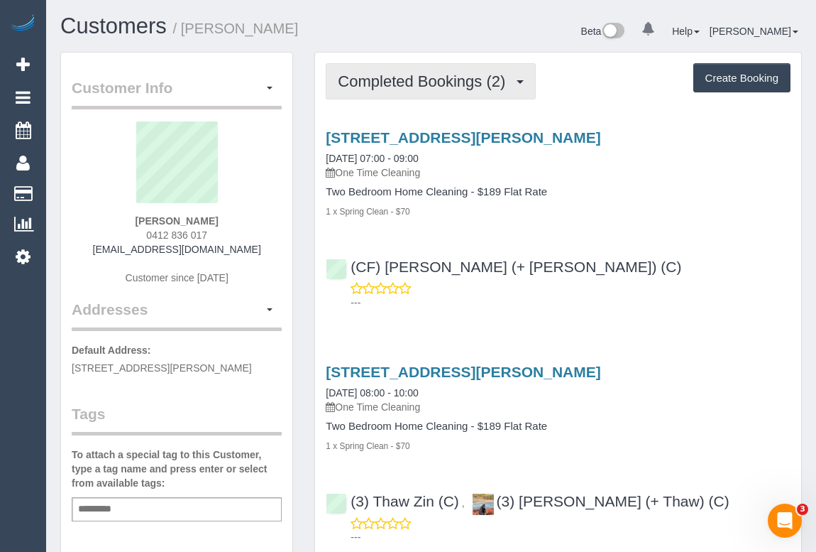
click at [408, 85] on span "Completed Bookings (2)" at bounding box center [425, 81] width 175 height 18
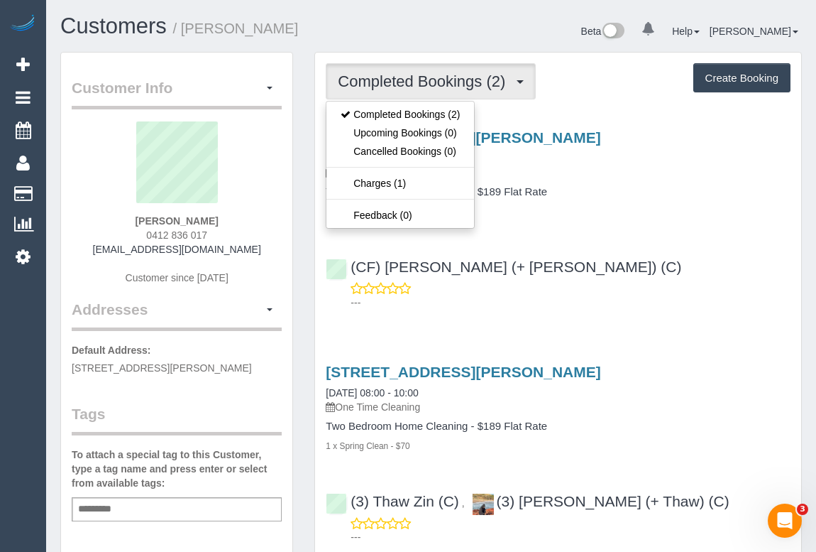
click at [630, 271] on div "(CF) [PERSON_NAME] (+ [PERSON_NAME]) (C) ---" at bounding box center [558, 278] width 486 height 64
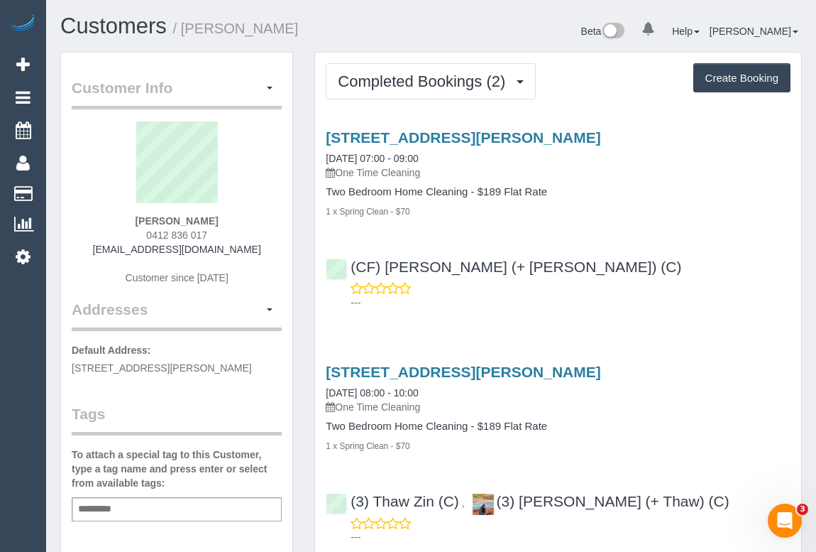
click at [603, 256] on div "(CF) [PERSON_NAME] (+ [PERSON_NAME]) (C) ---" at bounding box center [558, 278] width 486 height 64
click at [389, 102] on div "Completed Bookings (2) Completed Bookings (2) Upcoming Bookings (0) Cancelled B…" at bounding box center [558, 325] width 486 height 544
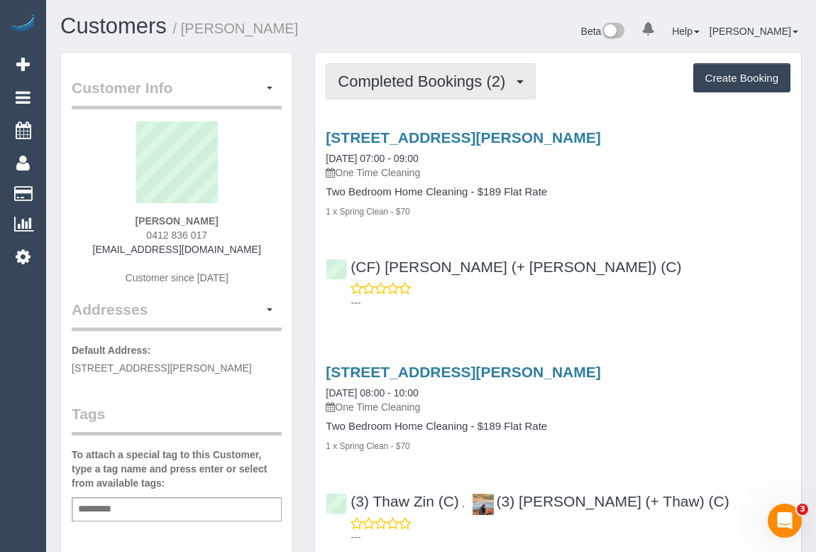
click at [393, 93] on button "Completed Bookings (2)" at bounding box center [431, 81] width 210 height 36
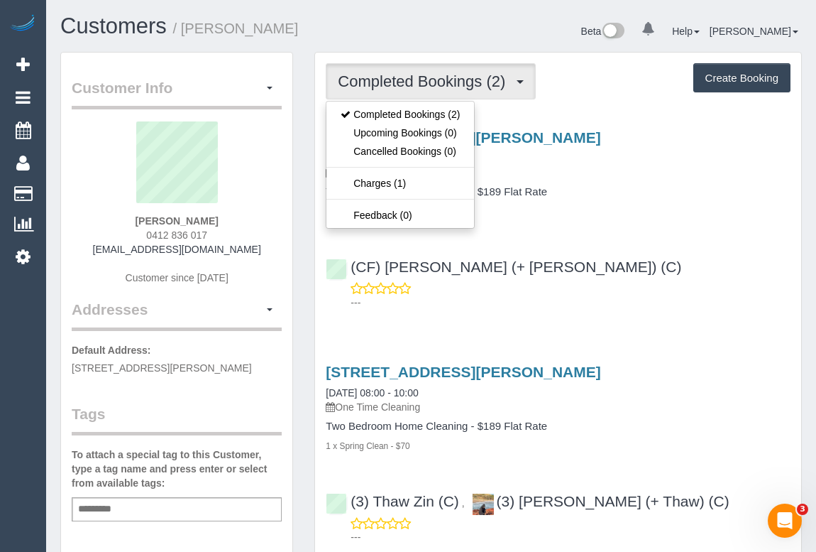
click at [665, 237] on div "[STREET_ADDRESS][PERSON_NAME] [DATE] 07:00 - 09:00 One Time Cleaning Two Bedroo…" at bounding box center [558, 216] width 486 height 199
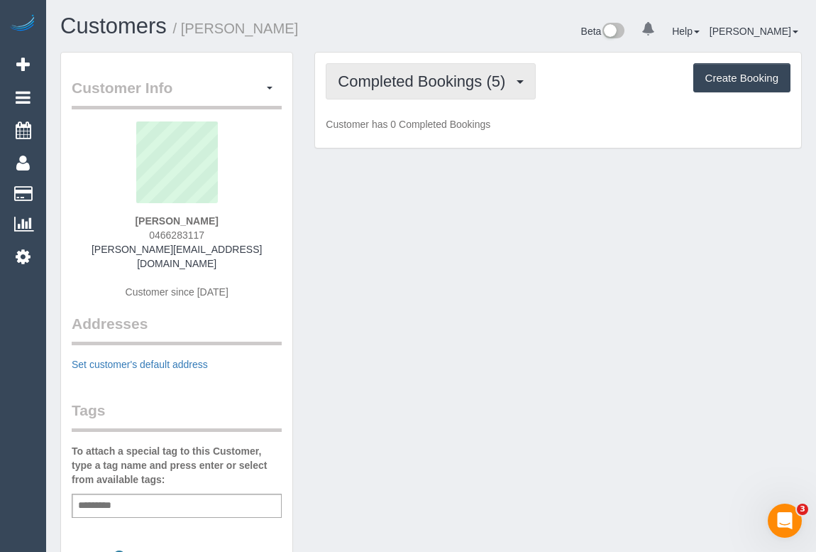
click at [434, 75] on span "Completed Bookings (5)" at bounding box center [425, 81] width 175 height 18
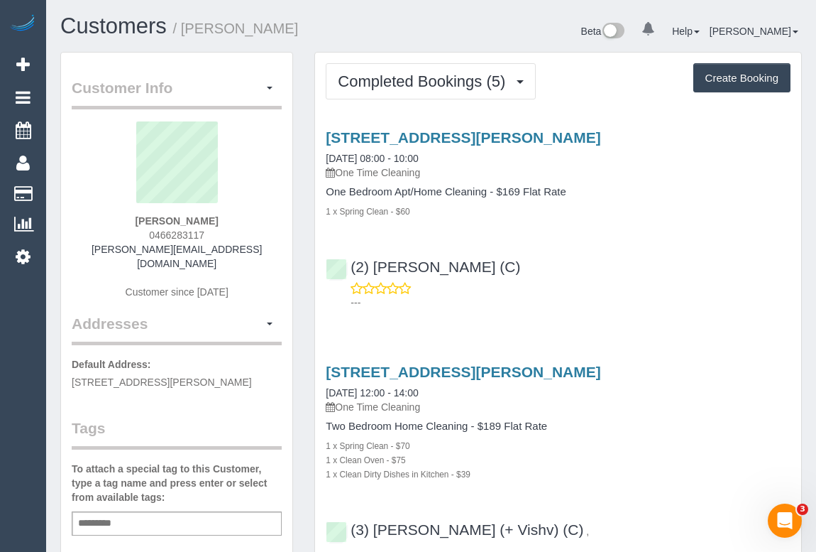
drag, startPoint x: 138, startPoint y: 232, endPoint x: 249, endPoint y: 232, distance: 110.8
click at [249, 232] on div "Peter Gordon 0466283117 p.w.gordon@protonmail.com Customer since 2024" at bounding box center [177, 217] width 210 height 192
copy span "0466283117"
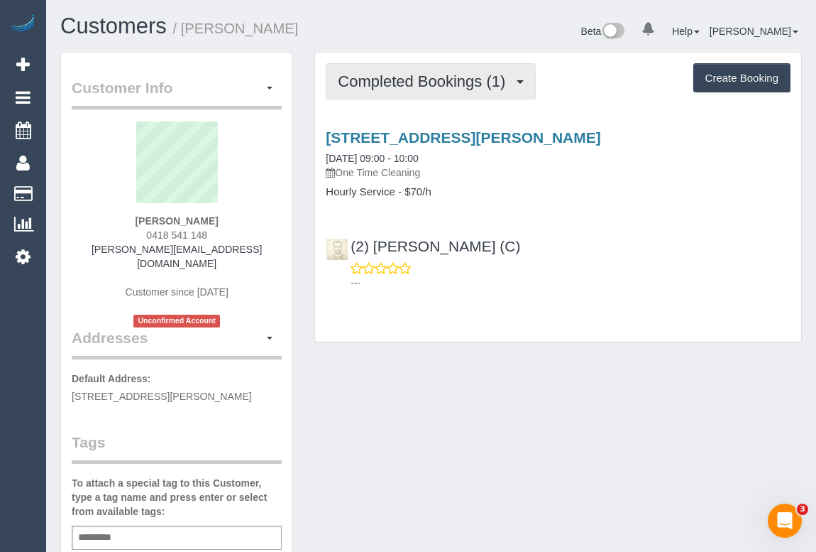
click at [401, 83] on span "Completed Bookings (1)" at bounding box center [425, 81] width 175 height 18
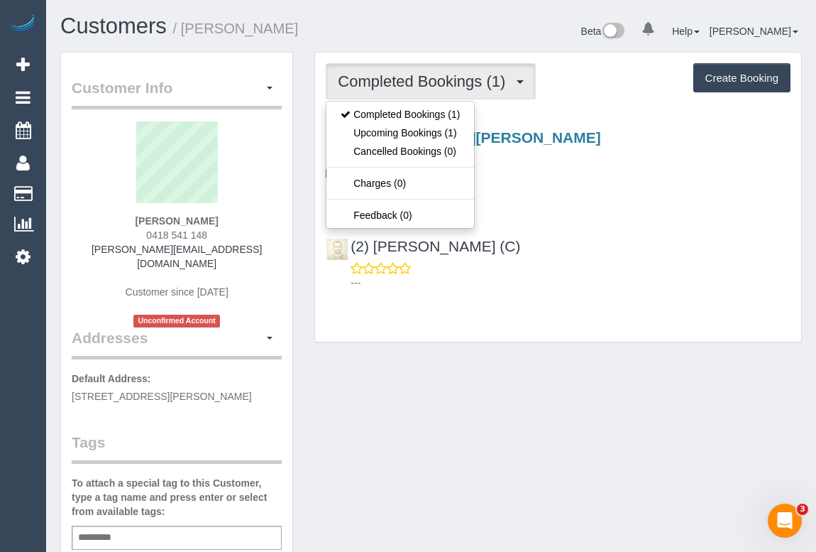
click at [596, 249] on div "(2) Uzair Saleem (C) ---" at bounding box center [558, 258] width 486 height 64
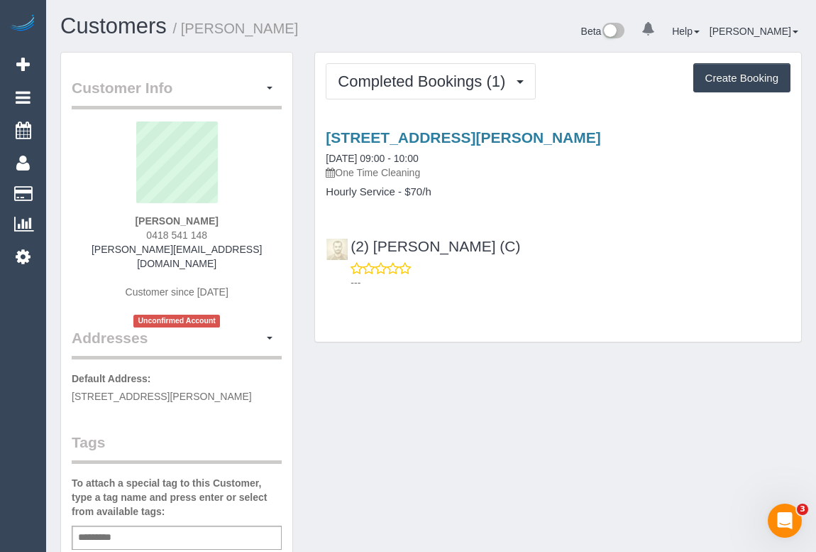
drag, startPoint x: 149, startPoint y: 231, endPoint x: 217, endPoint y: 231, distance: 67.4
click at [217, 231] on div "Jason Petterson 0418 541 148 jason@floor91.com.au Customer since 2025 Unconfirm…" at bounding box center [177, 224] width 210 height 206
copy span "0418 541 148"
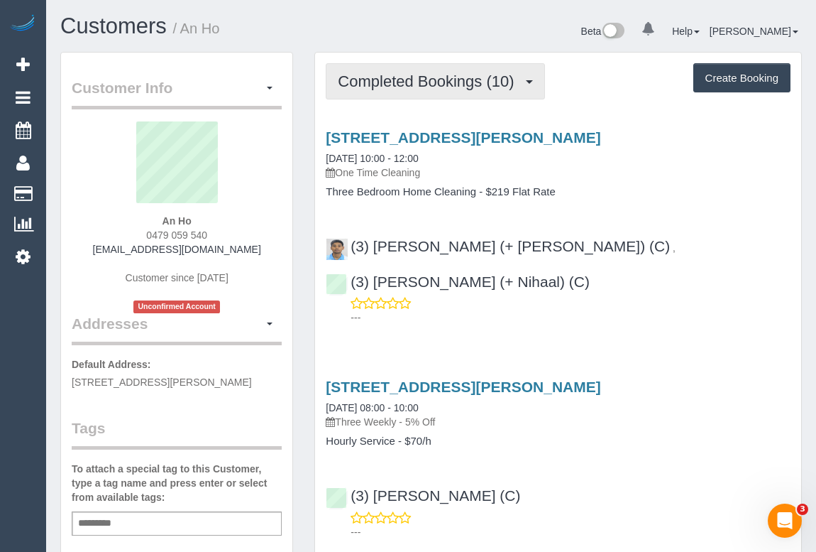
click at [417, 94] on button "Completed Bookings (10)" at bounding box center [435, 81] width 219 height 36
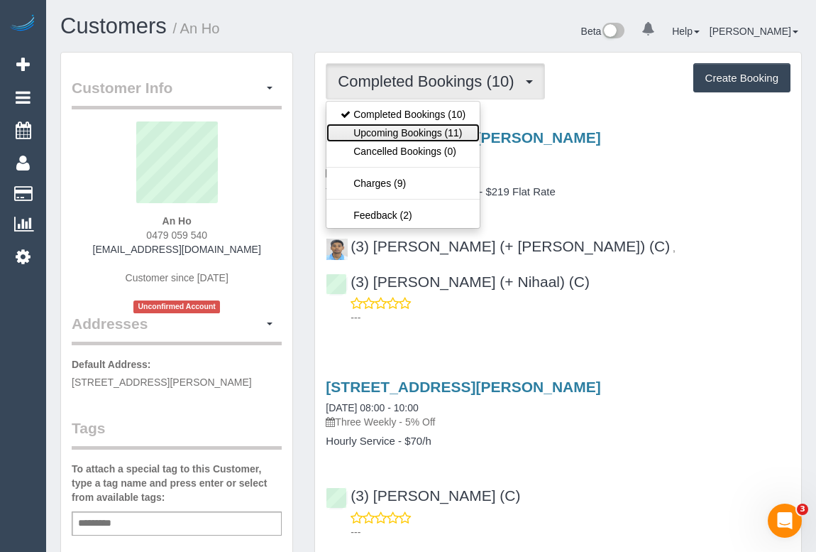
click at [405, 131] on link "Upcoming Bookings (11)" at bounding box center [403, 133] width 153 height 18
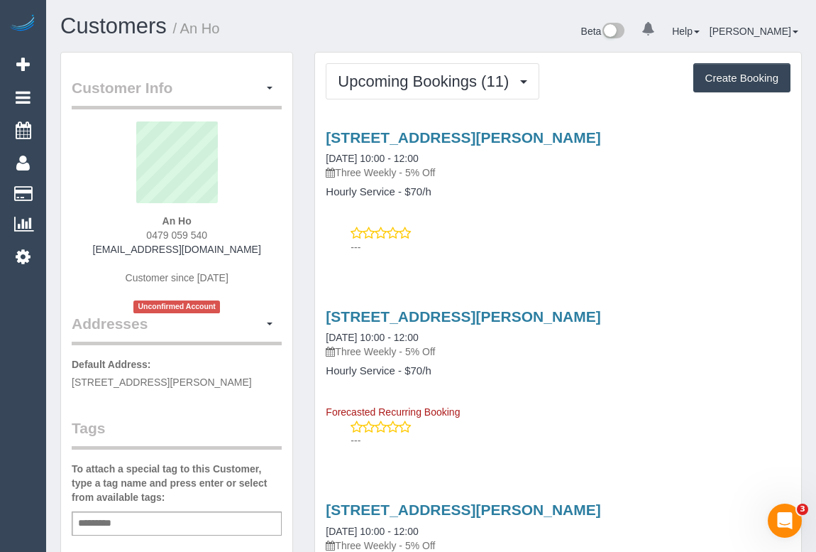
click at [667, 254] on div "33 Clarke Ave, St Albans, VIC 3021 06/10/2025 10:00 - 12:00 Three Weekly - 5% O…" at bounding box center [558, 188] width 486 height 143
drag, startPoint x: 147, startPoint y: 233, endPoint x: 263, endPoint y: 234, distance: 116.4
click at [263, 234] on div "An Ho 0479 059 540 anho.2804@gmail.com Customer since 2025 Unconfirmed Account" at bounding box center [177, 217] width 210 height 192
copy span "0479 059 540"
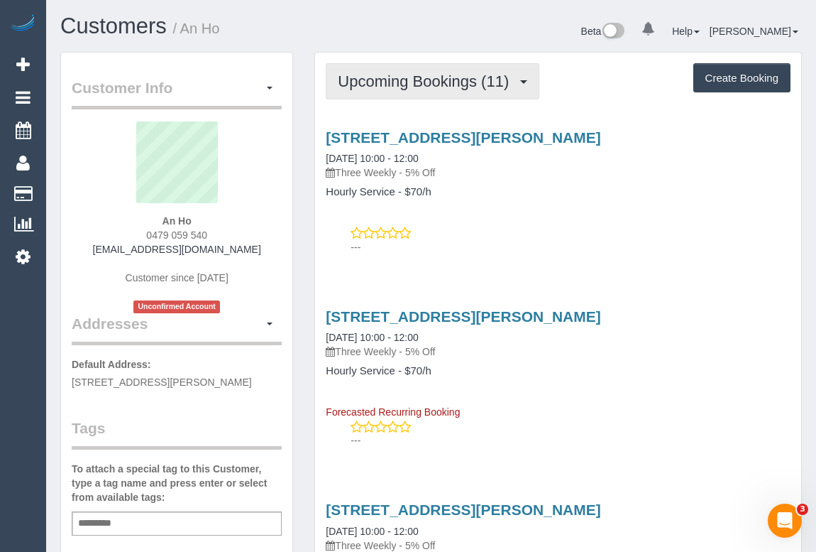
click at [426, 75] on span "Upcoming Bookings (11)" at bounding box center [427, 81] width 178 height 18
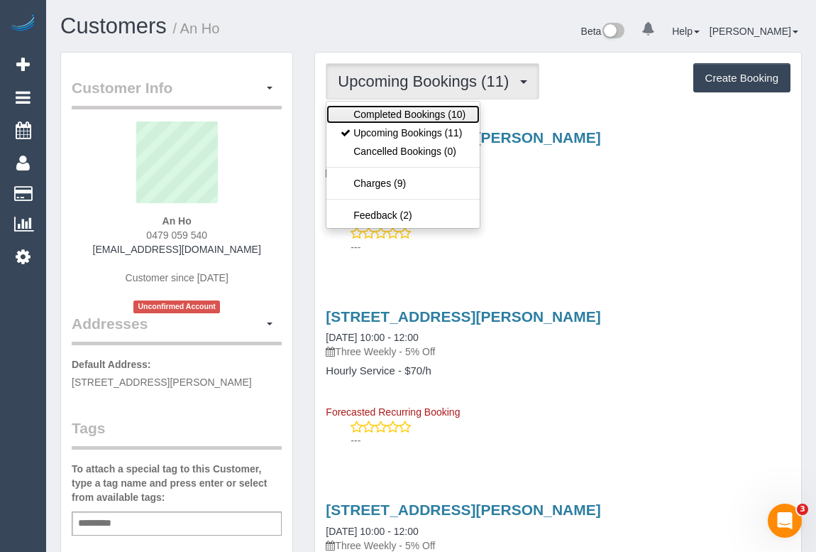
click at [424, 111] on link "Completed Bookings (10)" at bounding box center [403, 114] width 153 height 18
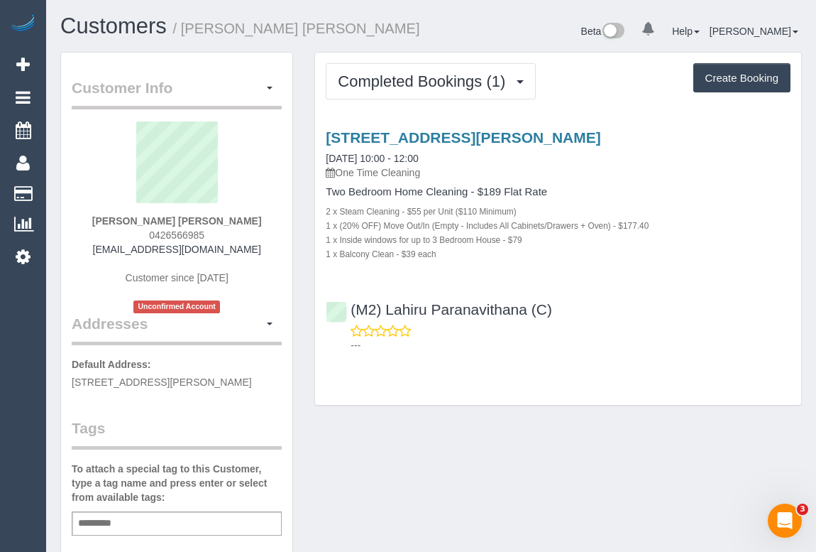
click at [433, 432] on div "Customer Info Edit Contact Info Send Message Email Preferences Special Sales Ta…" at bounding box center [431, 535] width 763 height 966
drag, startPoint x: 138, startPoint y: 232, endPoint x: 217, endPoint y: 234, distance: 78.8
click at [217, 234] on div "Ying Ying Tan 0426566985 yykktan@hotmail.com Customer since 2025 Unconfirmed Ac…" at bounding box center [177, 217] width 210 height 192
copy span "0426566985"
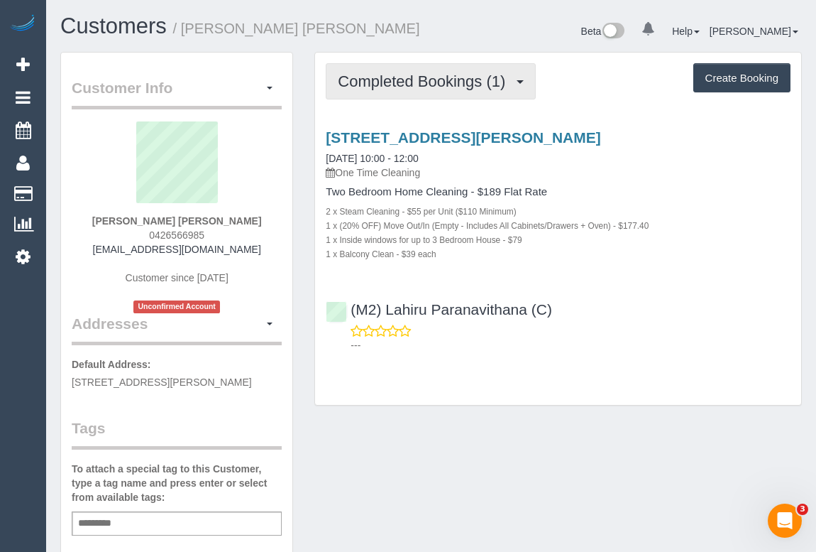
click at [419, 92] on button "Completed Bookings (1)" at bounding box center [431, 81] width 210 height 36
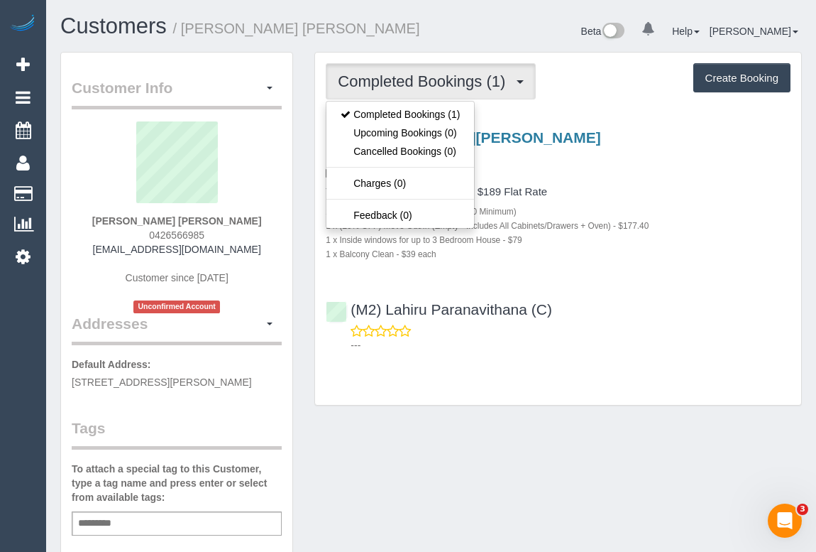
click at [558, 427] on div "Customer Info Edit Contact Info Send Message Email Preferences Special Sales Ta…" at bounding box center [431, 535] width 763 height 966
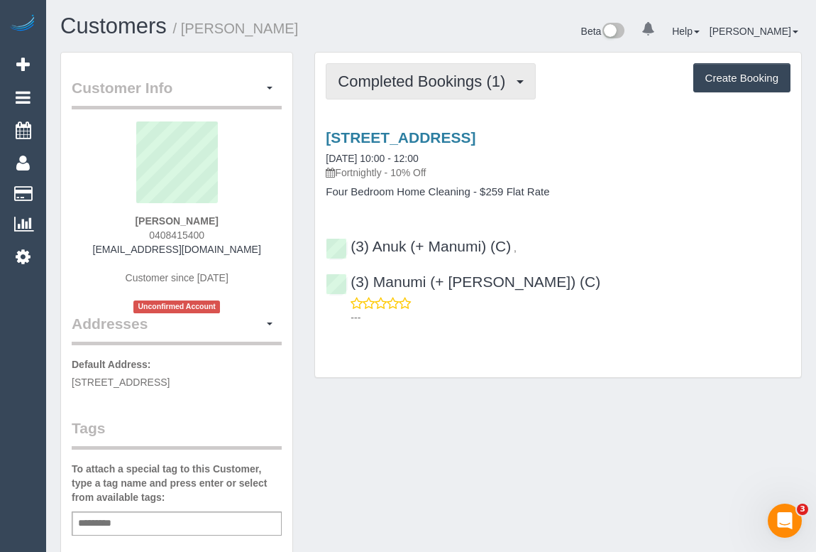
drag, startPoint x: 415, startPoint y: 76, endPoint x: 415, endPoint y: 97, distance: 21.3
click at [415, 76] on span "Completed Bookings (1)" at bounding box center [425, 81] width 175 height 18
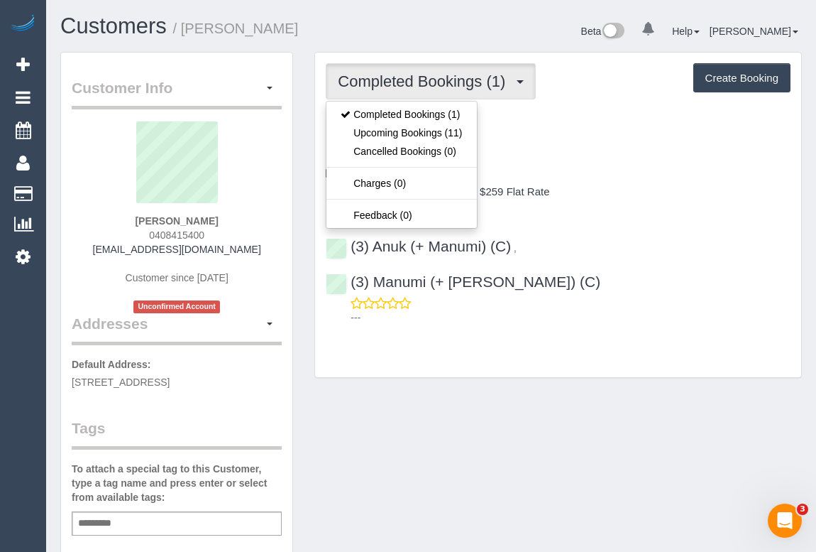
click at [507, 403] on div "Customer Info Edit Contact Info Send Message Email Preferences Special Sales Ta…" at bounding box center [431, 535] width 763 height 966
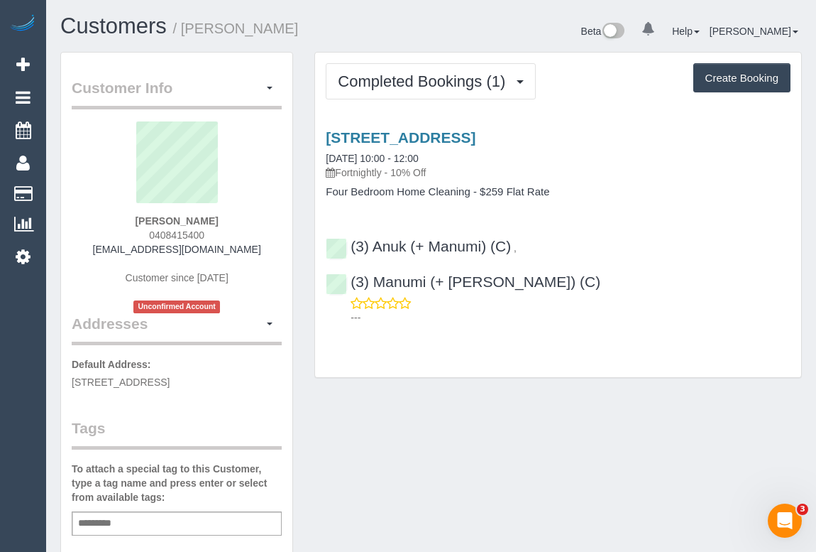
click at [635, 196] on h4 "Four Bedroom Home Cleaning - $259 Flat Rate" at bounding box center [558, 192] width 465 height 12
drag, startPoint x: 104, startPoint y: 247, endPoint x: 270, endPoint y: 251, distance: 166.2
click at [270, 251] on div "Richard Everett 0408415400 r.everett1@bigpond.com Customer since 2025 Unconfirm…" at bounding box center [177, 217] width 210 height 192
click at [645, 433] on div "Customer Info Edit Contact Info Send Message Email Preferences Special Sales Ta…" at bounding box center [431, 535] width 763 height 966
click at [398, 127] on div "47 Drake Street, Brighton, VIC 3186 19/09/2025 10:00 - 12:00 Fortnightly - 10% …" at bounding box center [558, 224] width 486 height 214
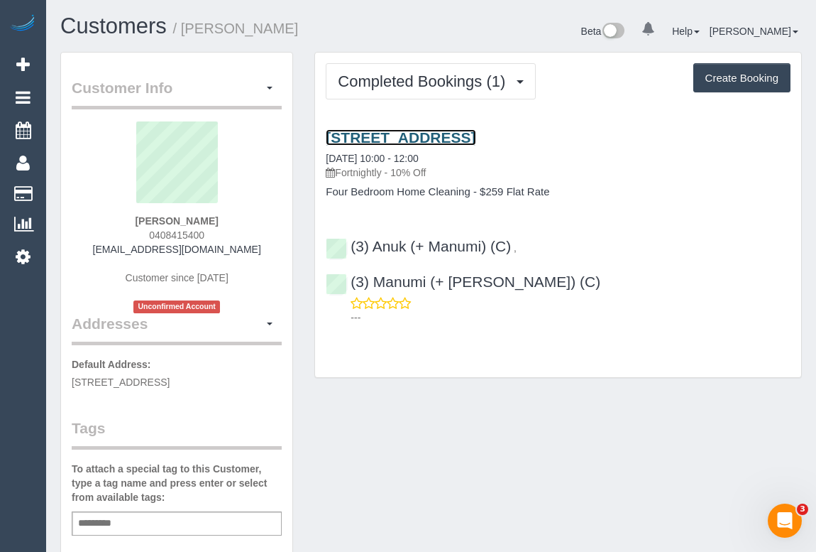
click at [394, 135] on link "47 Drake Street, Brighton, VIC 3186" at bounding box center [401, 137] width 150 height 16
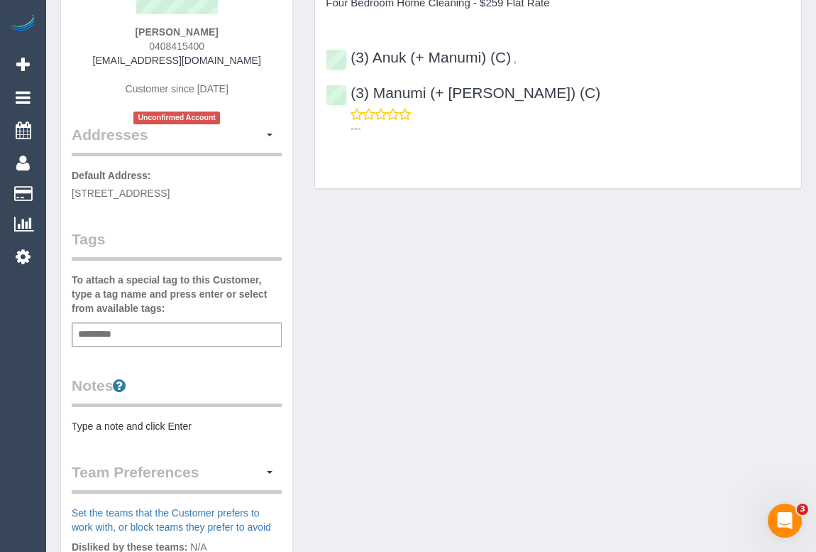
scroll to position [193, 0]
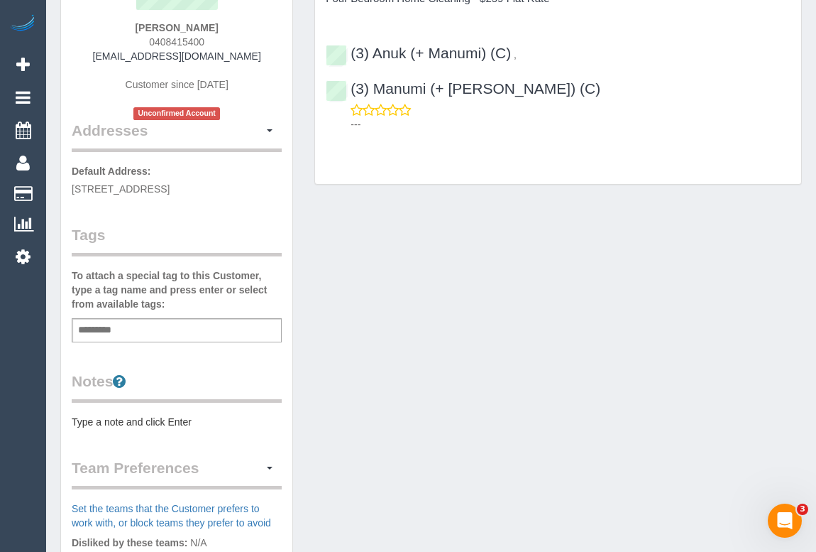
click at [146, 324] on div "Add a tag" at bounding box center [177, 330] width 210 height 24
click at [118, 324] on input "text" at bounding box center [99, 330] width 48 height 18
click at [158, 332] on div "Add a tag" at bounding box center [177, 330] width 210 height 24
click at [114, 323] on input "text" at bounding box center [99, 330] width 48 height 18
click at [576, 425] on div "Customer Info Edit Contact Info Send Message Email Preferences Special Sales Ta…" at bounding box center [431, 342] width 763 height 966
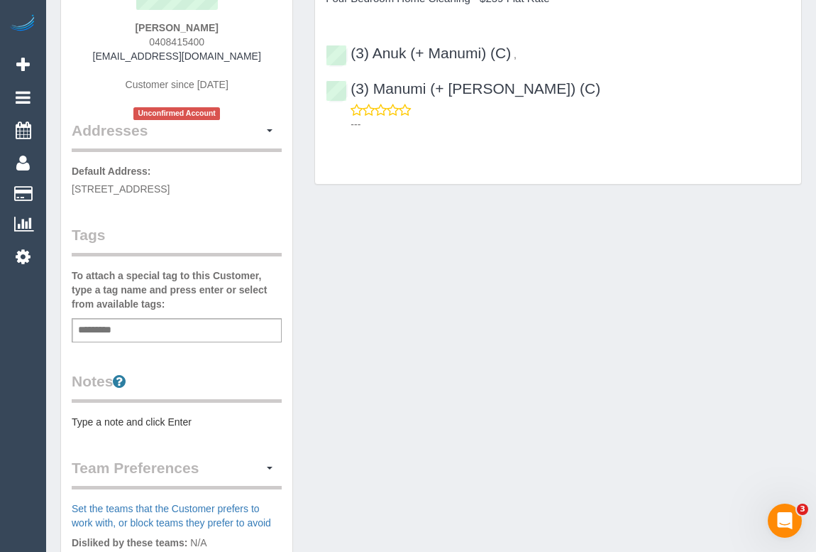
scroll to position [0, 0]
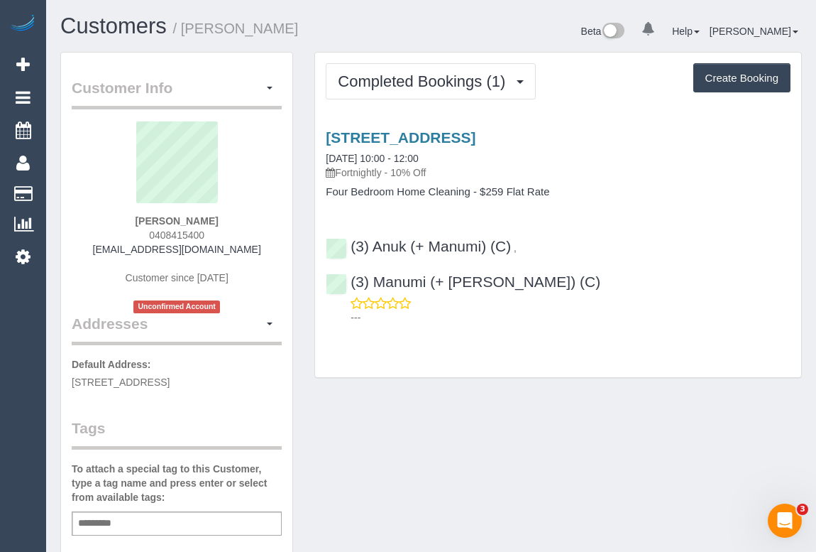
click at [147, 518] on div "Add a tag" at bounding box center [177, 523] width 210 height 24
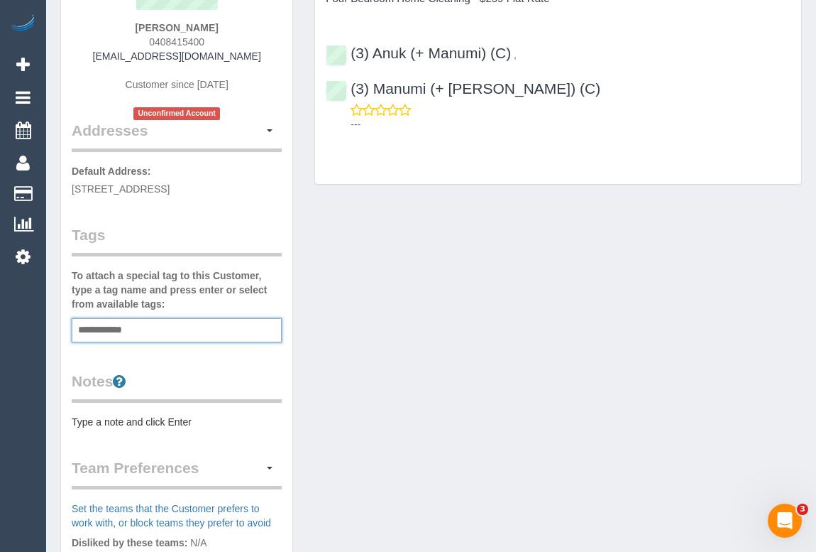
click at [161, 326] on div "**********" at bounding box center [177, 330] width 210 height 24
type input "**********"
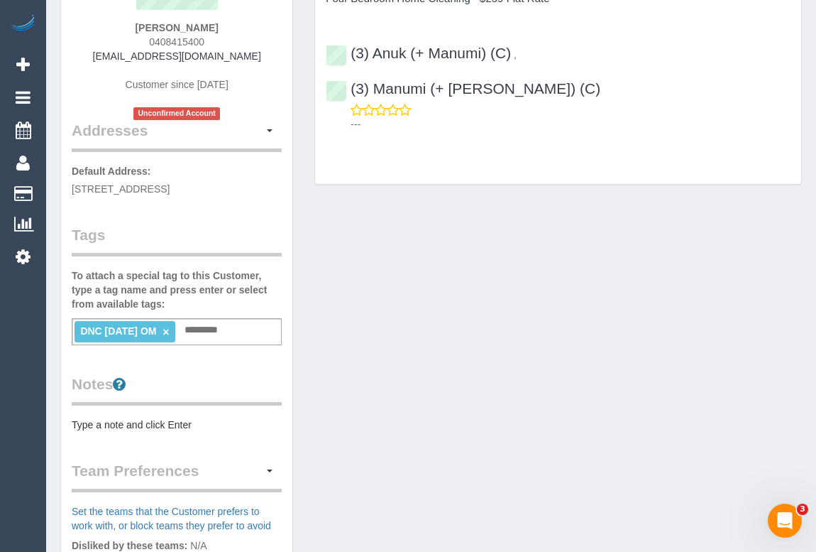
click at [397, 346] on div "Customer Info Edit Contact Info Send Message Email Preferences Special Sales Ta…" at bounding box center [431, 343] width 763 height 968
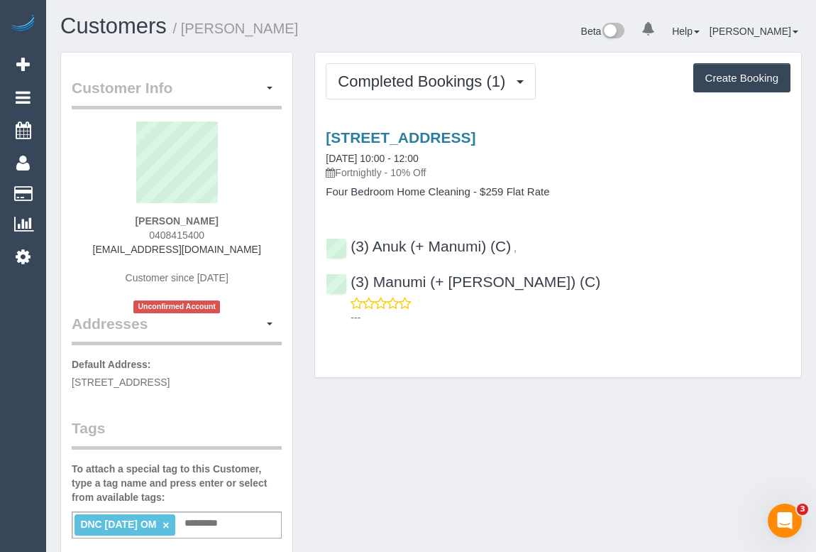
drag, startPoint x: 131, startPoint y: 214, endPoint x: 248, endPoint y: 213, distance: 117.2
click at [248, 213] on div "Richard Everett 0408415400 r.everett1@bigpond.com Customer since 2025 Unconfirm…" at bounding box center [177, 217] width 210 height 192
copy strong "Richard Everett"
click at [347, 244] on div "(3) Anuk (+ Manumi) (C) , (3) Manumi (+ Anuk) (C) ---" at bounding box center [558, 275] width 486 height 99
copy div "(3) Anuk (+ Manumi) (C) , (3) Manumi (+ Anuk) (C)"
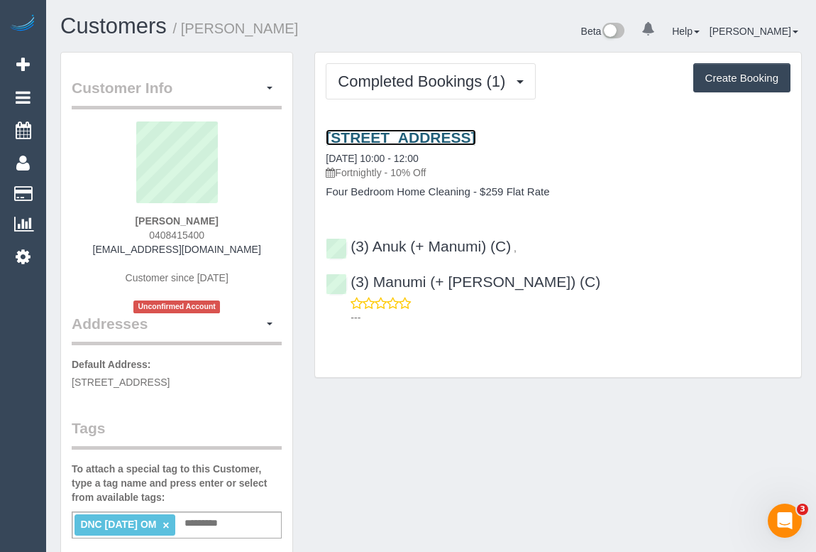
click at [429, 135] on link "47 Drake Street, Brighton, VIC 3186" at bounding box center [401, 137] width 150 height 16
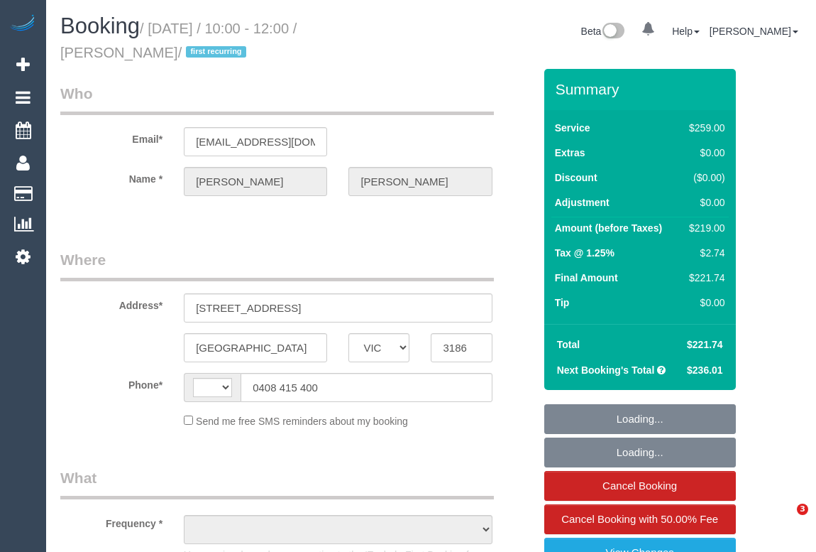
select select "VIC"
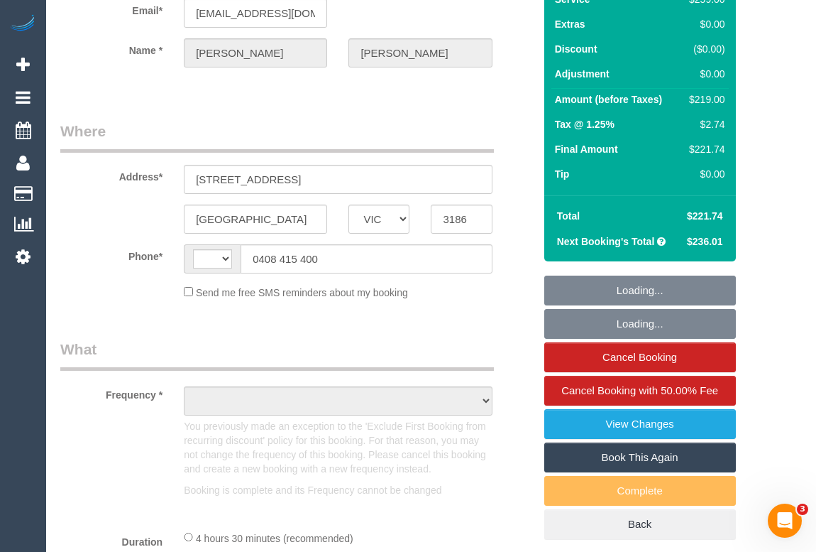
select select "string:AU"
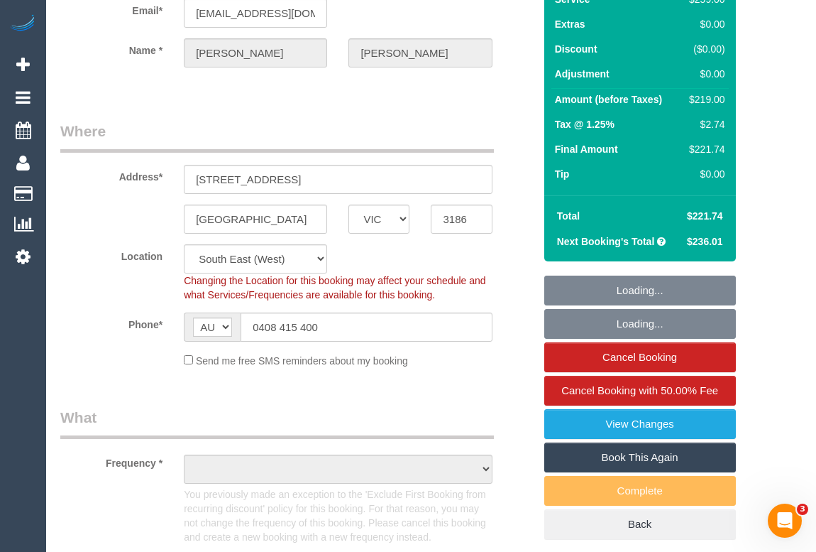
select select "string:stripe-pm_1S6jA42GScqysDRVwFm61M1e"
select select "spot1"
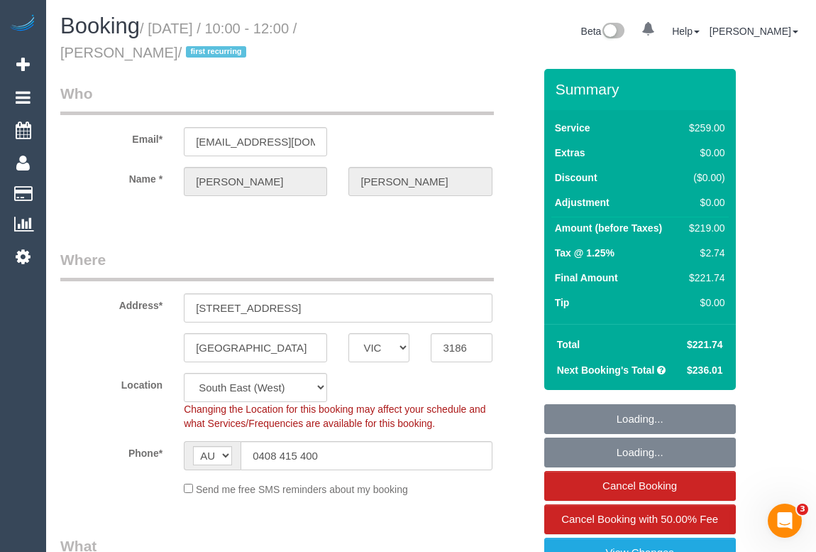
select select "object:1329"
select select "number:28"
select select "number:14"
select select "number:19"
select select "number:35"
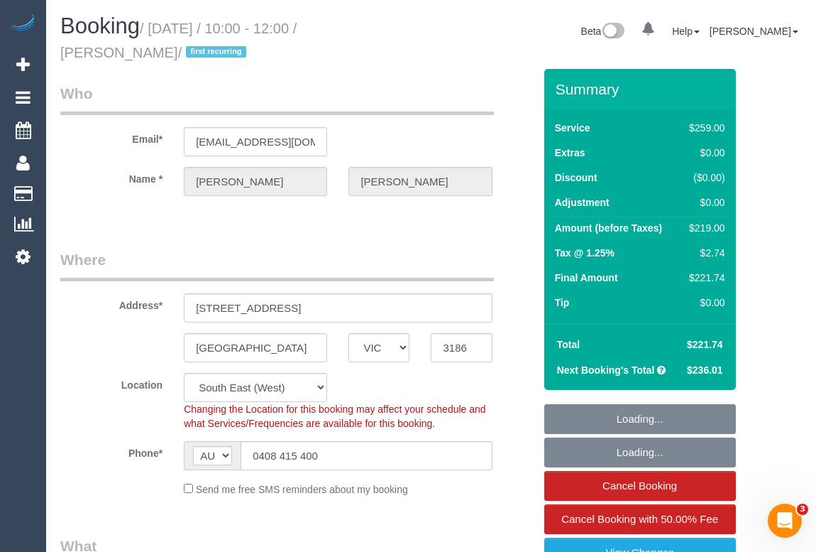
select select "number:11"
select select "object:1334"
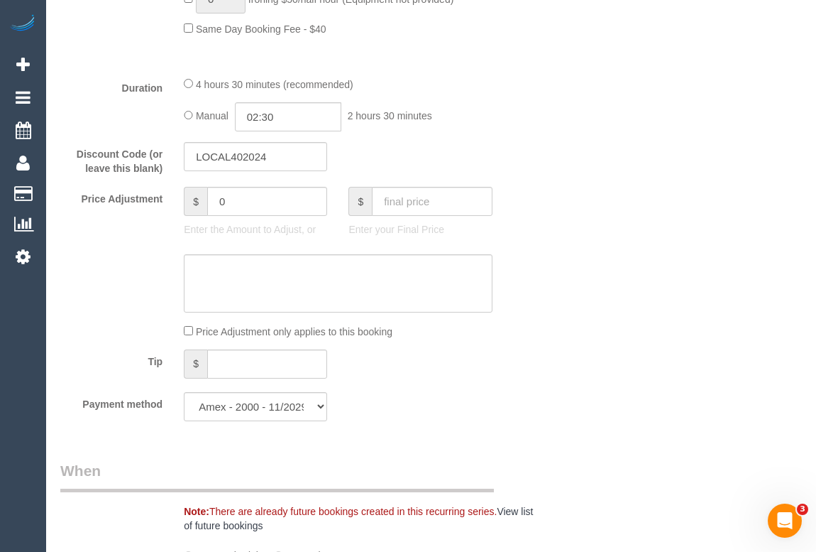
scroll to position [1097, 0]
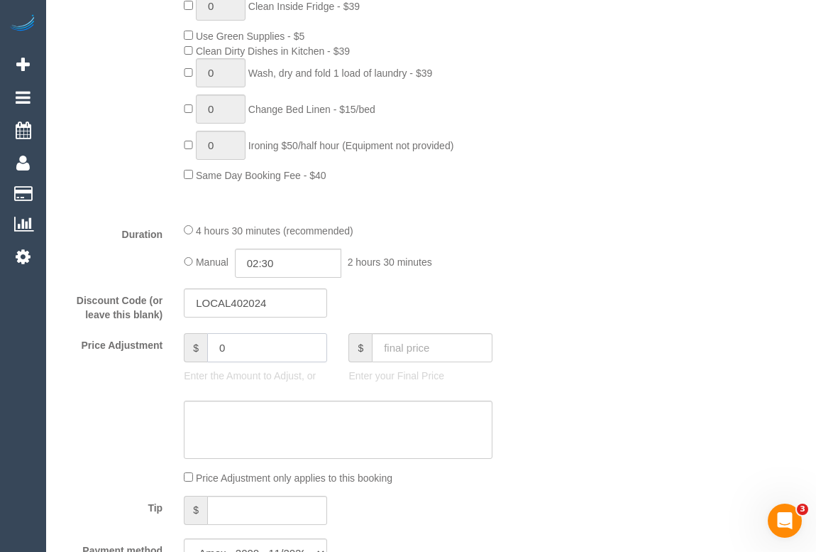
drag, startPoint x: 261, startPoint y: 350, endPoint x: 182, endPoint y: 354, distance: 78.2
click at [182, 354] on div "$ 0 Enter the Amount to Adjust, or" at bounding box center [255, 361] width 165 height 57
type input "-30"
click at [227, 422] on textarea at bounding box center [338, 429] width 308 height 58
drag, startPoint x: 254, startPoint y: 351, endPoint x: 197, endPoint y: 348, distance: 56.9
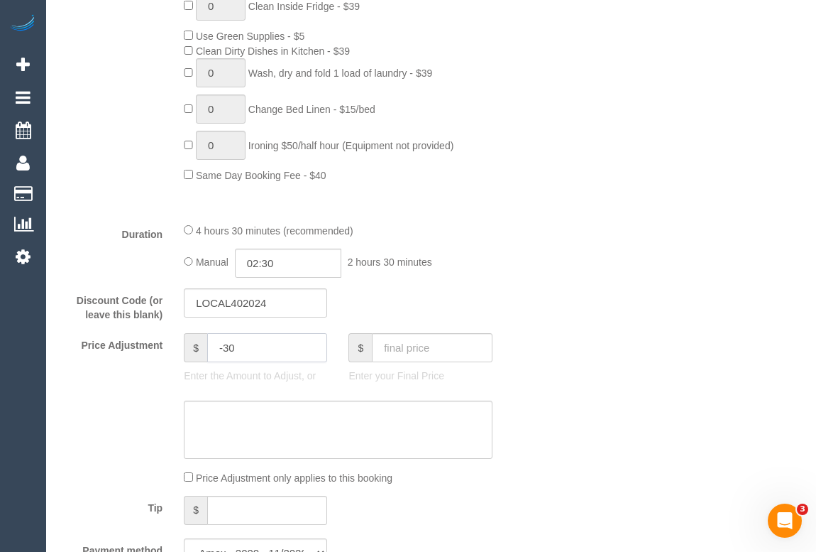
click at [197, 348] on div "$ -30" at bounding box center [255, 347] width 143 height 29
click at [603, 426] on div "Who Email* [EMAIL_ADDRESS][DOMAIN_NAME] Name * [PERSON_NAME][GEOGRAPHIC_DATA] W…" at bounding box center [431, 452] width 742 height 2960
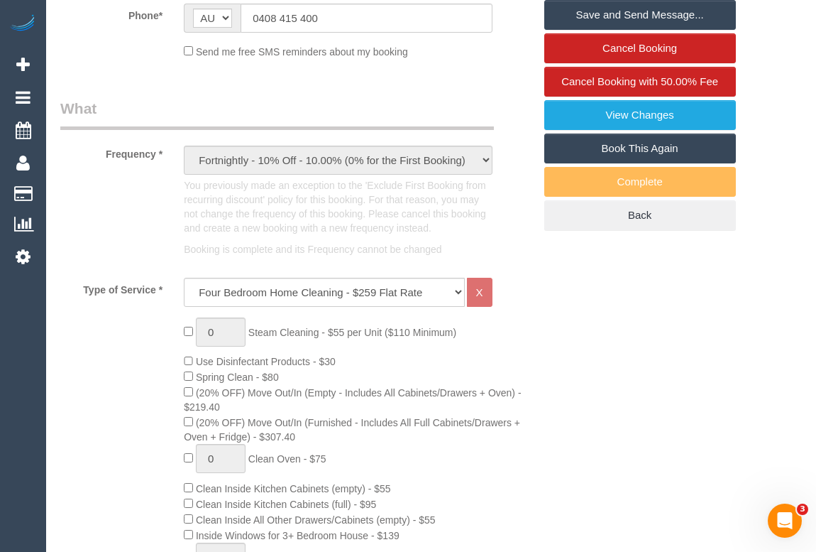
scroll to position [322, 0]
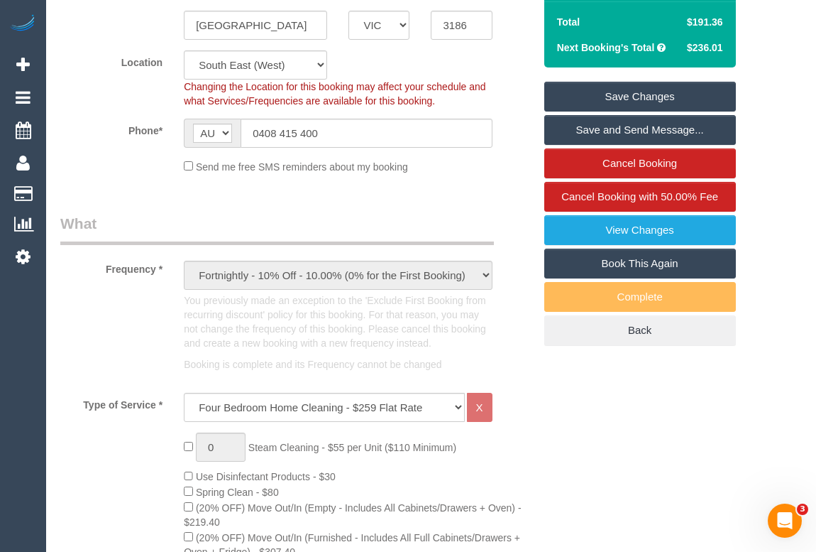
type input "0"
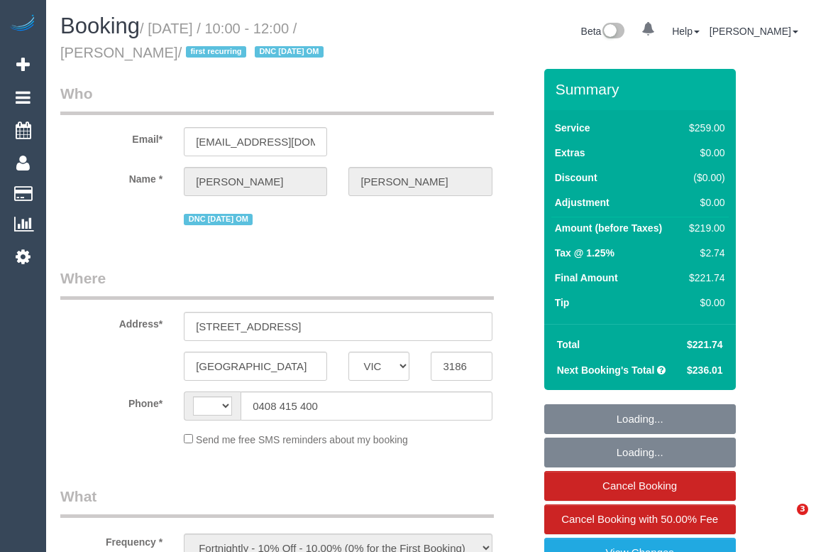
select select "VIC"
select select "string:AU"
select select "number:28"
select select "number:14"
select select "number:19"
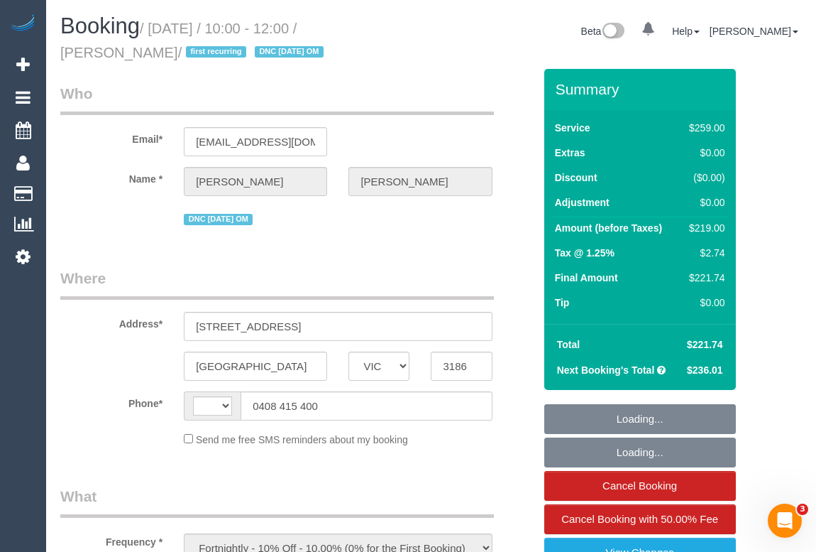
select select "number:35"
select select "number:11"
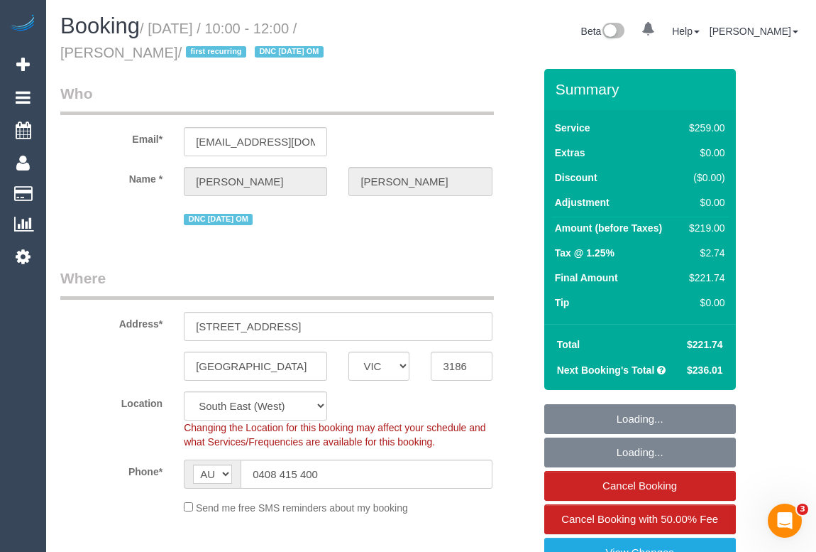
select select "object:806"
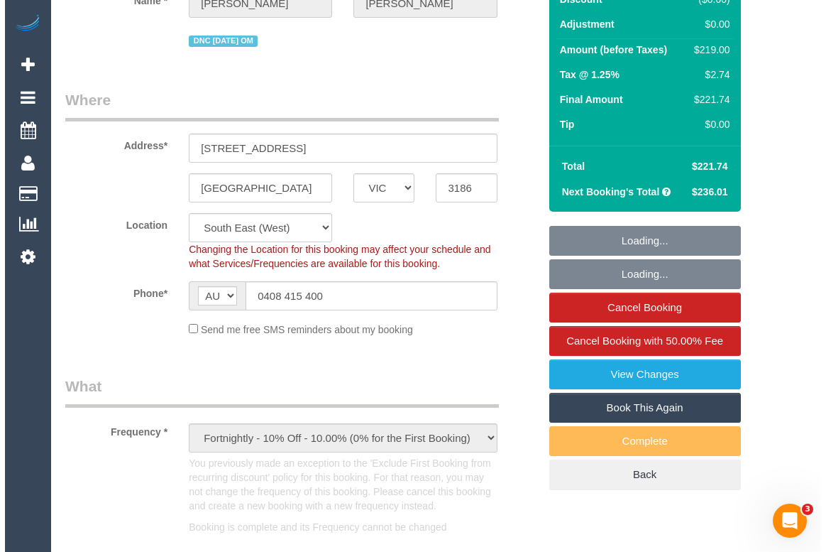
scroll to position [258, 0]
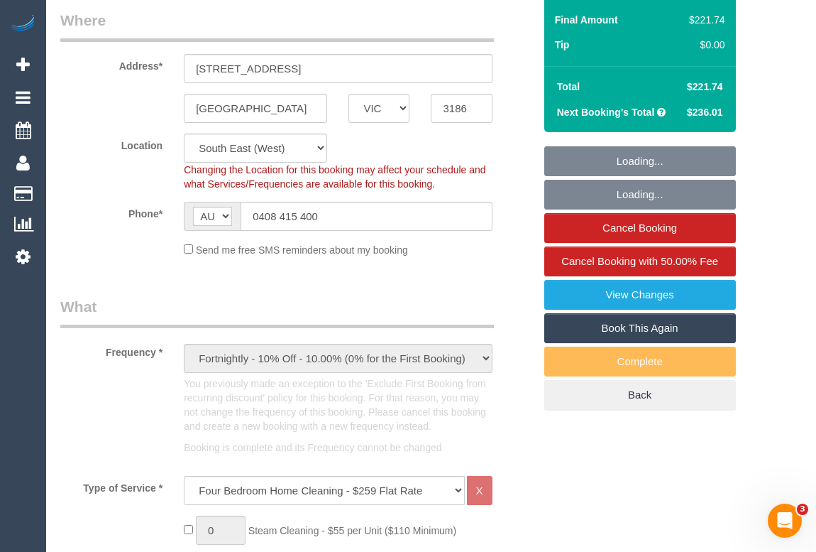
select select "string:stripe-pm_1S6jA42GScqysDRVwFm61M1e"
select select "spot1"
click at [620, 298] on link "View Changes" at bounding box center [641, 295] width 192 height 30
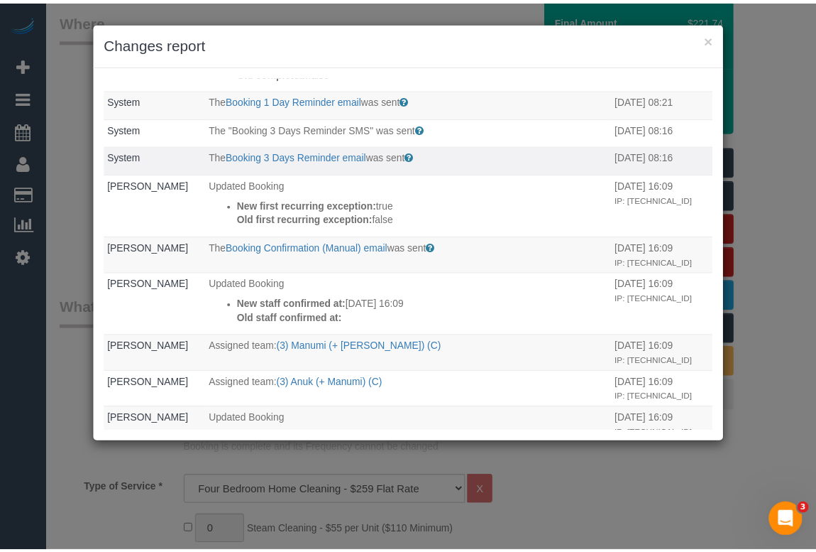
scroll to position [193, 0]
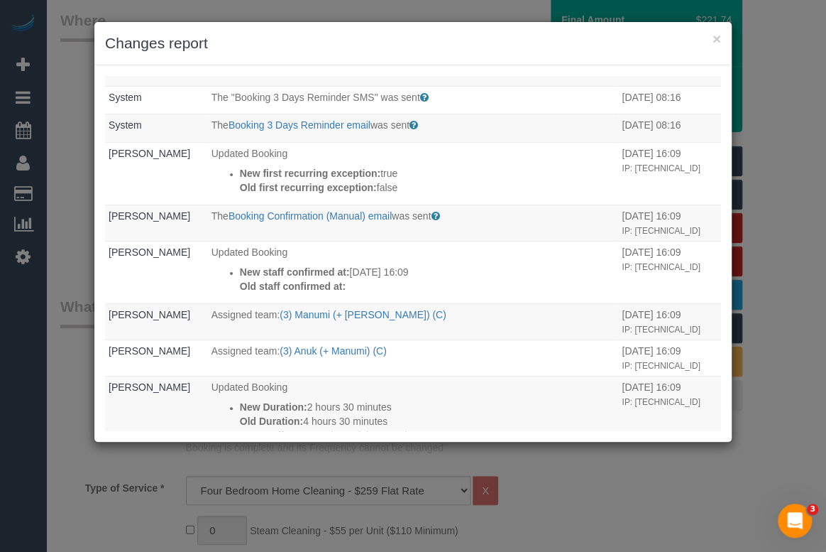
click at [709, 42] on h3 "Changes report" at bounding box center [413, 43] width 616 height 21
click at [714, 33] on button "×" at bounding box center [717, 38] width 9 height 15
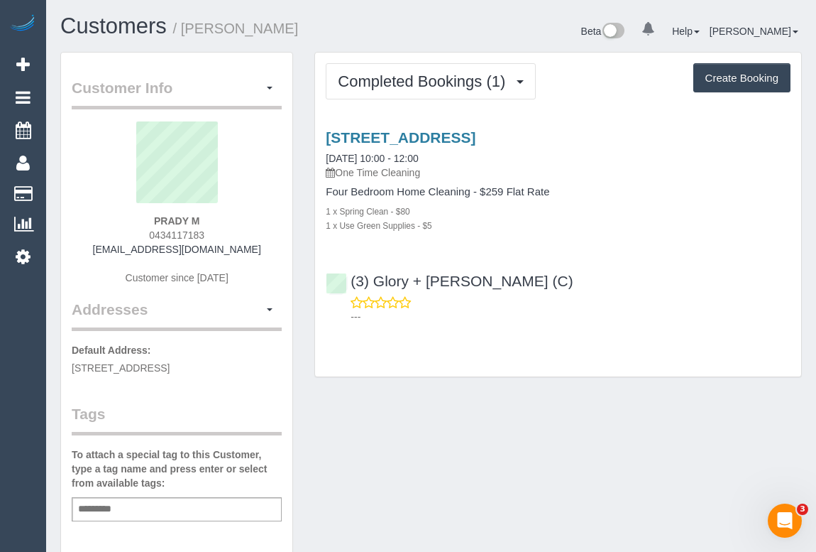
drag, startPoint x: 144, startPoint y: 233, endPoint x: 270, endPoint y: 235, distance: 125.7
click at [270, 235] on div "PRADY M 0434117183 pradyum83@gmail.com Customer since 2025" at bounding box center [177, 209] width 210 height 177
copy span "0434117183"
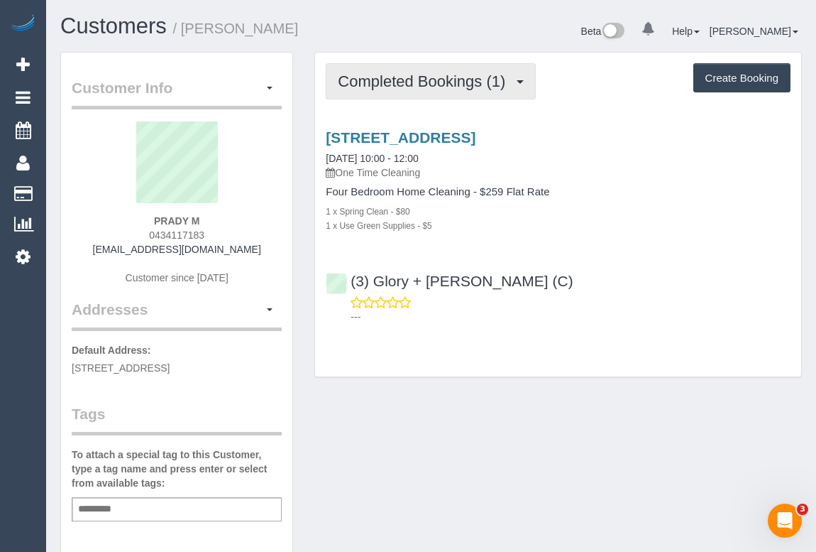
drag, startPoint x: 394, startPoint y: 80, endPoint x: 390, endPoint y: 113, distance: 32.9
click at [394, 80] on span "Completed Bookings (1)" at bounding box center [425, 81] width 175 height 18
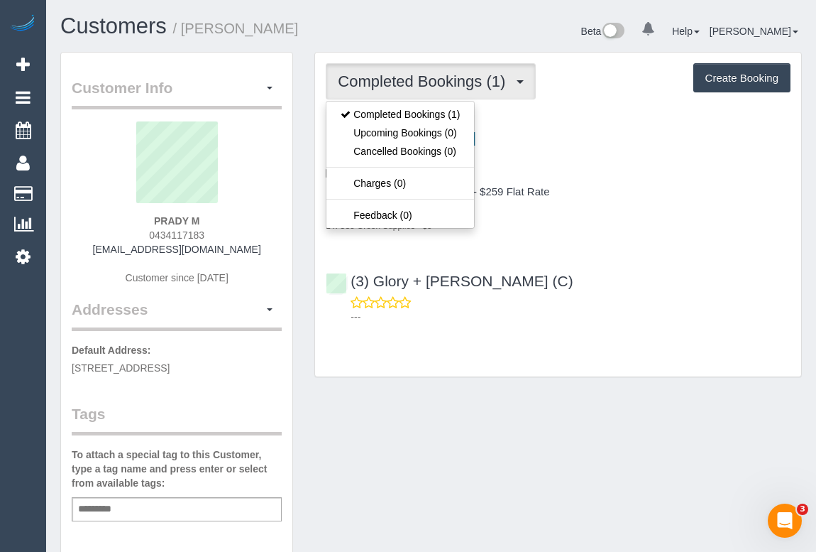
click at [574, 307] on div "---" at bounding box center [558, 309] width 465 height 28
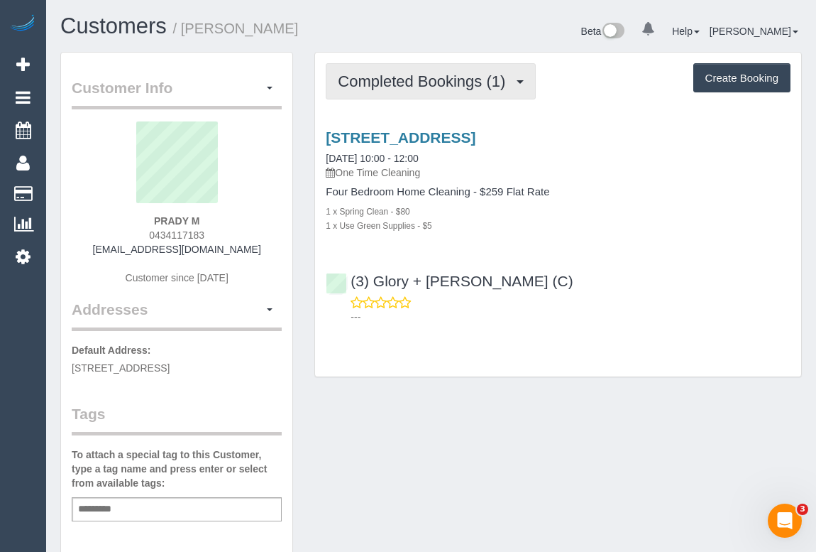
click at [431, 86] on span "Completed Bookings (1)" at bounding box center [425, 81] width 175 height 18
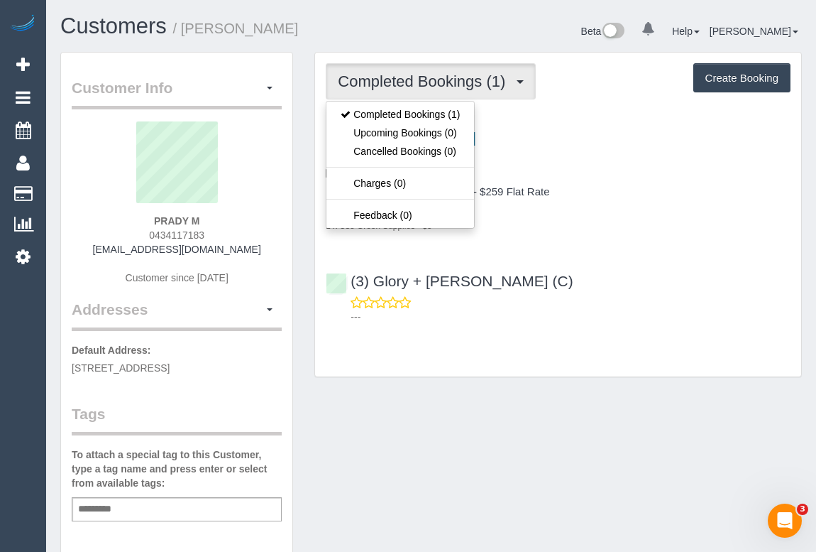
click at [571, 285] on div "(3) Glory + Mary (C) ---" at bounding box center [558, 293] width 486 height 64
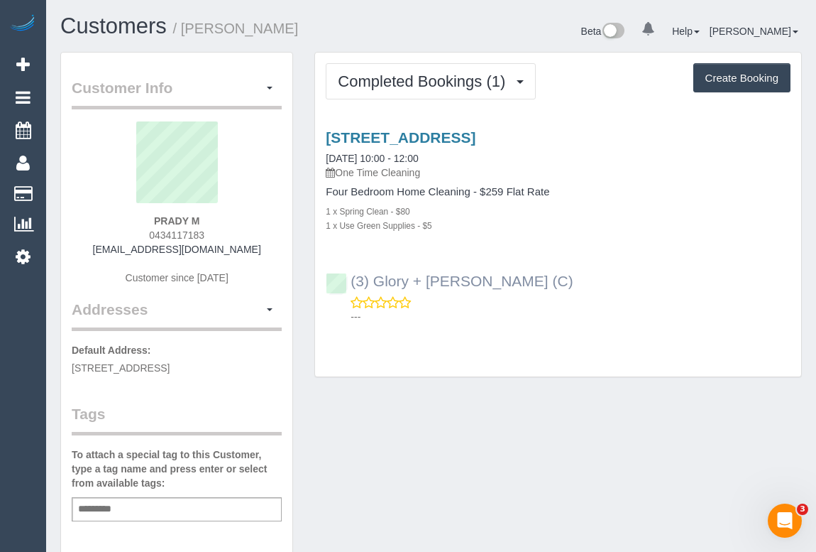
click at [347, 275] on div "(3) Glory + Mary (C) ---" at bounding box center [558, 293] width 486 height 64
copy link "(3) Glory + Mary (C)"
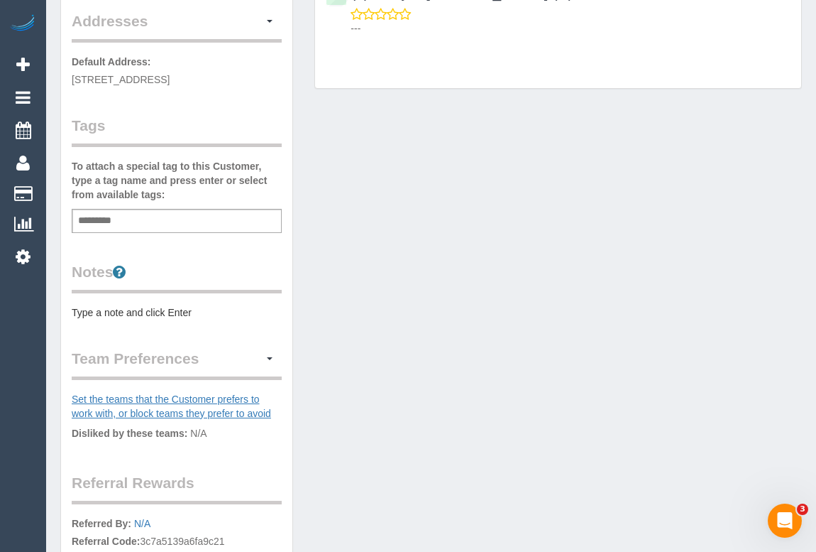
scroll to position [387, 0]
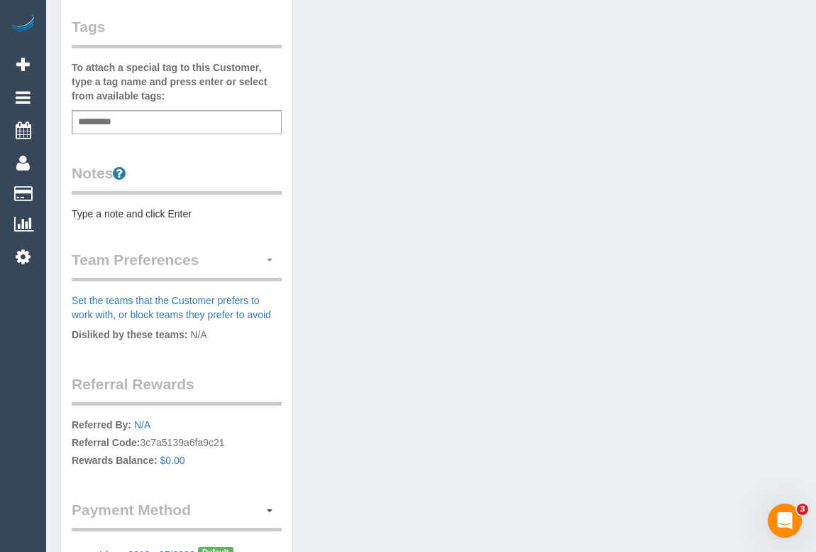
click at [263, 257] on button "button" at bounding box center [270, 260] width 24 height 22
click at [221, 284] on link "Manage Preferences" at bounding box center [220, 286] width 121 height 18
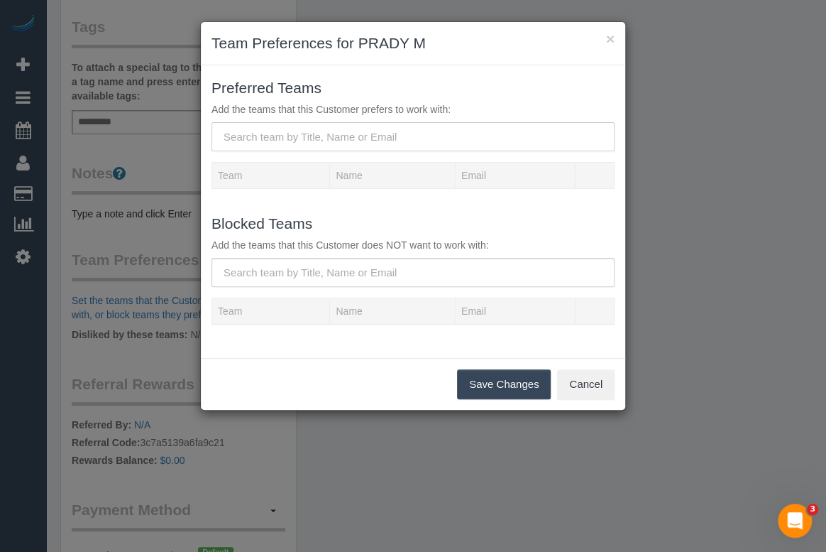
click at [326, 123] on input "text" at bounding box center [413, 136] width 403 height 29
paste input "(3) Glory + Mary (C)"
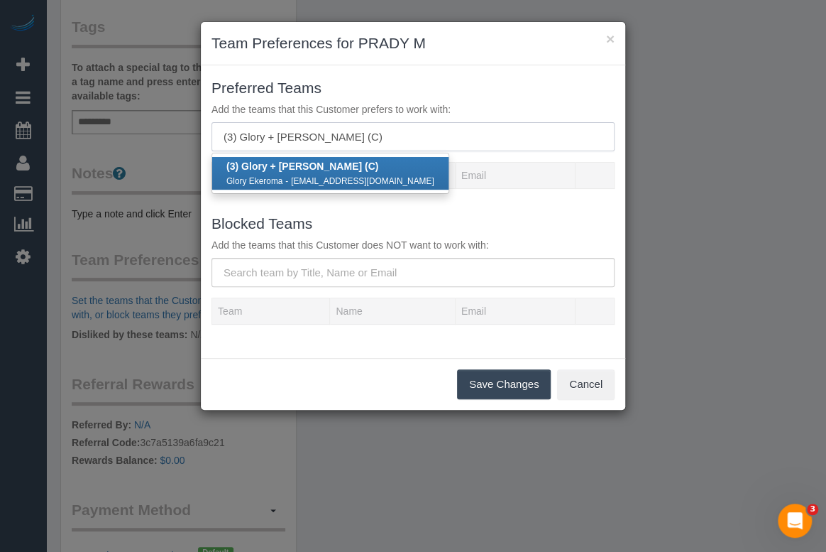
type input "(3) Glory + Mary (C)"
click at [313, 181] on small "gmekeroma03@gmail.com" at bounding box center [362, 181] width 143 height 10
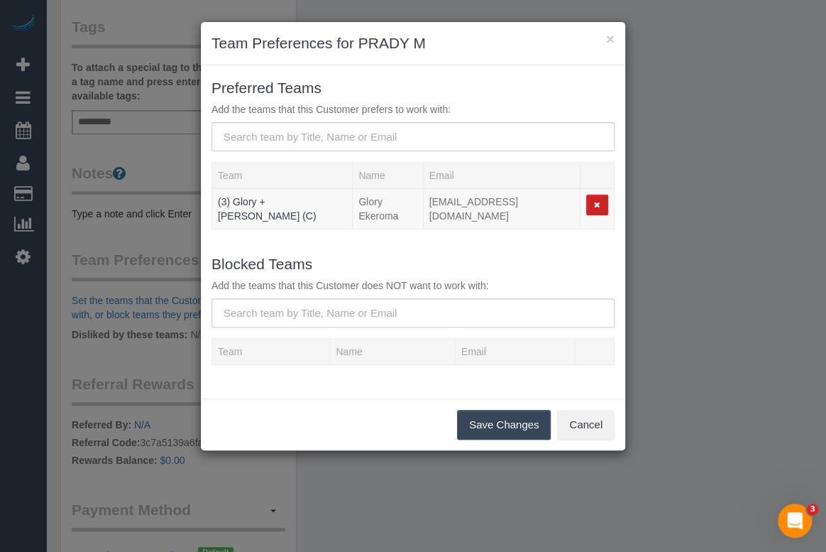
click at [471, 413] on button "Save Changes" at bounding box center [504, 425] width 94 height 30
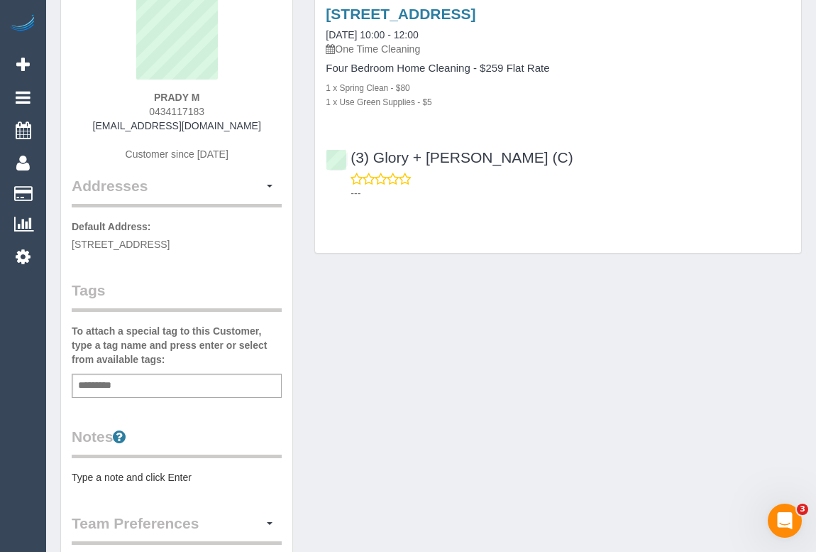
scroll to position [64, 0]
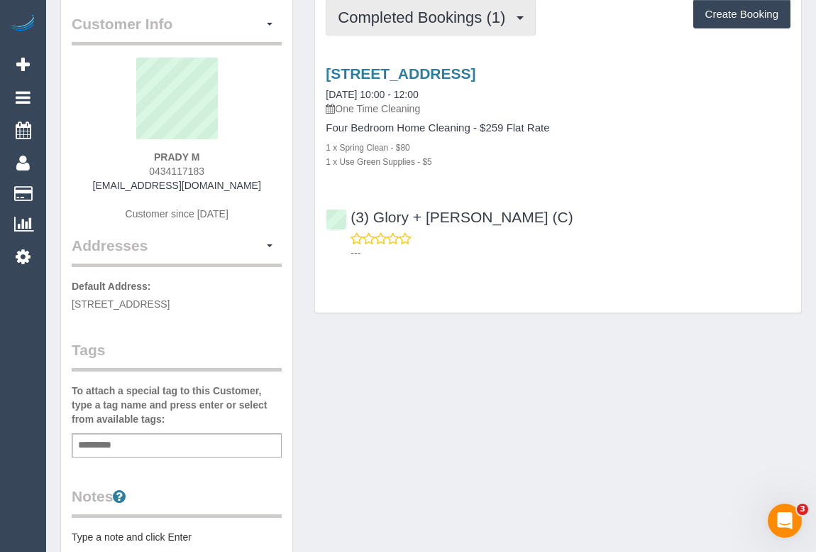
click at [401, 23] on span "Completed Bookings (1)" at bounding box center [425, 18] width 175 height 18
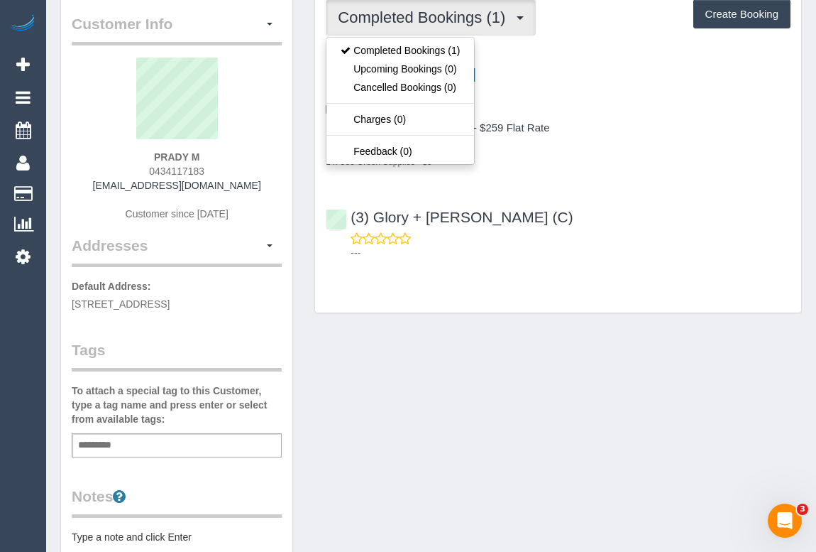
click at [407, 447] on div "Customer Info Edit Contact Info Send Message Email Preferences Special Sales Ta…" at bounding box center [431, 467] width 763 height 958
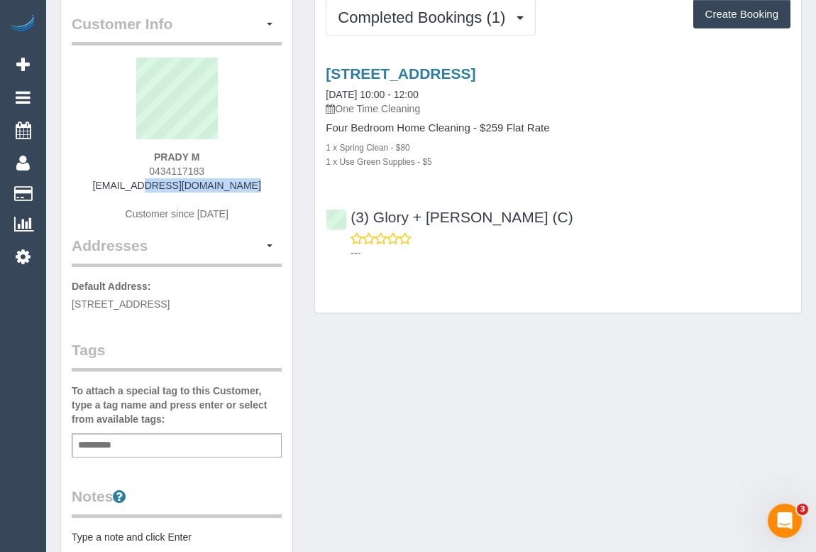
drag, startPoint x: 128, startPoint y: 183, endPoint x: 232, endPoint y: 182, distance: 104.4
click at [232, 182] on div "PRADY M 0434117183 pradyum83@gmail.com Customer since 2025" at bounding box center [177, 146] width 210 height 177
copy link "pradyum83@gmail.com"
click at [121, 187] on div "PRADY M 0434117183 pradyum83@gmail.com Customer since 2025" at bounding box center [177, 146] width 210 height 177
drag, startPoint x: 114, startPoint y: 185, endPoint x: 246, endPoint y: 185, distance: 132.8
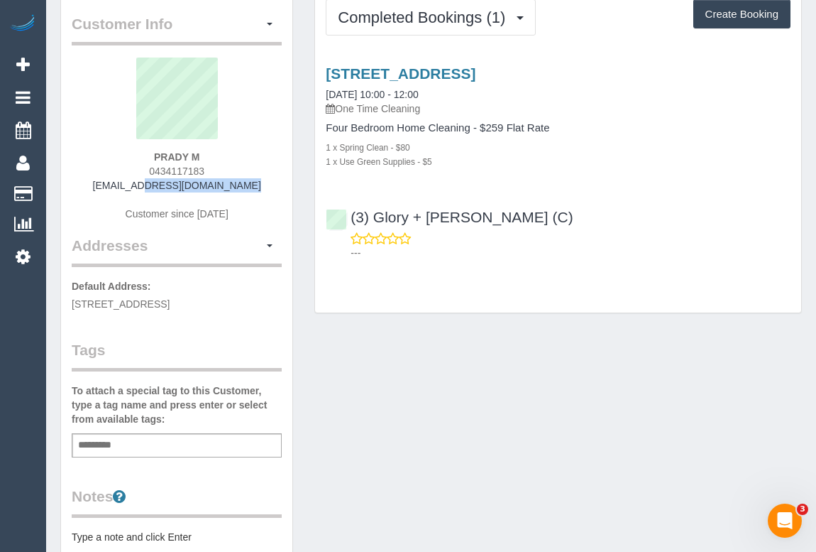
click at [246, 185] on div "PRADY M 0434117183 pradyum83@gmail.com Customer since 2025" at bounding box center [177, 146] width 210 height 177
copy link "pradyum83@gmail.com"
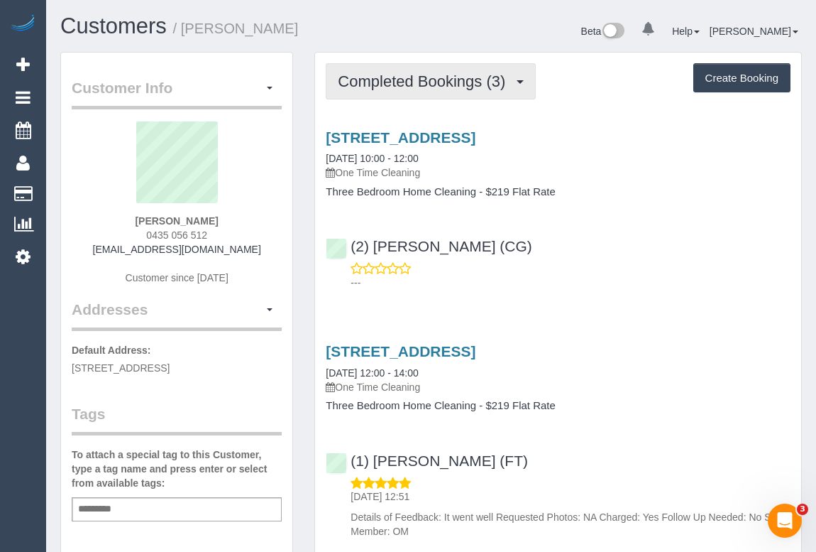
click at [418, 82] on span "Completed Bookings (3)" at bounding box center [425, 81] width 175 height 18
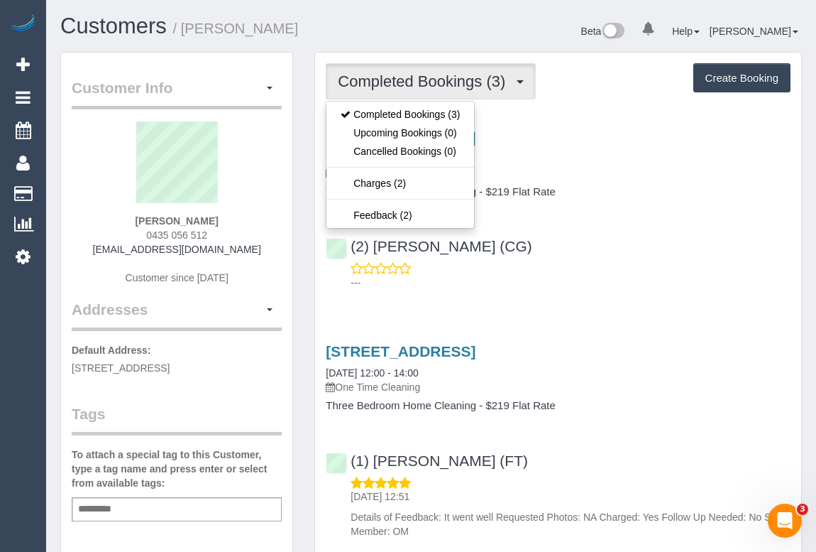
click at [645, 258] on div "(2) [PERSON_NAME] (CG) ---" at bounding box center [558, 258] width 486 height 64
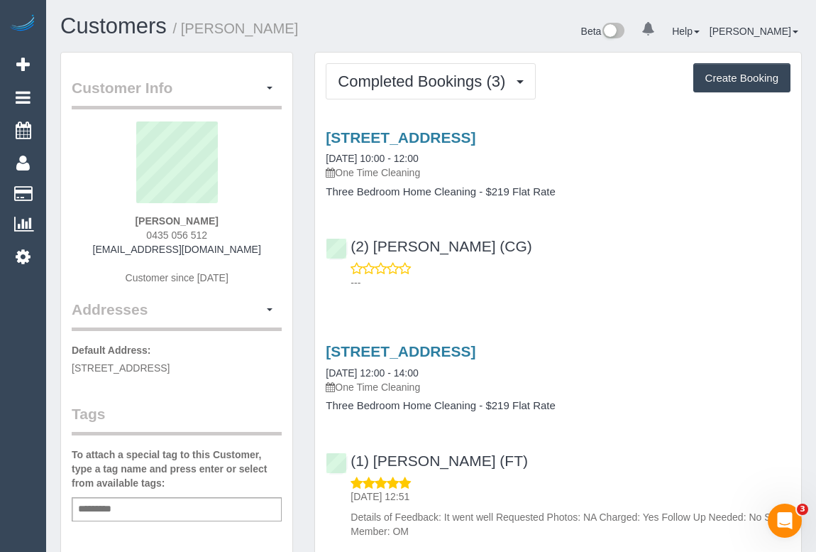
drag, startPoint x: 135, startPoint y: 231, endPoint x: 248, endPoint y: 227, distance: 113.7
click at [248, 227] on div "[PERSON_NAME] 0435 056 512 [EMAIL_ADDRESS][DOMAIN_NAME] Customer since [DATE]" at bounding box center [177, 209] width 210 height 177
copy span "0435 056 512"
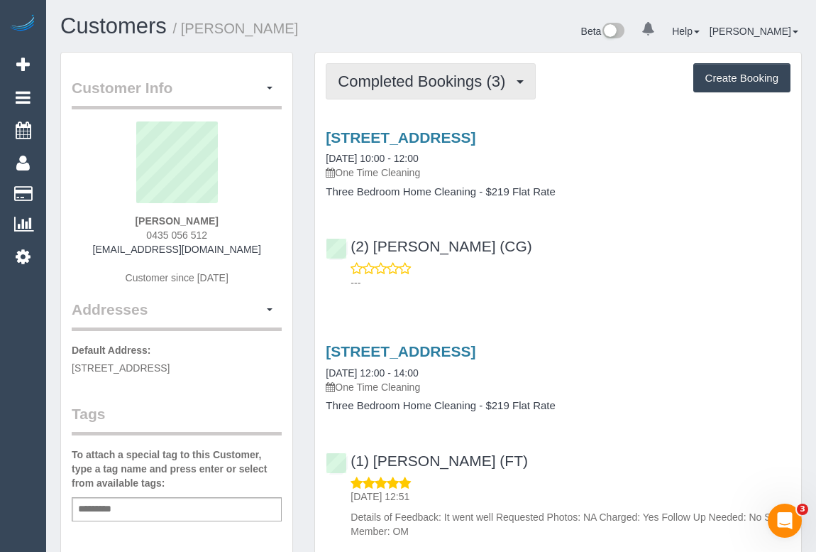
click at [393, 83] on span "Completed Bookings (3)" at bounding box center [425, 81] width 175 height 18
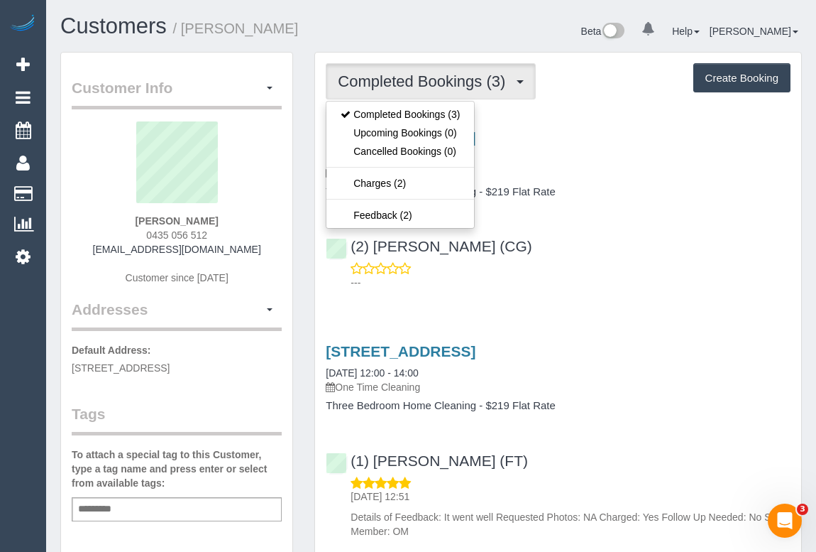
click at [647, 243] on div "(2) [PERSON_NAME] (CG) ---" at bounding box center [558, 258] width 486 height 64
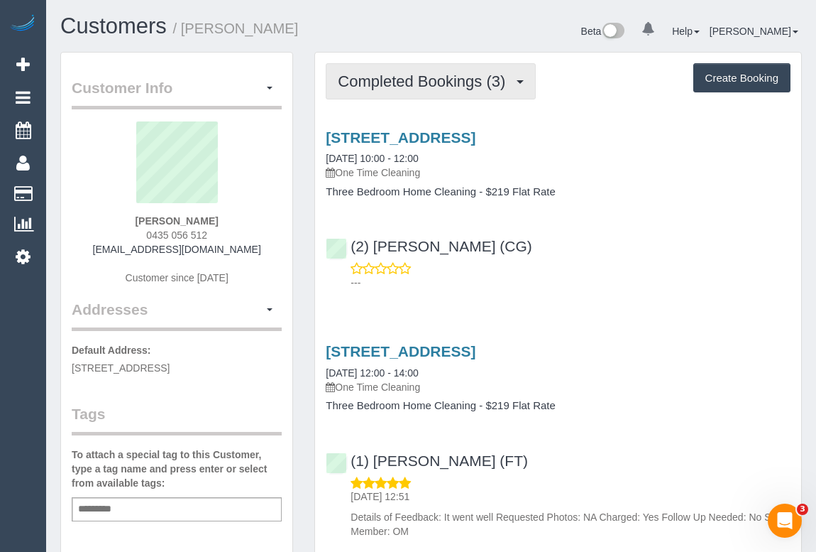
click at [420, 76] on span "Completed Bookings (3)" at bounding box center [425, 81] width 175 height 18
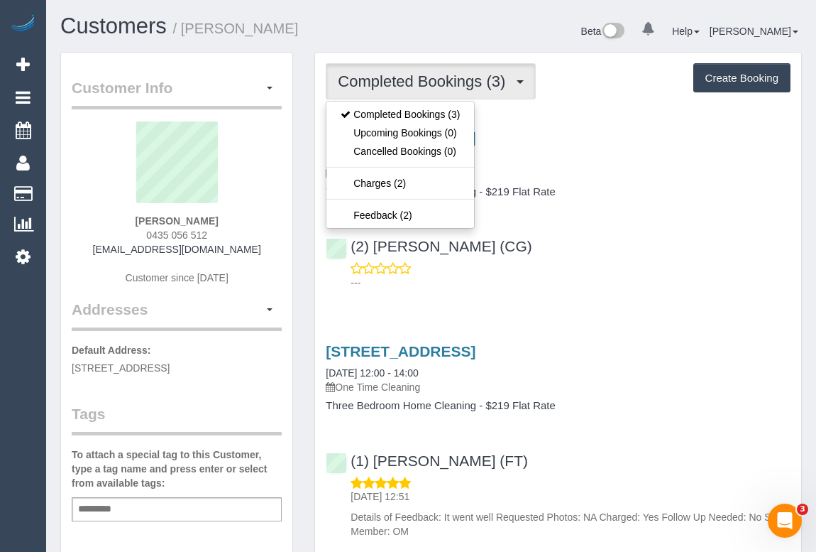
click at [643, 241] on div "(2) [PERSON_NAME] (CG) ---" at bounding box center [558, 258] width 486 height 64
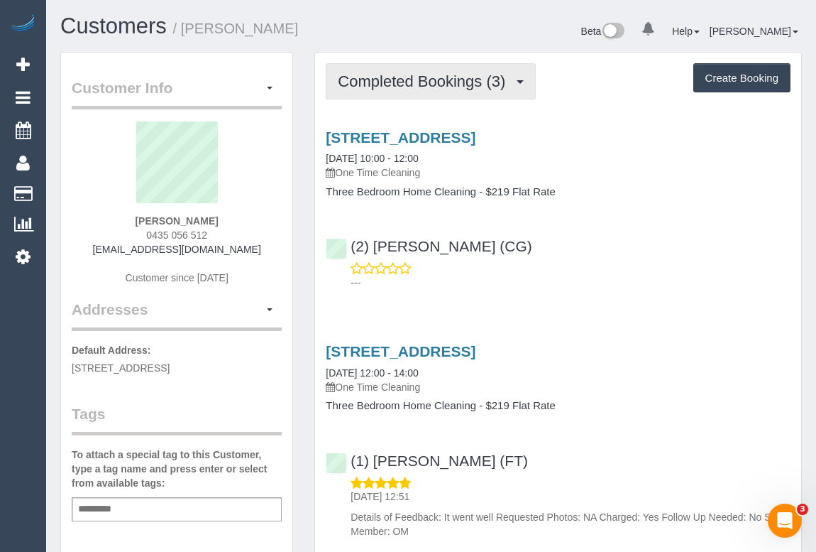
click at [433, 80] on span "Completed Bookings (3)" at bounding box center [425, 81] width 175 height 18
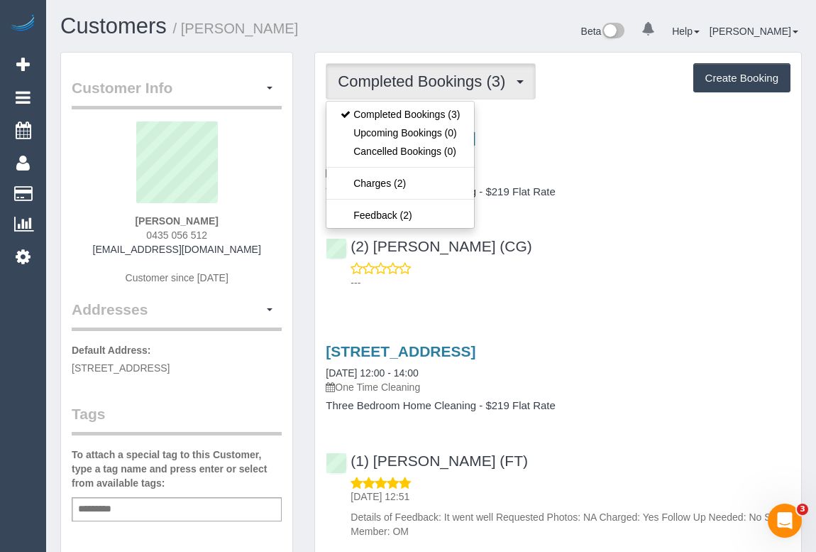
click at [711, 291] on div "[STREET_ADDRESS] [DATE] 10:00 - 12:00 One Time Cleaning Three Bedroom Home Clea…" at bounding box center [558, 206] width 486 height 179
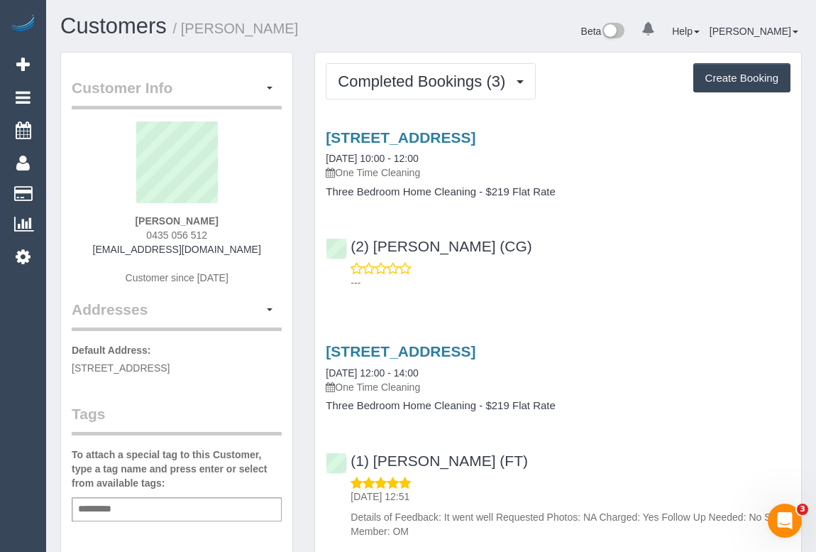
drag, startPoint x: 116, startPoint y: 245, endPoint x: 253, endPoint y: 251, distance: 137.1
click at [253, 251] on div "[PERSON_NAME] 0435 056 512 [EMAIL_ADDRESS][DOMAIN_NAME] Customer since [DATE]" at bounding box center [177, 209] width 210 height 177
copy link "[EMAIL_ADDRESS][DOMAIN_NAME]"
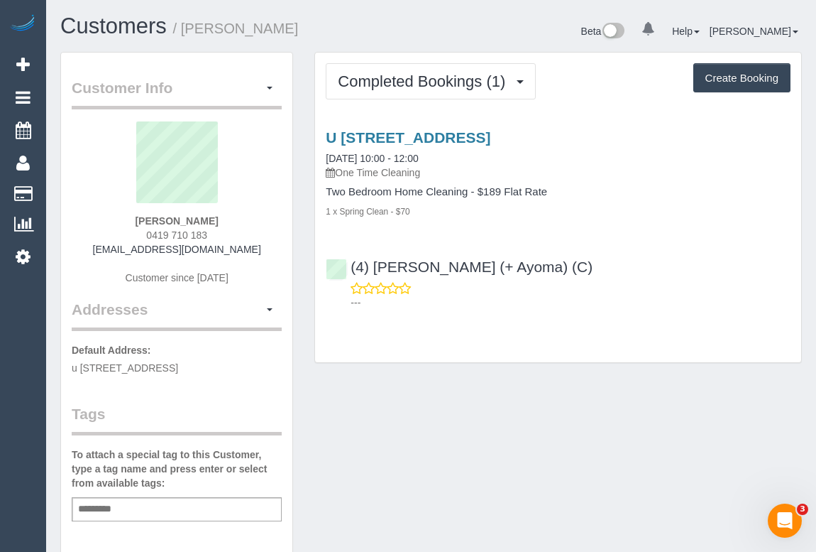
click at [513, 420] on div "Customer Info Edit Contact Info Send Message Email Preferences Special Sales Ta…" at bounding box center [431, 527] width 763 height 951
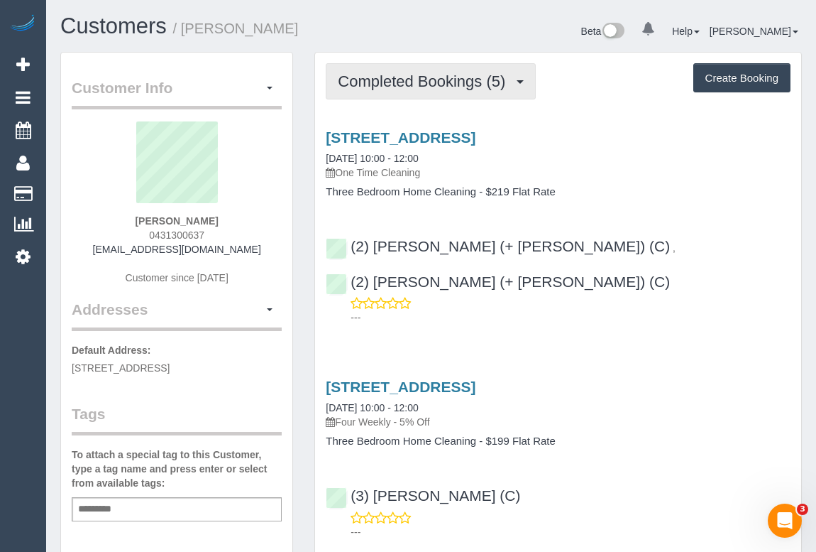
click at [430, 72] on span "Completed Bookings (5)" at bounding box center [425, 81] width 175 height 18
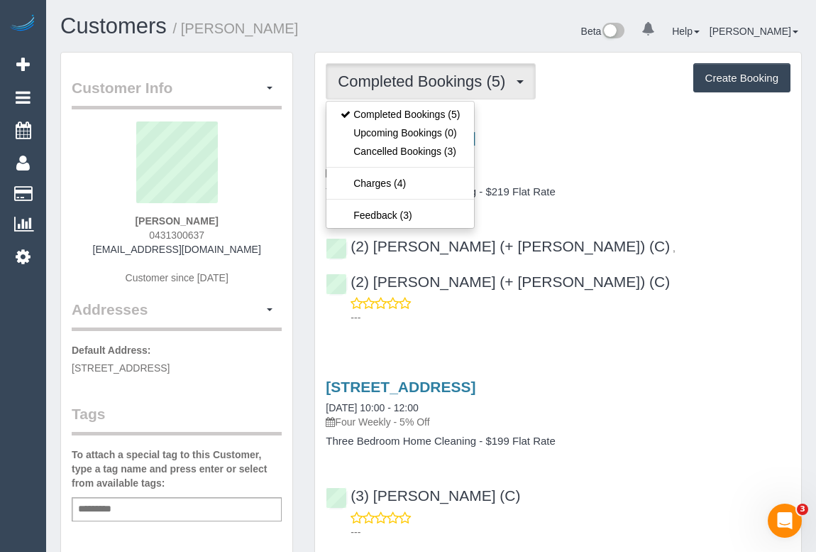
click at [667, 146] on div "[STREET_ADDRESS] [DATE] 10:00 - 12:00 One Time Cleaning" at bounding box center [558, 154] width 465 height 51
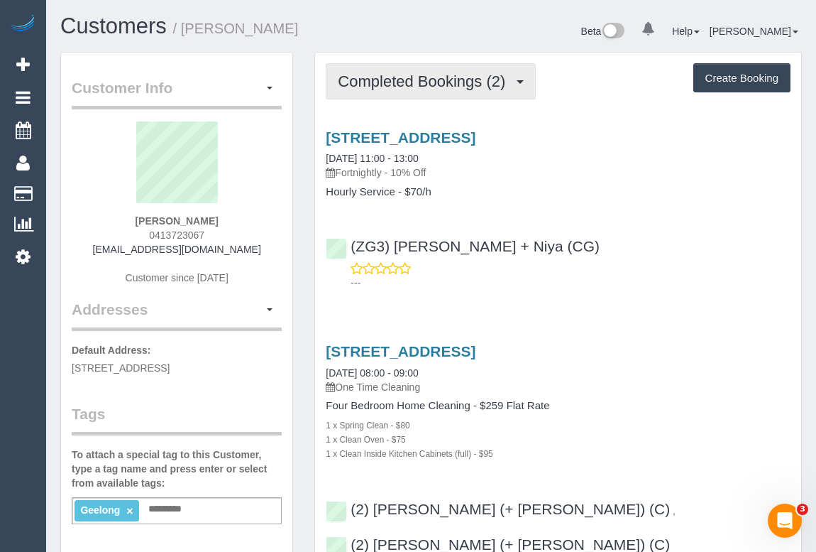
click at [405, 74] on span "Completed Bookings (2)" at bounding box center [425, 81] width 175 height 18
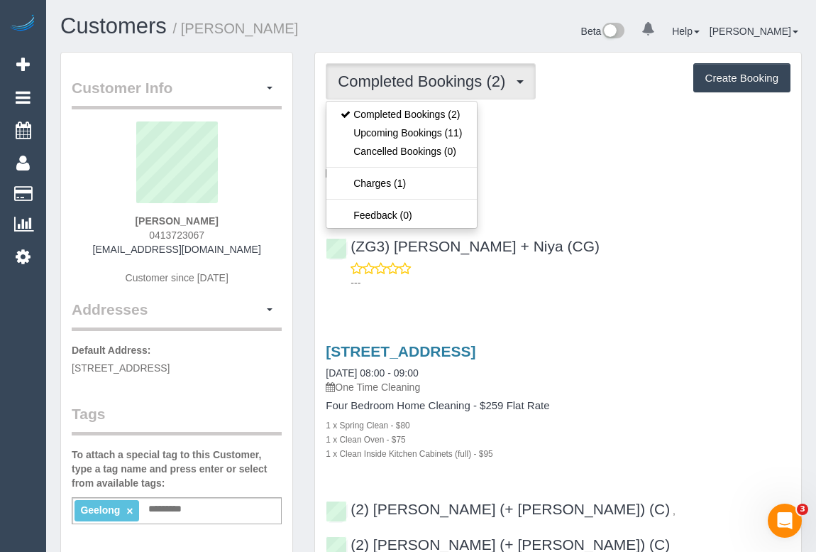
click at [618, 241] on div "(ZG3) [PERSON_NAME] + Niya (CG) ---" at bounding box center [558, 258] width 486 height 64
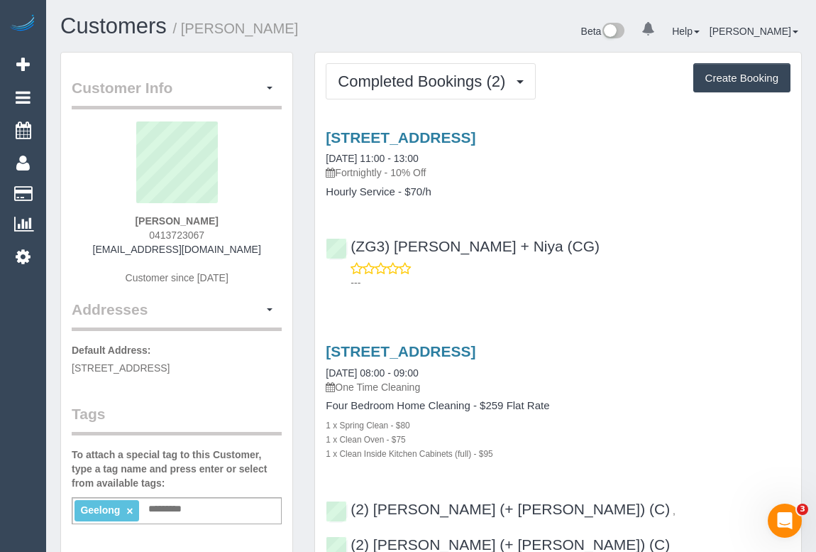
drag, startPoint x: 155, startPoint y: 229, endPoint x: 226, endPoint y: 229, distance: 71.7
click at [226, 229] on div "[PERSON_NAME] 0413723067 [EMAIL_ADDRESS][DOMAIN_NAME] Customer since [DATE]" at bounding box center [177, 209] width 210 height 177
copy span "0413723067"
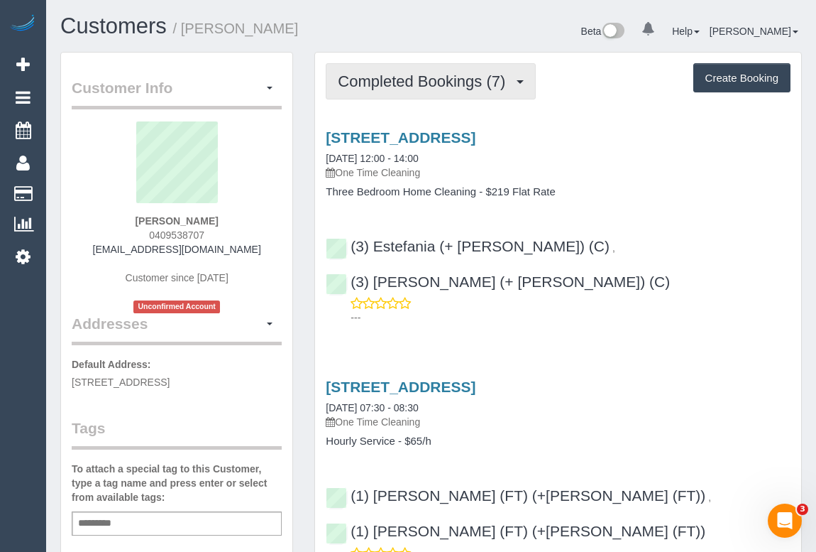
click at [430, 84] on span "Completed Bookings (7)" at bounding box center [425, 81] width 175 height 18
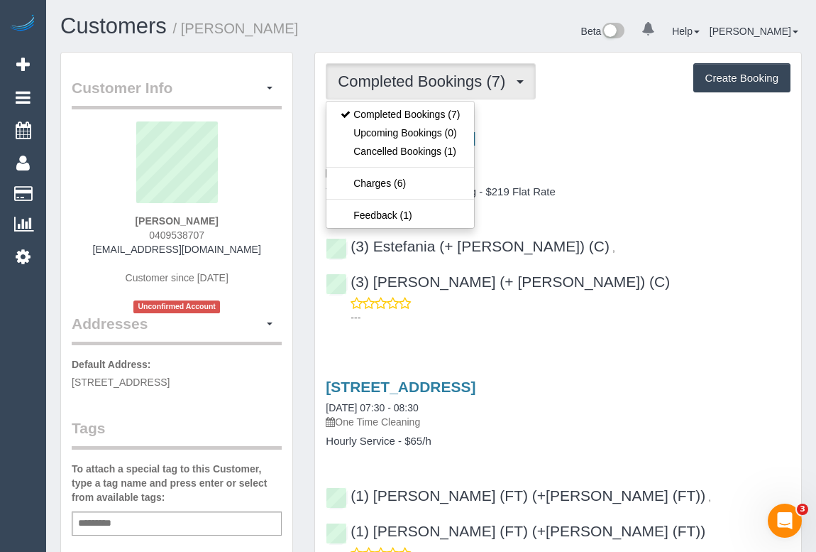
click at [662, 155] on div "[STREET_ADDRESS] [DATE] 12:00 - 14:00 One Time Cleaning" at bounding box center [558, 154] width 465 height 51
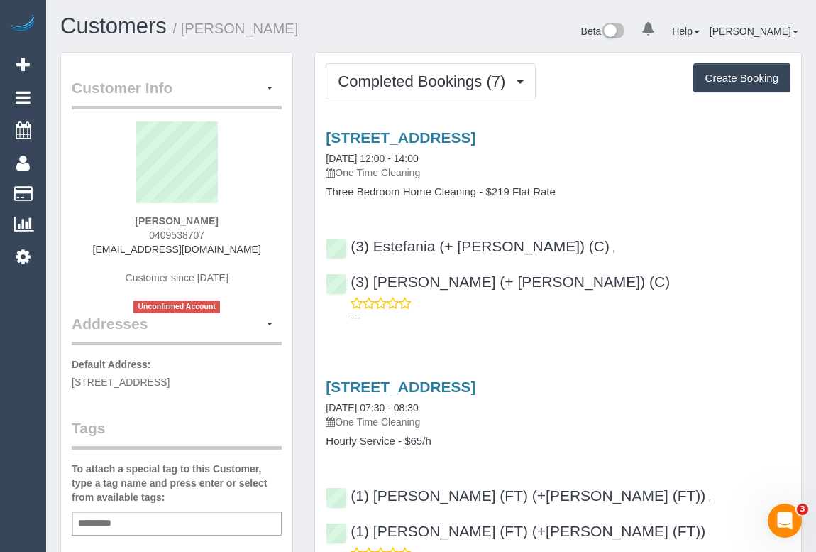
drag, startPoint x: 140, startPoint y: 239, endPoint x: 239, endPoint y: 239, distance: 98.7
click at [239, 239] on div "[PERSON_NAME] 0409538707 [EMAIL_ADDRESS][DOMAIN_NAME] Customer since [DATE] Unc…" at bounding box center [177, 217] width 210 height 192
copy span "0409538707"
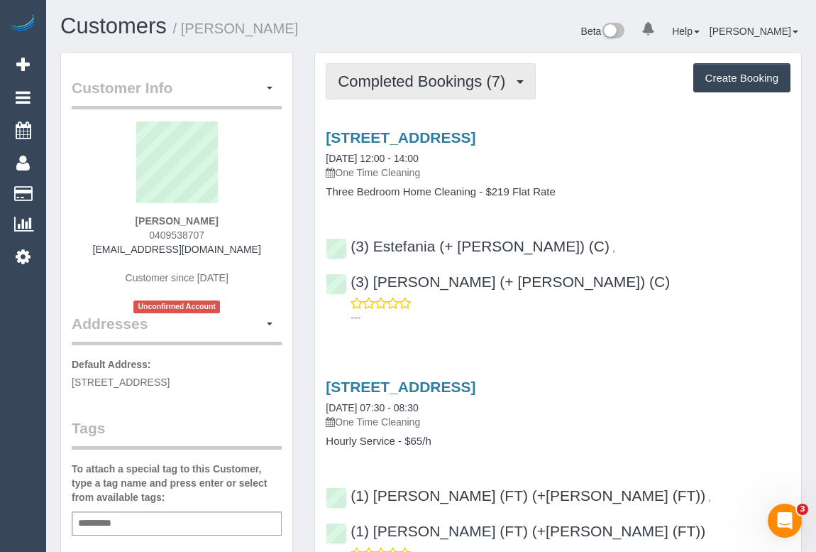
click at [424, 84] on span "Completed Bookings (7)" at bounding box center [425, 81] width 175 height 18
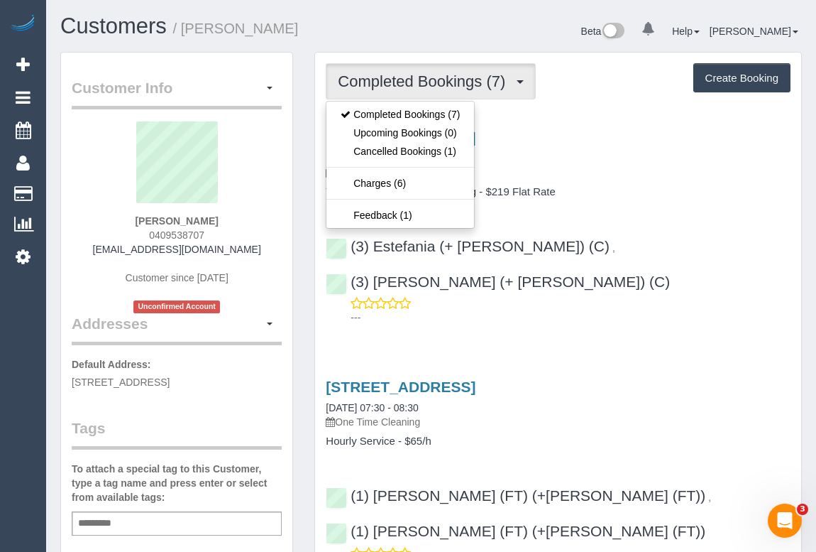
click at [630, 177] on p "One Time Cleaning" at bounding box center [558, 172] width 465 height 14
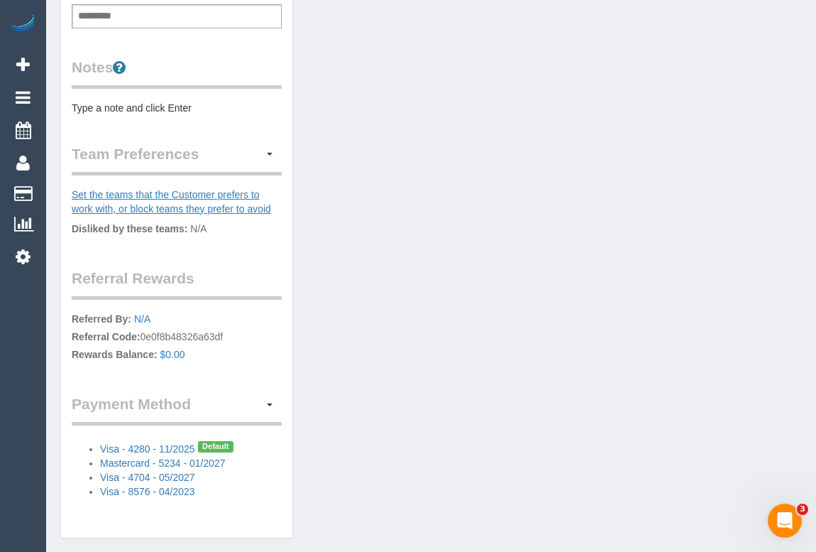
scroll to position [554, 0]
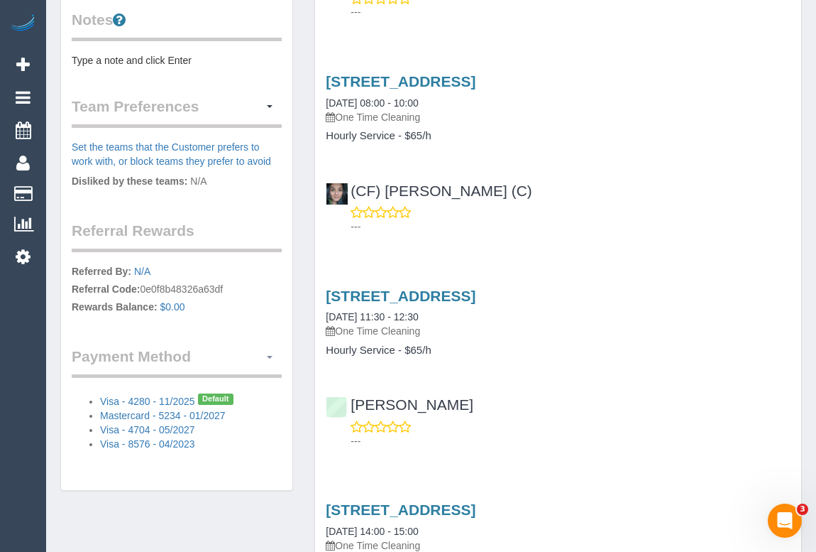
click at [273, 353] on button "button" at bounding box center [270, 357] width 24 height 22
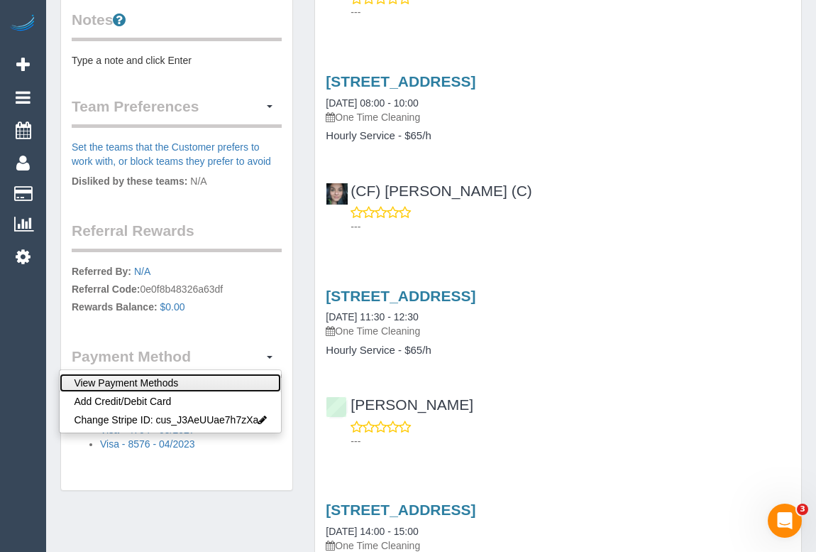
click at [151, 378] on link "View Payment Methods" at bounding box center [171, 382] width 222 height 18
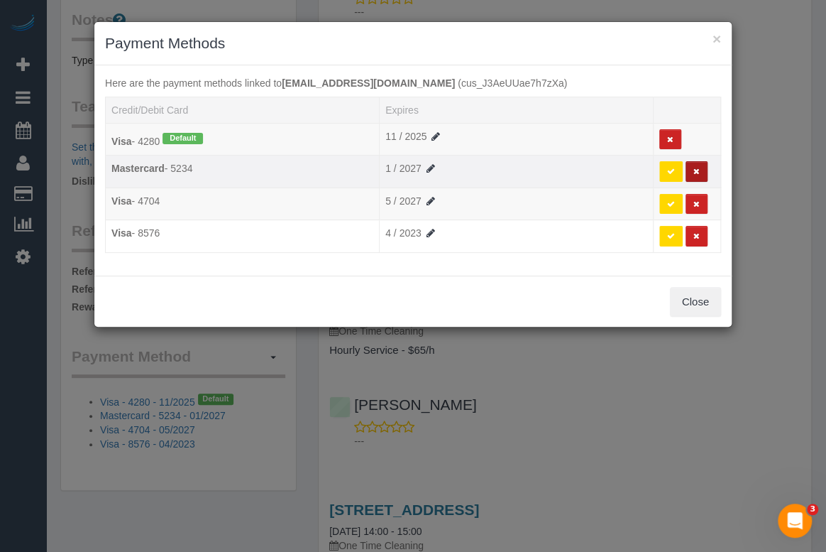
click at [700, 170] on button at bounding box center [697, 171] width 22 height 21
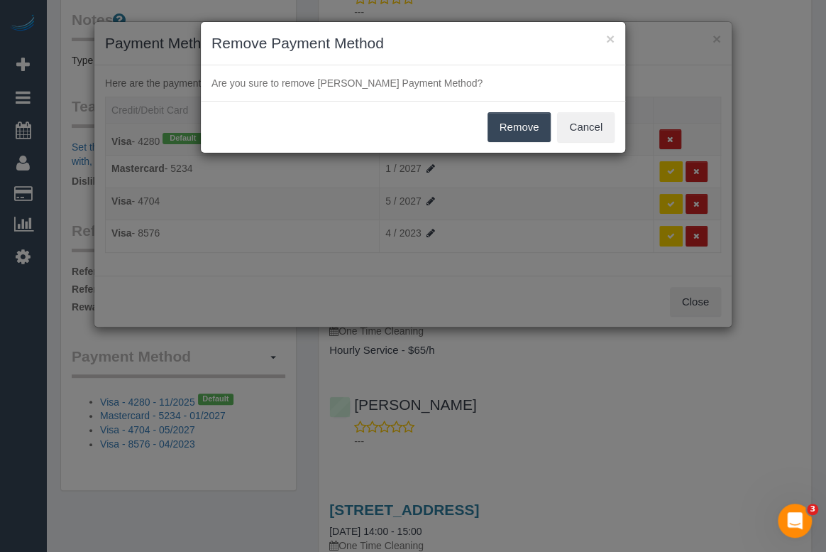
click at [520, 130] on button "Remove" at bounding box center [520, 127] width 64 height 30
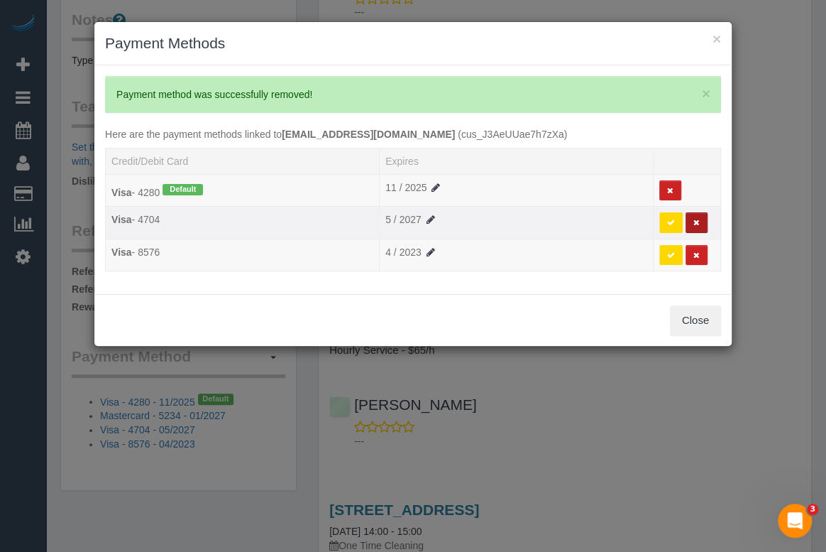
click at [696, 221] on icon at bounding box center [697, 223] width 6 height 8
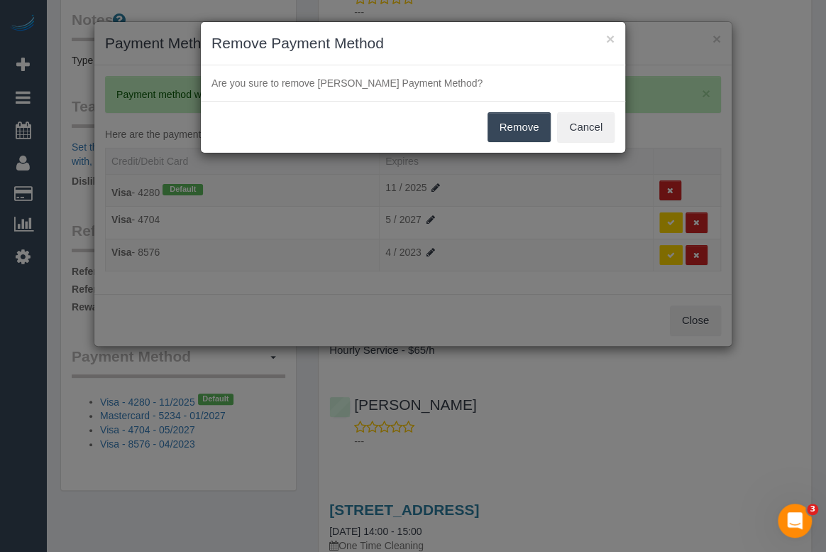
click at [511, 125] on button "Remove" at bounding box center [520, 127] width 64 height 30
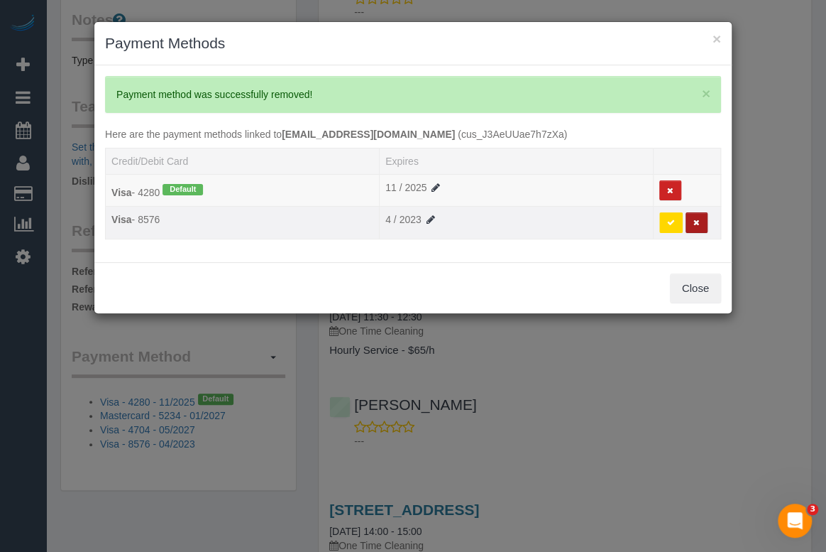
click at [697, 216] on button at bounding box center [697, 222] width 22 height 21
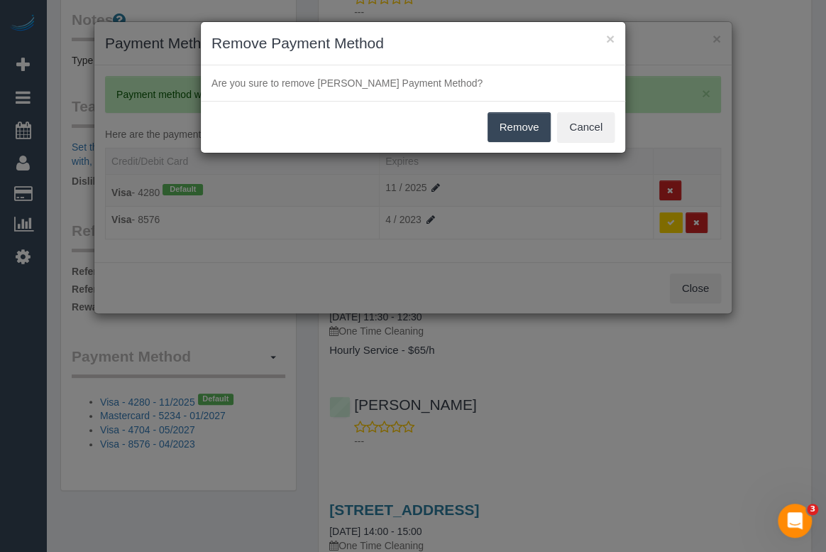
click at [510, 119] on button "Remove" at bounding box center [520, 127] width 64 height 30
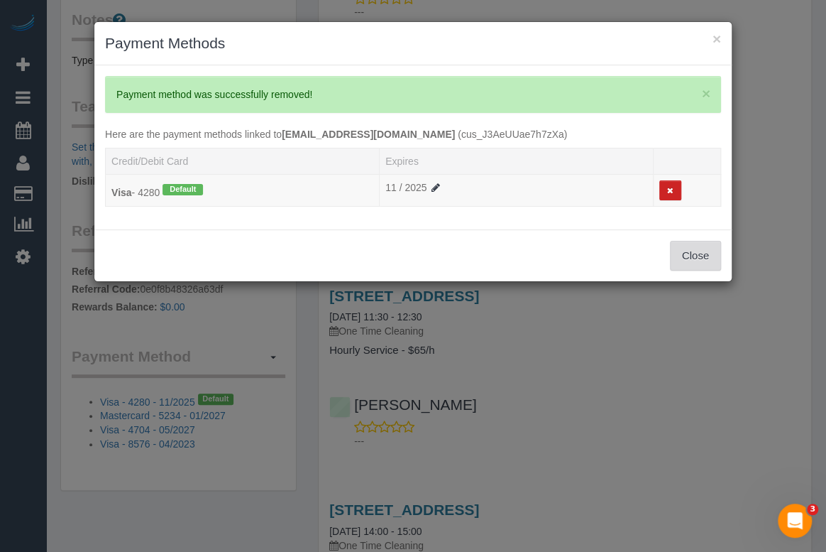
click at [699, 262] on button "Close" at bounding box center [695, 256] width 51 height 30
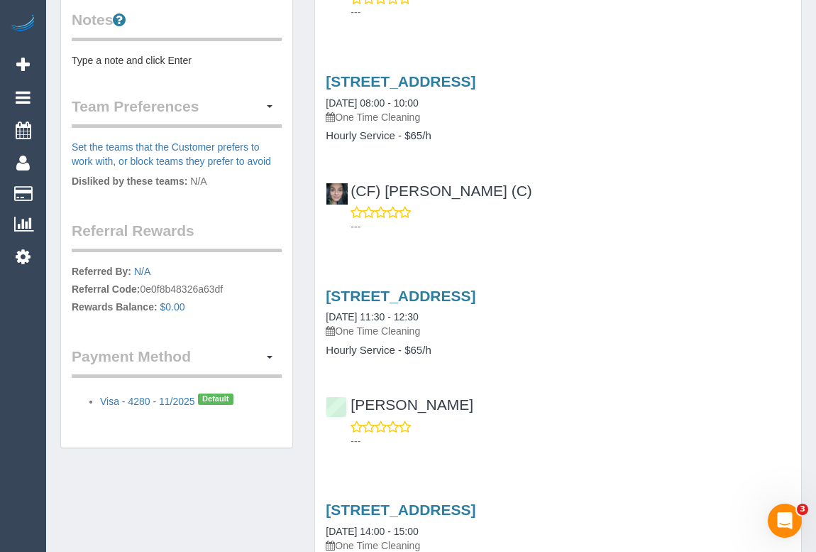
drag, startPoint x: 731, startPoint y: 314, endPoint x: 713, endPoint y: 333, distance: 26.1
click at [730, 311] on div "1/28 Salisbury Street, Yarraville, VIC 3013 02/09/2022 11:30 - 12:30 One Time C…" at bounding box center [558, 364] width 486 height 179
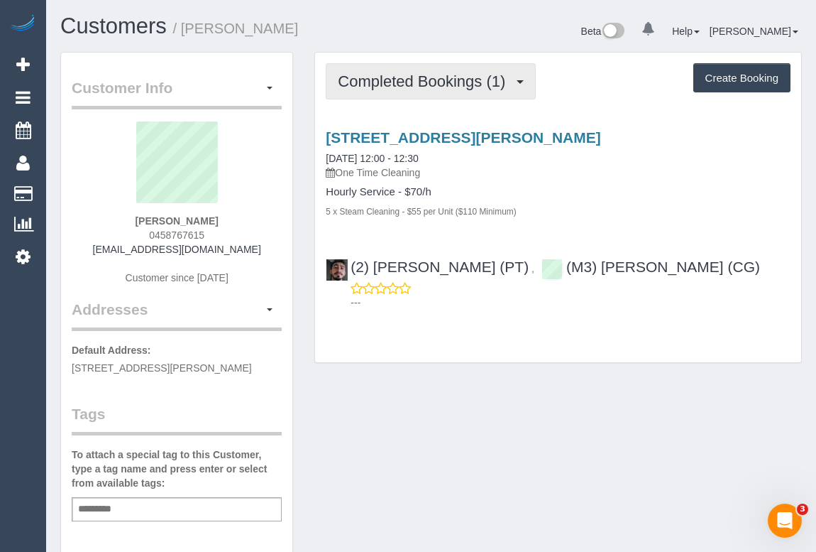
click at [452, 80] on span "Completed Bookings (1)" at bounding box center [425, 81] width 175 height 18
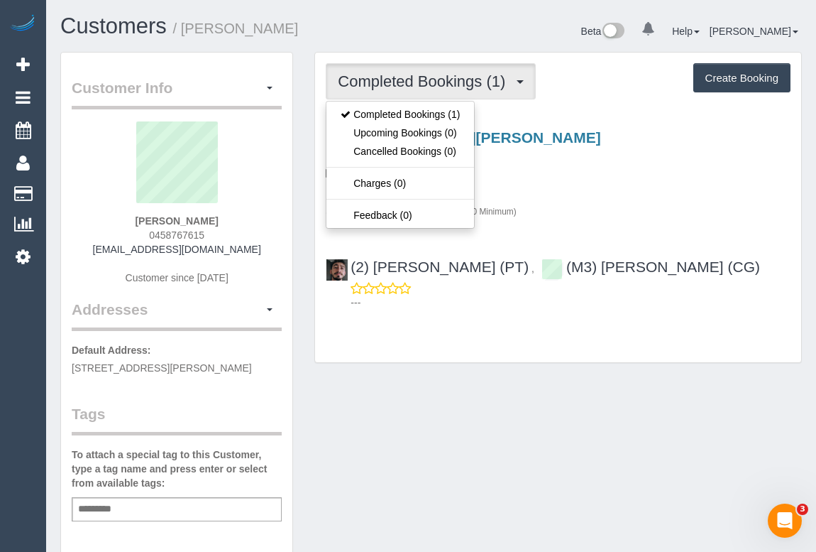
click at [616, 178] on p "One Time Cleaning" at bounding box center [558, 172] width 465 height 14
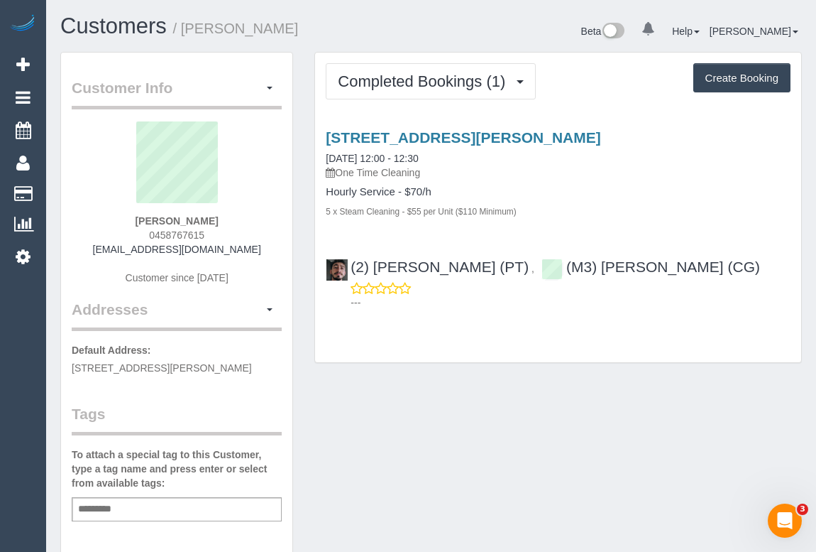
drag, startPoint x: 138, startPoint y: 237, endPoint x: 243, endPoint y: 237, distance: 104.4
click at [243, 237] on div "Sibilla Foxton 0458767615 sibilla.foxton@gmail.com Customer since 2025" at bounding box center [177, 209] width 210 height 177
copy span "0458767615"
drag, startPoint x: 684, startPoint y: 386, endPoint x: 690, endPoint y: 390, distance: 7.5
click at [684, 386] on div "Customer Info Edit Contact Info Send Message Email Preferences Special Sales Ta…" at bounding box center [431, 527] width 763 height 951
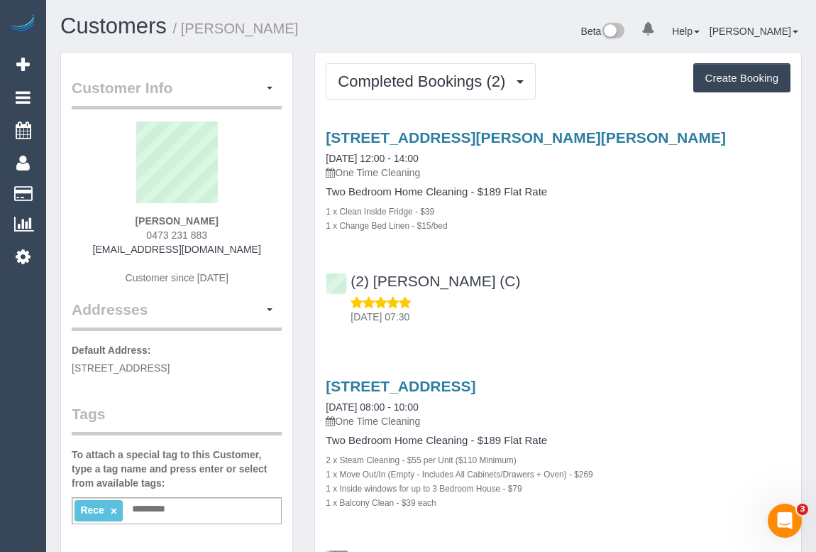
drag, startPoint x: 139, startPoint y: 234, endPoint x: 253, endPoint y: 234, distance: 114.3
click at [253, 234] on div "[PERSON_NAME] 0473 231 883 [EMAIL_ADDRESS][DOMAIN_NAME] Customer since [DATE]" at bounding box center [177, 209] width 210 height 177
copy span "0473 231 883"
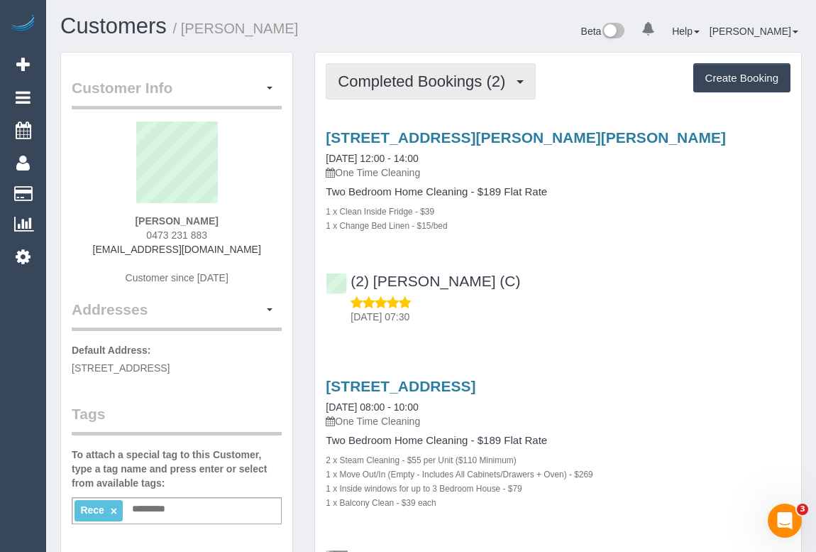
click at [417, 72] on span "Completed Bookings (2)" at bounding box center [425, 81] width 175 height 18
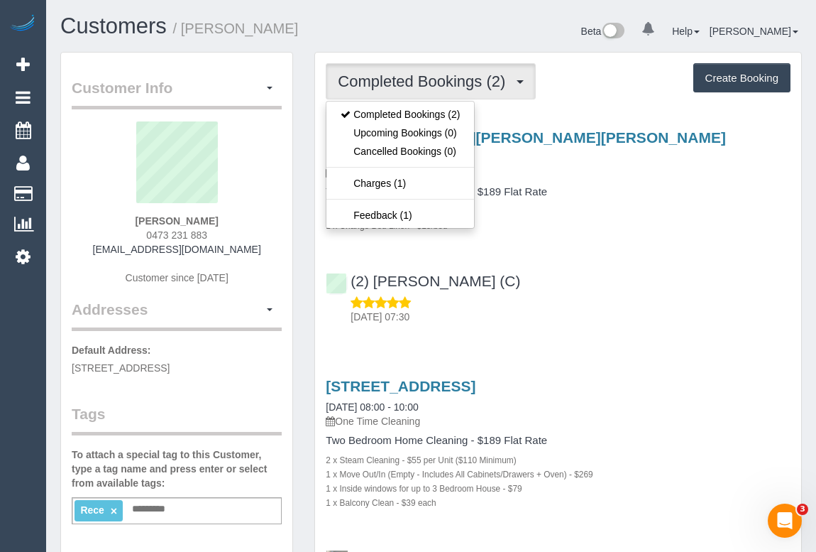
click at [662, 207] on div "1 x Clean Inside Fridge - $39" at bounding box center [558, 211] width 465 height 14
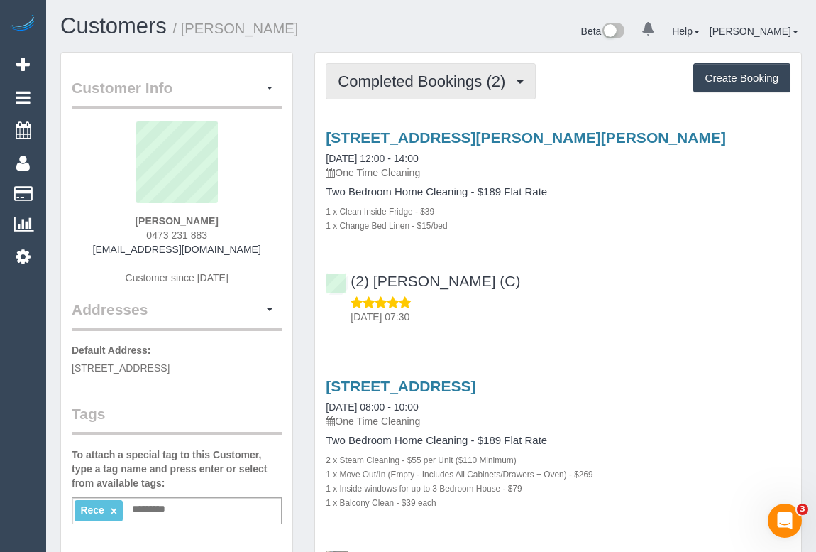
click at [434, 82] on span "Completed Bookings (2)" at bounding box center [425, 81] width 175 height 18
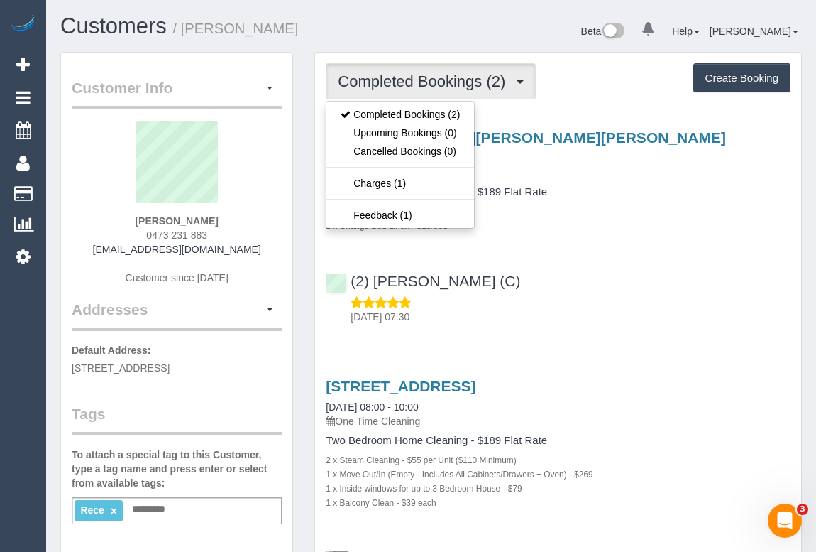
click at [601, 292] on div "(2) [PERSON_NAME] (C) [DATE] 07:30" at bounding box center [558, 293] width 486 height 64
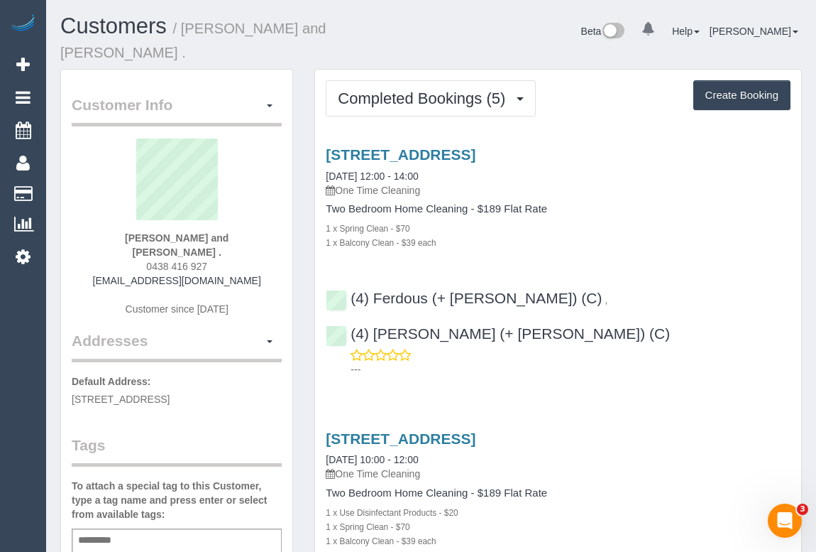
click at [654, 418] on div "[STREET_ADDRESS] [DATE] 10:00 - 12:00 One Time Cleaning Two Bedroom Home Cleani…" at bounding box center [558, 549] width 486 height 263
drag, startPoint x: 133, startPoint y: 231, endPoint x: 245, endPoint y: 231, distance: 111.5
click at [245, 231] on div "[PERSON_NAME] and [PERSON_NAME] . 0438 416 927 [EMAIL_ADDRESS][DOMAIN_NAME] Cus…" at bounding box center [177, 234] width 210 height 192
copy span "0438 416 927"
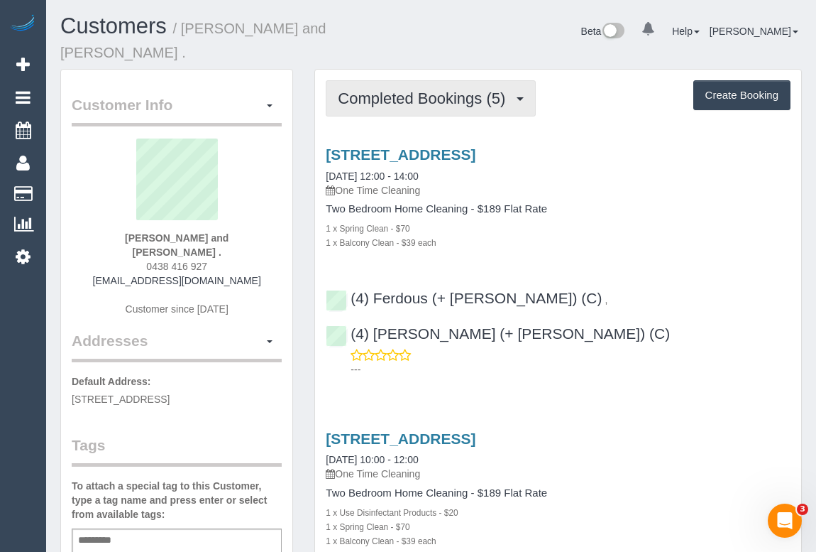
click at [424, 89] on span "Completed Bookings (5)" at bounding box center [425, 98] width 175 height 18
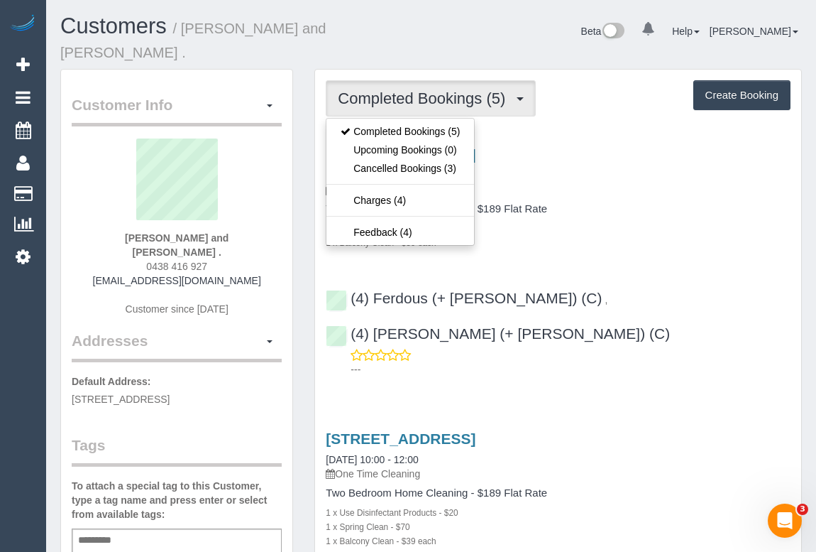
click at [652, 180] on div "[STREET_ADDRESS] [DATE] 12:00 - 14:00 One Time Cleaning Two Bedroom Home Cleani…" at bounding box center [558, 197] width 486 height 103
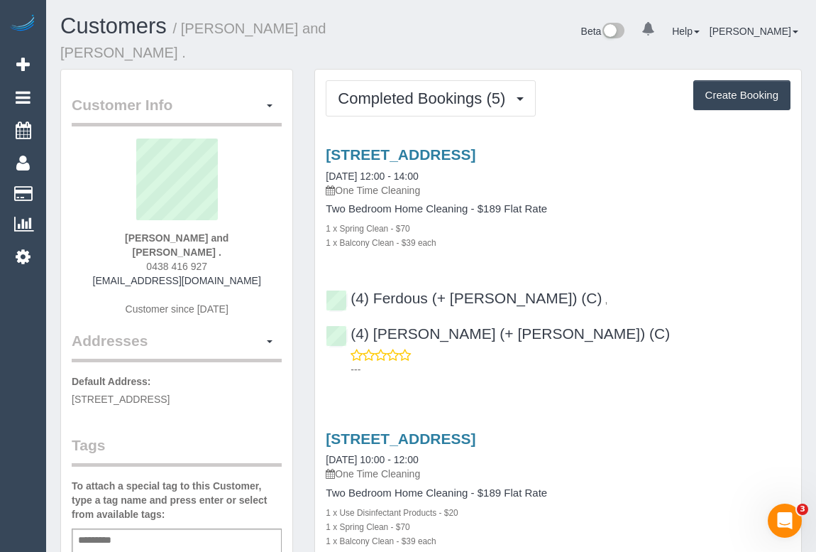
click at [609, 239] on div "[STREET_ADDRESS] [DATE] 12:00 - 14:00 One Time Cleaning Two Bedroom Home Cleani…" at bounding box center [558, 258] width 486 height 248
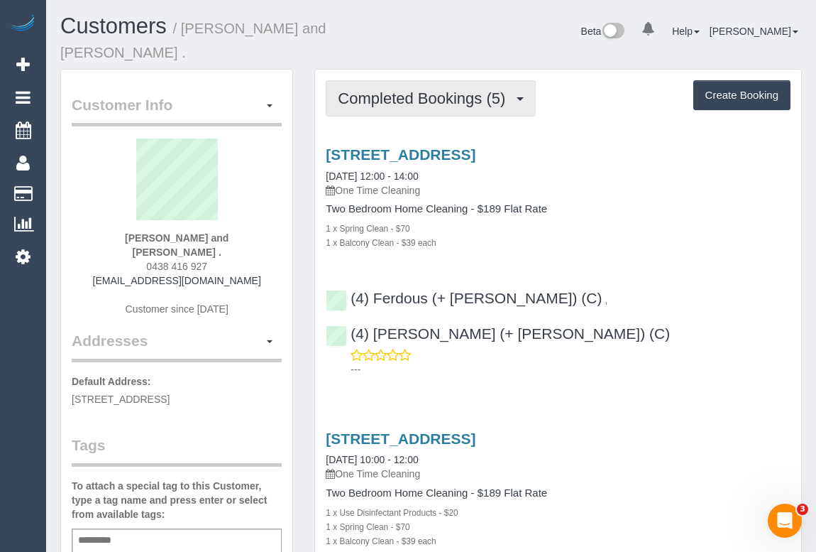
click at [426, 89] on span "Completed Bookings (5)" at bounding box center [425, 98] width 175 height 18
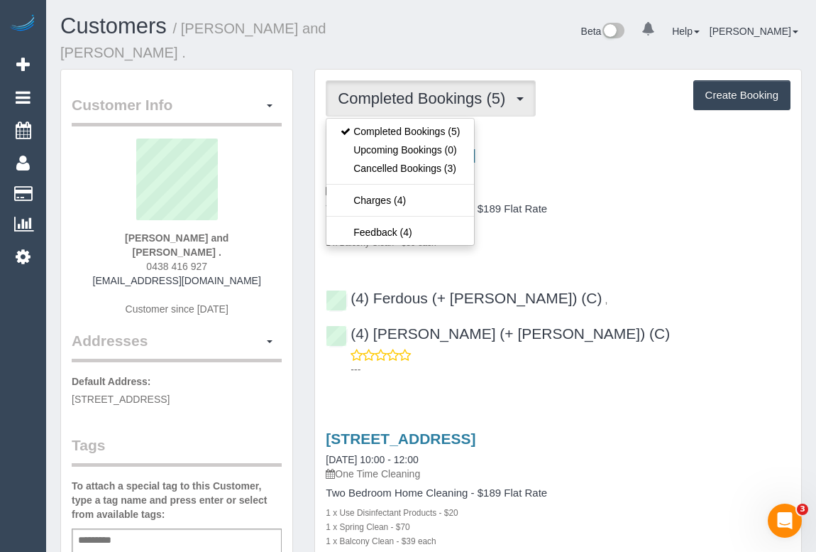
click at [655, 203] on h4 "Two Bedroom Home Cleaning - $189 Flat Rate" at bounding box center [558, 209] width 465 height 12
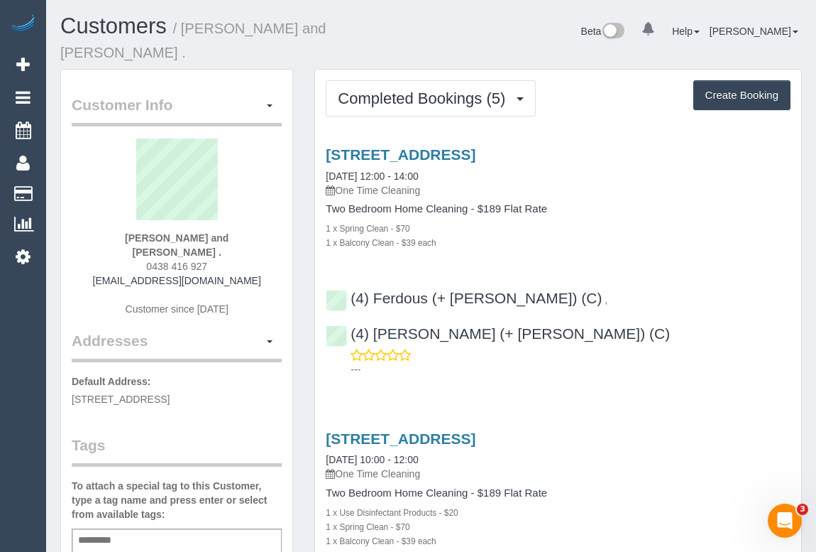
drag, startPoint x: 138, startPoint y: 232, endPoint x: 244, endPoint y: 236, distance: 105.9
click at [244, 236] on div "[PERSON_NAME] and [PERSON_NAME] . 0438 416 927 [EMAIL_ADDRESS][DOMAIN_NAME] Cus…" at bounding box center [177, 234] width 210 height 192
copy span "0438 416 927"
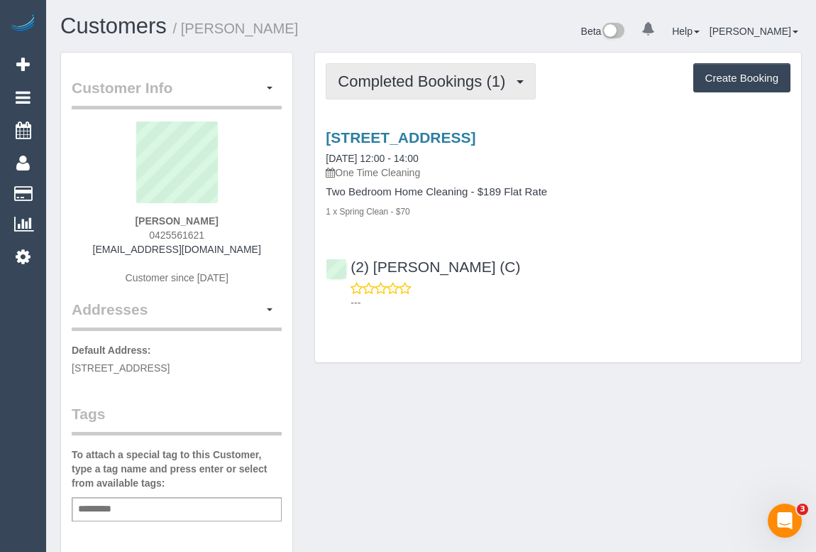
click at [456, 77] on span "Completed Bookings (1)" at bounding box center [425, 81] width 175 height 18
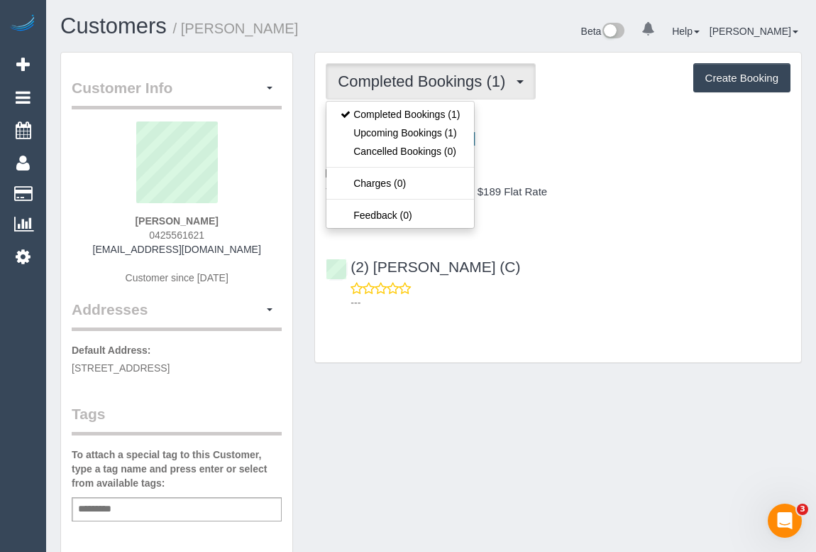
click at [630, 282] on div "---" at bounding box center [558, 295] width 465 height 28
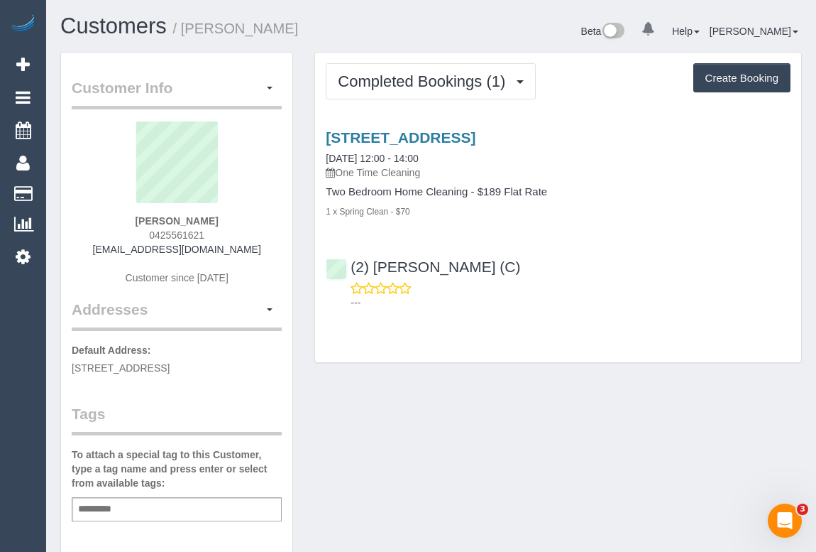
drag, startPoint x: 143, startPoint y: 234, endPoint x: 281, endPoint y: 239, distance: 138.5
click at [281, 239] on div "[PERSON_NAME] 0425561621 [EMAIL_ADDRESS][DOMAIN_NAME] Customer since [DATE]" at bounding box center [177, 209] width 210 height 177
copy span "0425561621"
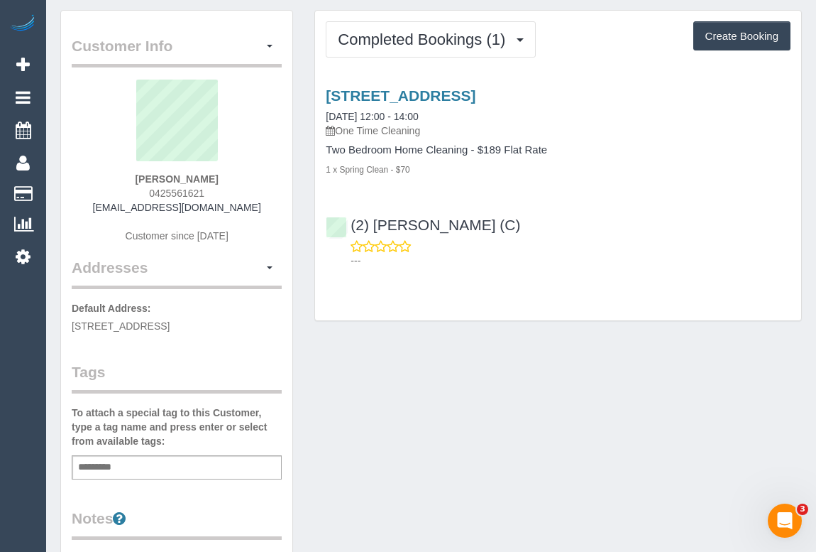
scroll to position [64, 0]
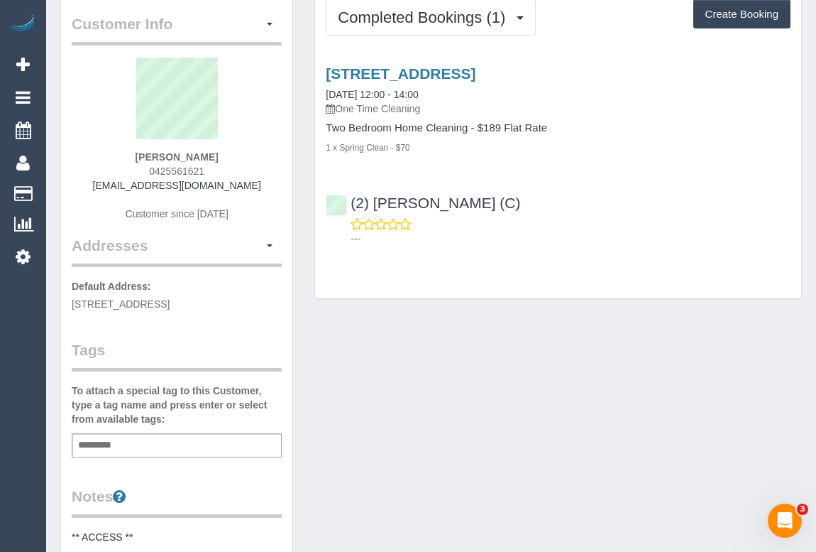
drag, startPoint x: 535, startPoint y: 377, endPoint x: 525, endPoint y: 395, distance: 21.0
click at [537, 377] on div "Customer Info Edit Contact Info Send Message Email Preferences Special Sales Ta…" at bounding box center [431, 520] width 763 height 1065
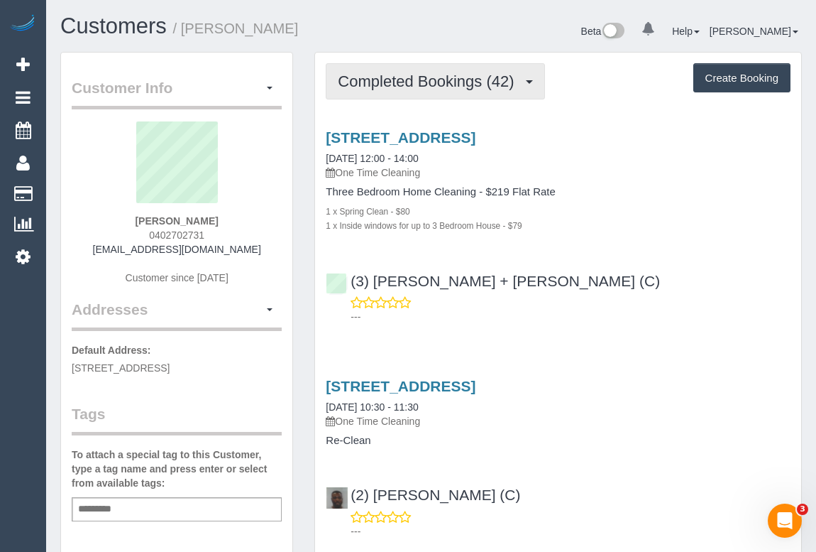
click at [404, 92] on button "Completed Bookings (42)" at bounding box center [435, 81] width 219 height 36
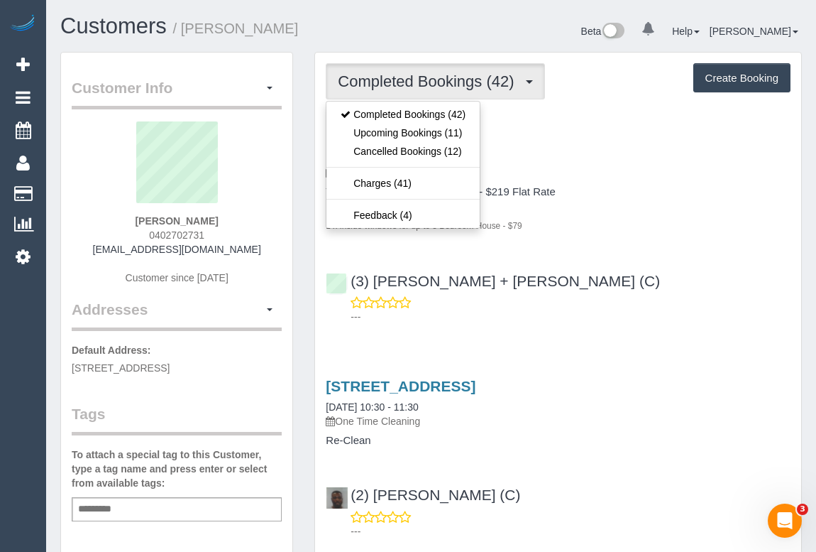
click at [689, 318] on p "---" at bounding box center [571, 317] width 440 height 14
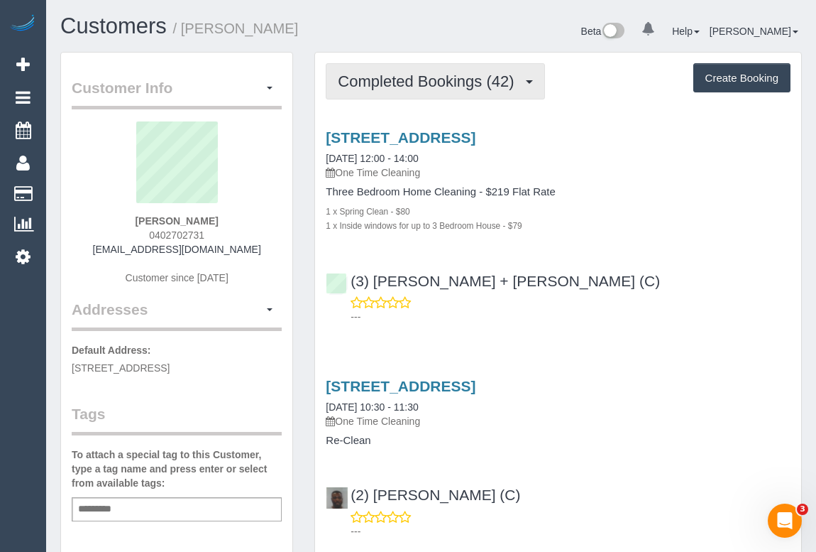
click at [407, 84] on span "Completed Bookings (42)" at bounding box center [429, 81] width 183 height 18
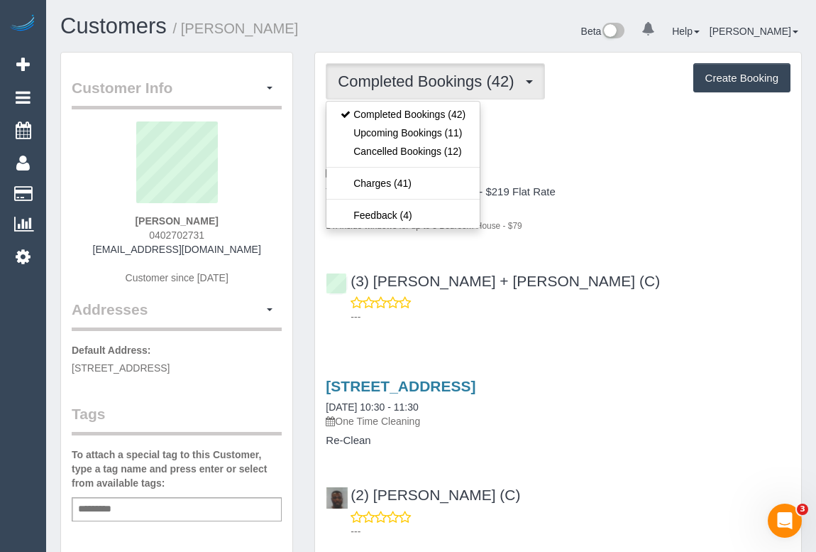
click at [657, 249] on div "[STREET_ADDRESS] [DATE] 12:00 - 14:00 One Time Cleaning Three Bedroom Home Clea…" at bounding box center [558, 223] width 486 height 213
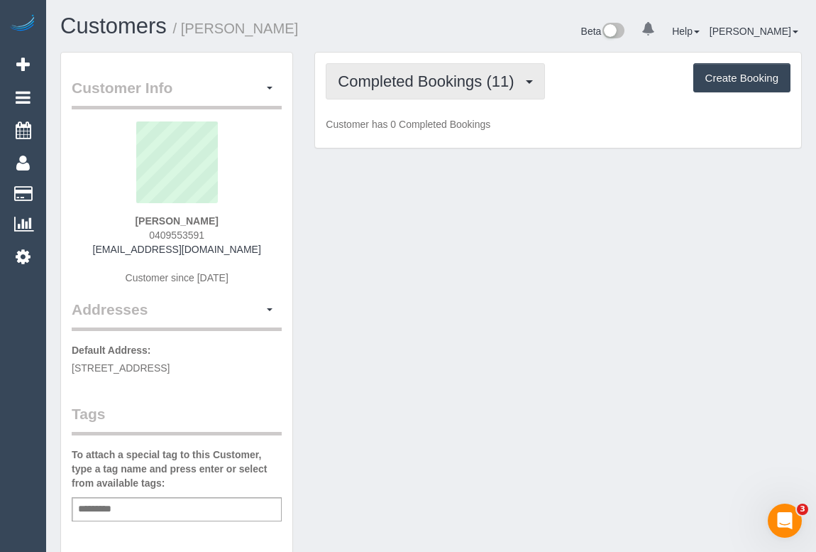
click at [447, 89] on button "Completed Bookings (11)" at bounding box center [435, 81] width 219 height 36
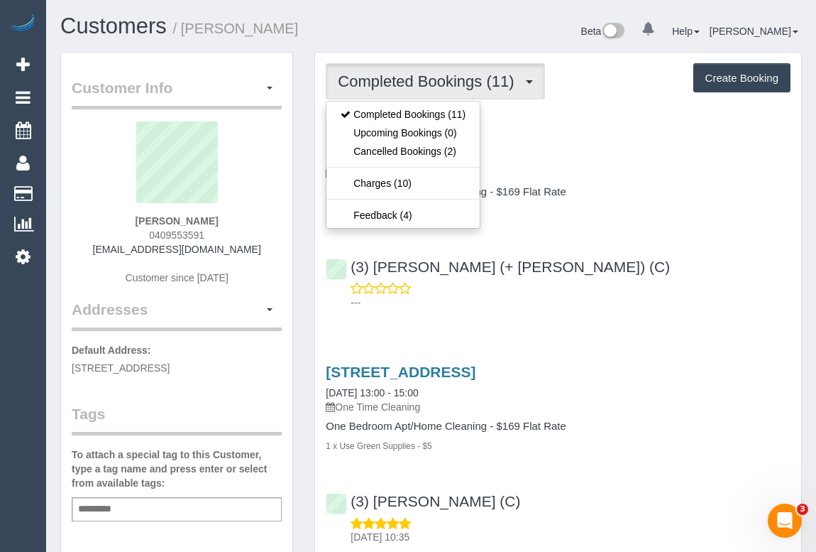
click at [620, 292] on div "---" at bounding box center [558, 295] width 465 height 28
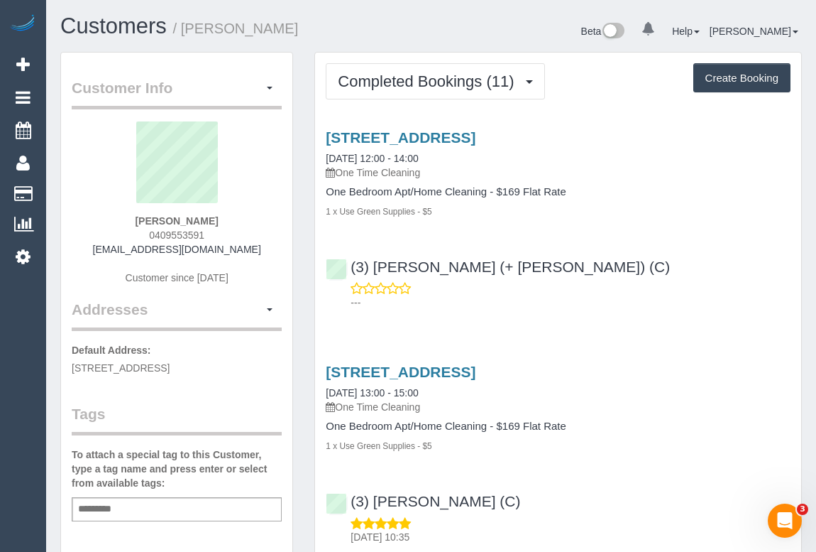
drag, startPoint x: 141, startPoint y: 234, endPoint x: 224, endPoint y: 229, distance: 83.3
click at [224, 229] on div "[PERSON_NAME] 0409553591 [PERSON_NAME][EMAIL_ADDRESS][DOMAIN_NAME] Customer sin…" at bounding box center [177, 209] width 210 height 177
copy span "0409553591"
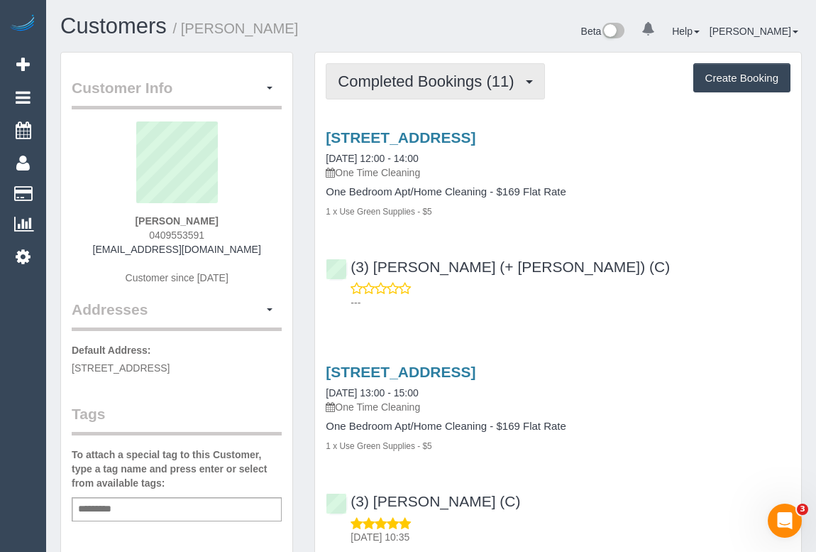
click at [412, 84] on span "Completed Bookings (11)" at bounding box center [429, 81] width 183 height 18
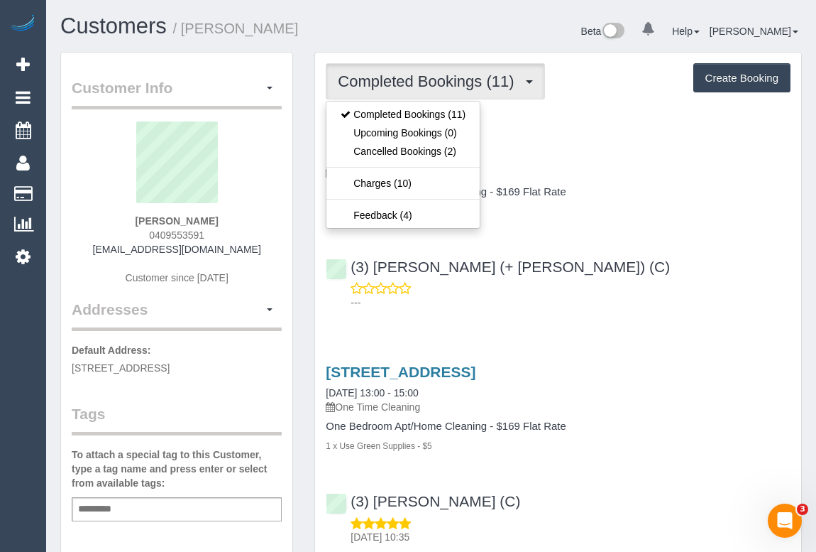
click at [661, 242] on div "[STREET_ADDRESS] [DATE] 12:00 - 14:00 One Time Cleaning One Bedroom Apt/Home Cl…" at bounding box center [558, 216] width 486 height 199
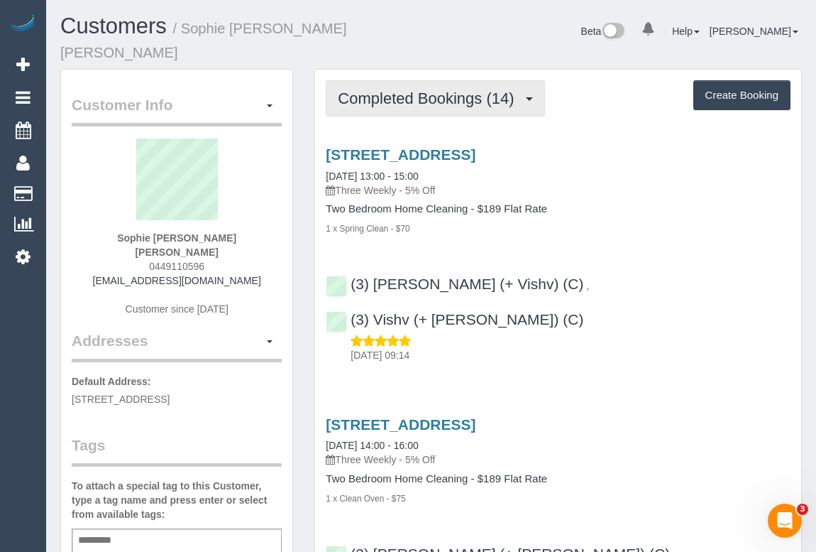
click at [450, 80] on button "Completed Bookings (14)" at bounding box center [435, 98] width 219 height 36
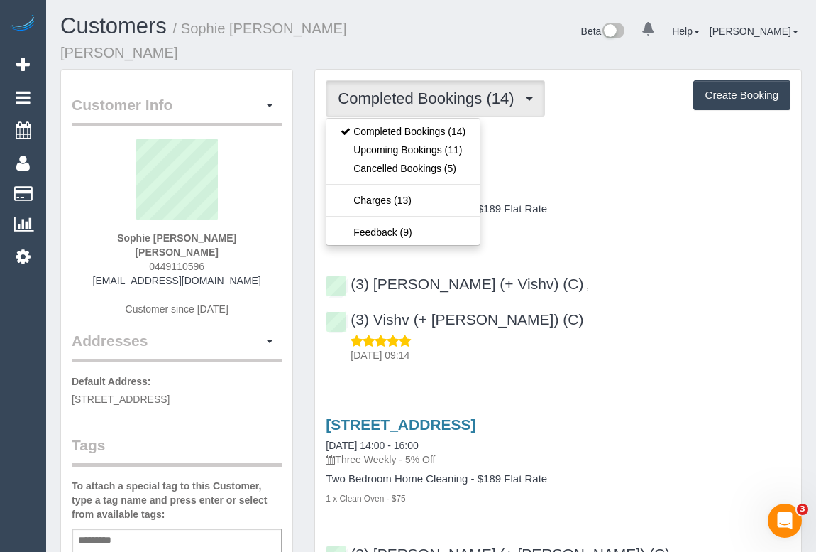
click at [628, 203] on h4 "Two Bedroom Home Cleaning - $189 Flat Rate" at bounding box center [558, 209] width 465 height 12
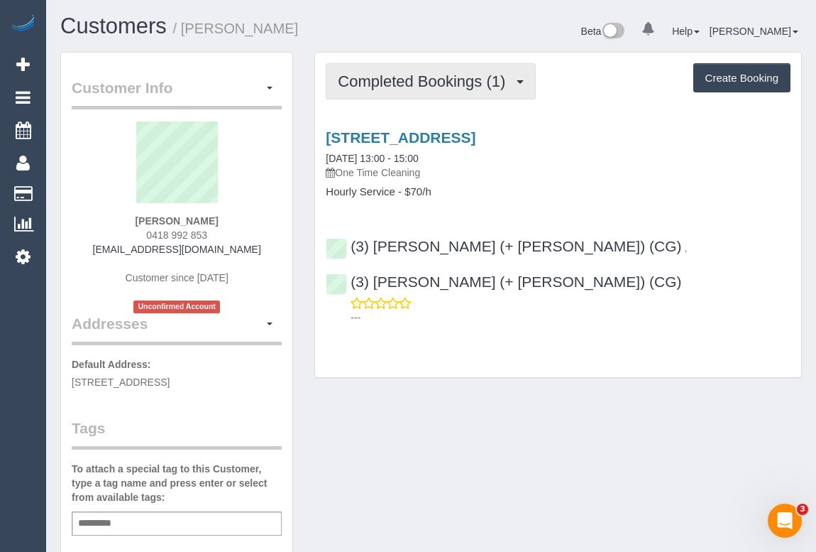
click at [421, 84] on span "Completed Bookings (1)" at bounding box center [425, 81] width 175 height 18
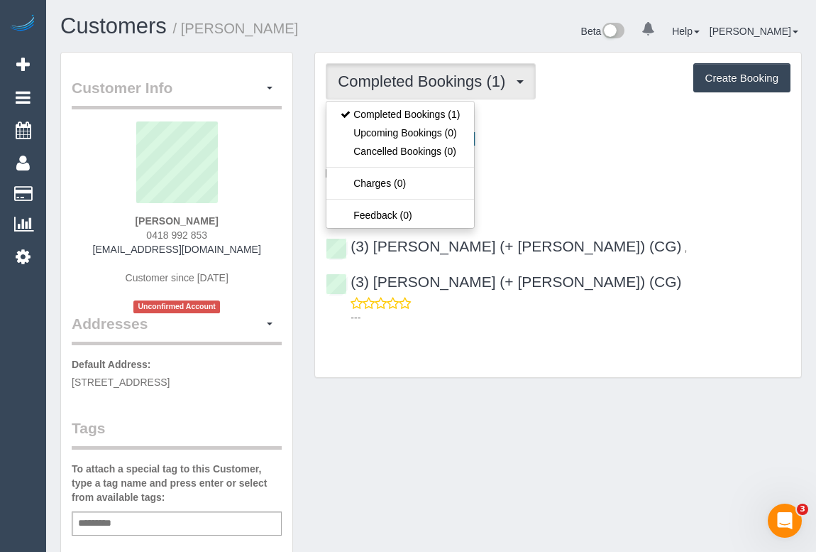
click at [629, 205] on div "[STREET_ADDRESS] [DATE] 13:00 - 15:00 One Time Cleaning Hourly Service - $70/h …" at bounding box center [558, 224] width 486 height 214
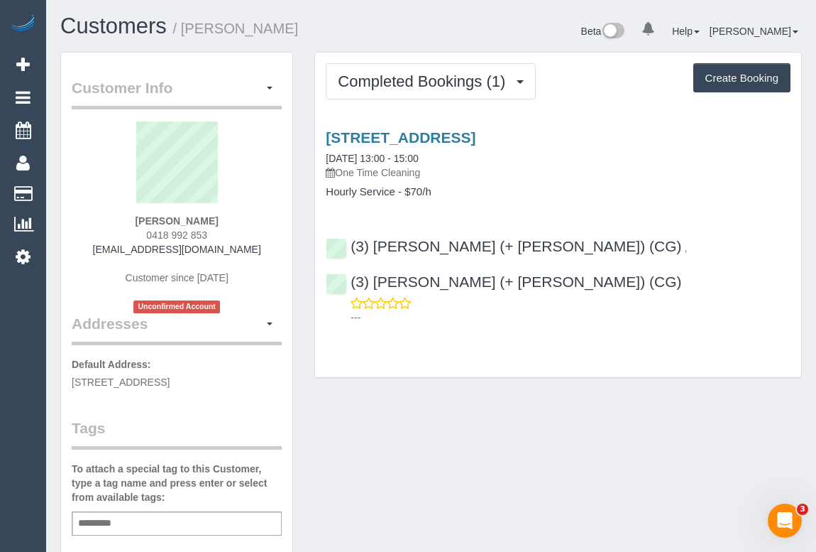
drag, startPoint x: 143, startPoint y: 236, endPoint x: 214, endPoint y: 231, distance: 70.5
click at [214, 231] on div "[PERSON_NAME] 0418 992 853 [EMAIL_ADDRESS][DOMAIN_NAME] Customer since [DATE] U…" at bounding box center [177, 217] width 210 height 192
copy span "0418 992 853"
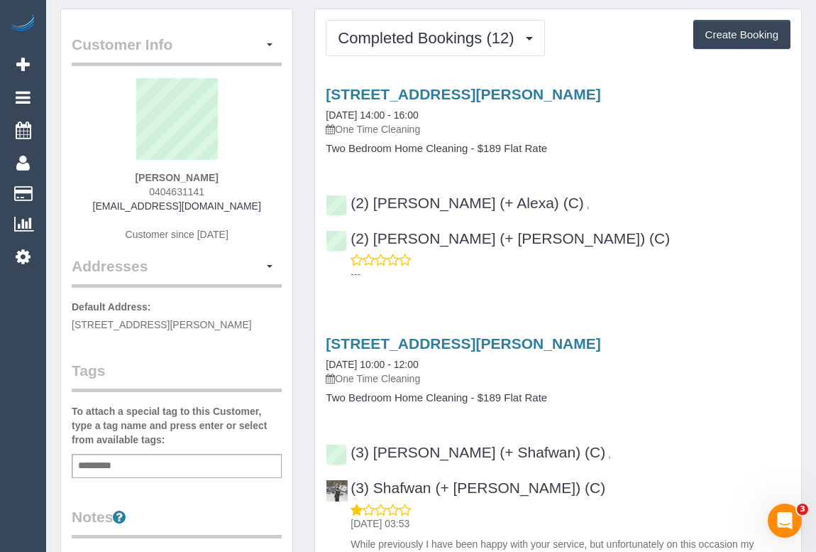
scroll to position [64, 0]
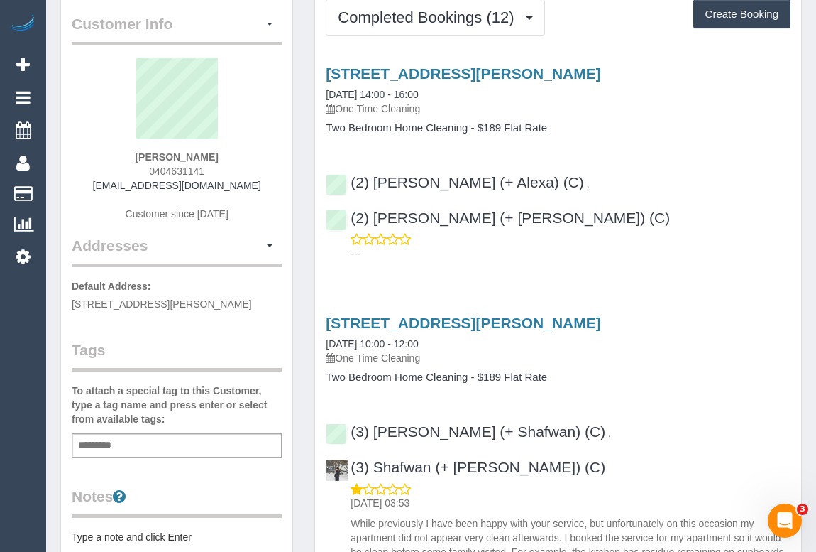
drag, startPoint x: 146, startPoint y: 169, endPoint x: 251, endPoint y: 170, distance: 105.1
click at [251, 170] on div "[PERSON_NAME] 0404631141 [EMAIL_ADDRESS][DOMAIN_NAME] Customer since [DATE]" at bounding box center [177, 146] width 210 height 177
copy span "0404631141"
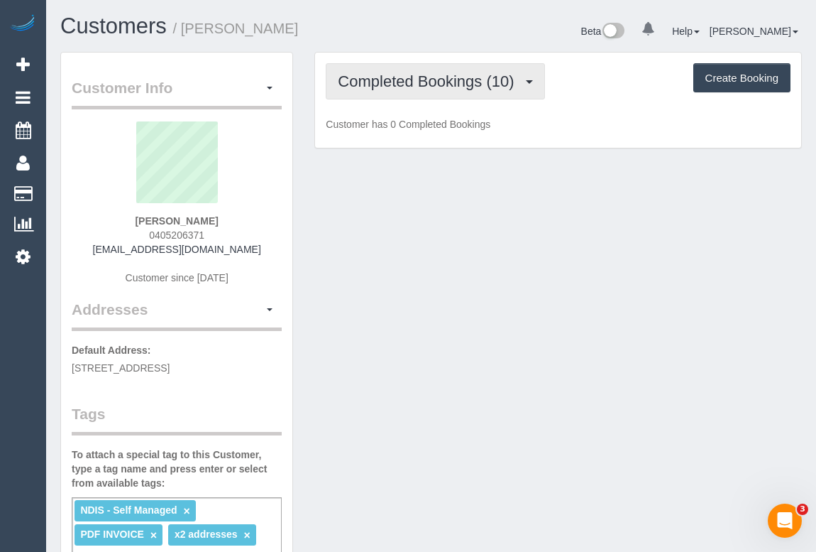
click at [434, 82] on span "Completed Bookings (10)" at bounding box center [429, 81] width 183 height 18
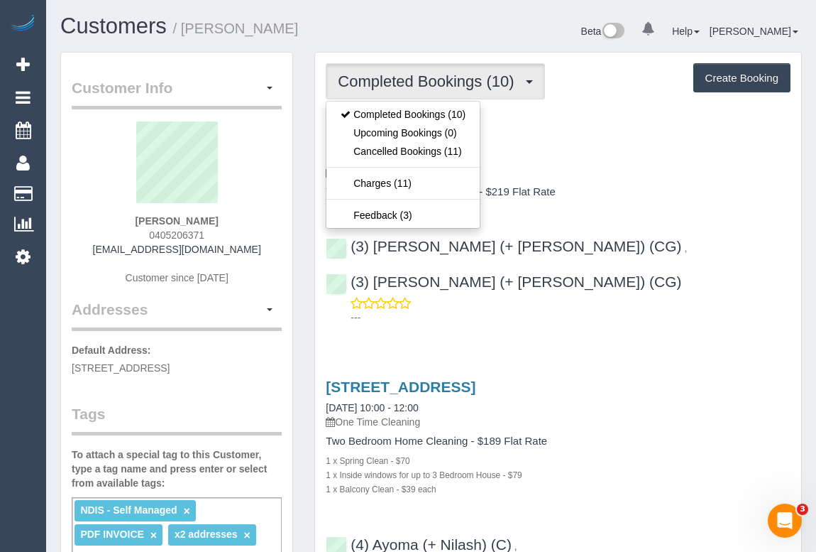
click at [617, 189] on h4 "Three Bedroom Home Cleaning - $219 Flat Rate" at bounding box center [558, 192] width 465 height 12
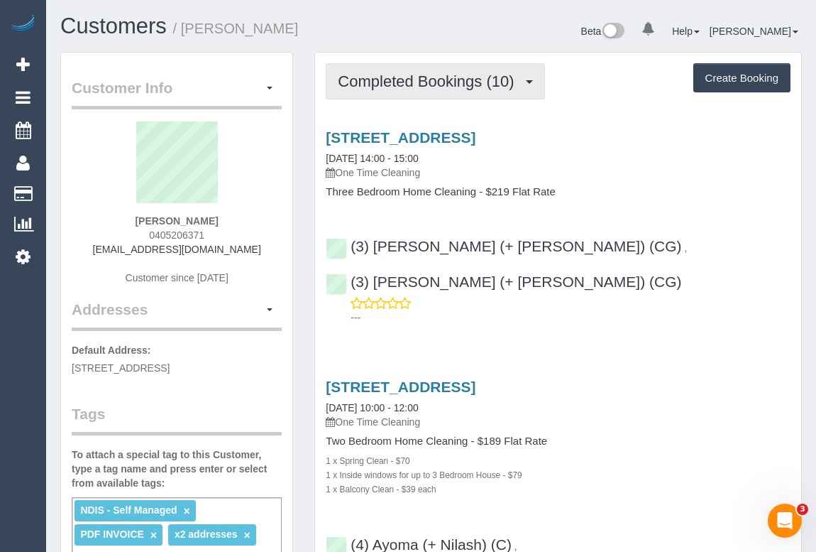
click at [396, 85] on span "Completed Bookings (10)" at bounding box center [429, 81] width 183 height 18
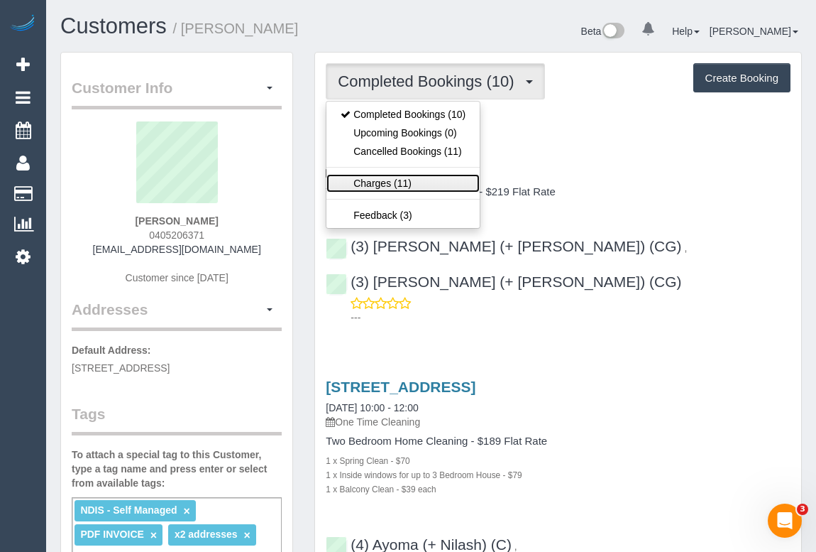
click at [363, 185] on link "Charges (11)" at bounding box center [403, 183] width 153 height 18
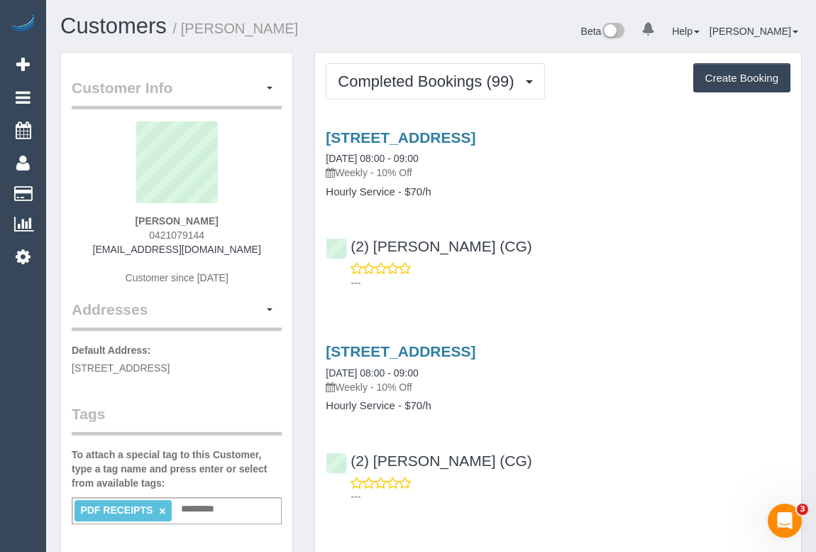
drag, startPoint x: 341, startPoint y: 170, endPoint x: 372, endPoint y: 168, distance: 30.6
click at [372, 168] on p "Weekly - 10% Off" at bounding box center [558, 172] width 465 height 14
copy p "Weekly"
drag, startPoint x: 327, startPoint y: 192, endPoint x: 395, endPoint y: 192, distance: 68.2
click at [395, 192] on h4 "Hourly Service - $70/h" at bounding box center [558, 192] width 465 height 12
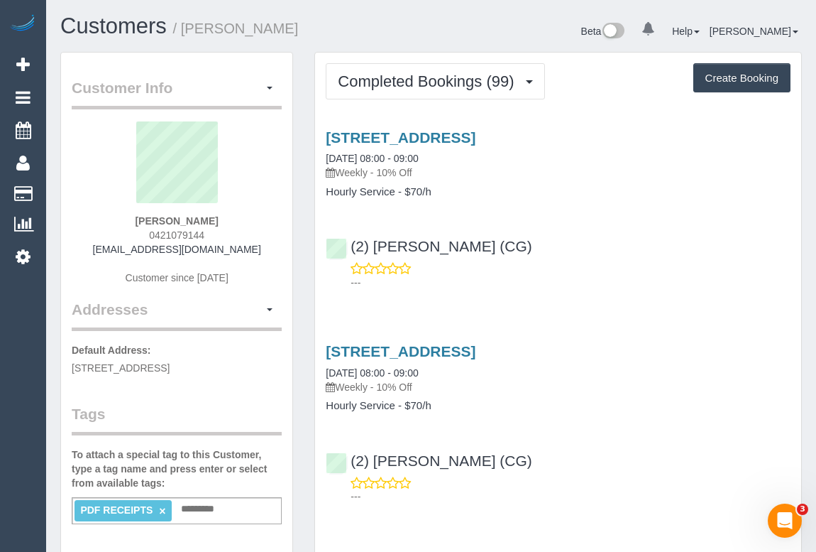
copy h4 "Hourly Service"
click at [412, 135] on link "5 Chat Place, Werribee, VIC 3030" at bounding box center [401, 137] width 150 height 16
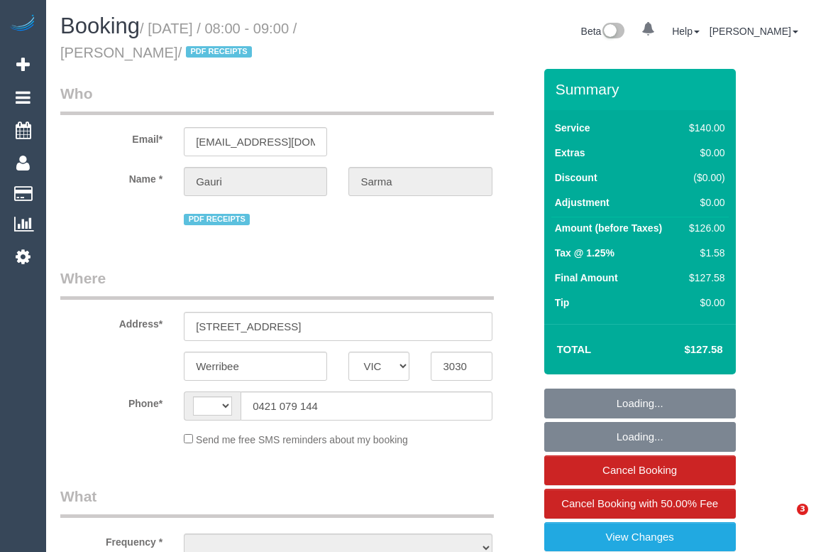
select select "VIC"
select select "object:299"
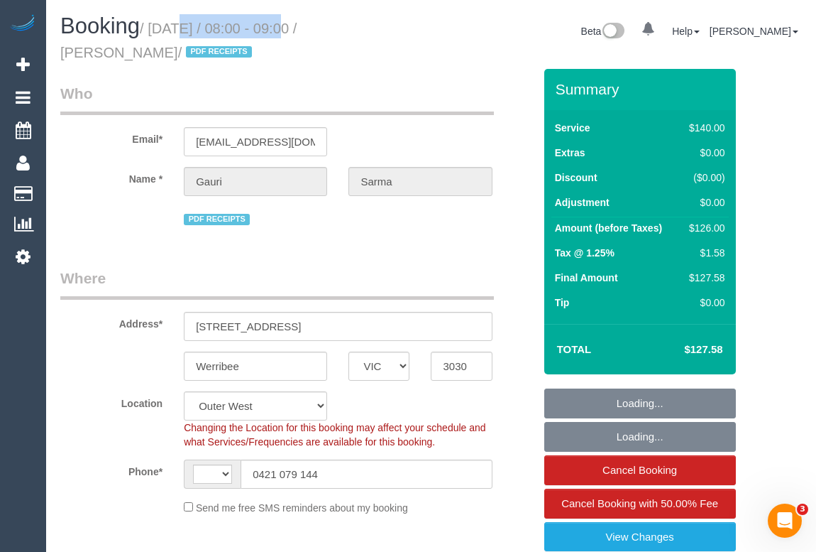
select select "string:AU"
select select "string:stripe-pm_1Qcxx42GScqysDRVWEuoYT5p"
select select "object:557"
click at [284, 26] on small "/ September 18, 2025 / 08:00 - 09:00 / Gauri Sarma / PDF RECEIPTS" at bounding box center [178, 41] width 236 height 40
select select "number:28"
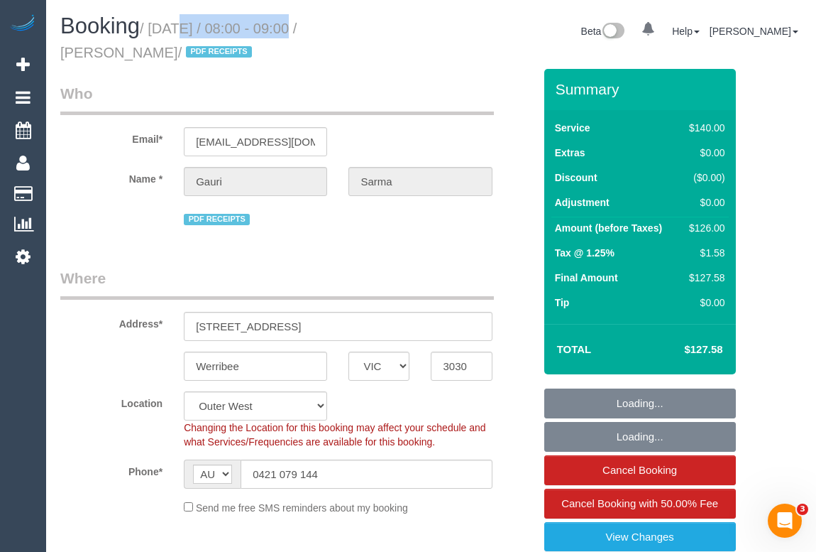
select select "number:14"
select select "number:19"
select select "number:36"
select select "number:35"
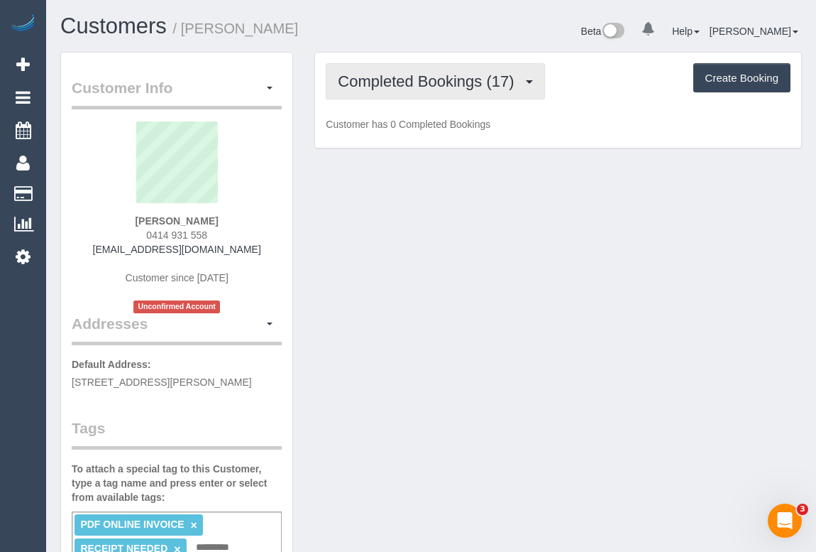
click at [433, 88] on span "Completed Bookings (17)" at bounding box center [429, 81] width 183 height 18
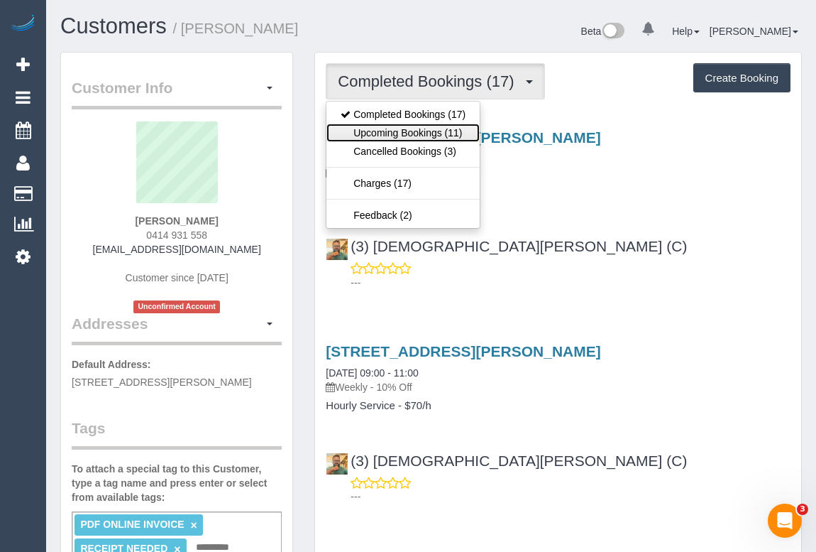
click at [429, 131] on link "Upcoming Bookings (11)" at bounding box center [403, 133] width 153 height 18
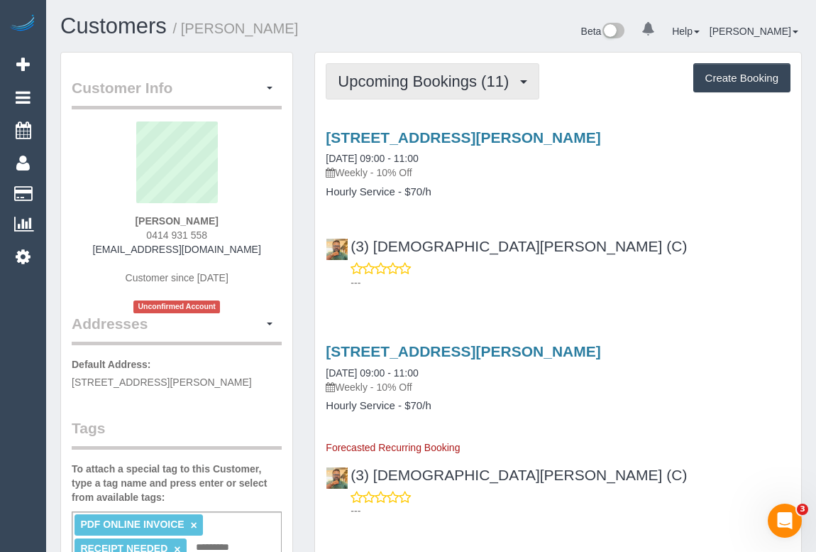
click at [433, 88] on span "Upcoming Bookings (11)" at bounding box center [427, 81] width 178 height 18
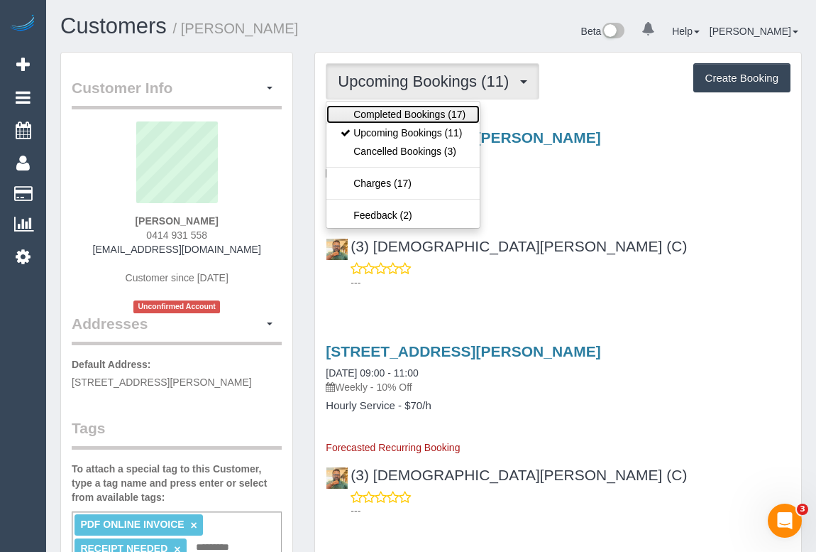
click at [417, 112] on link "Completed Bookings (17)" at bounding box center [403, 114] width 153 height 18
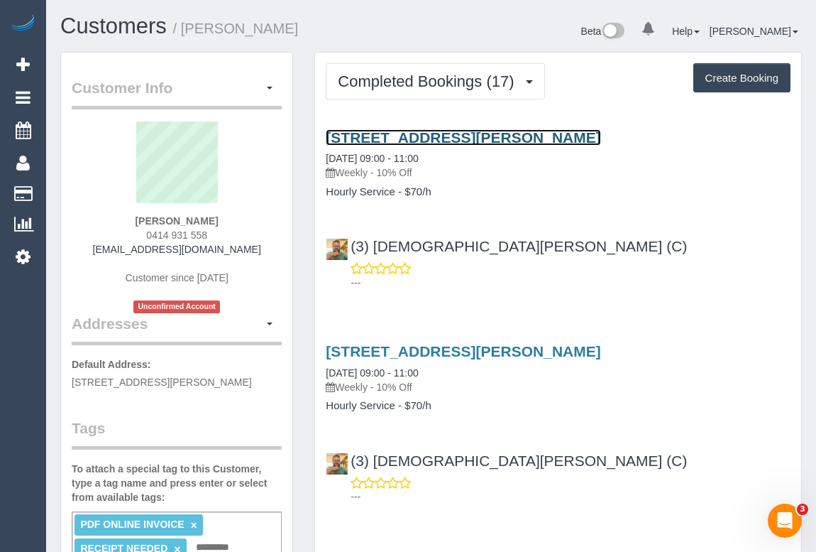
click at [482, 138] on link "16 Viola Street, Donnybrook, VIC 3064" at bounding box center [463, 137] width 275 height 16
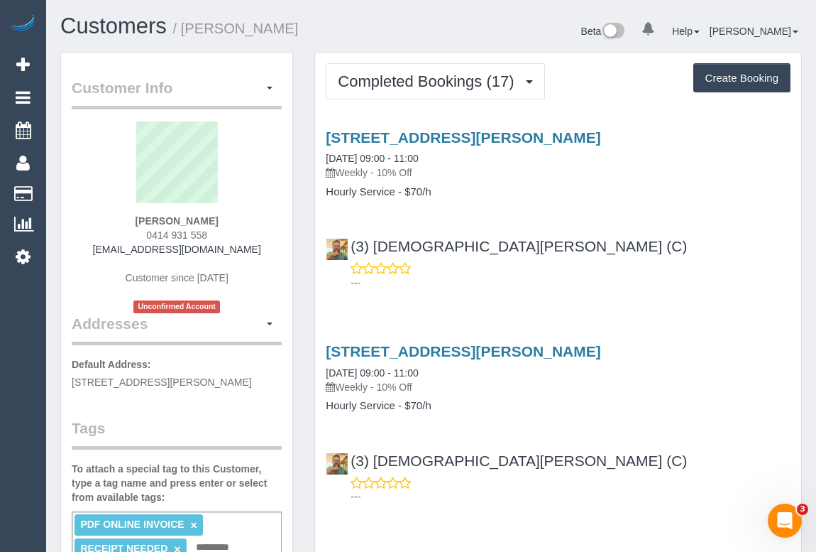
drag, startPoint x: 342, startPoint y: 171, endPoint x: 376, endPoint y: 171, distance: 34.1
click at [376, 171] on p "Weekly - 10% Off" at bounding box center [558, 172] width 465 height 14
copy p "Weekly"
drag, startPoint x: 324, startPoint y: 192, endPoint x: 393, endPoint y: 195, distance: 68.9
click at [393, 195] on div "16 Viola Street, Donnybrook, VIC 3064 19/09/2025 09:00 - 11:00 Weekly - 10% Off…" at bounding box center [558, 163] width 486 height 69
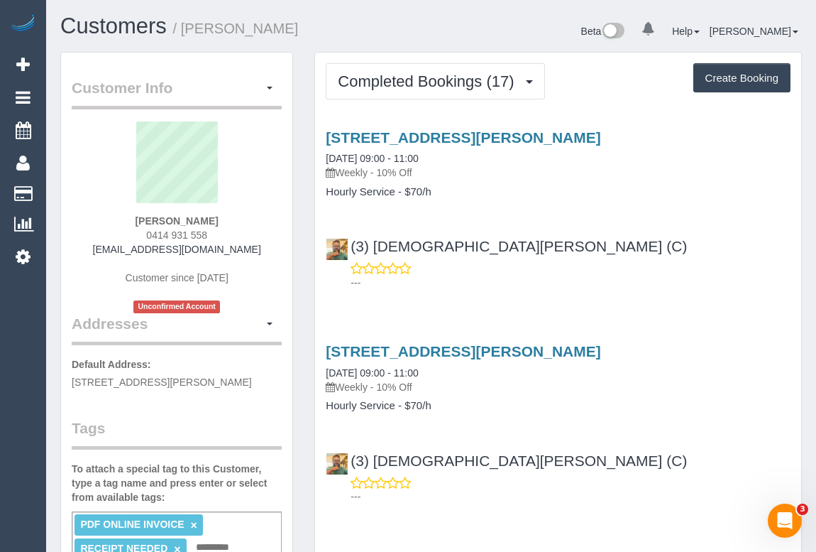
copy h4 "Hourly Service"
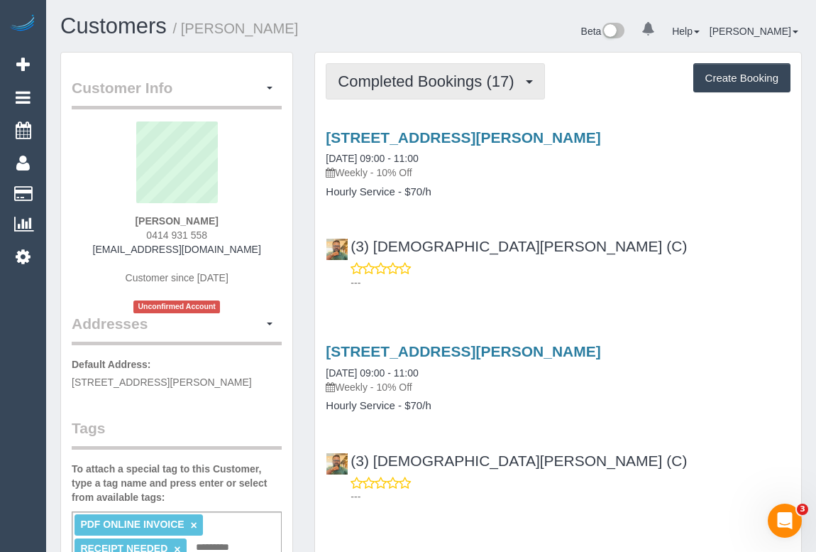
click at [417, 84] on span "Completed Bookings (17)" at bounding box center [429, 81] width 183 height 18
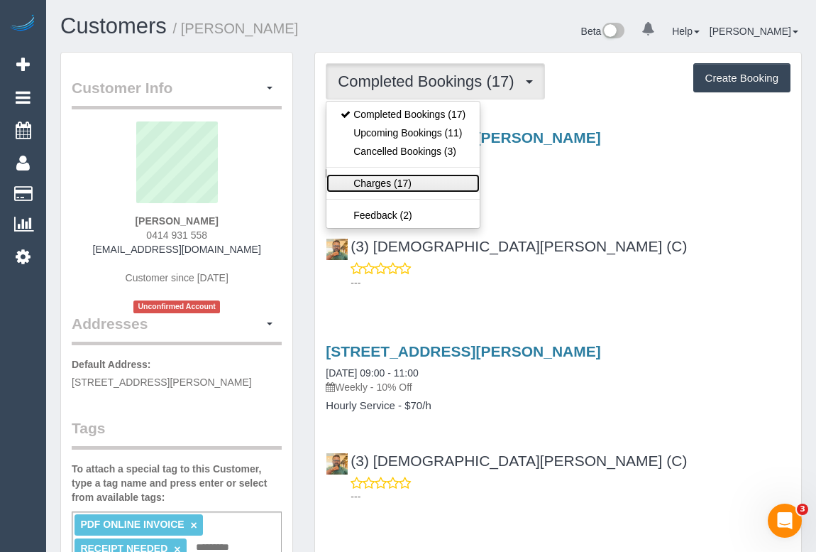
click at [386, 180] on link "Charges (17)" at bounding box center [403, 183] width 153 height 18
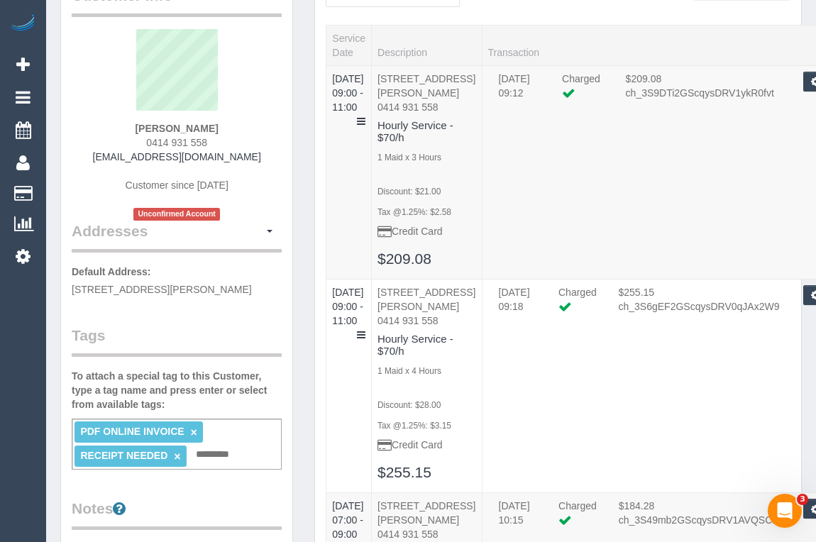
scroll to position [258, 0]
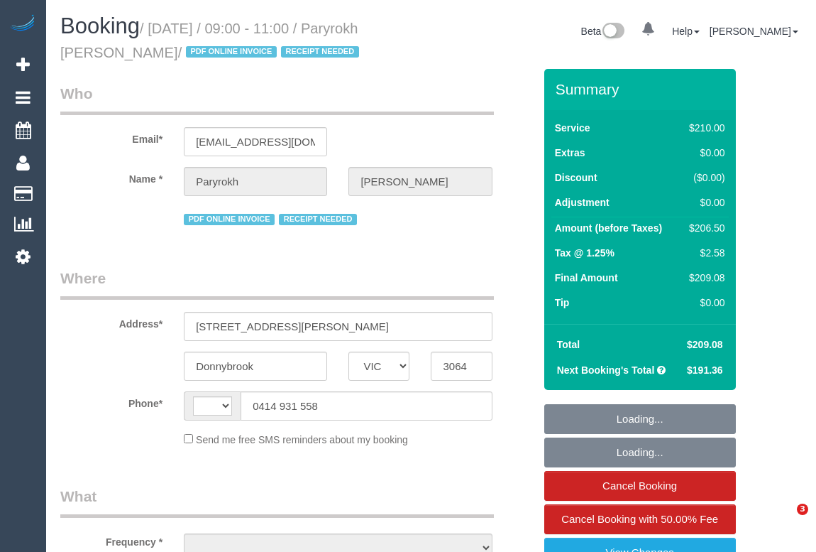
select select "VIC"
select select "string:stripe-pm_1RIkwB2GScqysDRVO7FxyKXl"
select select "number:29"
select select "number:14"
select select "number:19"
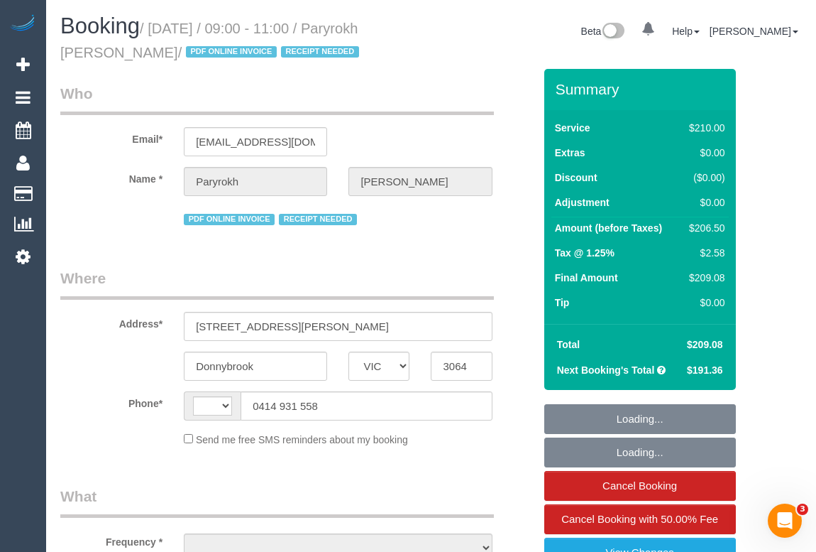
select select "number:22"
select select "number:34"
select select "string:AU"
select select "180"
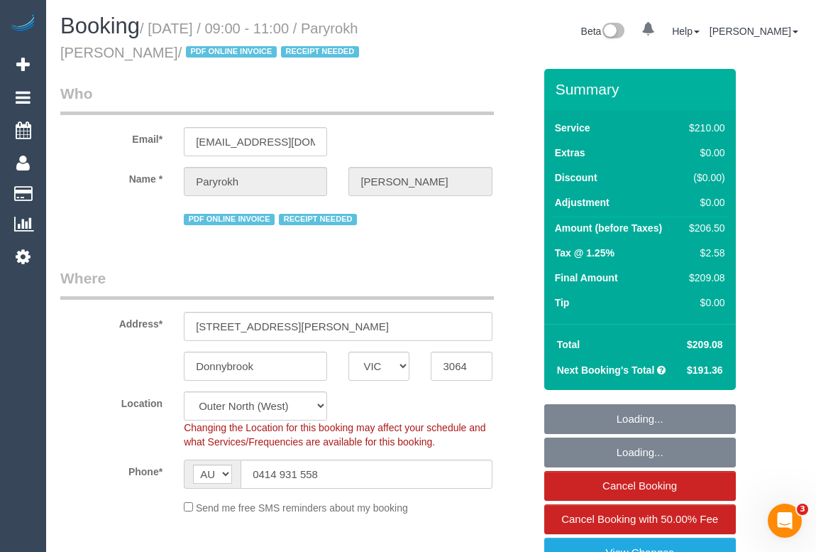
select select "object:1329"
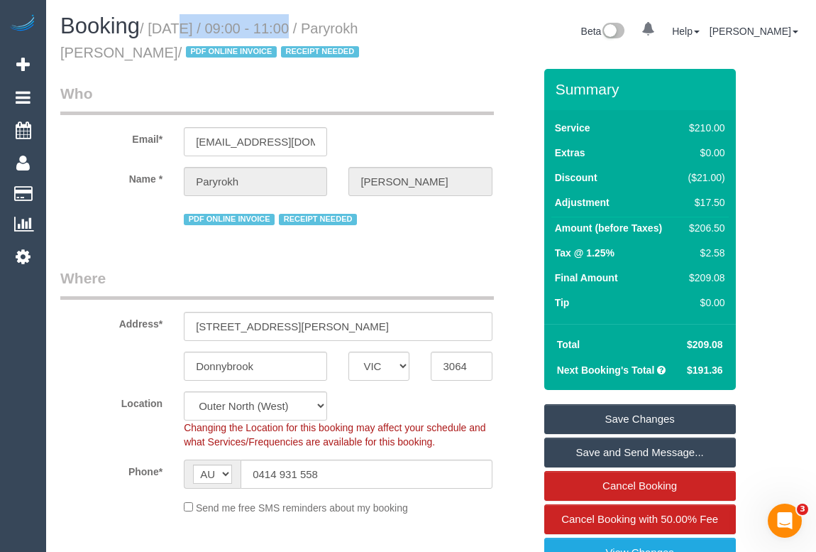
drag, startPoint x: 155, startPoint y: 26, endPoint x: 282, endPoint y: 27, distance: 126.4
click at [282, 27] on small "/ [DATE] / 09:00 - 11:00 / Paryrokh [PERSON_NAME] / PDF ONLINE INVOICE RECEIPT …" at bounding box center [211, 41] width 303 height 40
copy small "[DATE]"
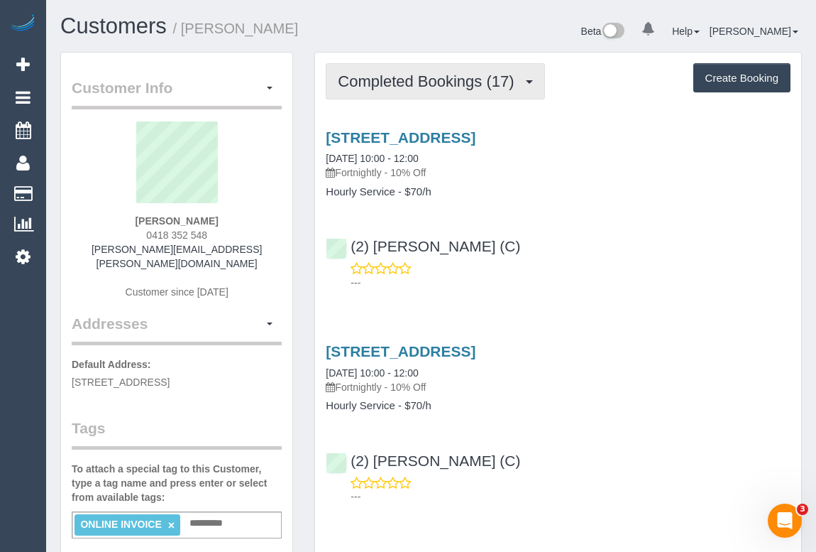
click at [419, 84] on span "Completed Bookings (17)" at bounding box center [429, 81] width 183 height 18
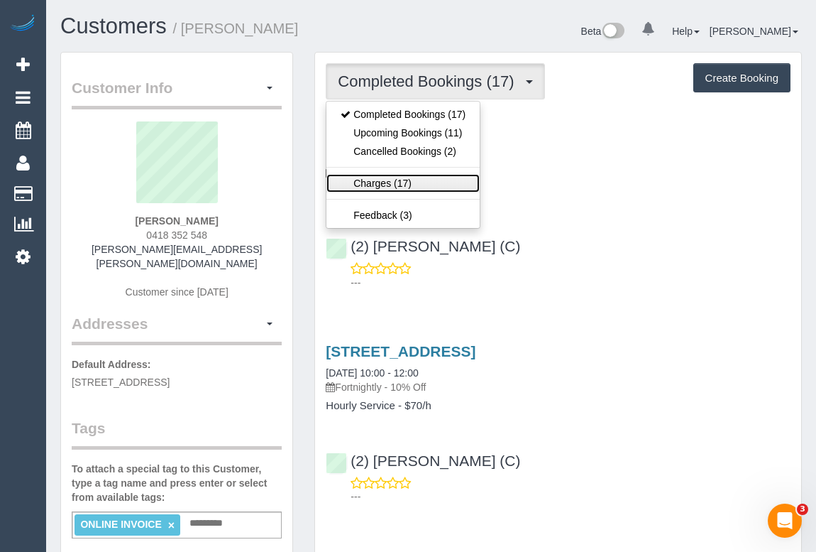
click at [373, 177] on link "Charges (17)" at bounding box center [403, 183] width 153 height 18
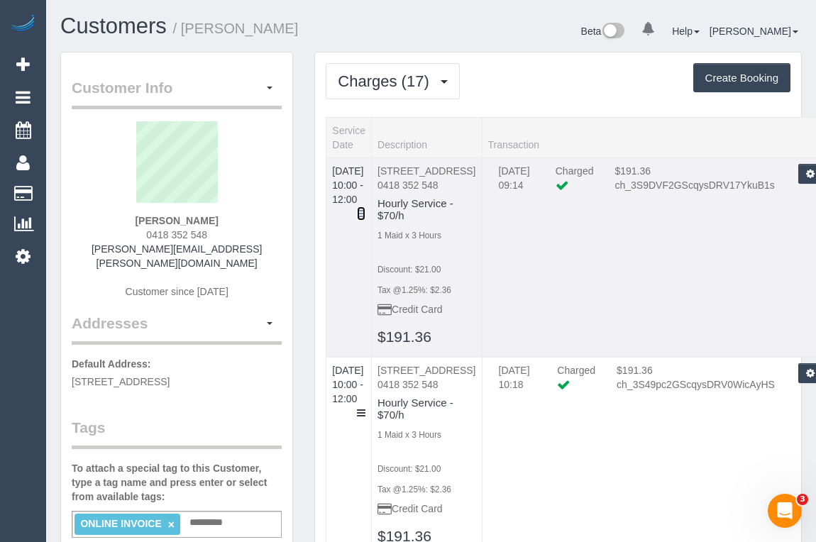
click at [366, 209] on icon at bounding box center [361, 214] width 9 height 10
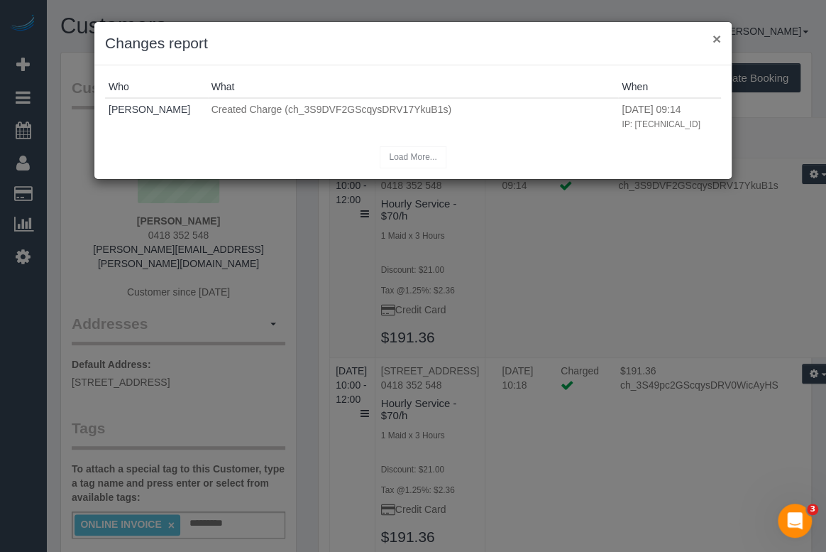
click at [713, 37] on button "×" at bounding box center [717, 38] width 9 height 15
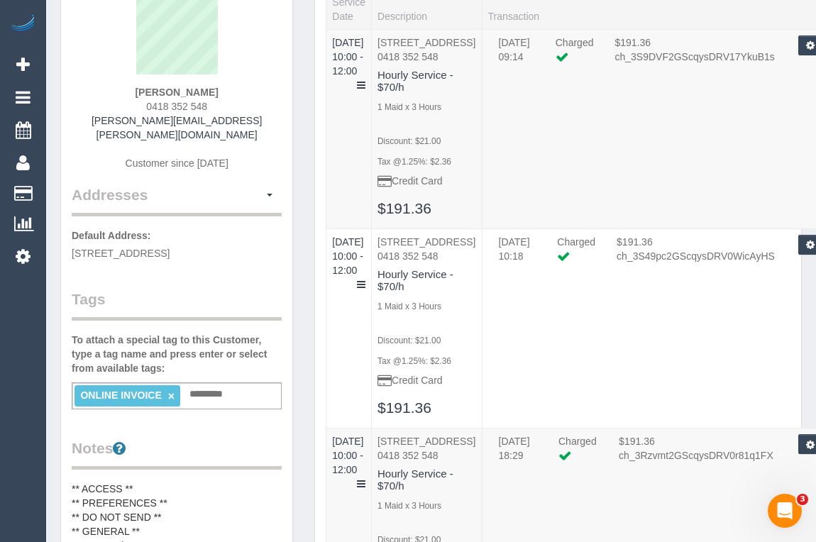
scroll to position [64, 0]
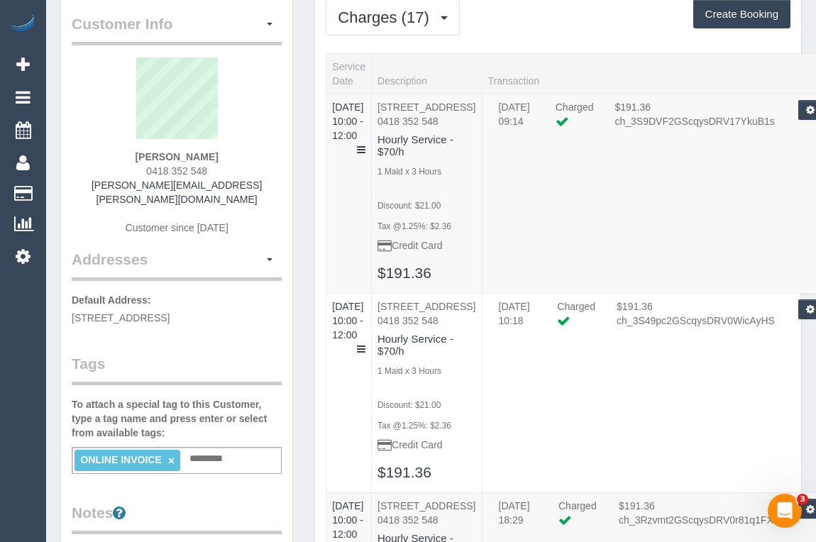
drag, startPoint x: 136, startPoint y: 153, endPoint x: 233, endPoint y: 155, distance: 96.6
click at [233, 155] on div "Tony Willems 0418 352 548 tony.willems@bigpond.com Customer since 2025" at bounding box center [177, 154] width 210 height 192
copy strong "Tony Willems"
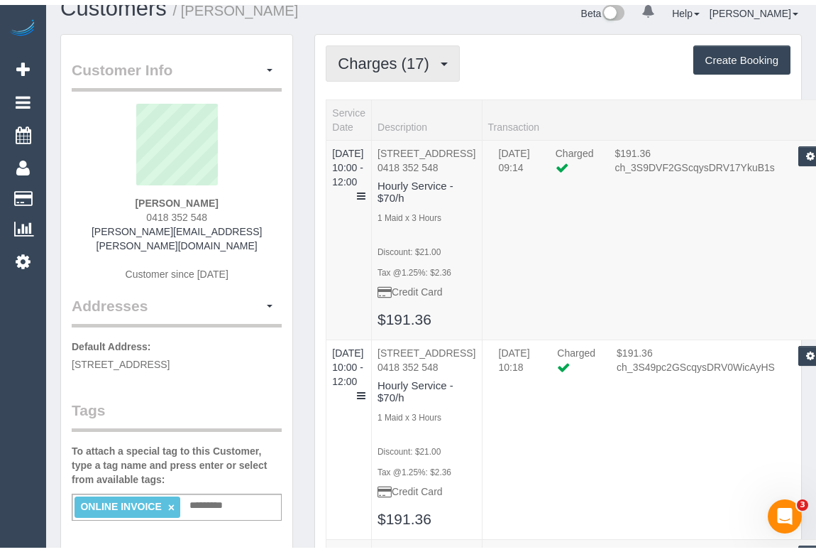
scroll to position [0, 0]
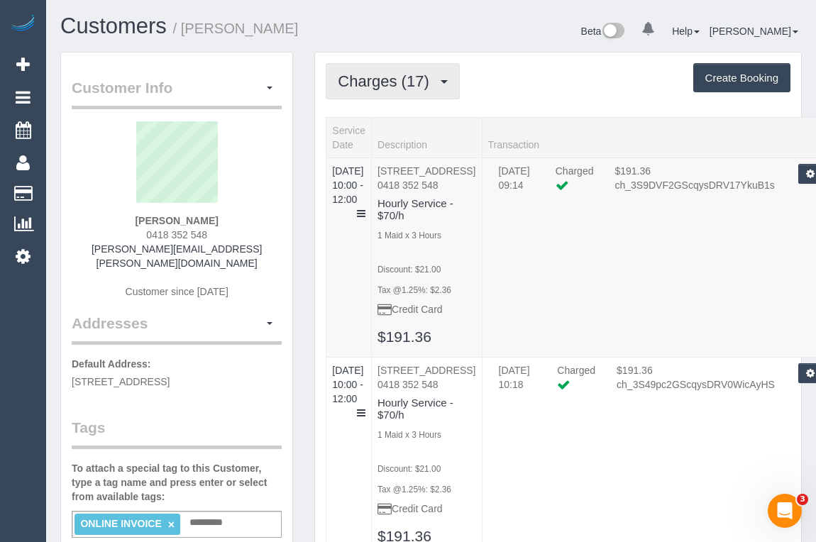
click at [400, 85] on span "Charges (17)" at bounding box center [387, 81] width 98 height 18
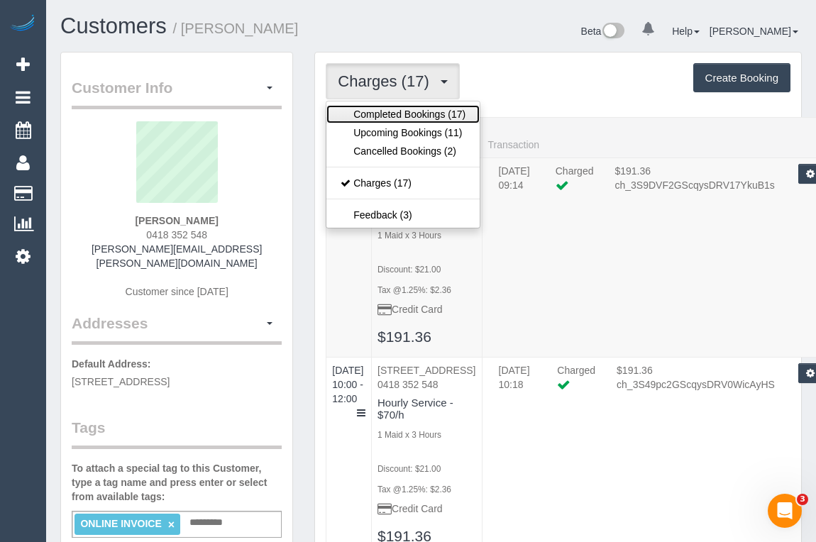
click at [405, 115] on link "Completed Bookings (17)" at bounding box center [403, 114] width 153 height 18
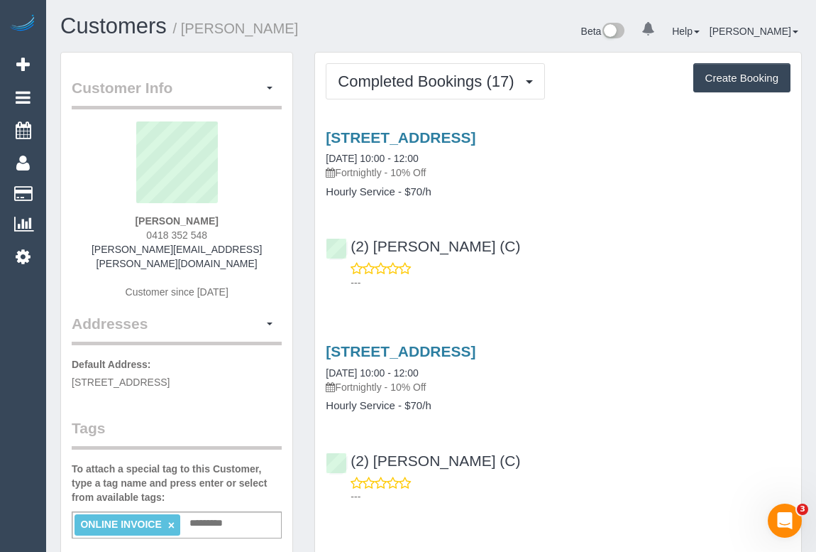
click at [611, 277] on p "---" at bounding box center [571, 282] width 440 height 14
drag, startPoint x: 326, startPoint y: 190, endPoint x: 394, endPoint y: 191, distance: 68.2
click at [394, 191] on h4 "Hourly Service - $70/h" at bounding box center [558, 192] width 465 height 12
copy h4 "Hourly Service"
drag, startPoint x: 343, startPoint y: 173, endPoint x: 388, endPoint y: 173, distance: 45.4
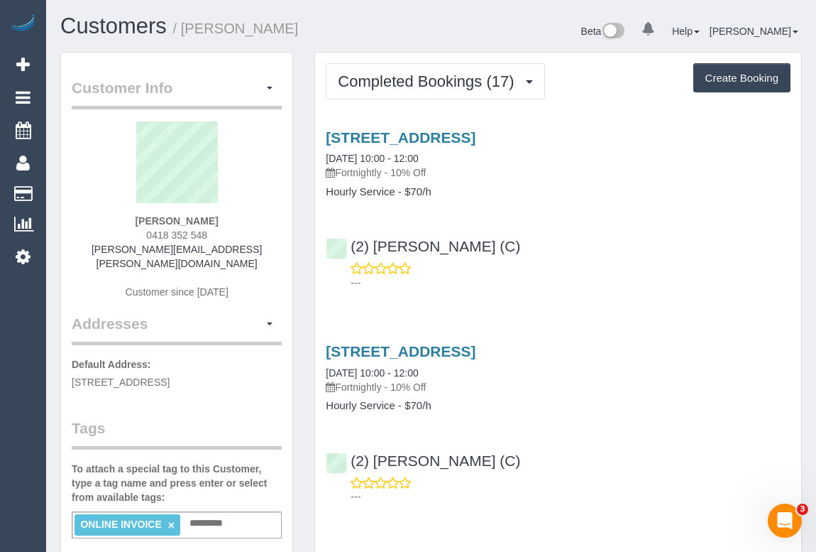
click at [388, 173] on p "Fortnightly - 10% Off" at bounding box center [558, 172] width 465 height 14
copy p "Fortnightly"
click at [412, 135] on link "53 South Road, Brighton, VIC 3186" at bounding box center [401, 137] width 150 height 16
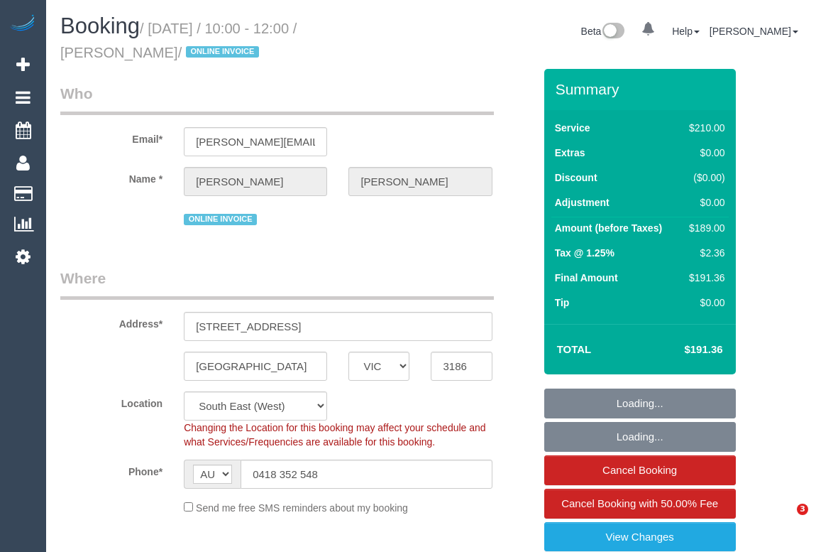
select select "VIC"
select select "180"
select select "string:stripe-pm_1QeXPw2GScqysDRVf9lwhELO"
select select "number:30"
select select "number:14"
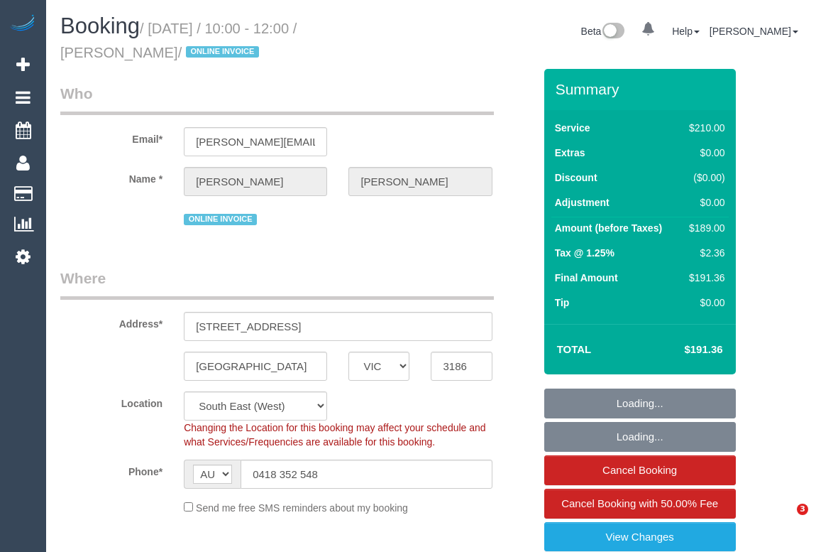
select select "number:19"
select select "number:25"
select select "number:35"
select select "number:11"
select select "object:1381"
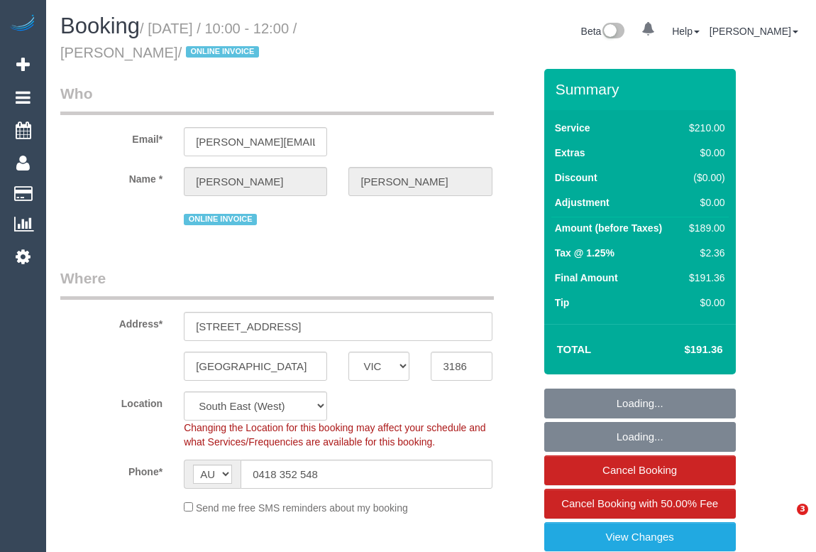
select select "spot1"
select select "object:1396"
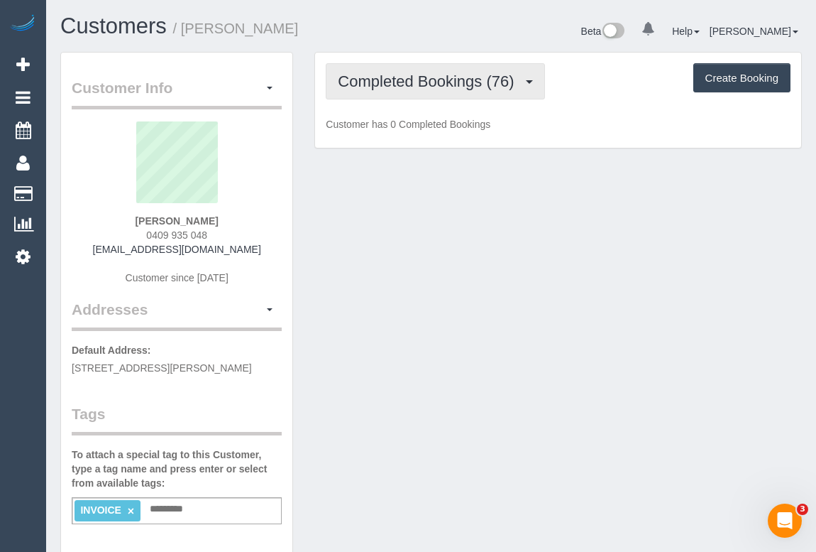
click at [444, 77] on span "Completed Bookings (76)" at bounding box center [429, 81] width 183 height 18
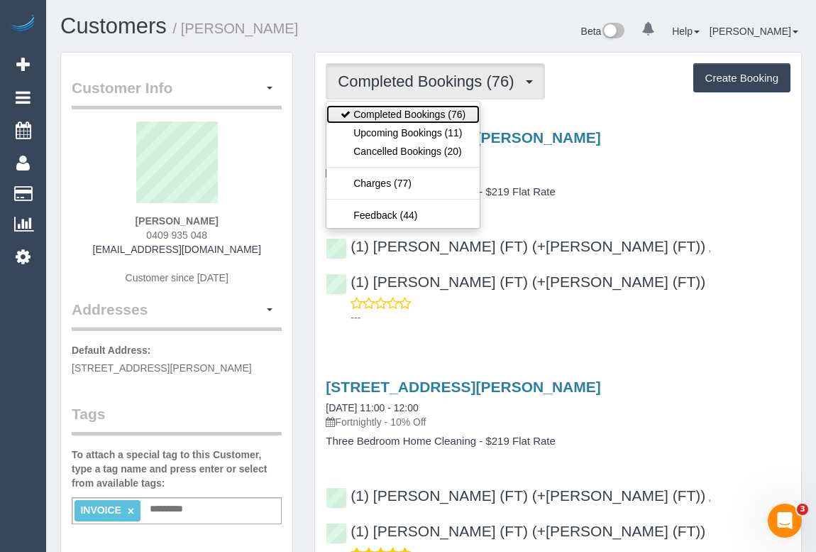
click at [419, 105] on link "Completed Bookings (76)" at bounding box center [403, 114] width 153 height 18
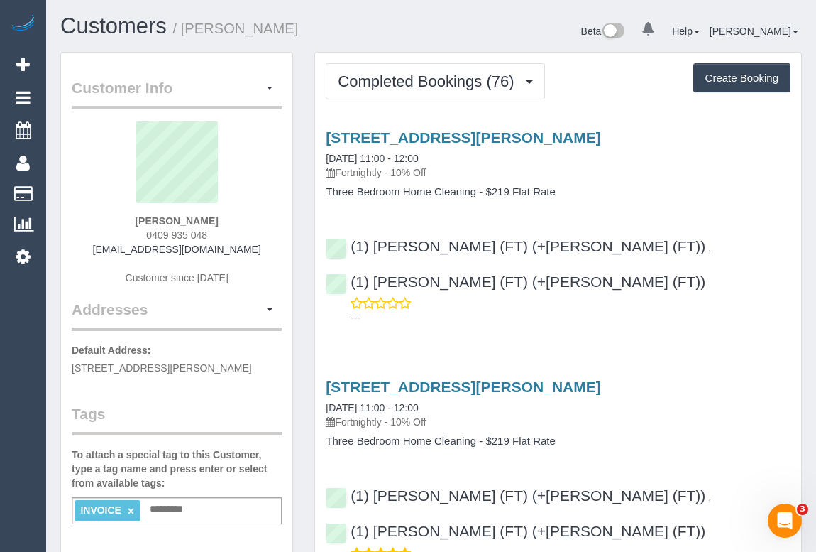
click at [645, 178] on p "Fortnightly - 10% Off" at bounding box center [558, 172] width 465 height 14
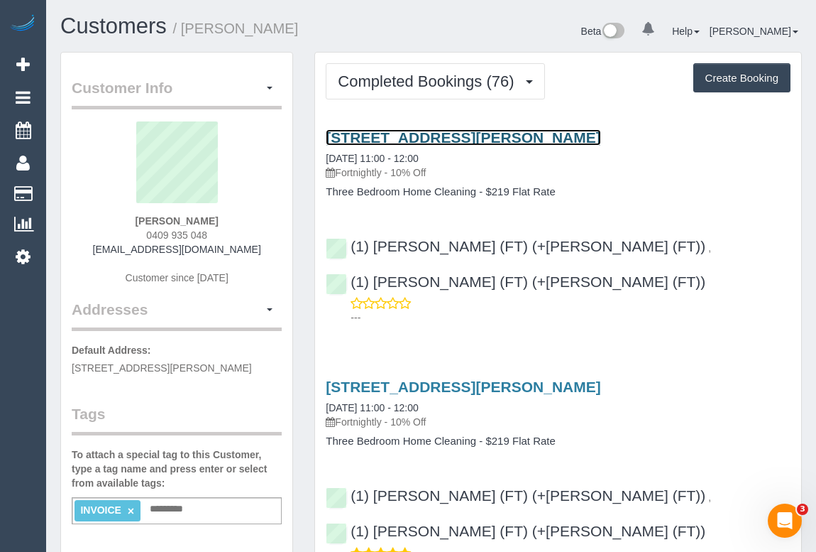
click at [453, 136] on link "16 Eliza Street, Keilor Park, VIC 3042" at bounding box center [463, 137] width 275 height 16
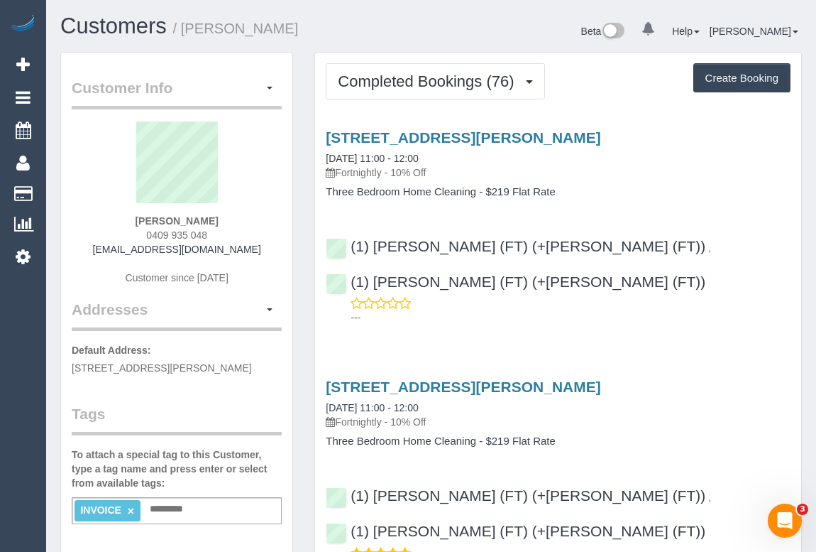
drag, startPoint x: 339, startPoint y: 172, endPoint x: 386, endPoint y: 171, distance: 46.2
click at [386, 171] on p "Fortnightly - 10% Off" at bounding box center [558, 172] width 465 height 14
copy p "Fortnightly"
drag, startPoint x: 324, startPoint y: 190, endPoint x: 476, endPoint y: 195, distance: 152.0
click at [476, 195] on div "16 Eliza Street, Keilor Park, VIC 3042 19/09/2025 11:00 - 12:00 Fortnightly - 1…" at bounding box center [558, 163] width 486 height 69
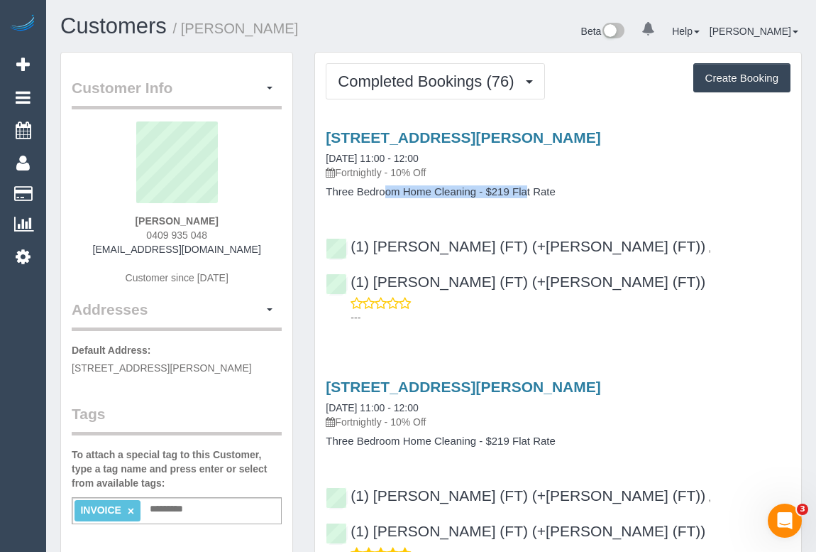
copy h4 "Three Bedroom Home Cleaning"
drag, startPoint x: 340, startPoint y: 171, endPoint x: 388, endPoint y: 173, distance: 48.3
click at [388, 173] on p "Fortnightly - 10% Off" at bounding box center [558, 172] width 465 height 14
copy p "Fortnightly"
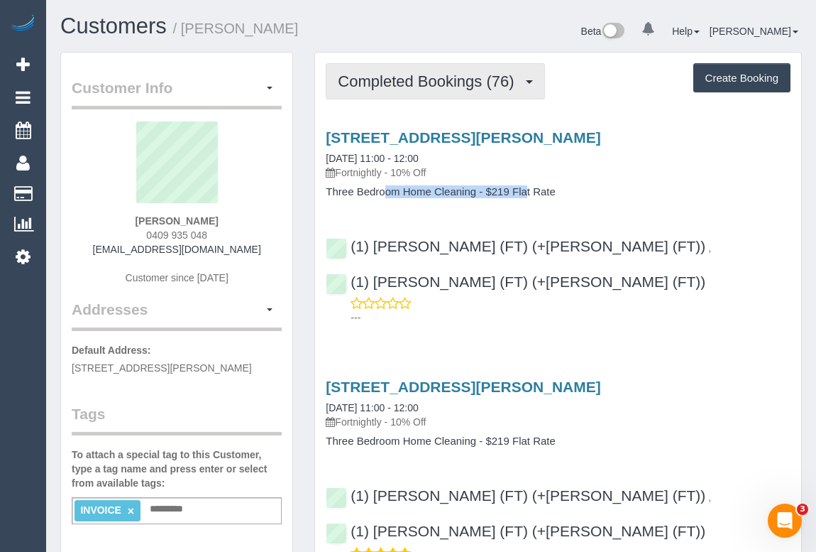
click at [425, 80] on span "Completed Bookings (76)" at bounding box center [429, 81] width 183 height 18
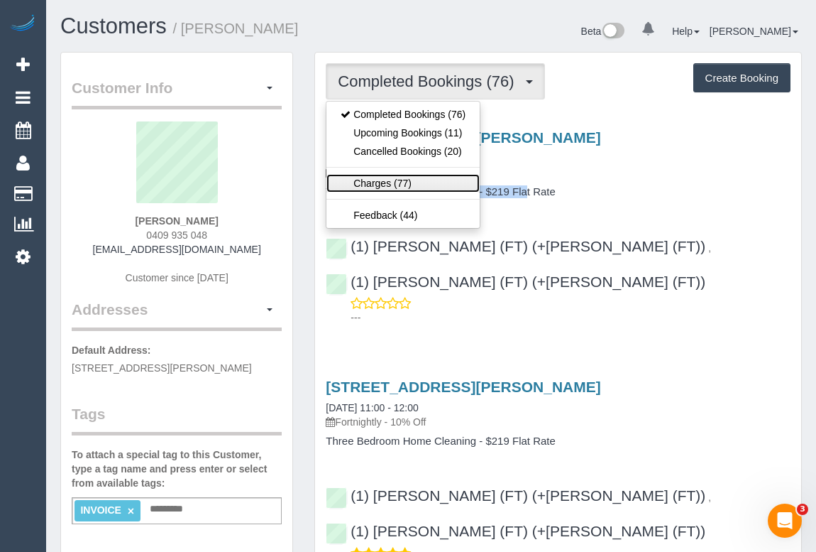
click at [382, 185] on link "Charges (77)" at bounding box center [403, 183] width 153 height 18
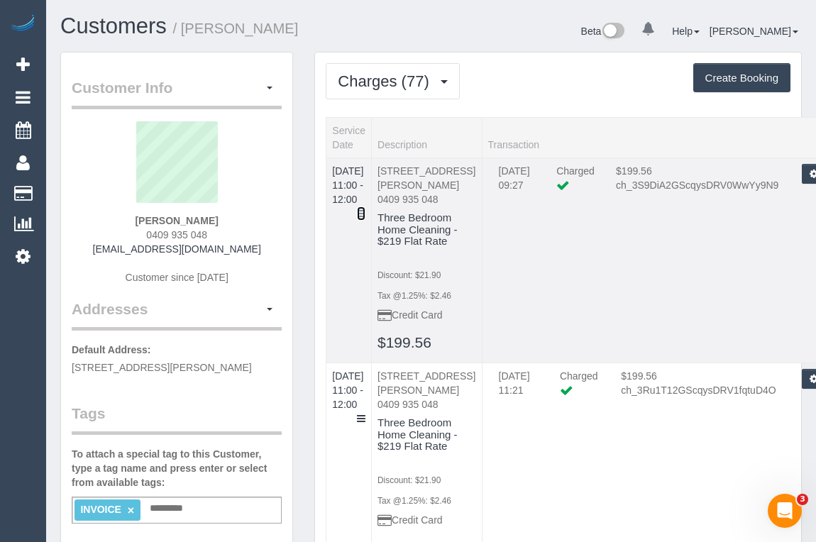
click at [366, 209] on icon at bounding box center [361, 214] width 9 height 10
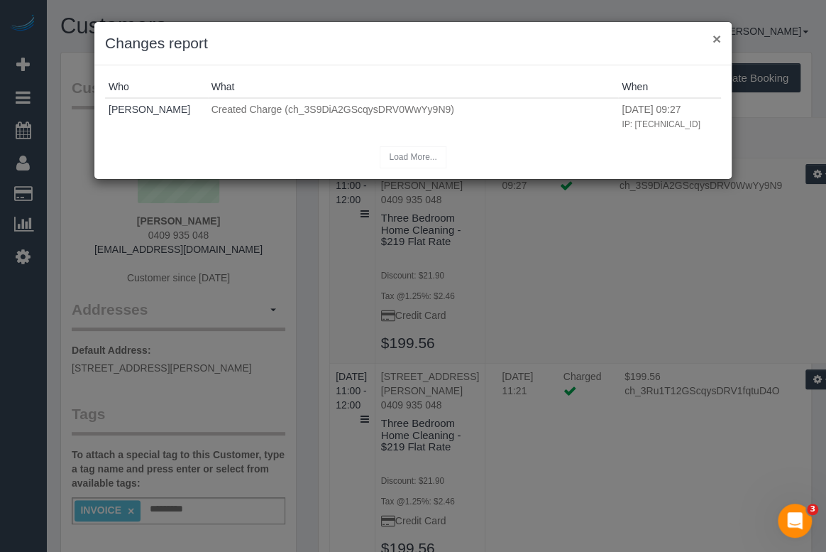
click at [716, 36] on button "×" at bounding box center [717, 38] width 9 height 15
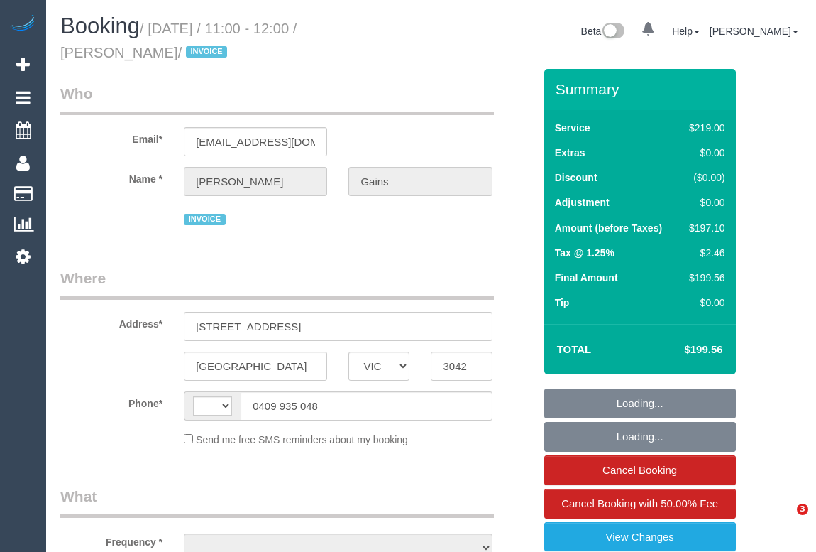
select select "VIC"
select select "string:AU"
select select "object:550"
select select "string:stripe-pm_1PNucr2GScqysDRVEK7meDKt"
select select "number:28"
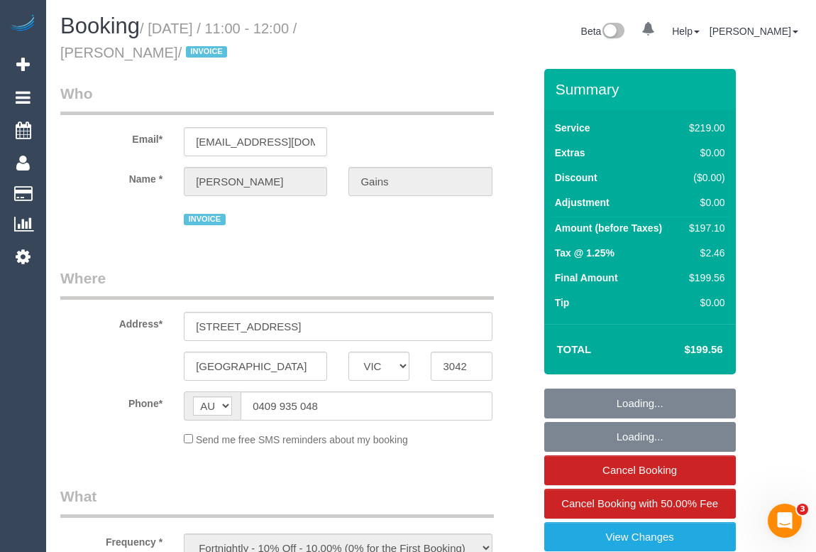
select select "number:14"
select select "number:18"
select select "number:22"
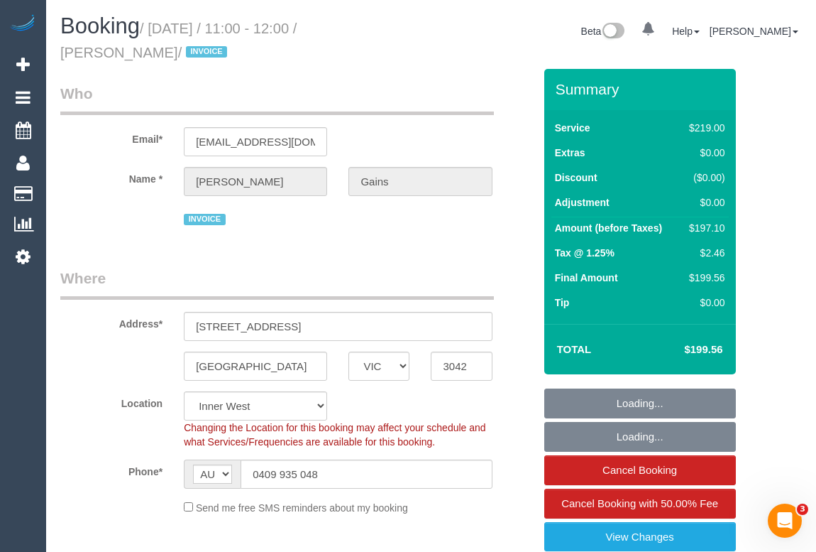
select select "object:1505"
click at [381, 268] on legend "Where" at bounding box center [277, 284] width 434 height 32
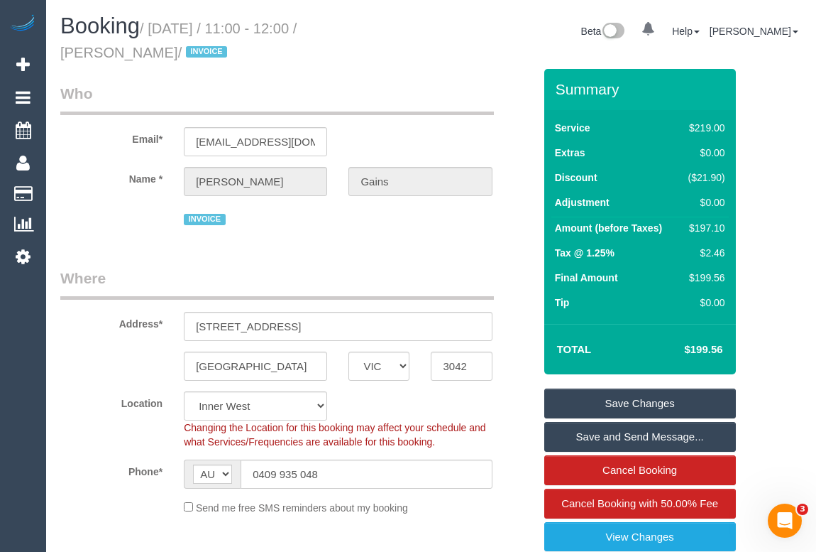
click at [412, 84] on legend "Who" at bounding box center [277, 99] width 434 height 32
drag, startPoint x: 157, startPoint y: 26, endPoint x: 282, endPoint y: 28, distance: 125.0
click at [282, 28] on small "/ [DATE] / 11:00 - 12:00 / [PERSON_NAME] / INVOICE" at bounding box center [178, 41] width 236 height 40
click at [359, 129] on div "Email* [EMAIL_ADDRESS][DOMAIN_NAME]" at bounding box center [297, 119] width 495 height 73
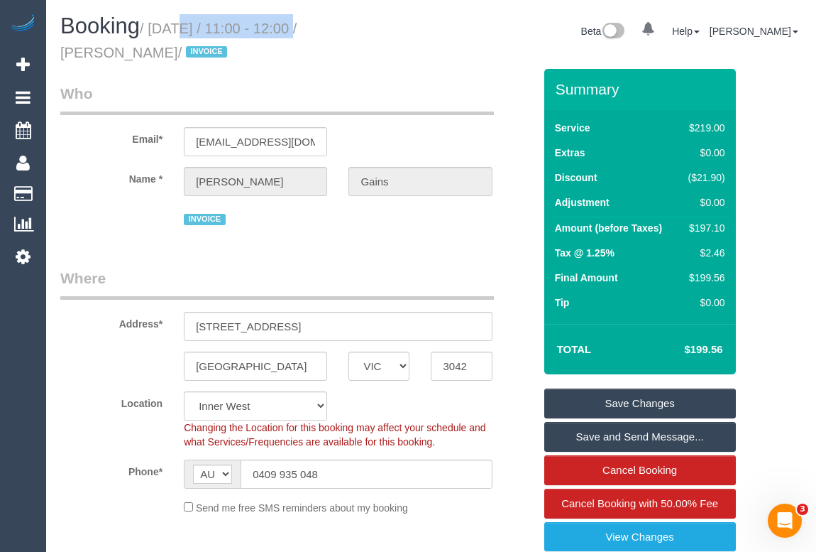
drag, startPoint x: 153, startPoint y: 28, endPoint x: 287, endPoint y: 27, distance: 133.5
click at [287, 27] on small "/ [DATE] / 11:00 - 12:00 / [PERSON_NAME] / INVOICE" at bounding box center [178, 41] width 236 height 40
copy small "[DATE]"
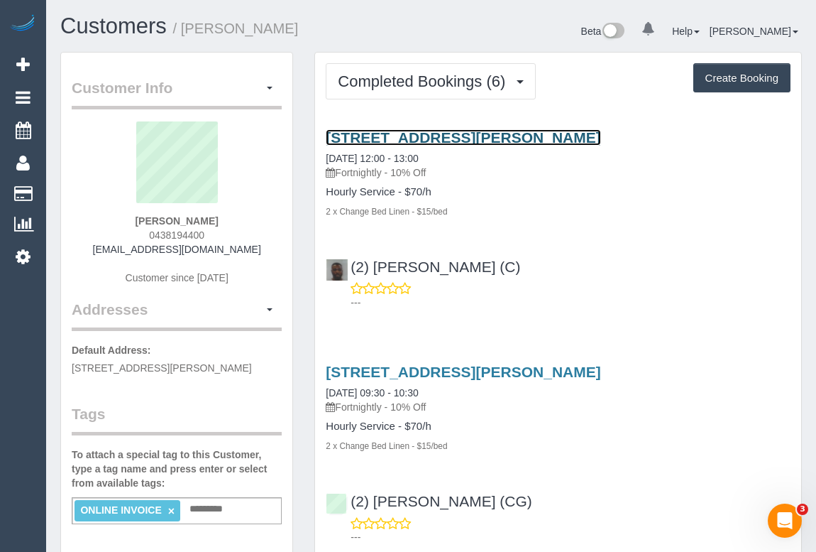
click at [432, 136] on link "[STREET_ADDRESS][PERSON_NAME]" at bounding box center [463, 137] width 275 height 16
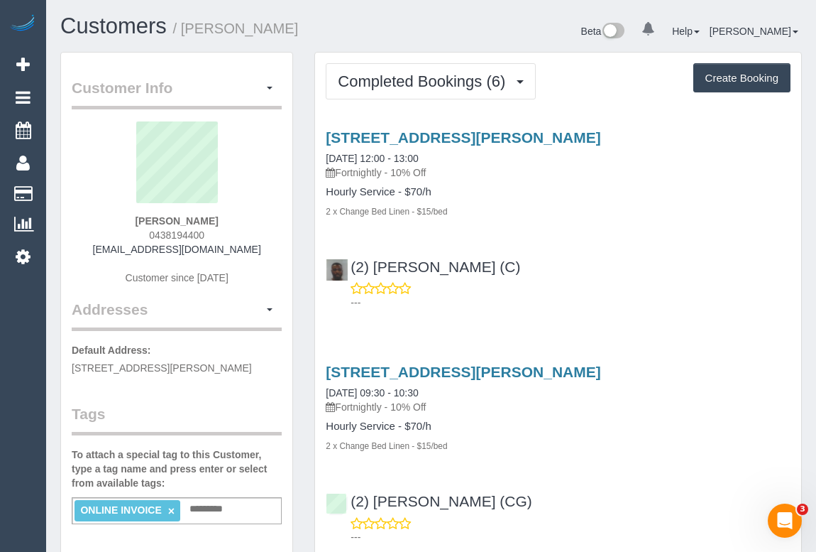
drag, startPoint x: 342, startPoint y: 170, endPoint x: 386, endPoint y: 173, distance: 43.4
click at [386, 173] on p "Fortnightly - 10% Off" at bounding box center [558, 172] width 465 height 14
copy p "Fortnightly"
drag, startPoint x: 327, startPoint y: 193, endPoint x: 398, endPoint y: 191, distance: 71.0
click at [398, 191] on h4 "Hourly Service - $70/h" at bounding box center [558, 192] width 465 height 12
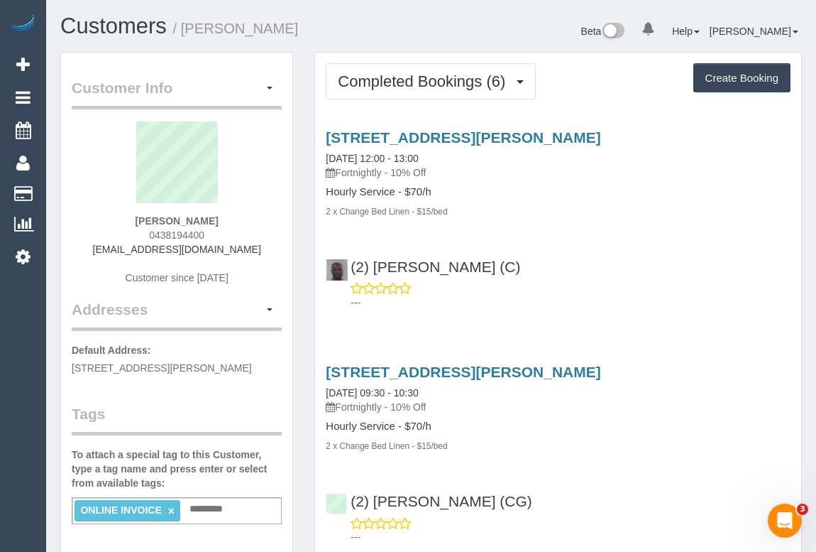
copy h4 "Hourly Service"
click at [545, 256] on div "(2) [PERSON_NAME] (C) ---" at bounding box center [558, 278] width 486 height 64
drag, startPoint x: 576, startPoint y: 253, endPoint x: 520, endPoint y: 344, distance: 107.2
click at [576, 253] on div "(2) [PERSON_NAME] (C) ---" at bounding box center [558, 278] width 486 height 64
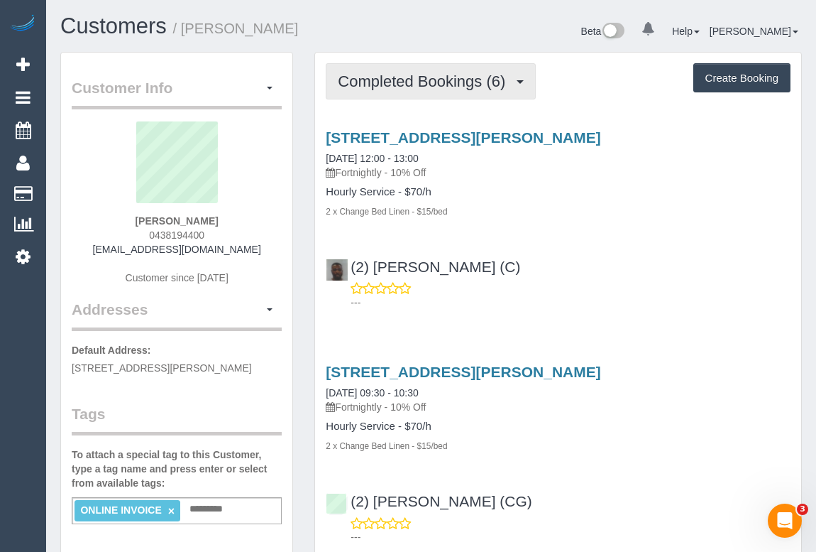
drag, startPoint x: 367, startPoint y: 77, endPoint x: 366, endPoint y: 84, distance: 7.1
click at [367, 77] on span "Completed Bookings (6)" at bounding box center [425, 81] width 175 height 18
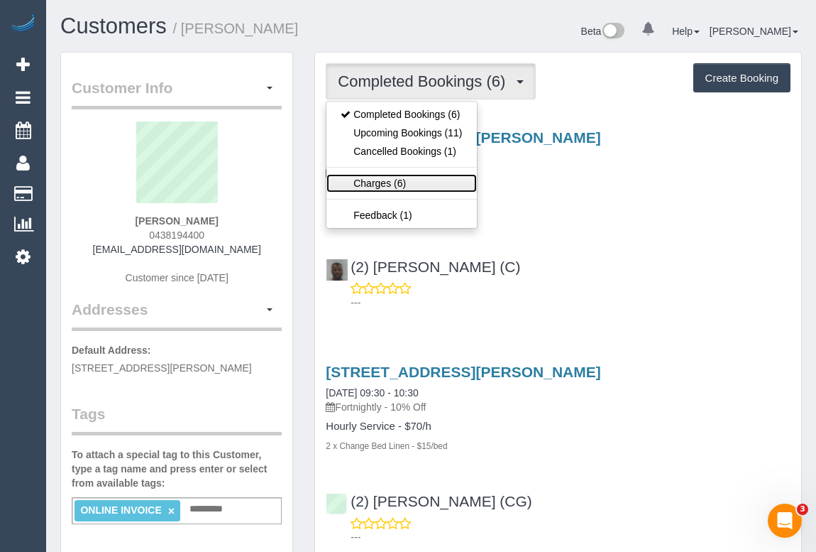
click at [382, 184] on link "Charges (6)" at bounding box center [402, 183] width 150 height 18
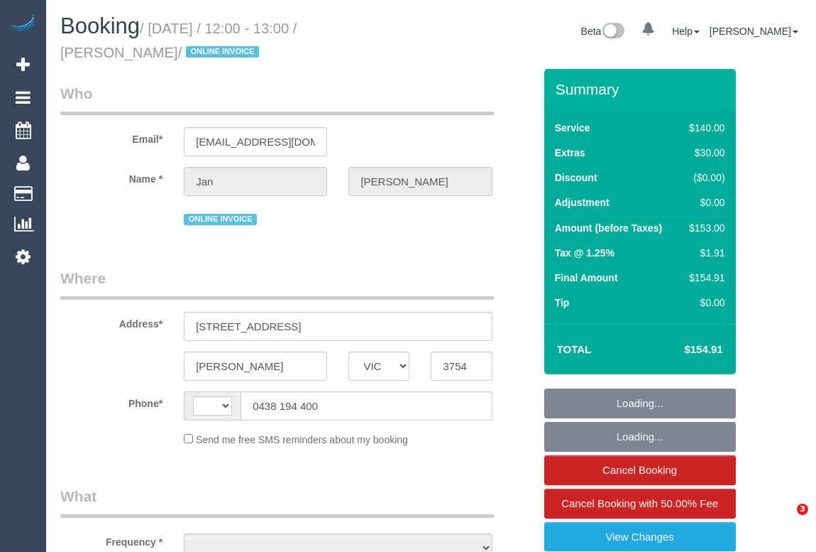
select select "VIC"
select select "number:28"
select select "number:14"
select select "number:18"
select select "number:24"
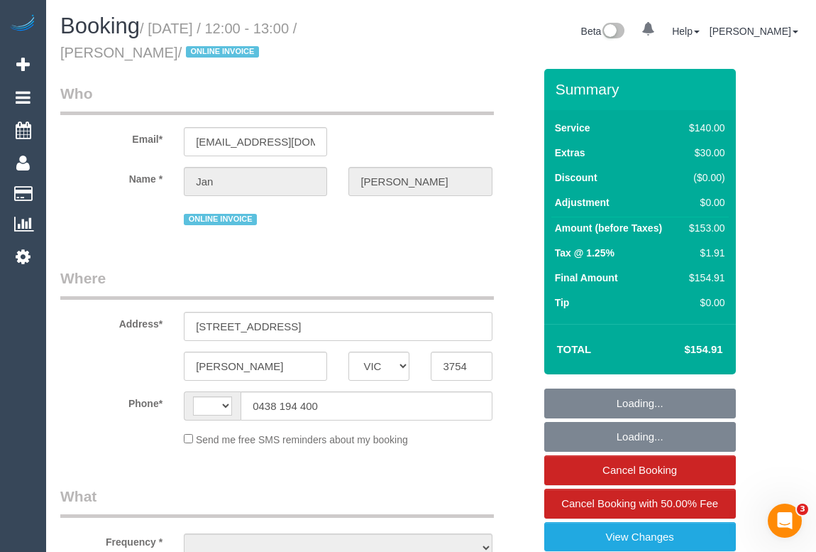
select select "number:34"
select select "number:12"
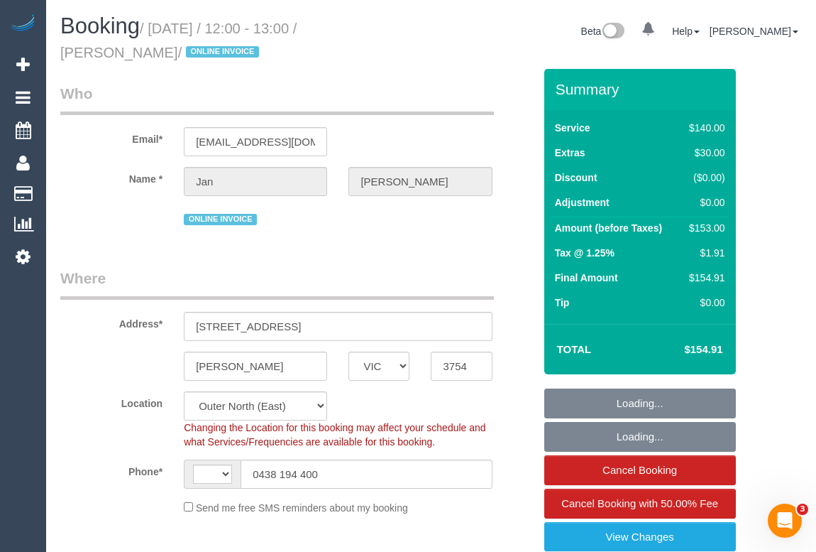
click at [471, 84] on legend "Who" at bounding box center [277, 99] width 434 height 32
select select "string:AU"
select select "object:826"
select select "string:stripe-pm_1ReTGj2GScqysDRV4UfZI03s"
select select "object:1419"
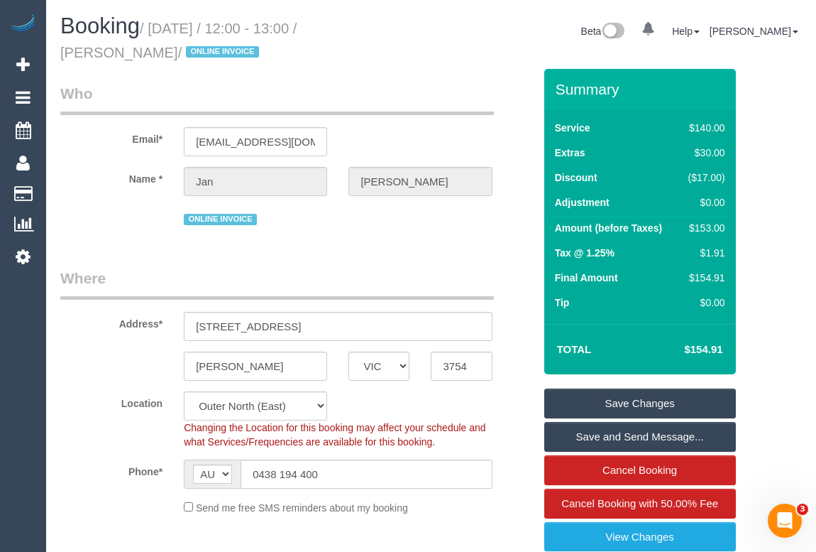
click at [356, 238] on fieldset "Who Email* stujanb@bigpond.net.au Name * Jan Baker ONLINE INVOICE" at bounding box center [297, 161] width 474 height 156
drag, startPoint x: 152, startPoint y: 24, endPoint x: 282, endPoint y: 21, distance: 130.0
click at [282, 21] on small "/ September 19, 2025 / 12:00 - 13:00 / Jan Baker / ONLINE INVOICE" at bounding box center [178, 41] width 236 height 40
copy small "September 19, 2025"
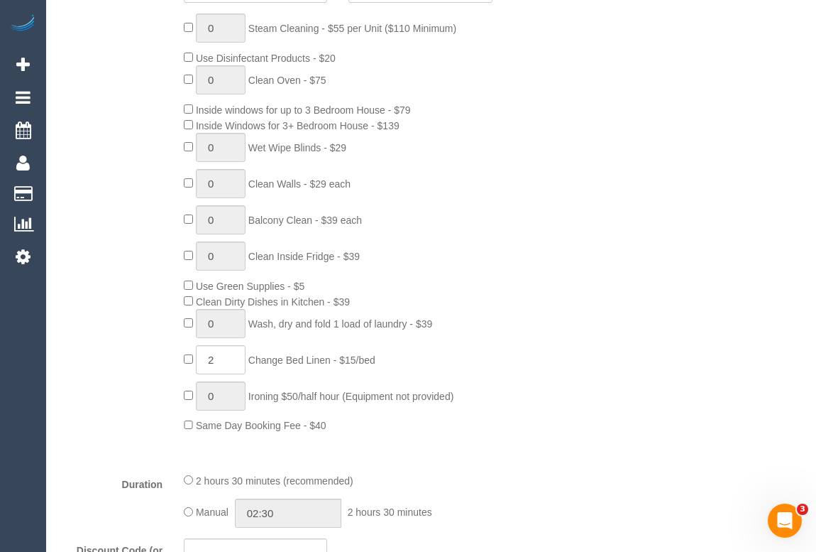
scroll to position [838, 0]
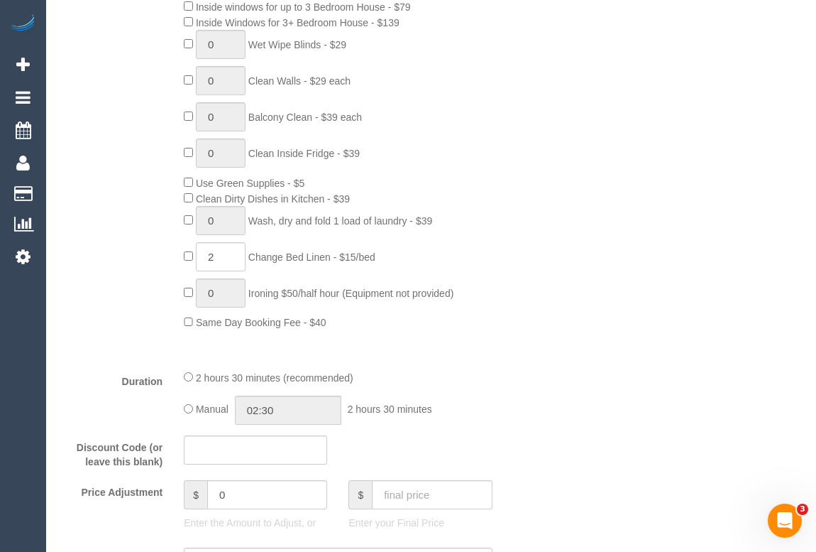
drag, startPoint x: 256, startPoint y: 253, endPoint x: 337, endPoint y: 251, distance: 81.0
click at [337, 251] on span "Change Bed Linen - $15/bed" at bounding box center [311, 256] width 127 height 11
copy span "Change Bed Linen"
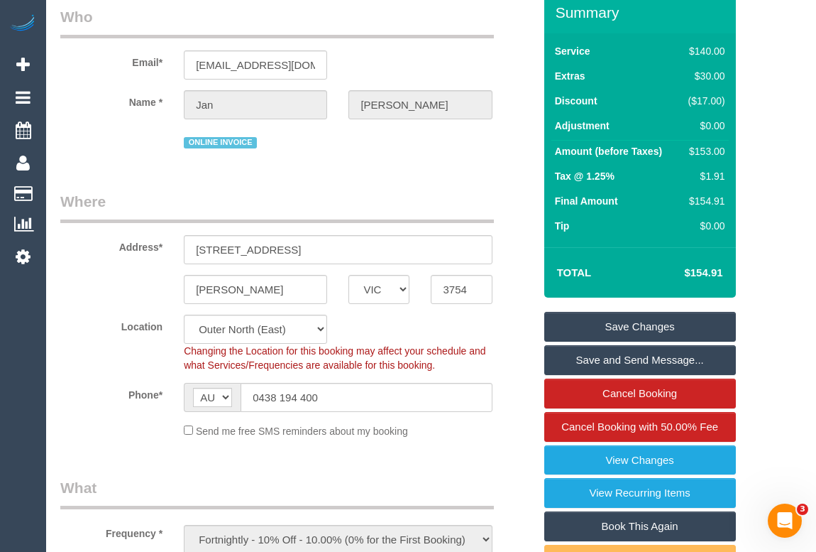
scroll to position [0, 0]
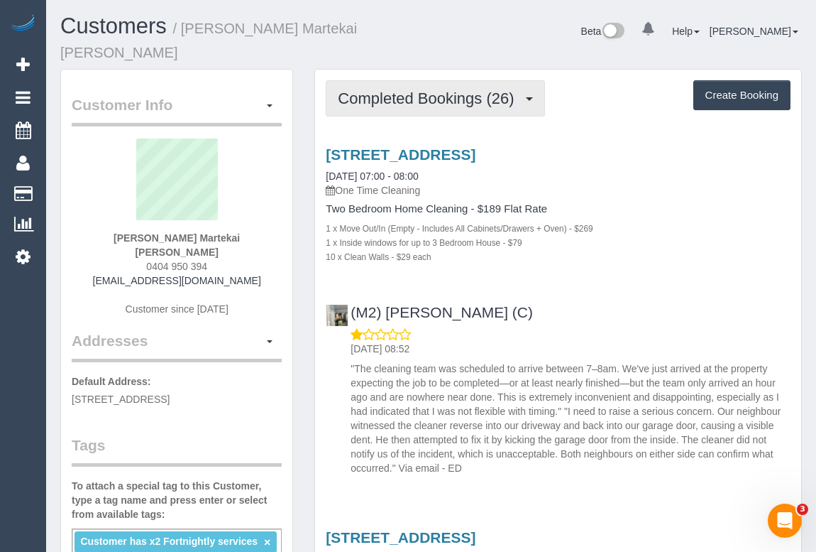
click at [409, 89] on span "Completed Bookings (26)" at bounding box center [429, 98] width 183 height 18
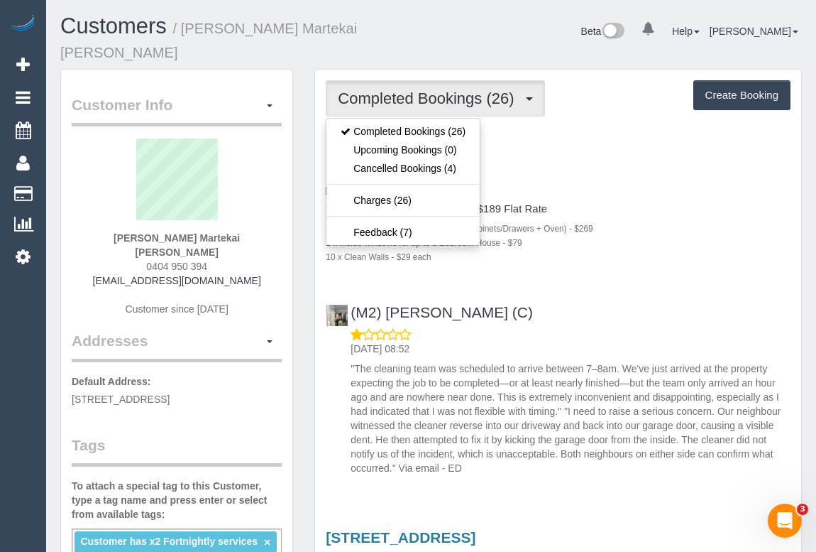
click at [652, 183] on p "One Time Cleaning" at bounding box center [558, 190] width 465 height 14
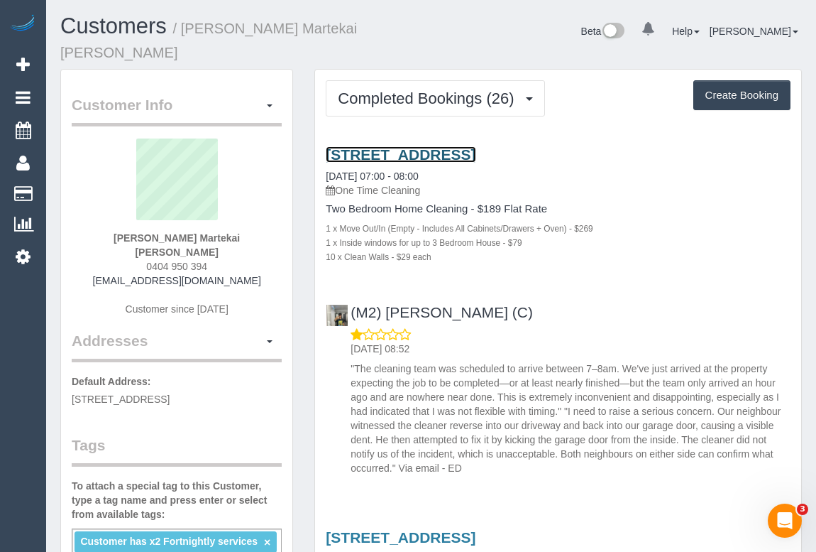
click at [419, 146] on link "[STREET_ADDRESS]" at bounding box center [401, 154] width 150 height 16
click at [273, 94] on button "button" at bounding box center [270, 105] width 24 height 22
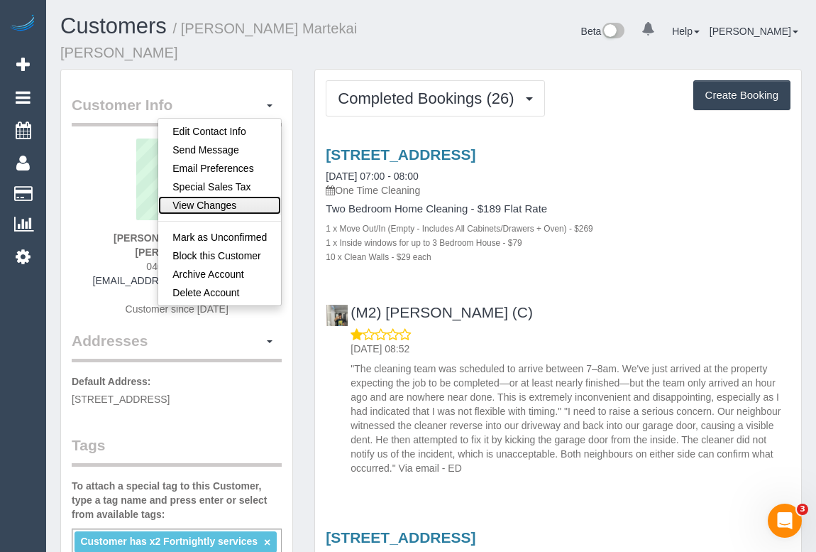
click at [220, 196] on link "View Changes" at bounding box center [219, 205] width 123 height 18
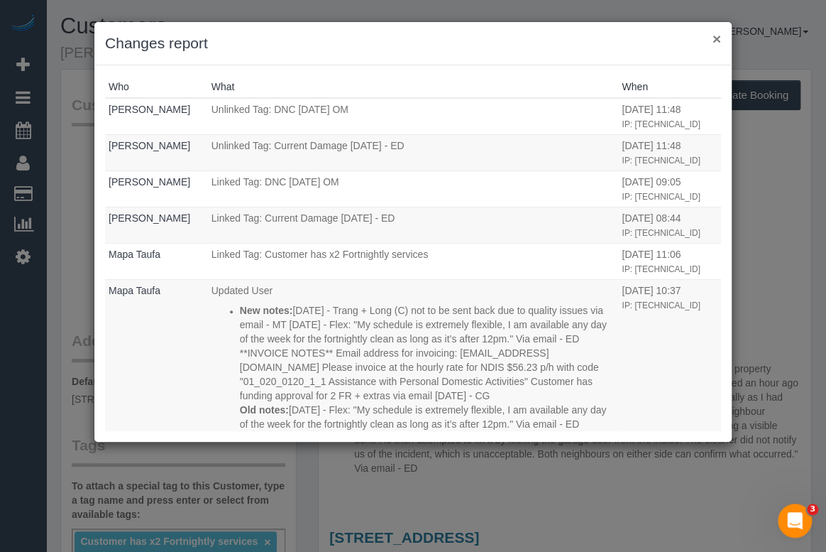
click at [713, 40] on button "×" at bounding box center [717, 38] width 9 height 15
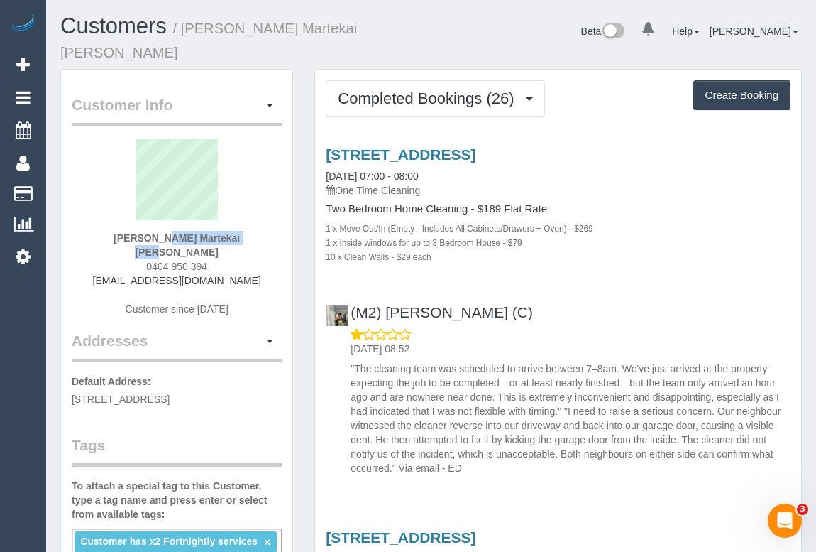
drag, startPoint x: 126, startPoint y: 218, endPoint x: 252, endPoint y: 218, distance: 126.4
click at [252, 218] on div "Amy Martekai Quaye 0404 950 394 amesquaye@gmail.com Customer since 2024" at bounding box center [177, 234] width 210 height 192
copy strong "[PERSON_NAME] Martekai [PERSON_NAME]"
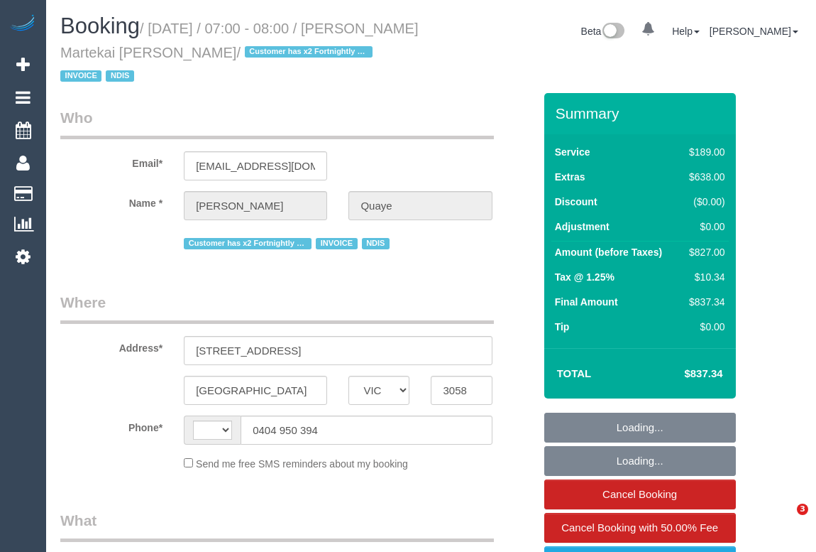
select select "VIC"
select select "object:291"
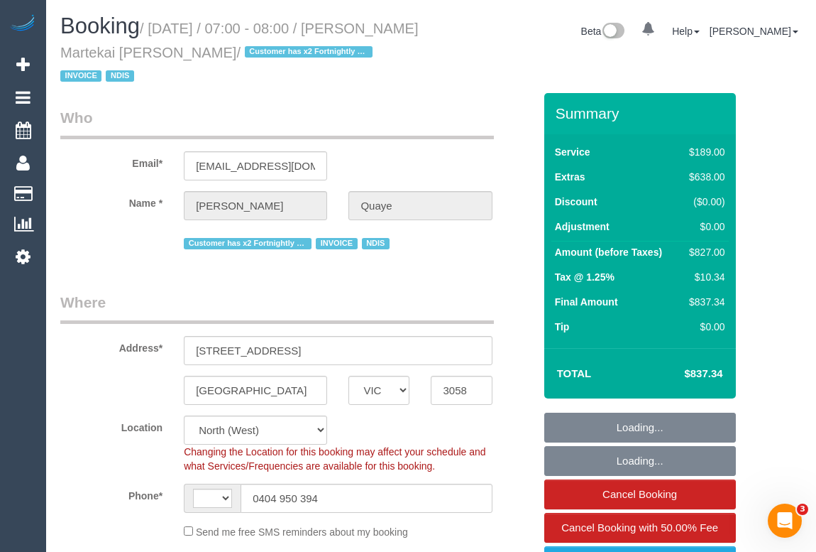
select select "number:29"
select select "number:16"
select select "number:19"
select select "number:25"
select select "number:34"
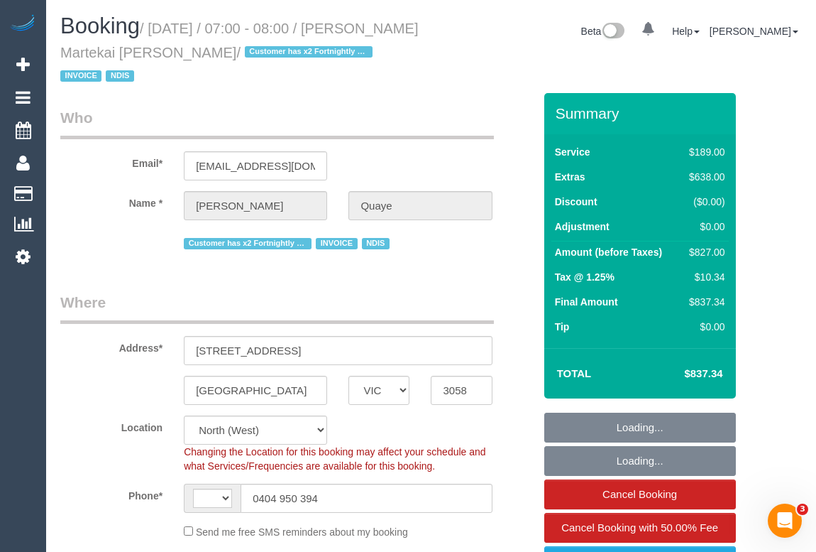
select select "number:11"
select select "object:543"
select select "string:AU"
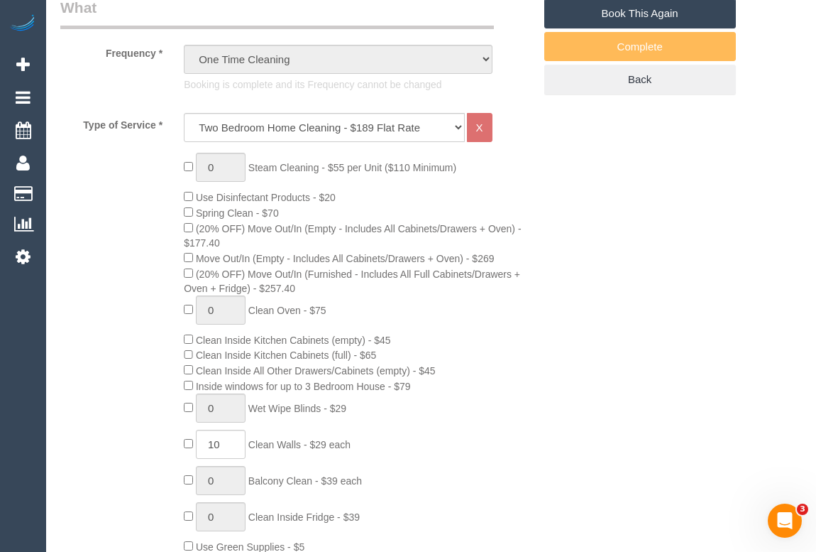
select select "spot1"
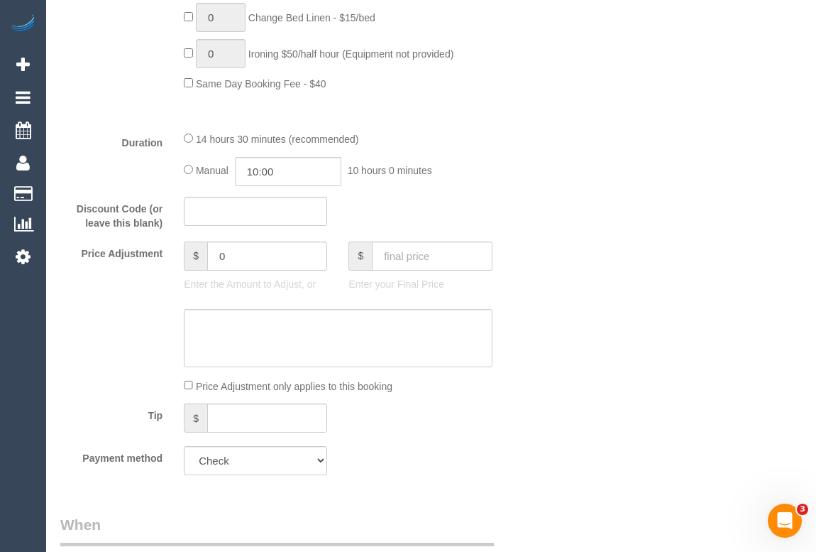
scroll to position [1291, 0]
